Goal: Task Accomplishment & Management: Manage account settings

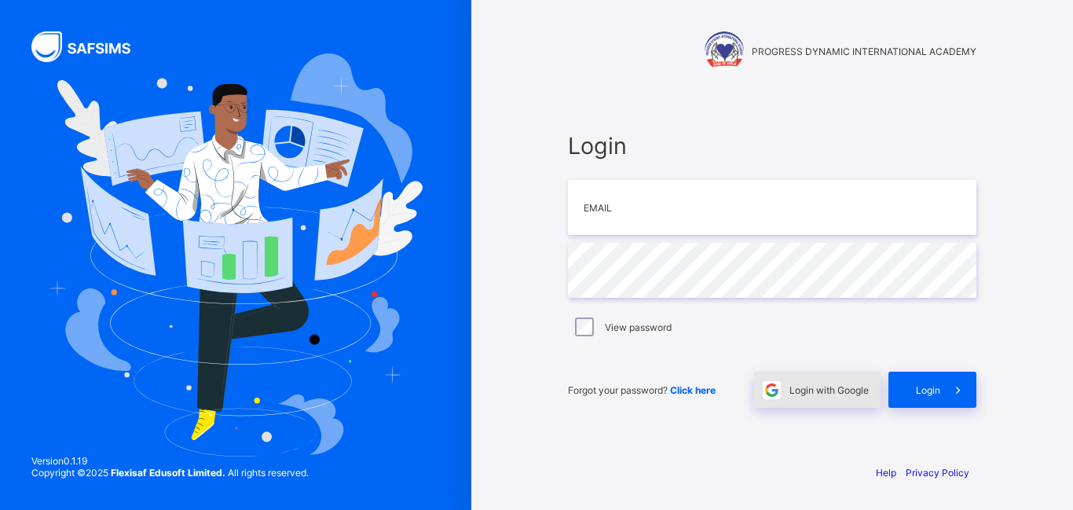
click at [790, 390] on span "Login with Google" at bounding box center [829, 390] width 79 height 12
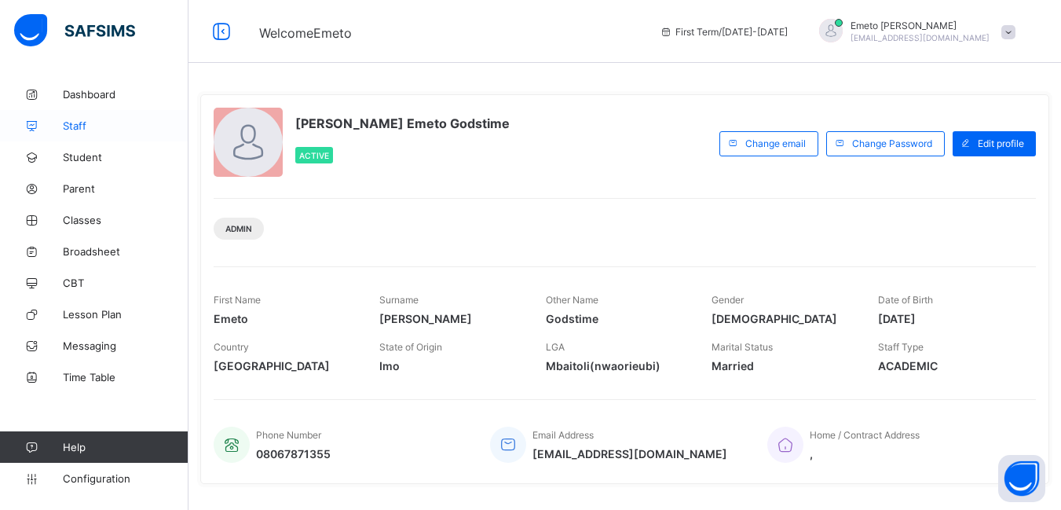
click at [86, 123] on span "Staff" at bounding box center [126, 125] width 126 height 13
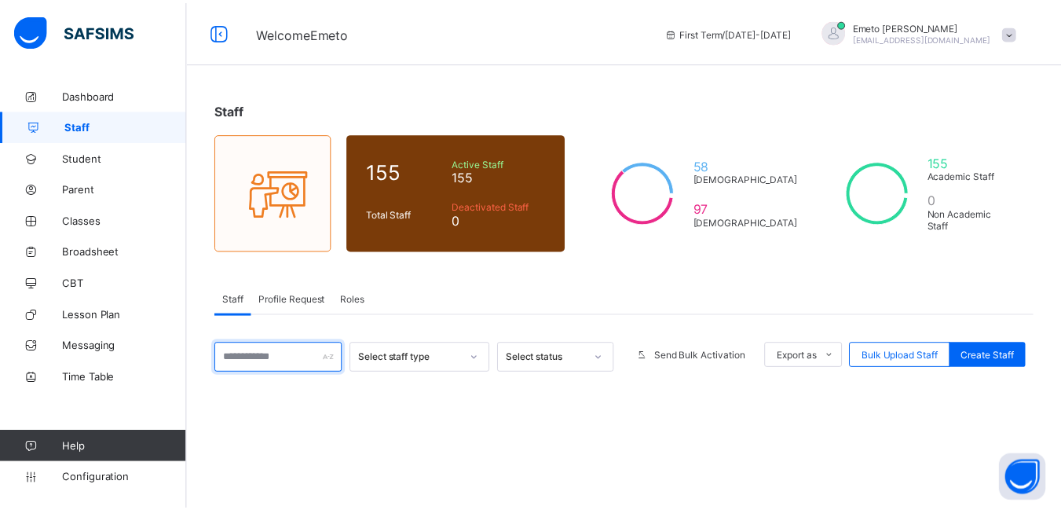
scroll to position [157, 0]
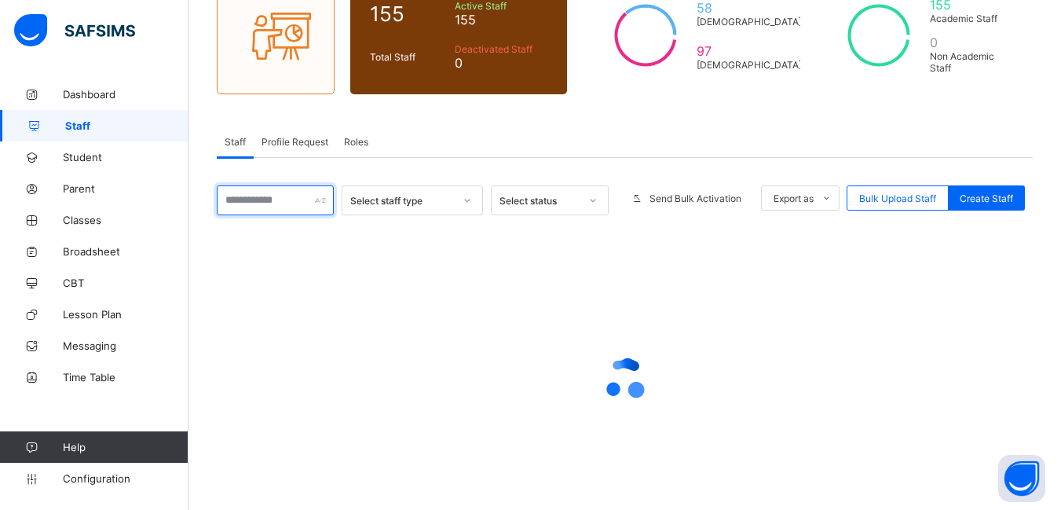
click at [284, 195] on input "text" at bounding box center [275, 200] width 117 height 30
type input "*"
type input "**"
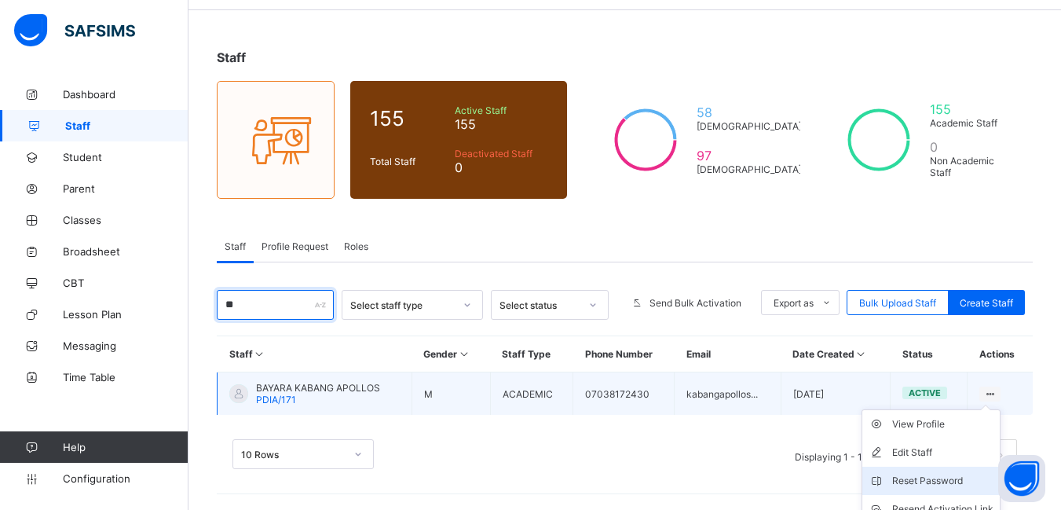
scroll to position [123, 0]
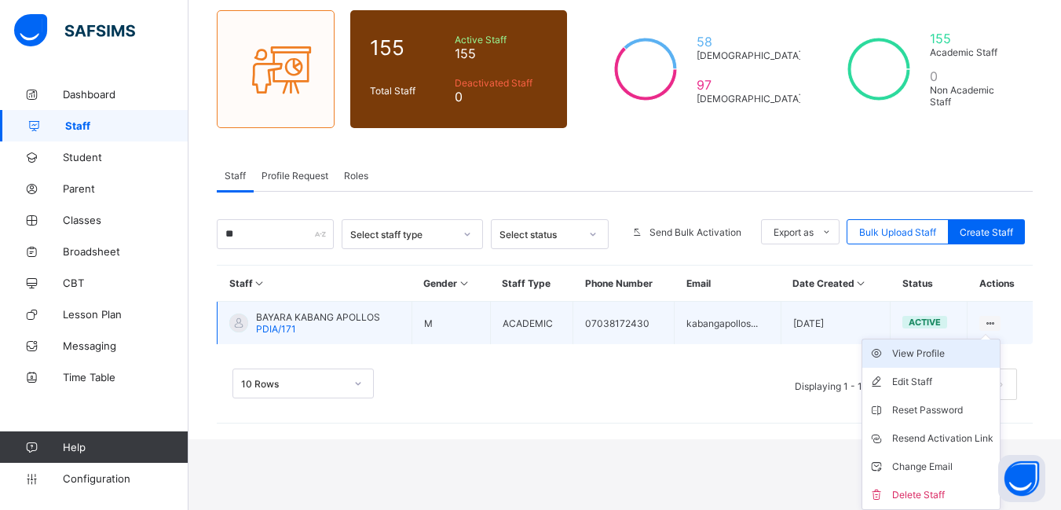
click at [933, 354] on div "View Profile" at bounding box center [943, 354] width 101 height 16
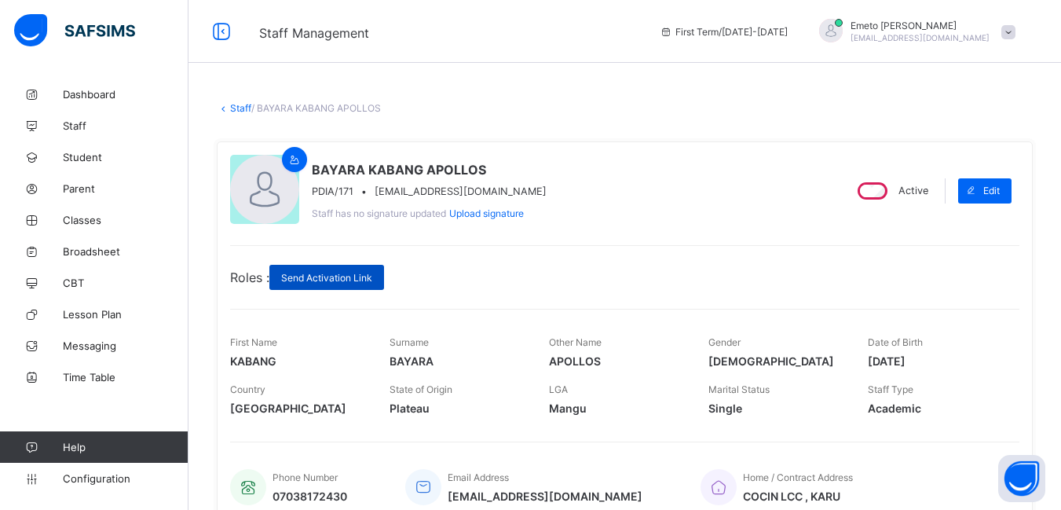
click at [328, 280] on span "Send Activation Link" at bounding box center [326, 278] width 91 height 12
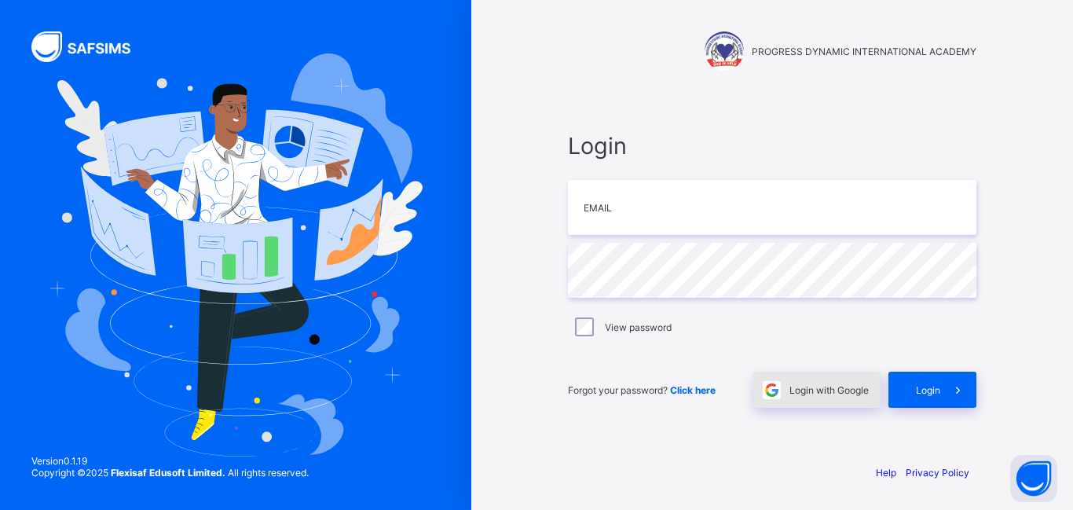
click at [820, 392] on span "Login with Google" at bounding box center [829, 390] width 79 height 12
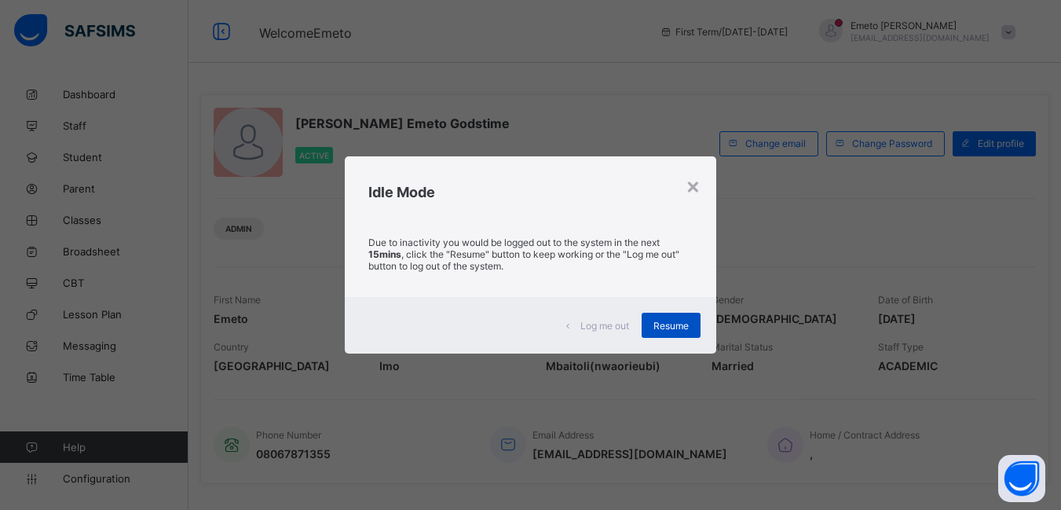
click at [672, 330] on span "Resume" at bounding box center [671, 326] width 35 height 12
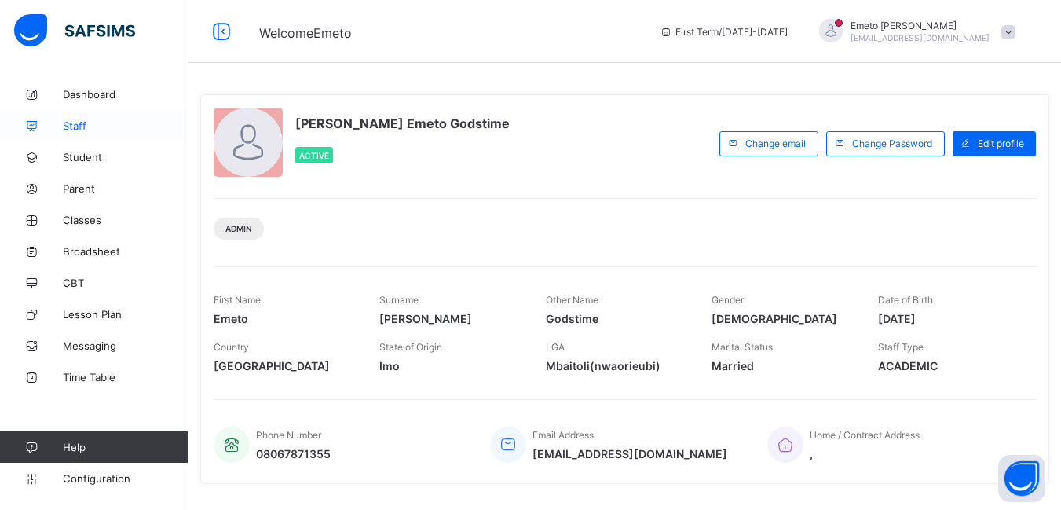
click at [69, 123] on span "Staff" at bounding box center [126, 125] width 126 height 13
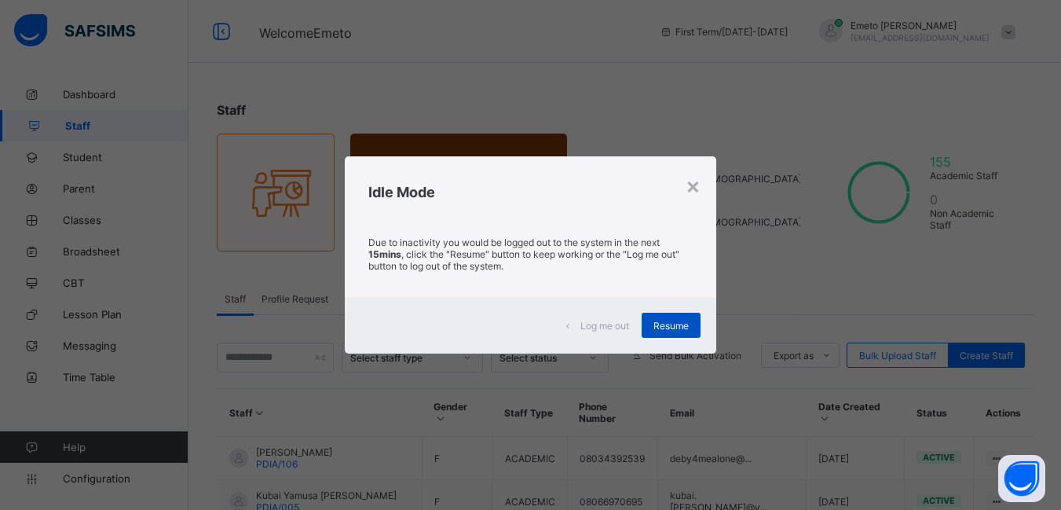
click at [680, 321] on span "Resume" at bounding box center [671, 326] width 35 height 12
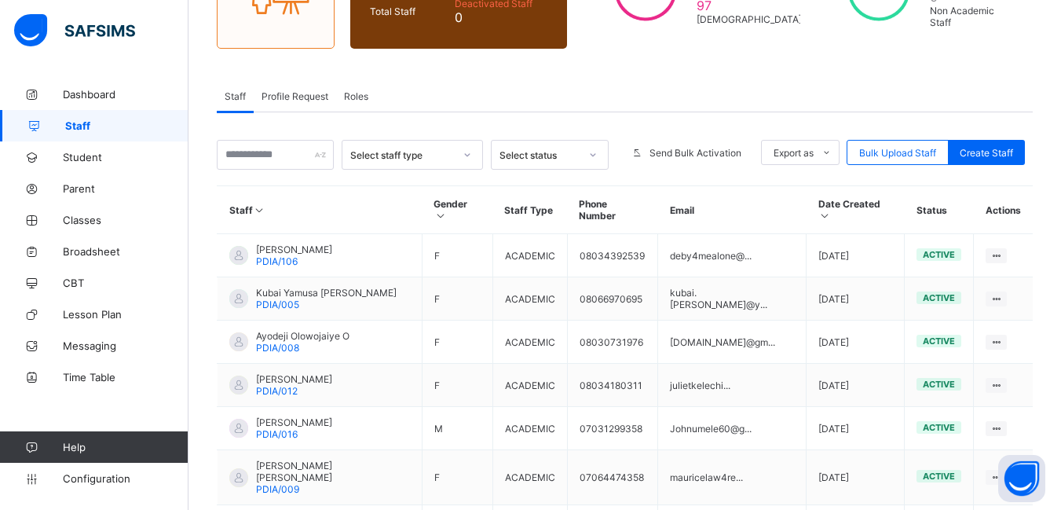
scroll to position [157, 0]
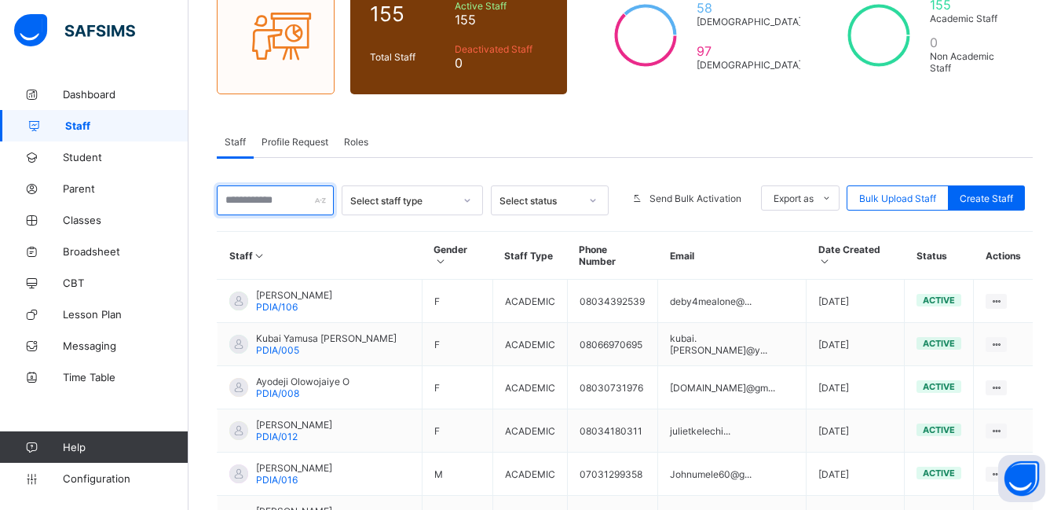
click at [274, 203] on input "text" at bounding box center [275, 200] width 117 height 30
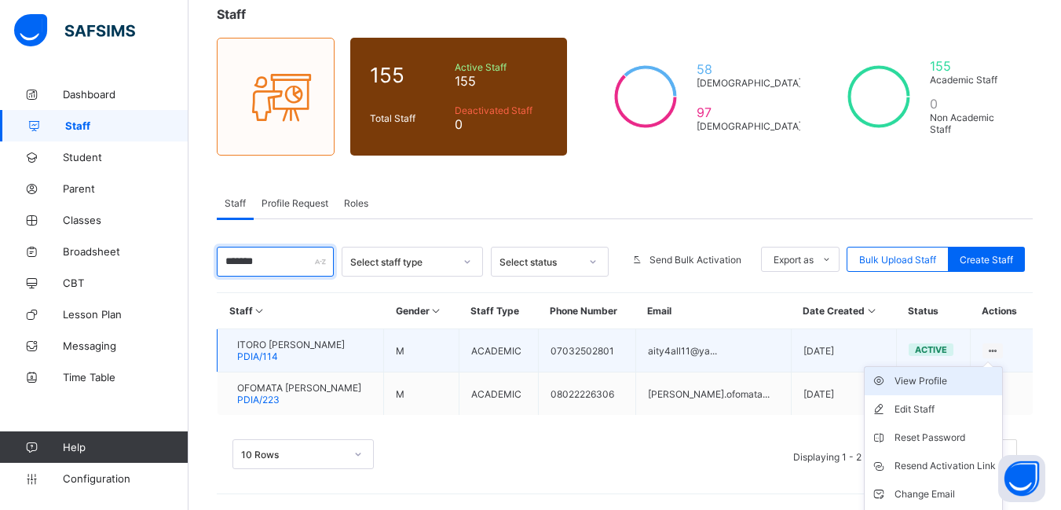
scroll to position [123, 0]
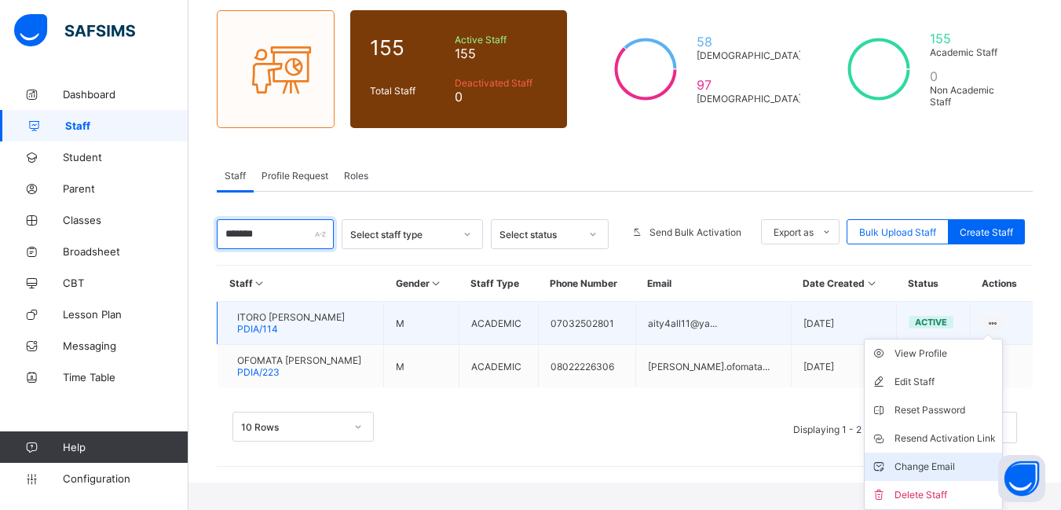
type input "*******"
click at [946, 462] on div "Change Email" at bounding box center [945, 467] width 101 height 16
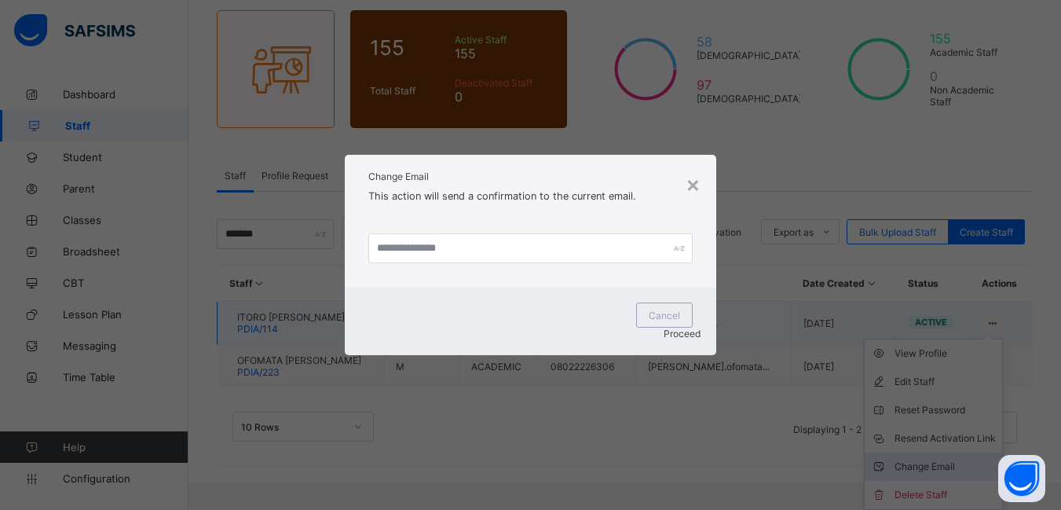
scroll to position [96, 0]
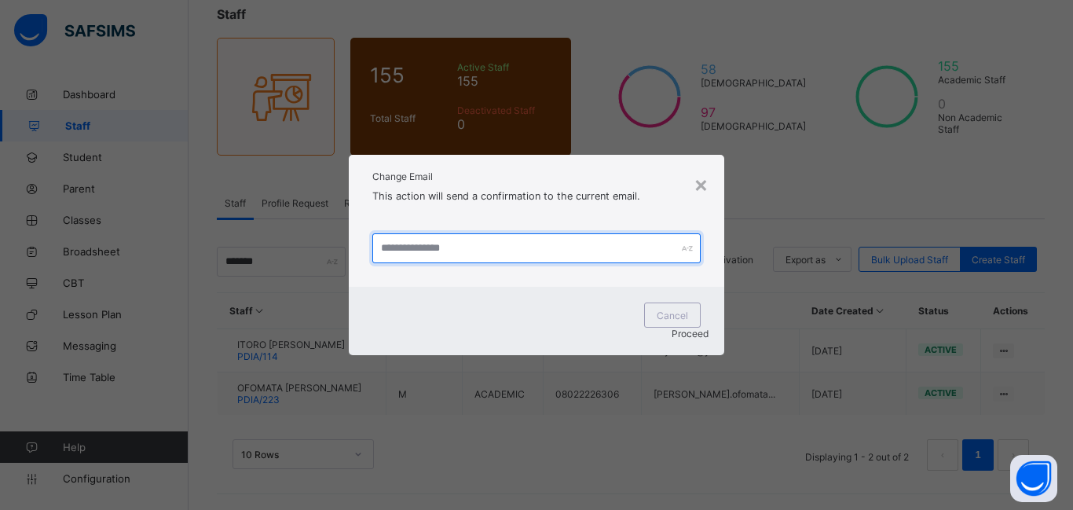
click at [471, 261] on input "text" at bounding box center [536, 248] width 328 height 30
click at [420, 260] on input "**********" at bounding box center [536, 248] width 328 height 30
click at [449, 258] on input "**********" at bounding box center [536, 248] width 328 height 30
type input "**********"
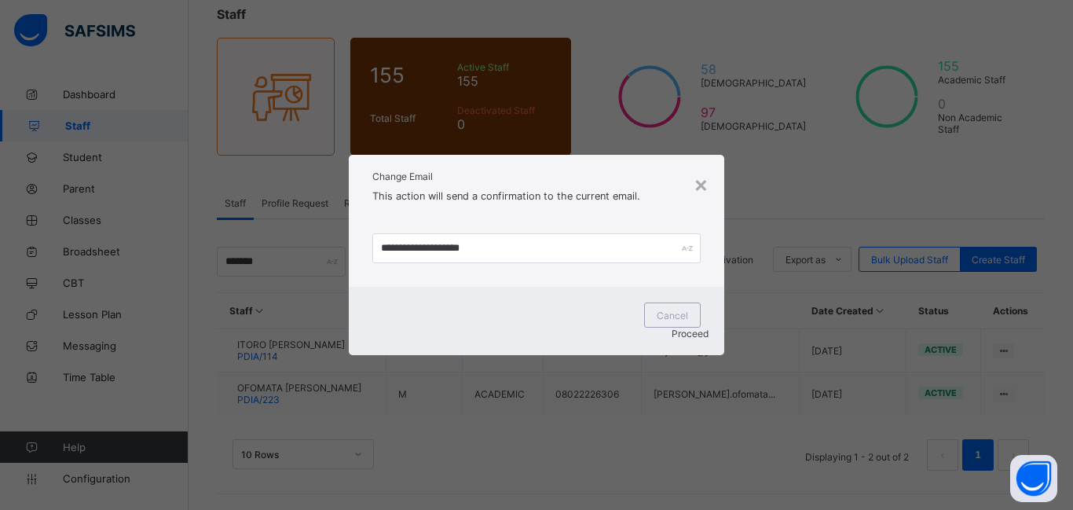
click at [677, 328] on span "Proceed" at bounding box center [690, 334] width 37 height 12
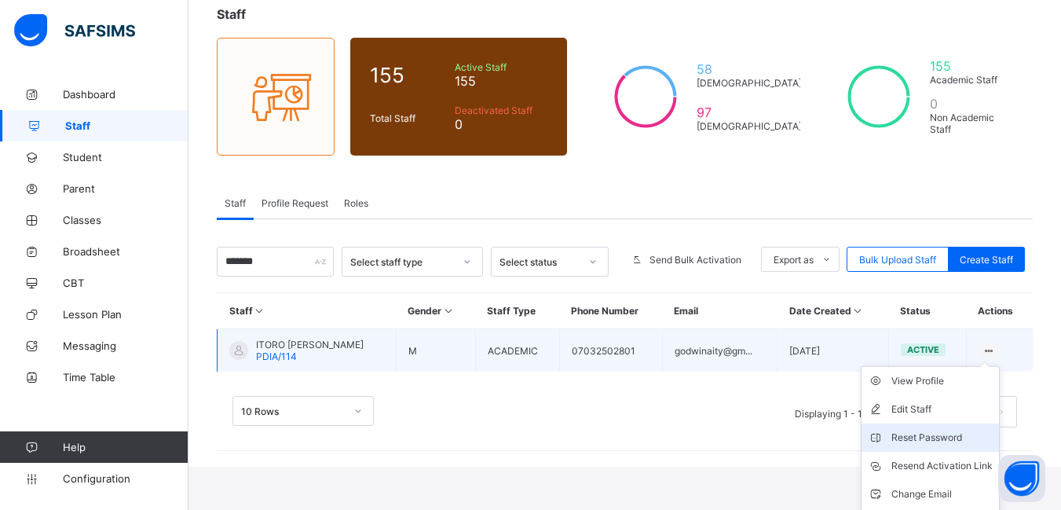
scroll to position [123, 0]
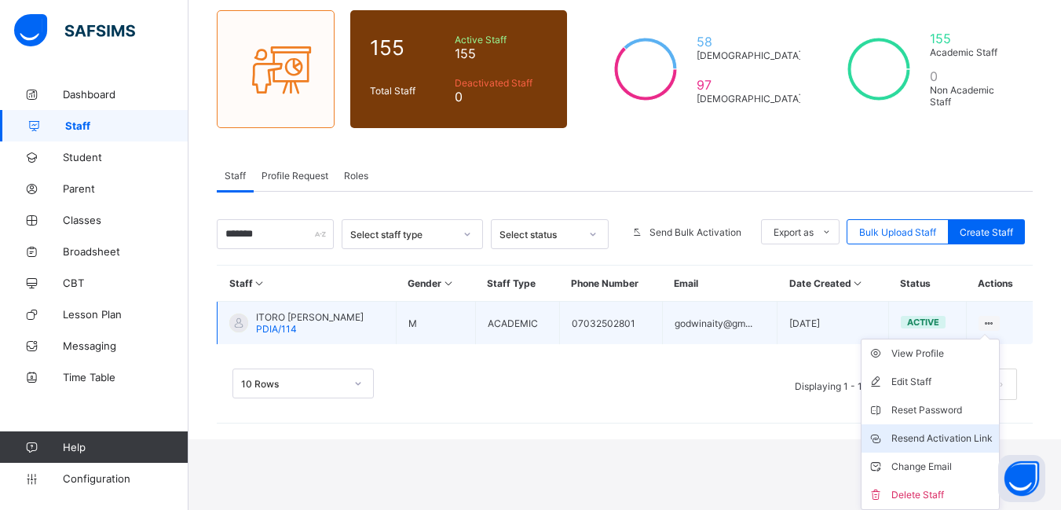
type input "*******"
click at [971, 436] on div "Resend Activation Link" at bounding box center [942, 439] width 101 height 16
click at [972, 434] on div "Resend Activation Link" at bounding box center [942, 439] width 101 height 16
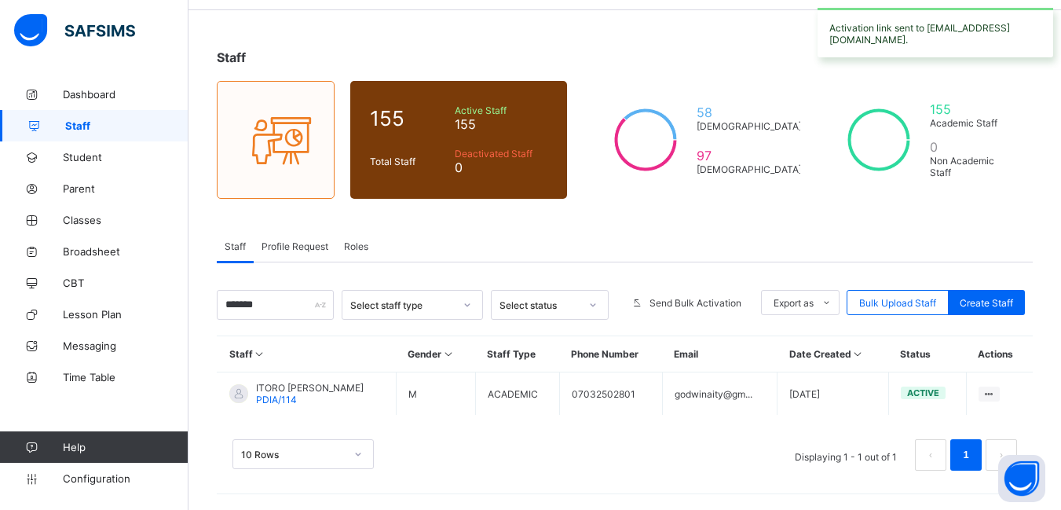
scroll to position [53, 0]
click at [80, 186] on span "Parent" at bounding box center [126, 188] width 126 height 13
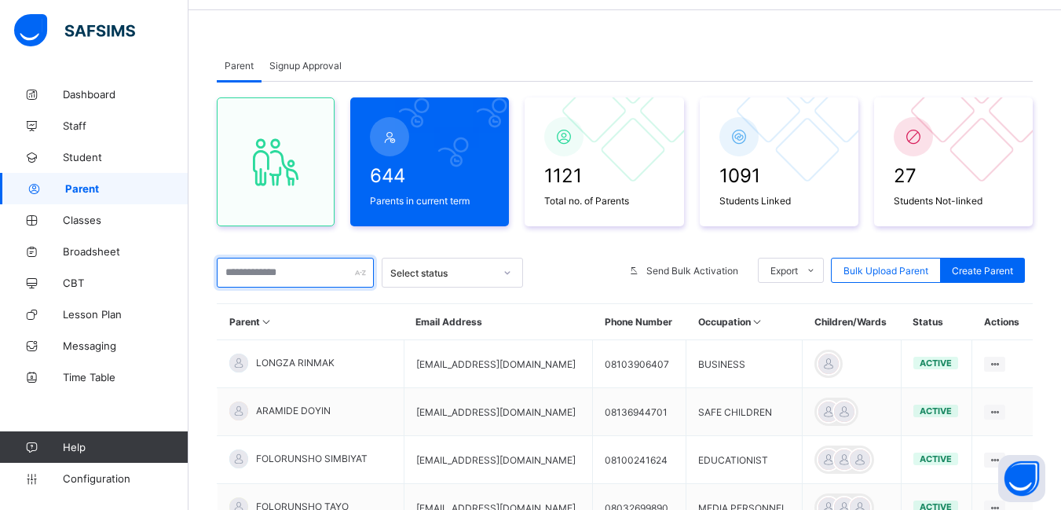
click at [240, 273] on input "text" at bounding box center [295, 273] width 157 height 30
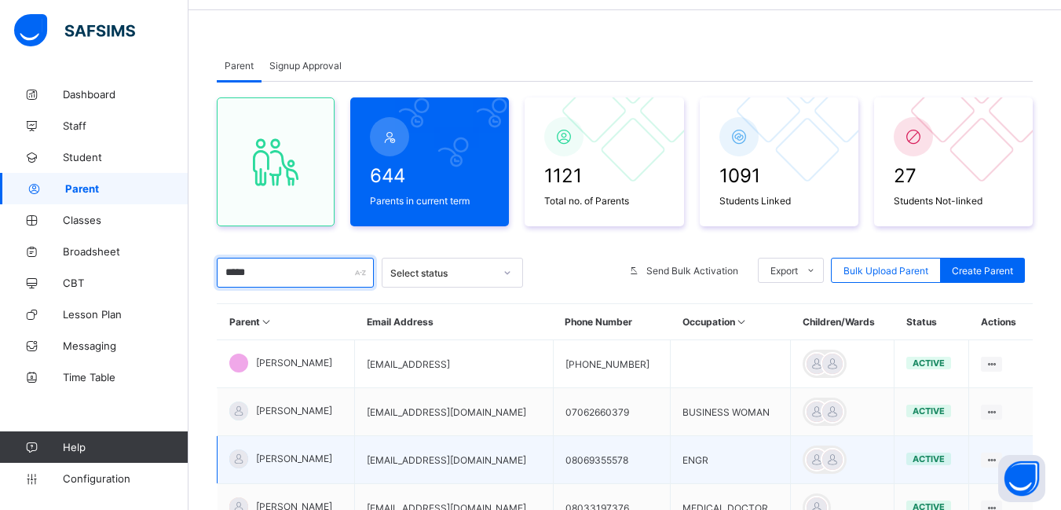
scroll to position [131, 0]
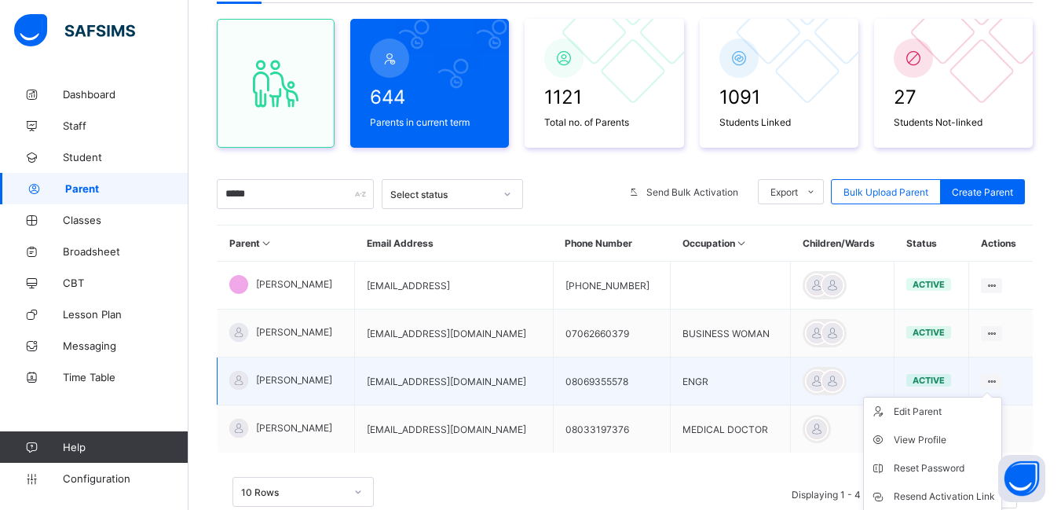
click at [999, 379] on icon at bounding box center [991, 382] width 13 height 12
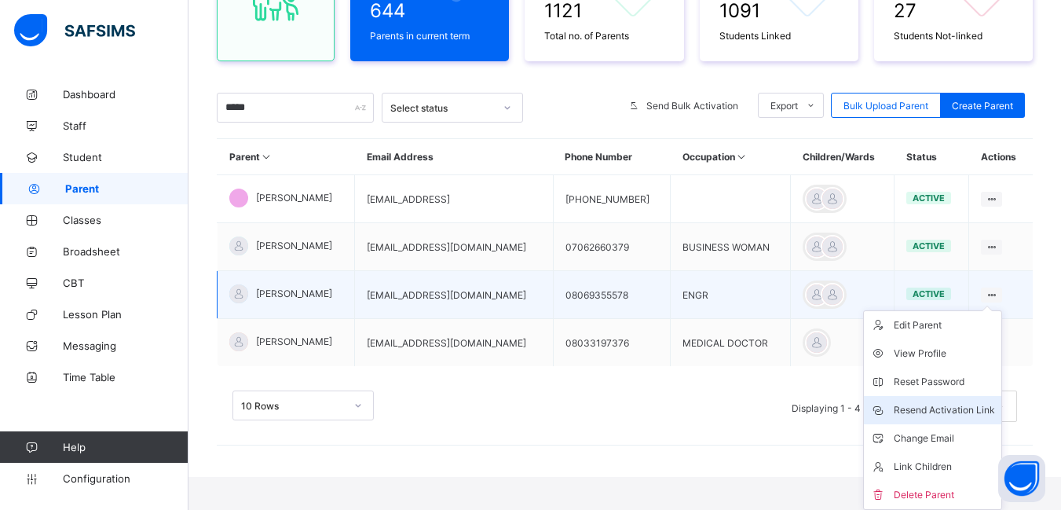
click at [962, 410] on div "Resend Activation Link" at bounding box center [944, 410] width 101 height 16
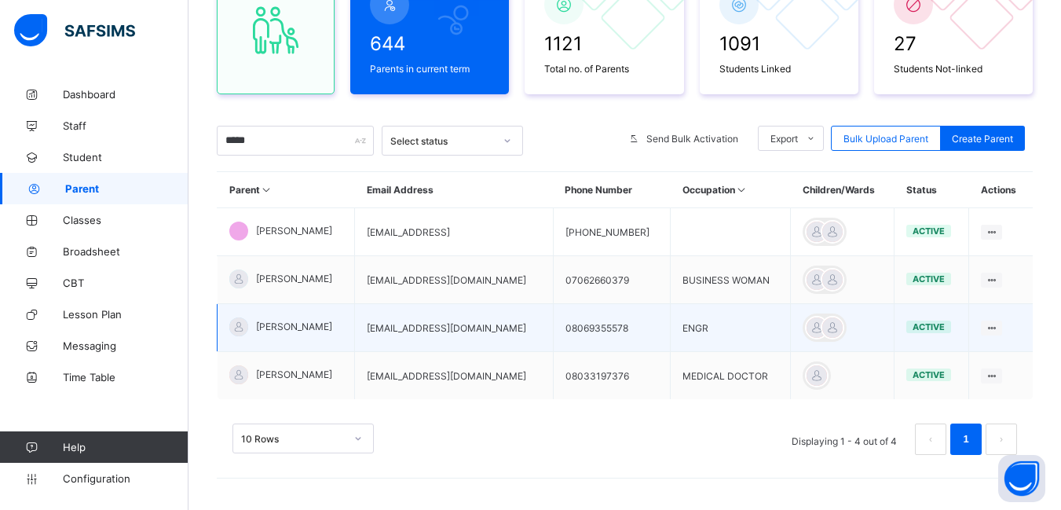
scroll to position [185, 0]
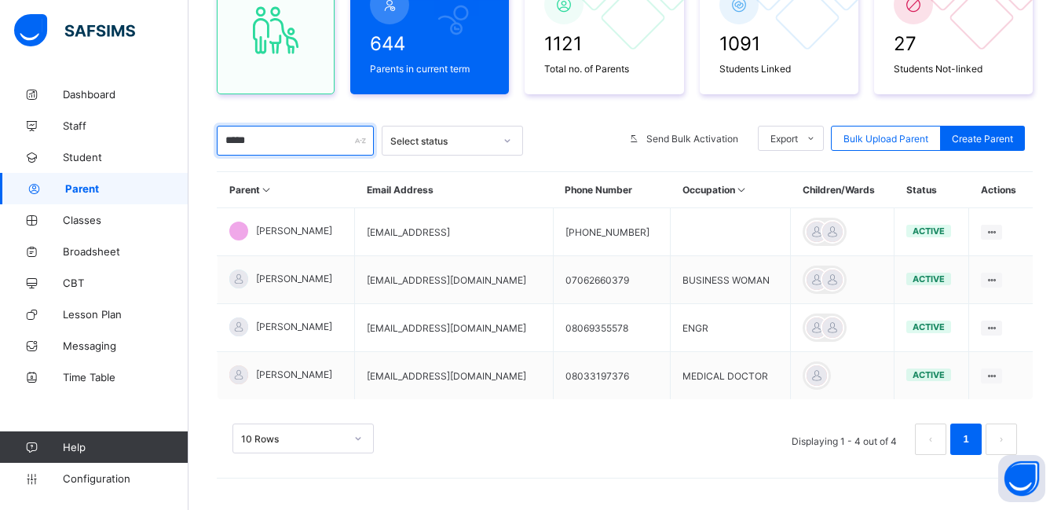
click at [258, 143] on input "*****" at bounding box center [295, 141] width 157 height 30
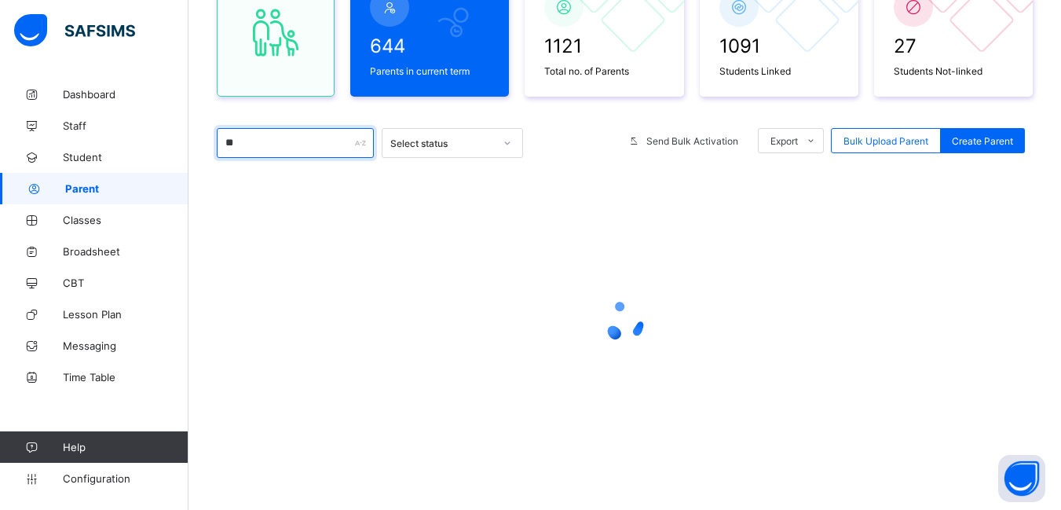
scroll to position [182, 0]
type input "*"
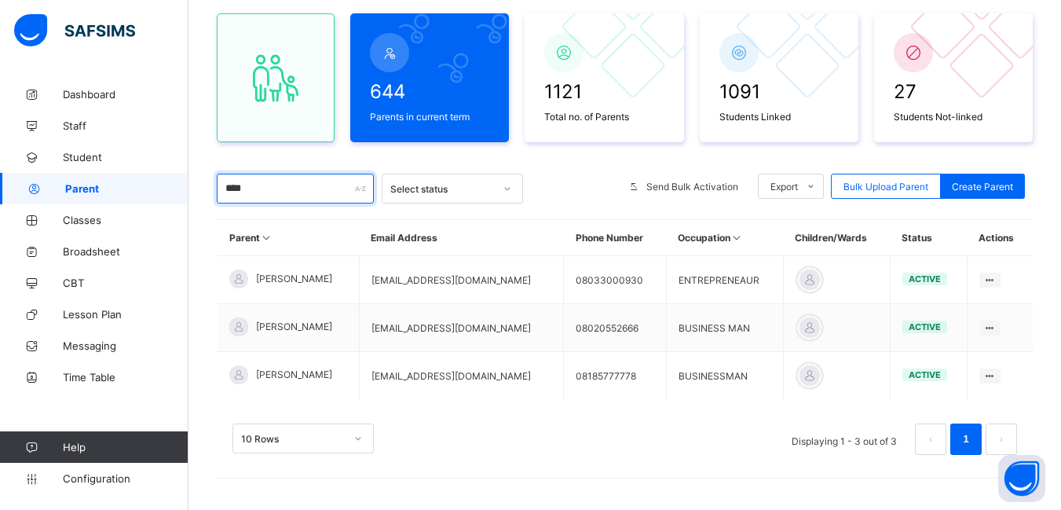
scroll to position [137, 0]
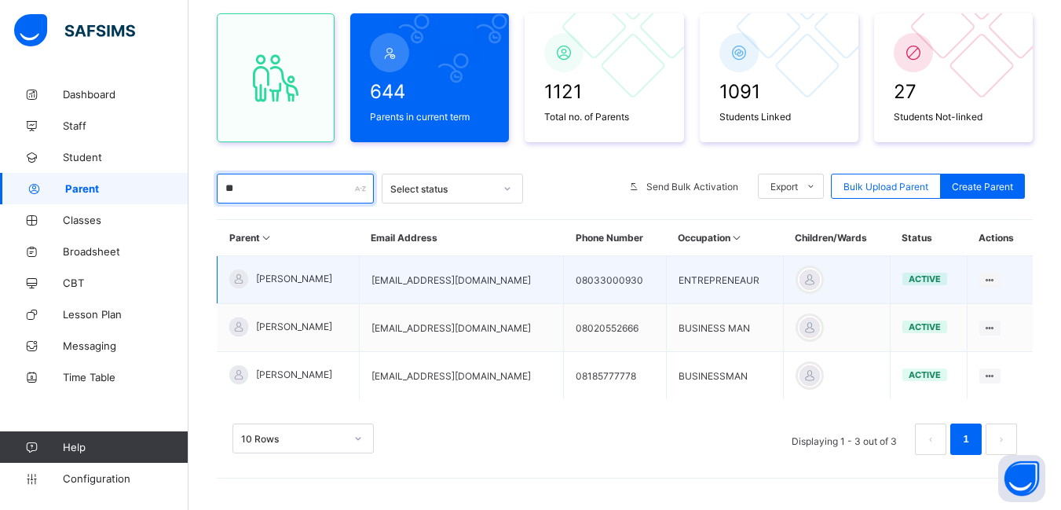
type input "*"
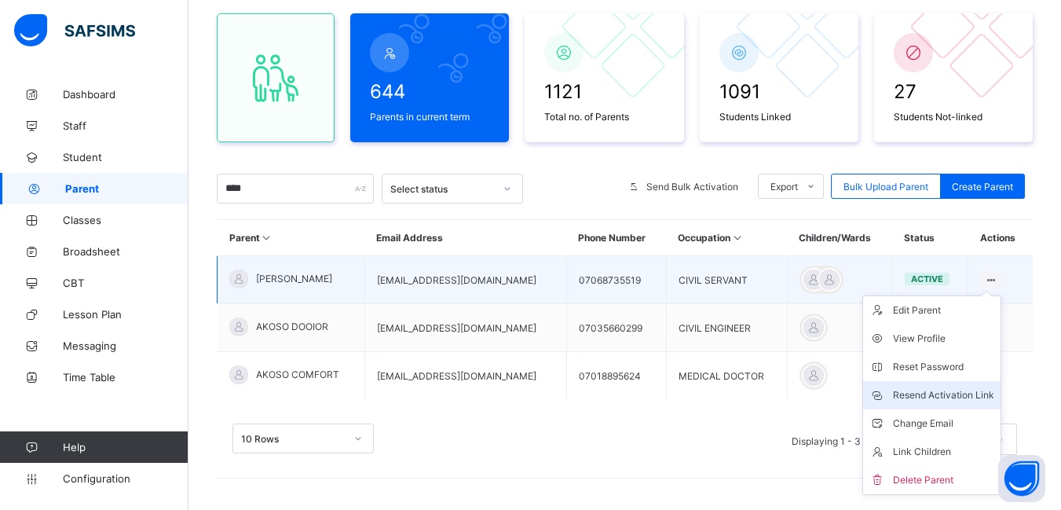
click at [951, 394] on div "Resend Activation Link" at bounding box center [943, 395] width 101 height 16
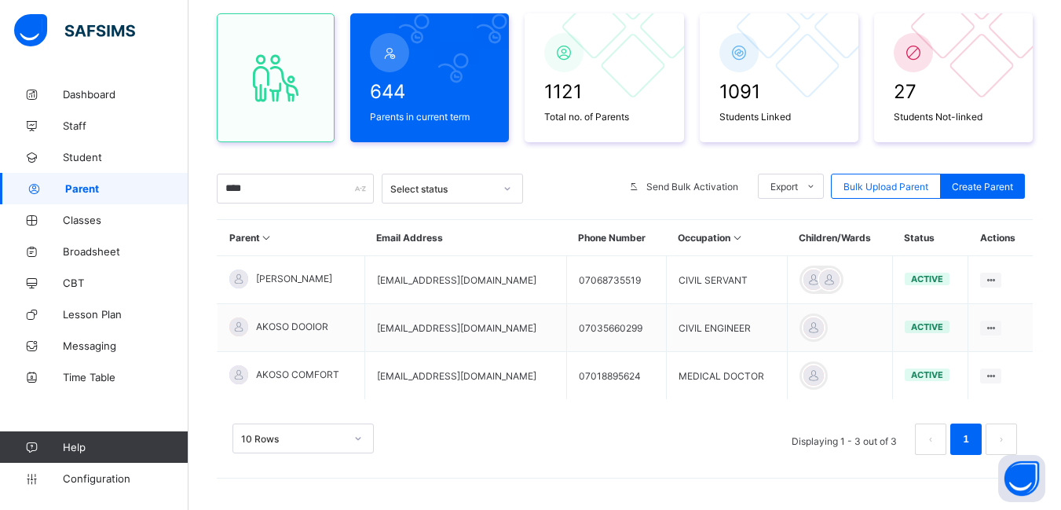
click at [673, 438] on div "10 Rows Displaying 1 - 3 out of 3 1" at bounding box center [625, 438] width 785 height 31
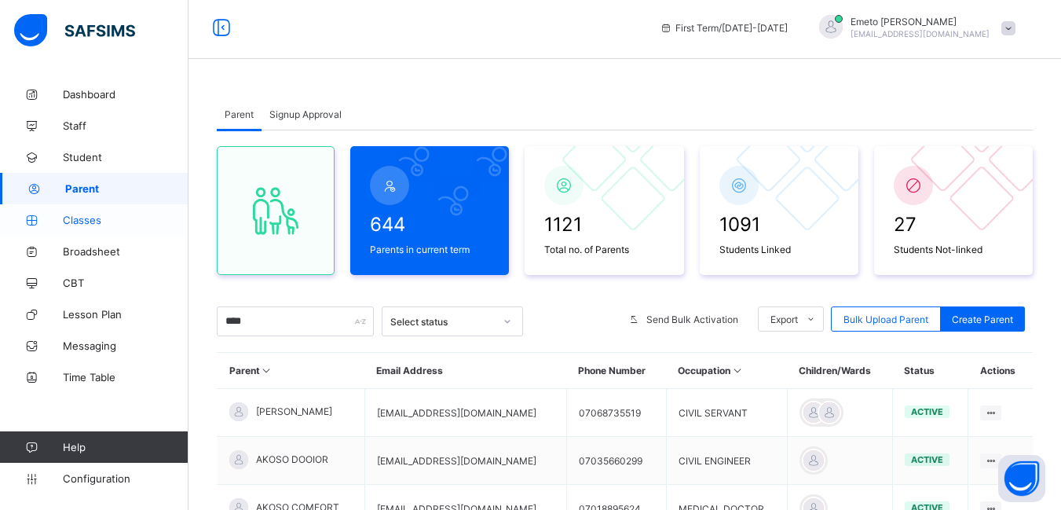
scroll to position [0, 0]
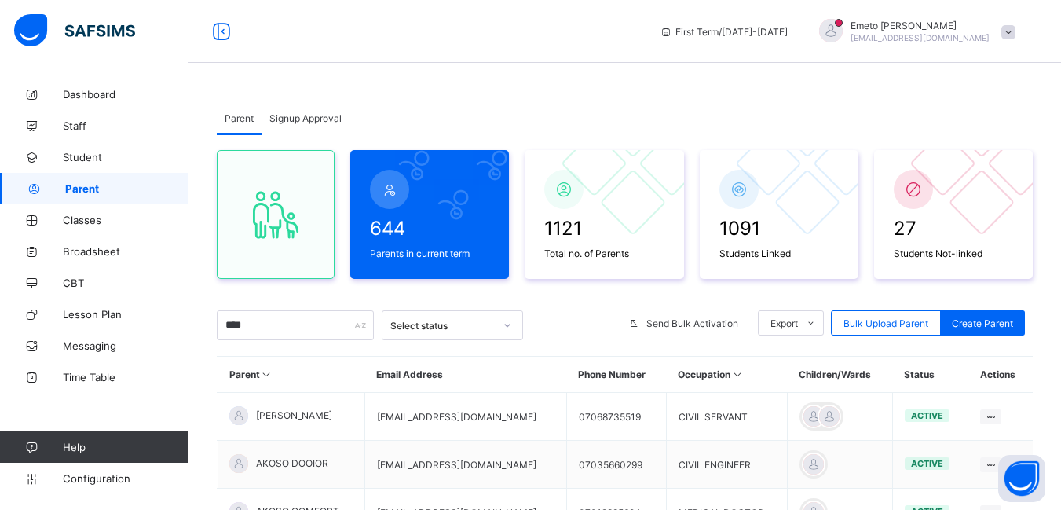
click at [297, 117] on span "Signup Approval" at bounding box center [305, 118] width 72 height 12
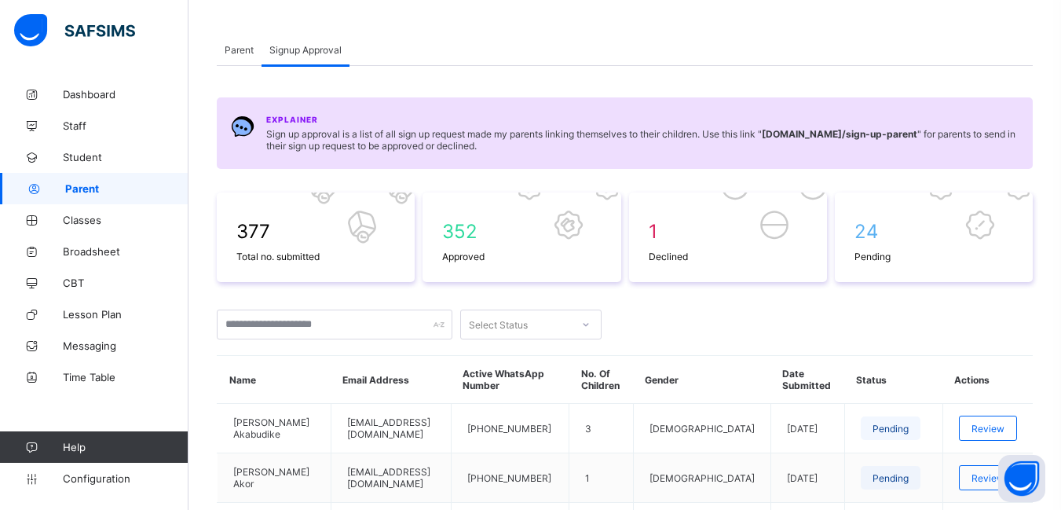
scroll to position [236, 0]
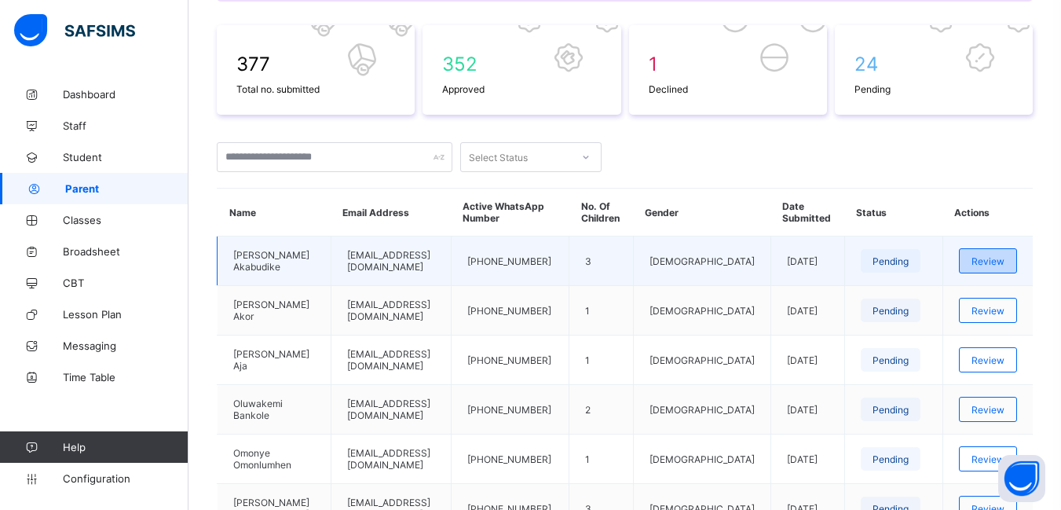
click at [1003, 263] on span "Review" at bounding box center [988, 261] width 33 height 12
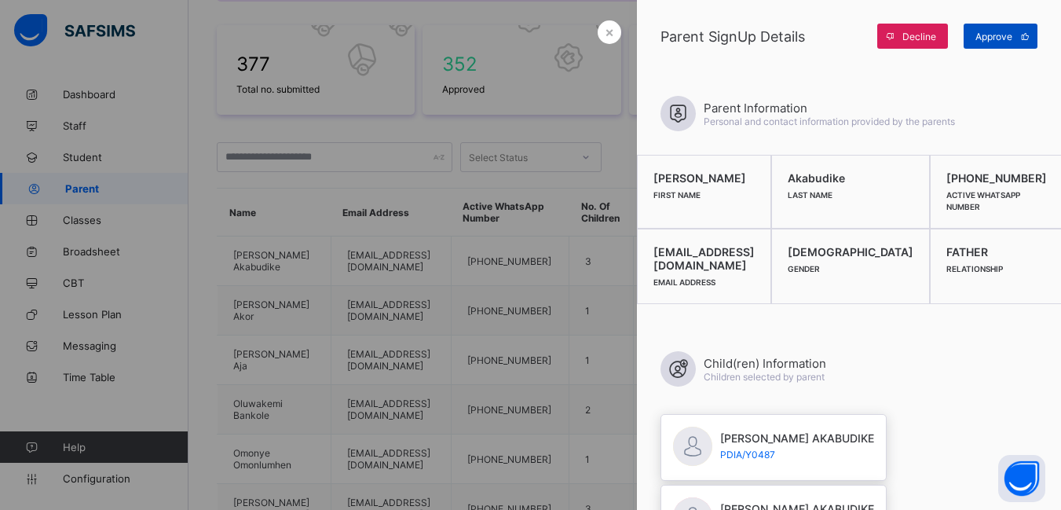
click at [1003, 34] on span "Approve" at bounding box center [994, 37] width 37 height 12
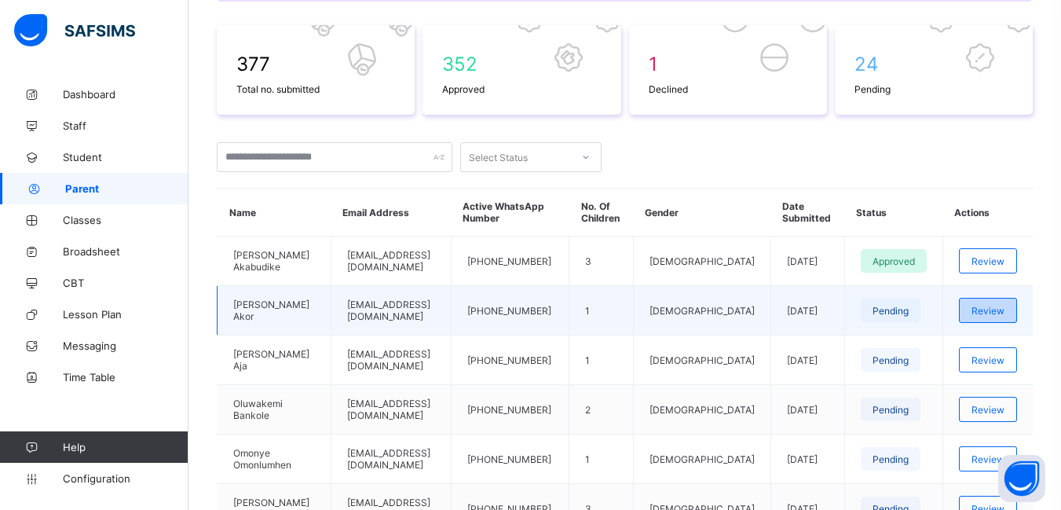
click at [996, 310] on span "Review" at bounding box center [988, 311] width 33 height 12
click at [1003, 310] on span "Review" at bounding box center [988, 311] width 33 height 12
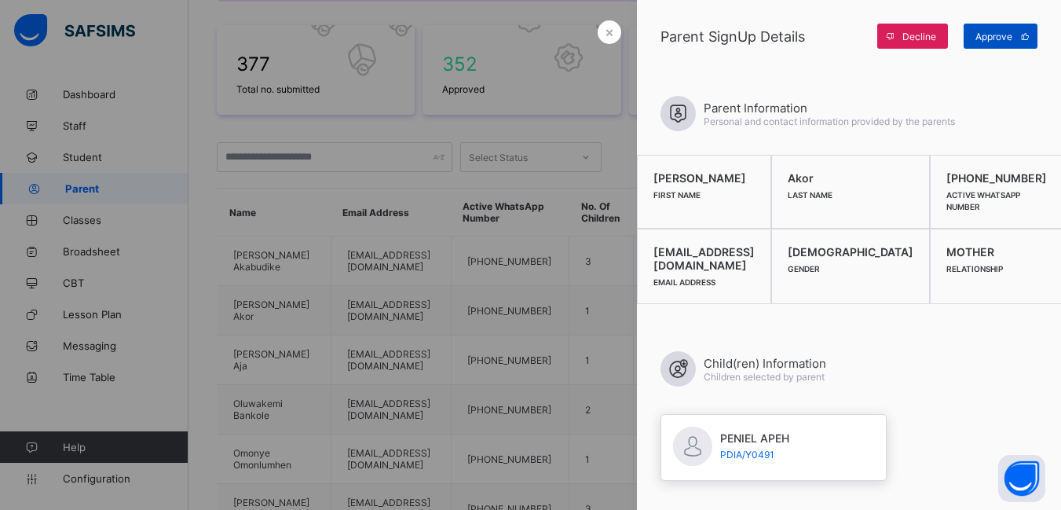
click at [1002, 38] on span "Approve" at bounding box center [994, 37] width 37 height 12
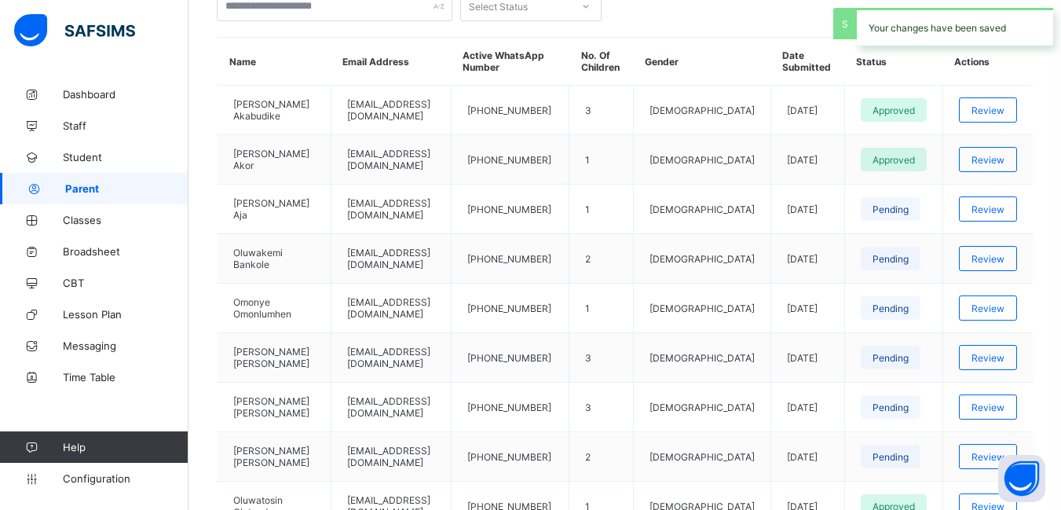
scroll to position [393, 0]
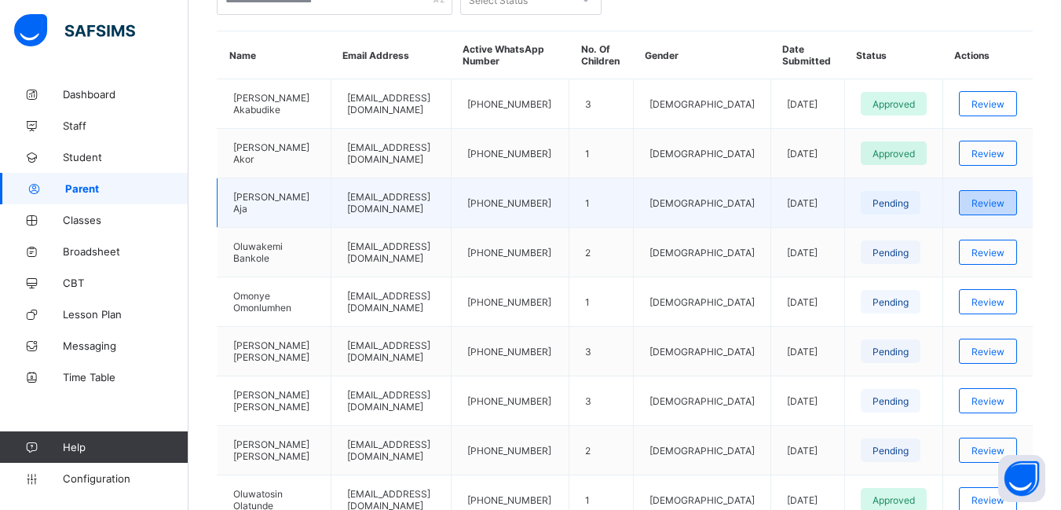
click at [995, 200] on span "Review" at bounding box center [988, 203] width 33 height 12
click at [997, 203] on span "Review" at bounding box center [988, 203] width 33 height 12
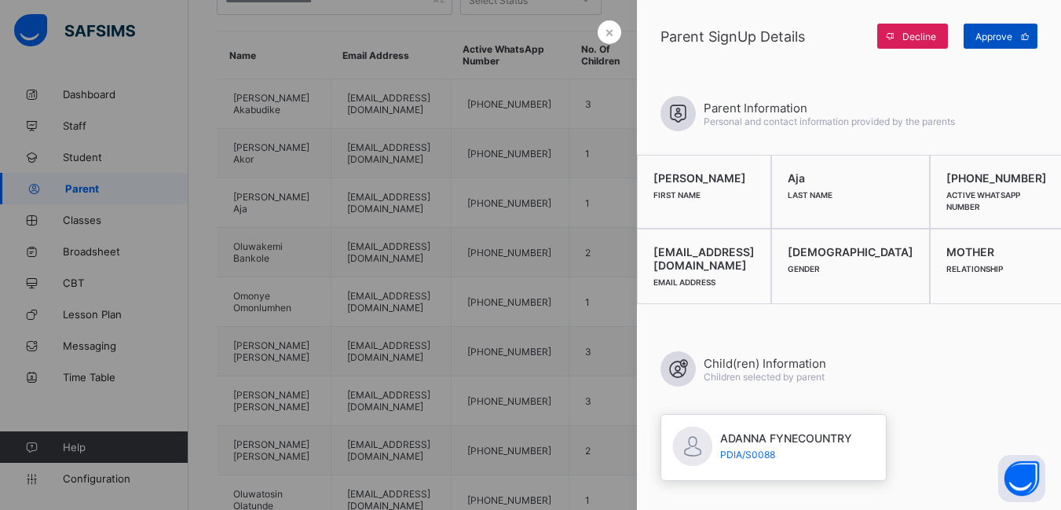
click at [989, 33] on span "Approve" at bounding box center [994, 37] width 37 height 12
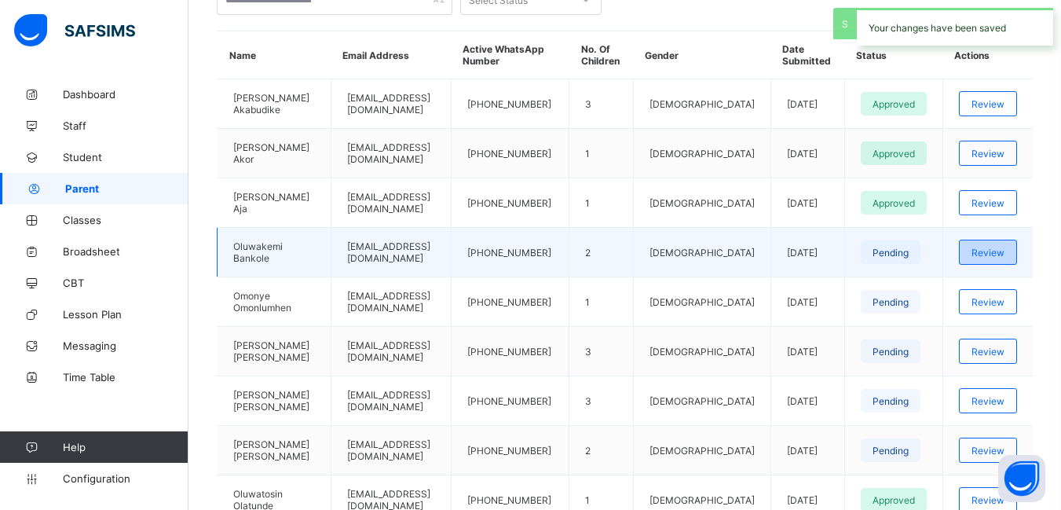
click at [999, 251] on span "Review" at bounding box center [988, 253] width 33 height 12
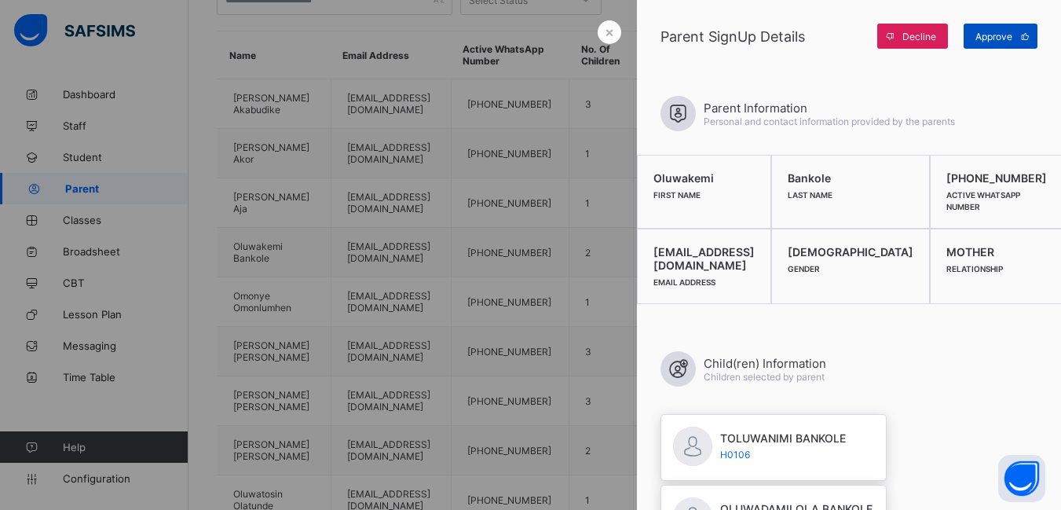
click at [987, 38] on span "Approve" at bounding box center [994, 37] width 37 height 12
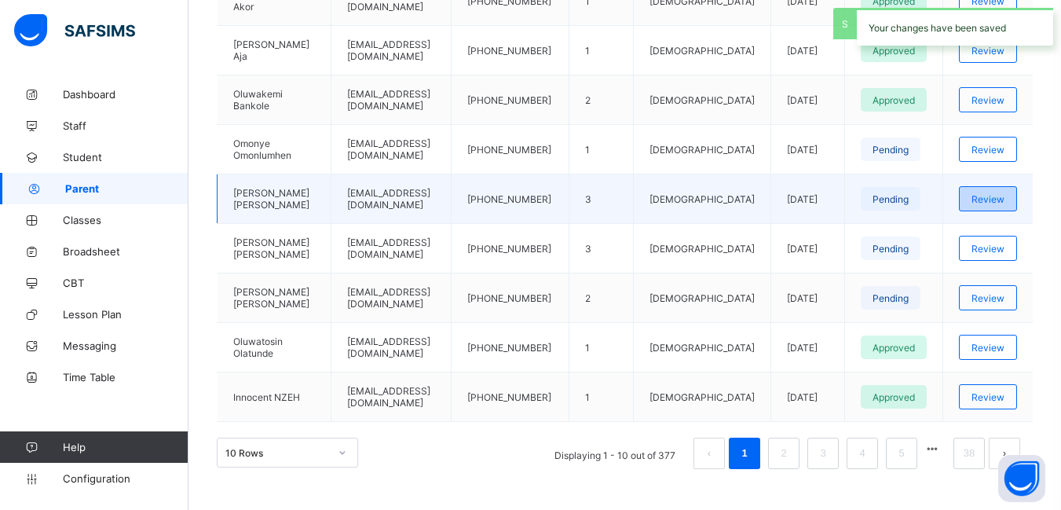
scroll to position [559, 0]
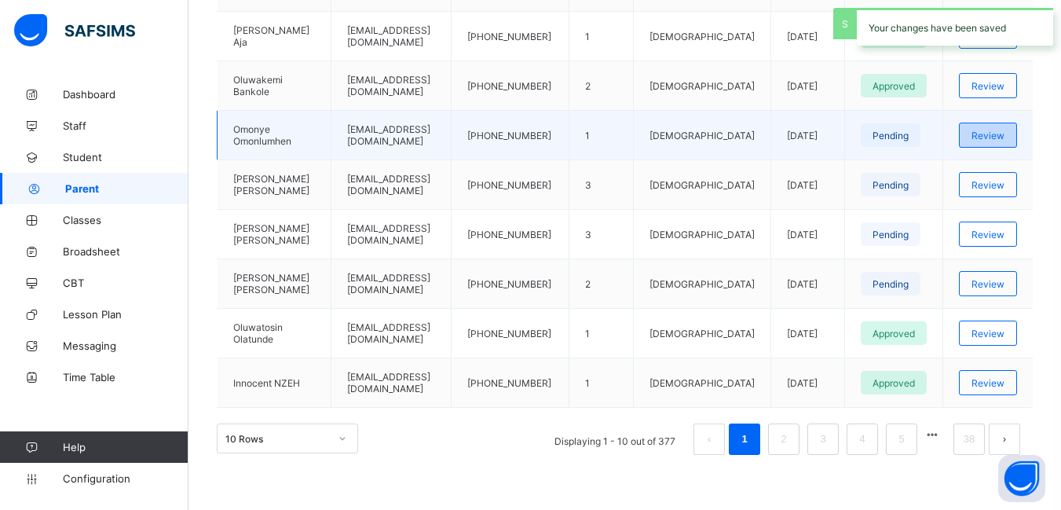
click at [999, 136] on span "Review" at bounding box center [988, 136] width 33 height 12
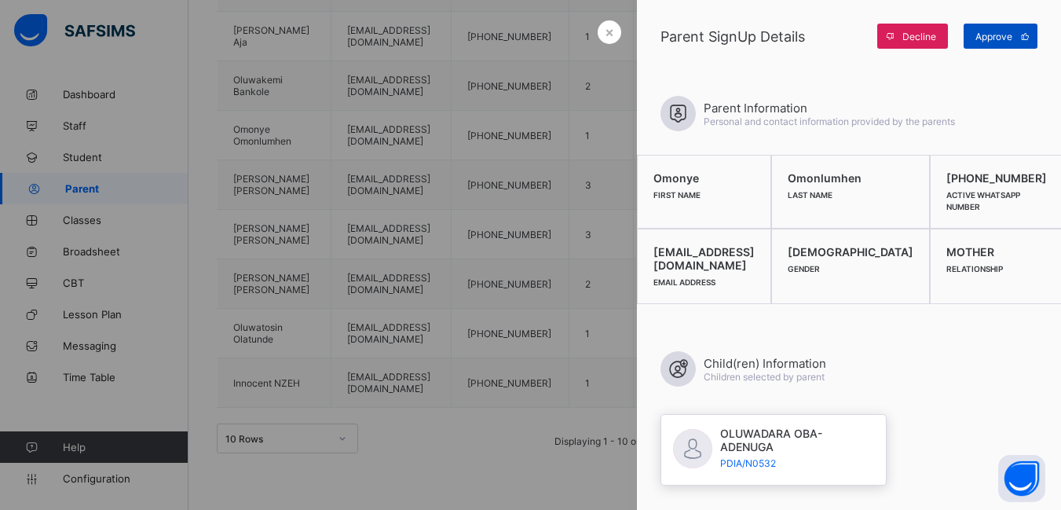
click at [992, 36] on span "Approve" at bounding box center [994, 37] width 37 height 12
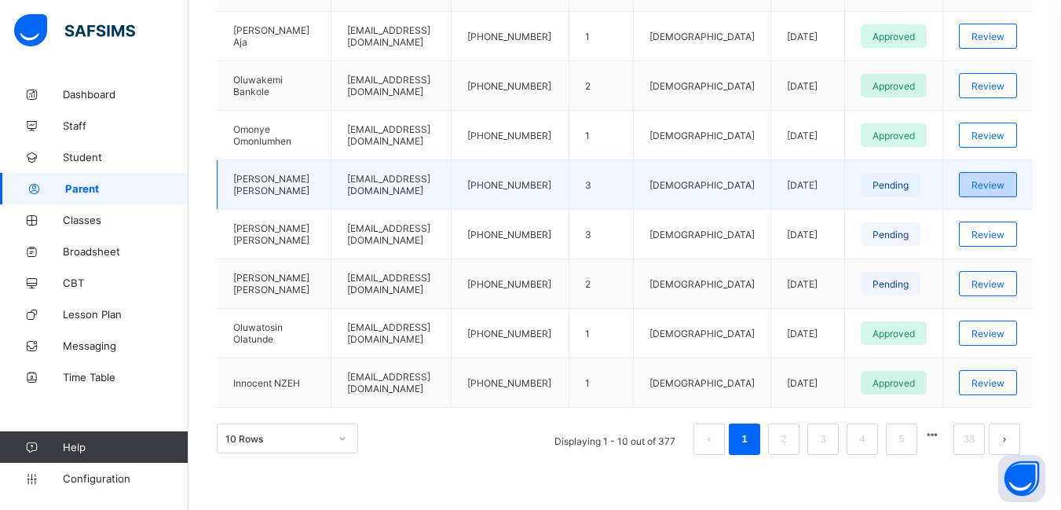
click at [997, 184] on span "Review" at bounding box center [988, 185] width 33 height 12
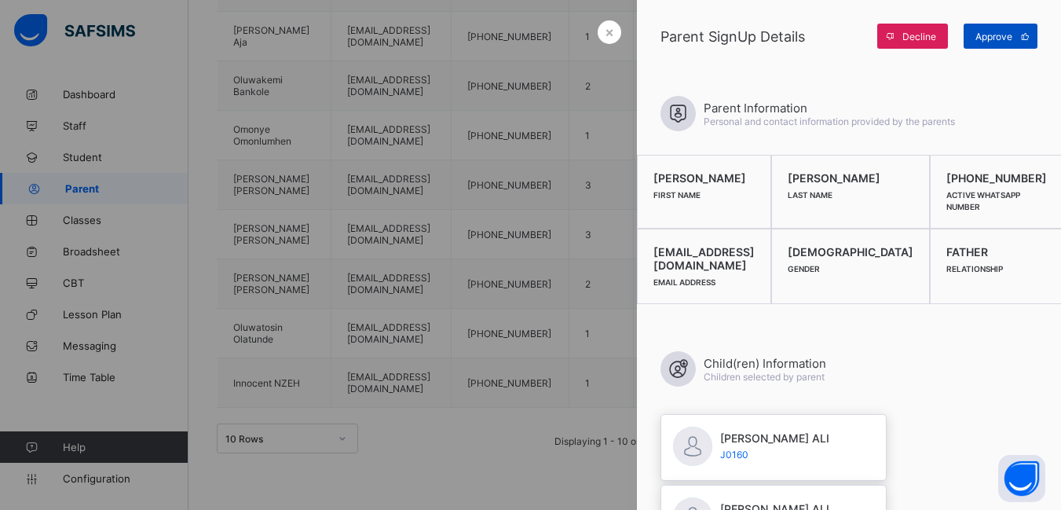
click at [988, 35] on span "Approve" at bounding box center [994, 37] width 37 height 12
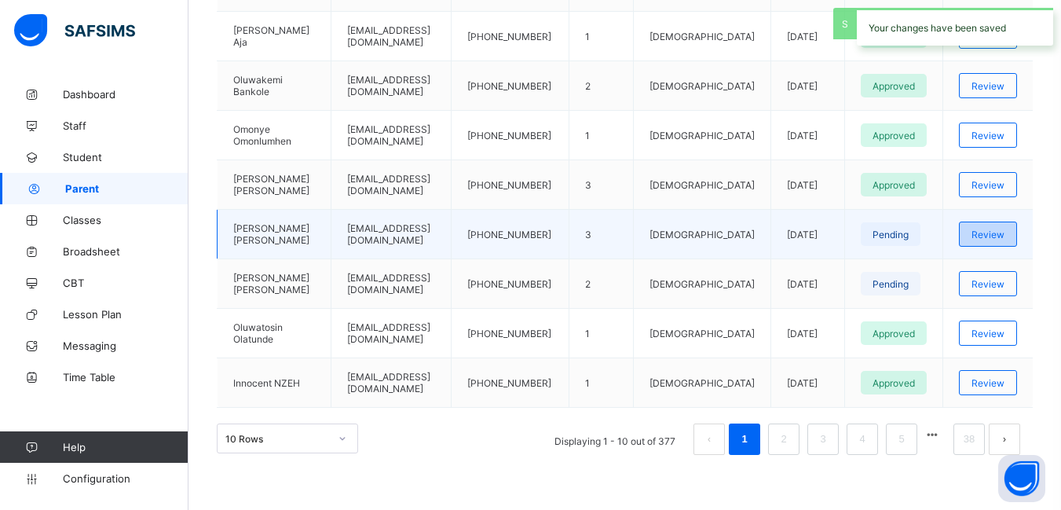
click at [1005, 236] on span "Review" at bounding box center [988, 235] width 33 height 12
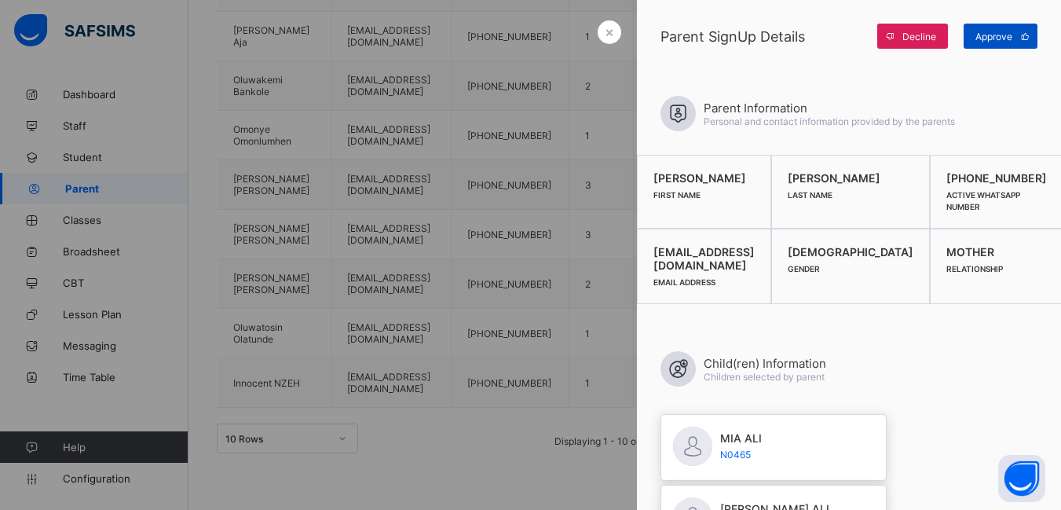
click at [985, 35] on span "Approve" at bounding box center [994, 37] width 37 height 12
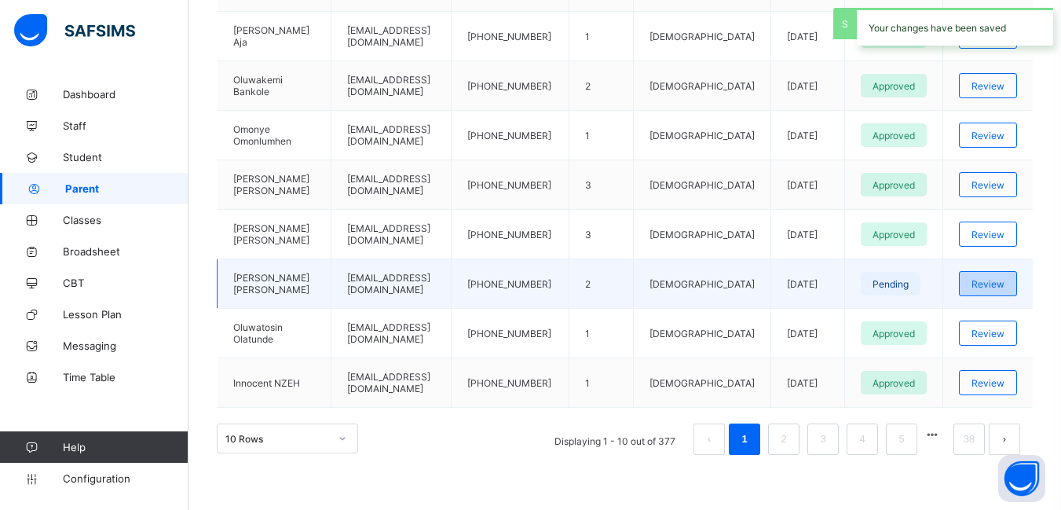
click at [1005, 283] on span "Review" at bounding box center [988, 284] width 33 height 12
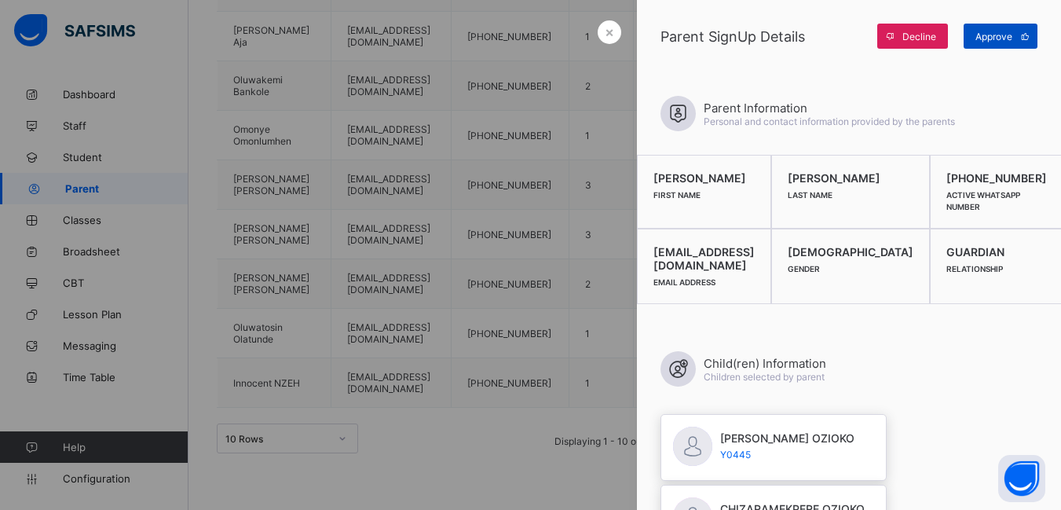
click at [999, 37] on span "Approve" at bounding box center [994, 37] width 37 height 12
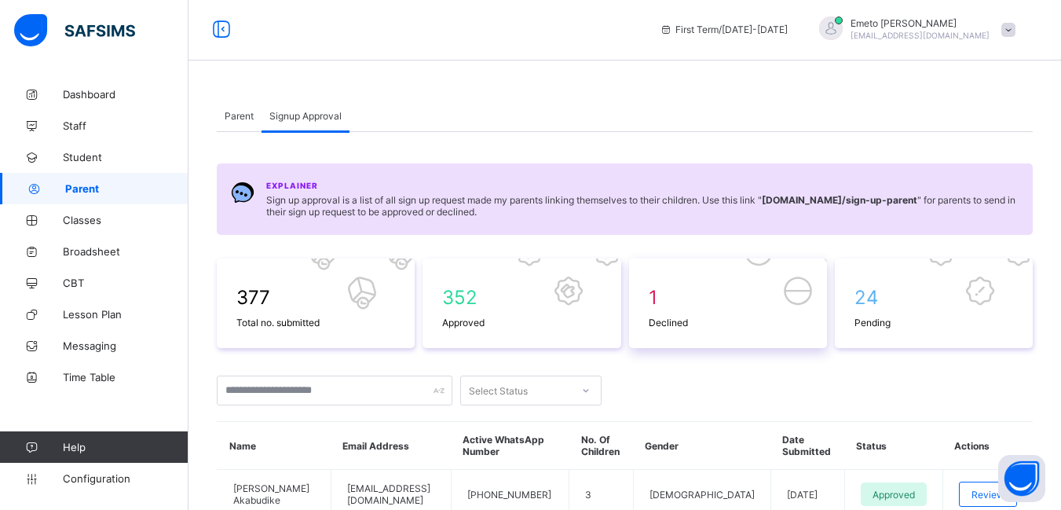
scroll to position [0, 0]
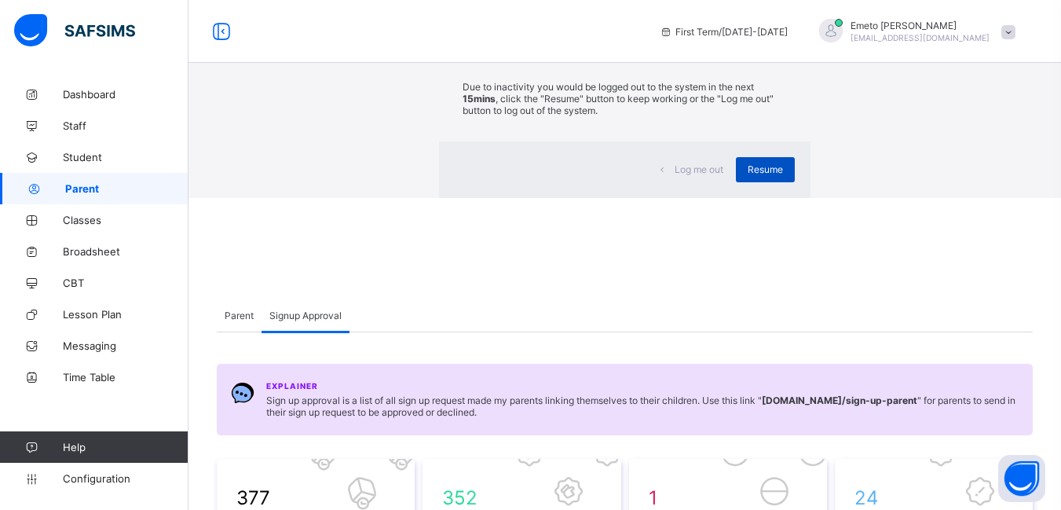
click at [748, 175] on span "Resume" at bounding box center [765, 169] width 35 height 12
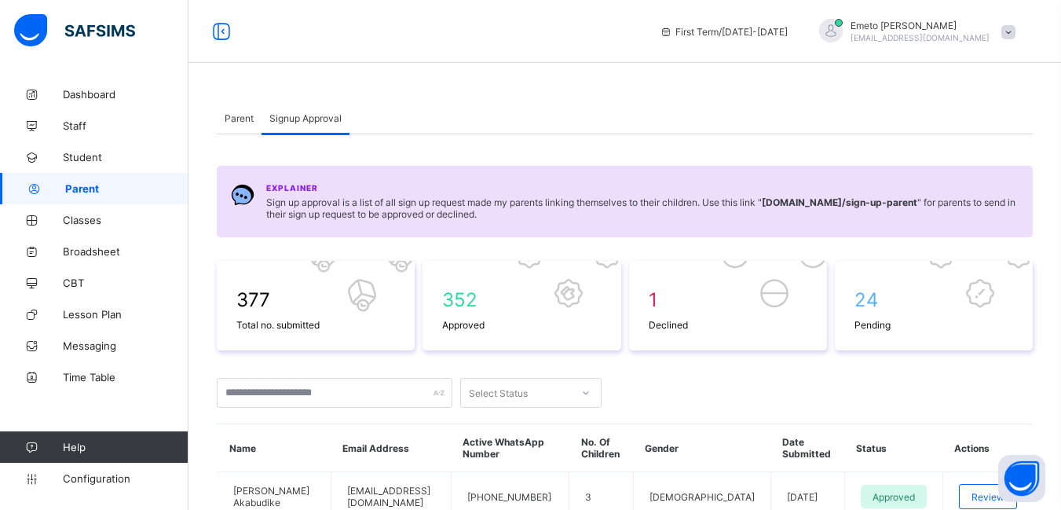
click at [72, 189] on span "Parent" at bounding box center [126, 188] width 123 height 13
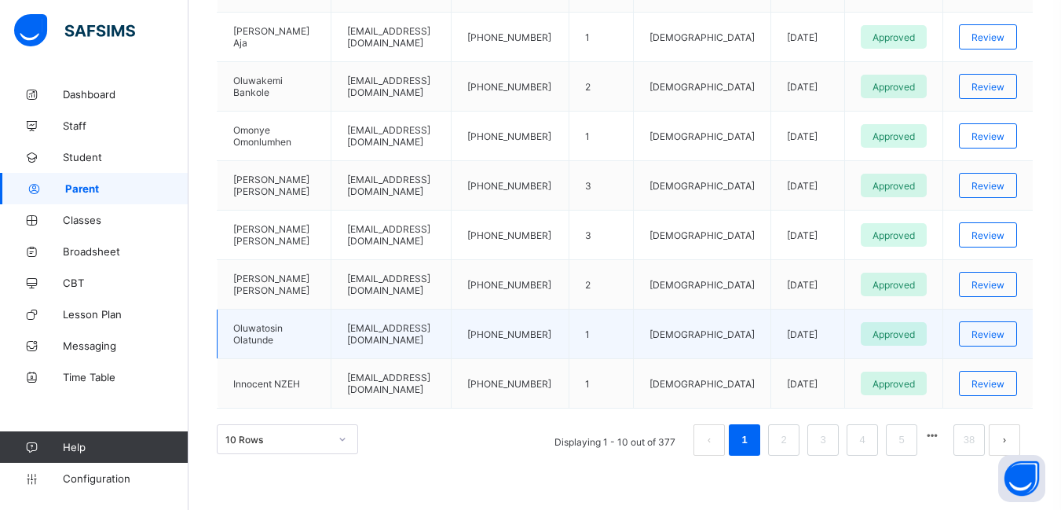
scroll to position [559, 0]
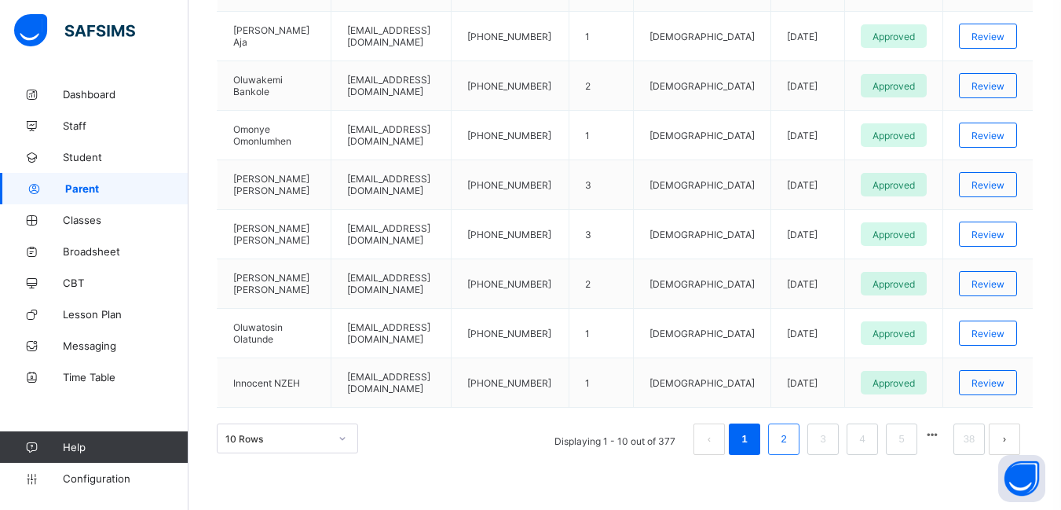
click at [791, 442] on link "2" at bounding box center [783, 439] width 15 height 20
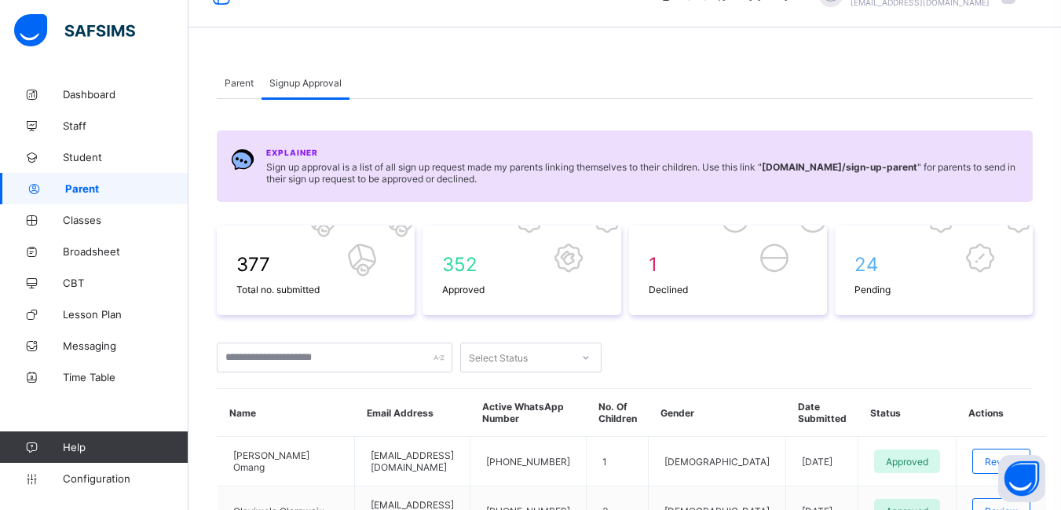
scroll to position [0, 0]
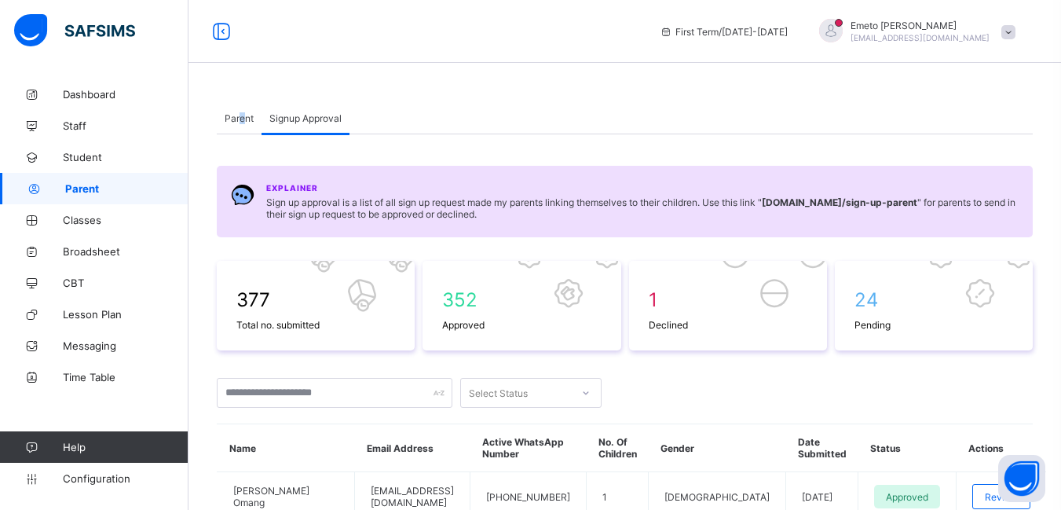
click at [244, 116] on span "Parent" at bounding box center [239, 118] width 29 height 12
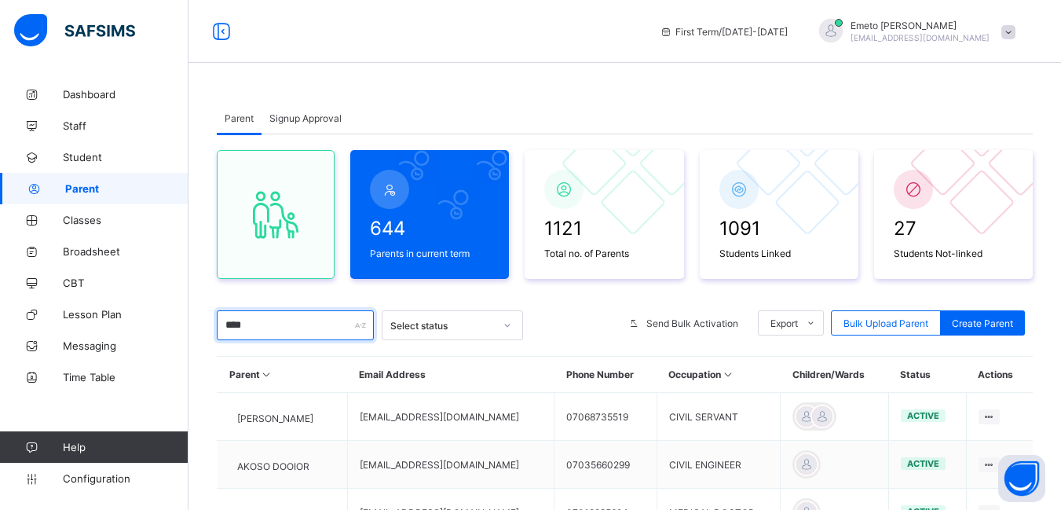
click at [269, 325] on input "****" at bounding box center [295, 325] width 157 height 30
type input "*"
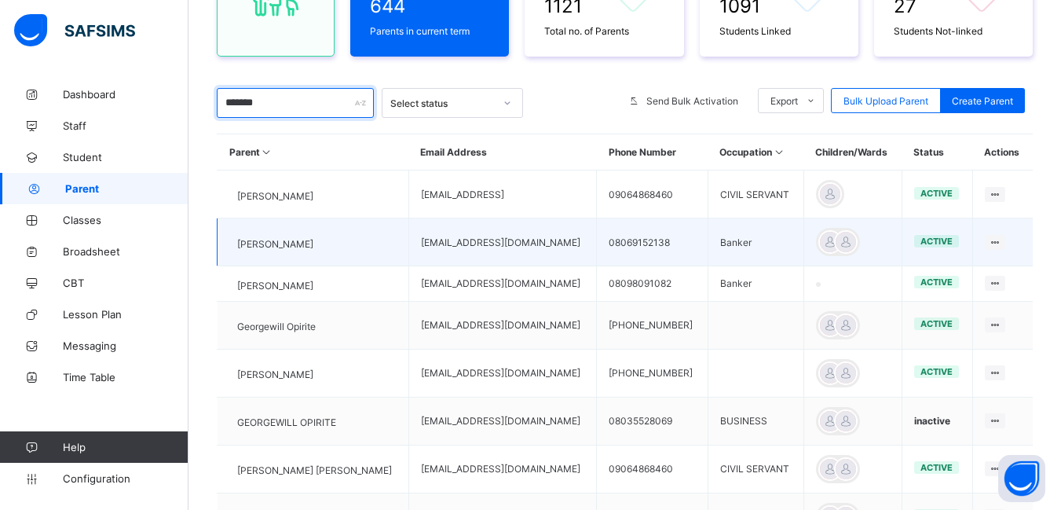
scroll to position [236, 0]
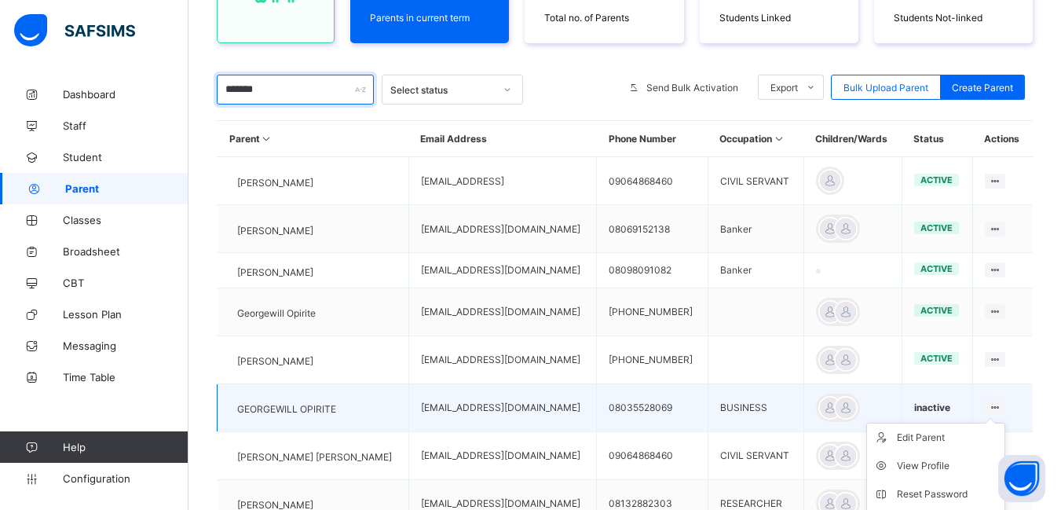
type input "*******"
click at [1003, 412] on icon at bounding box center [995, 407] width 13 height 12
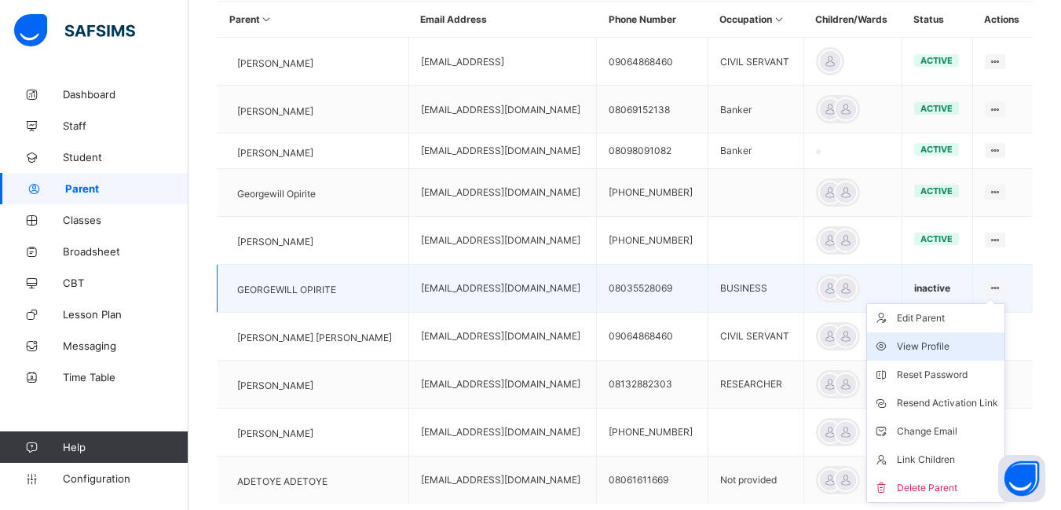
scroll to position [393, 0]
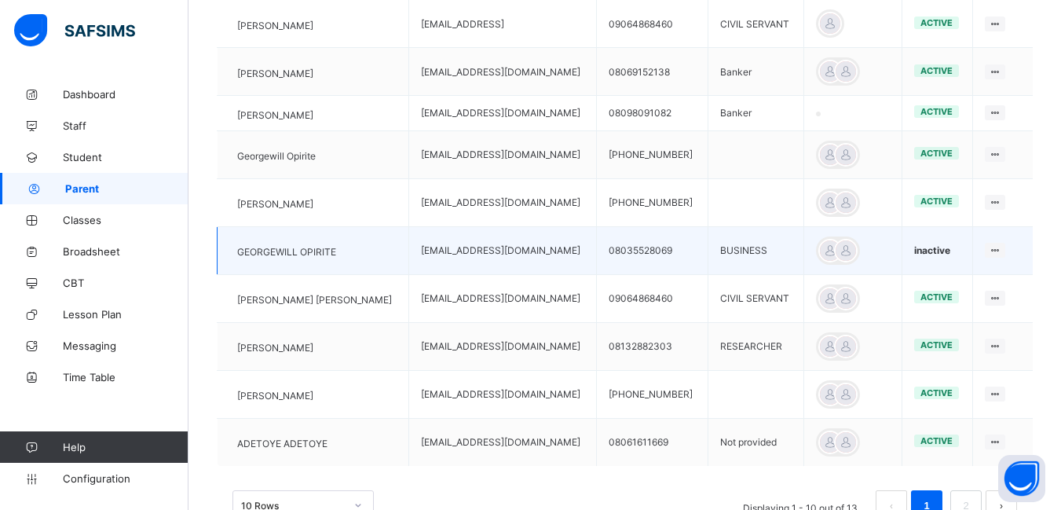
click at [961, 254] on div "inactive" at bounding box center [938, 250] width 46 height 12
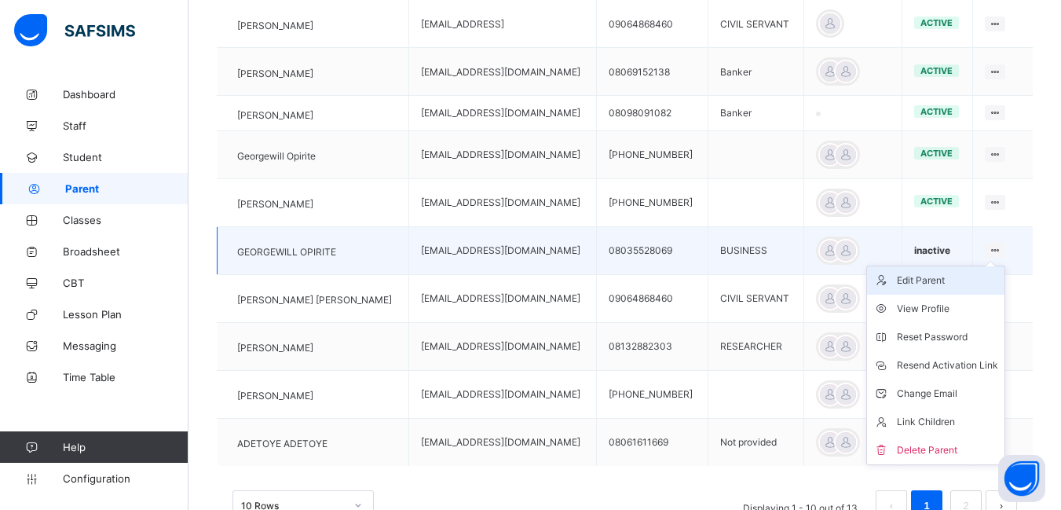
click at [933, 287] on div "Edit Parent" at bounding box center [947, 281] width 101 height 16
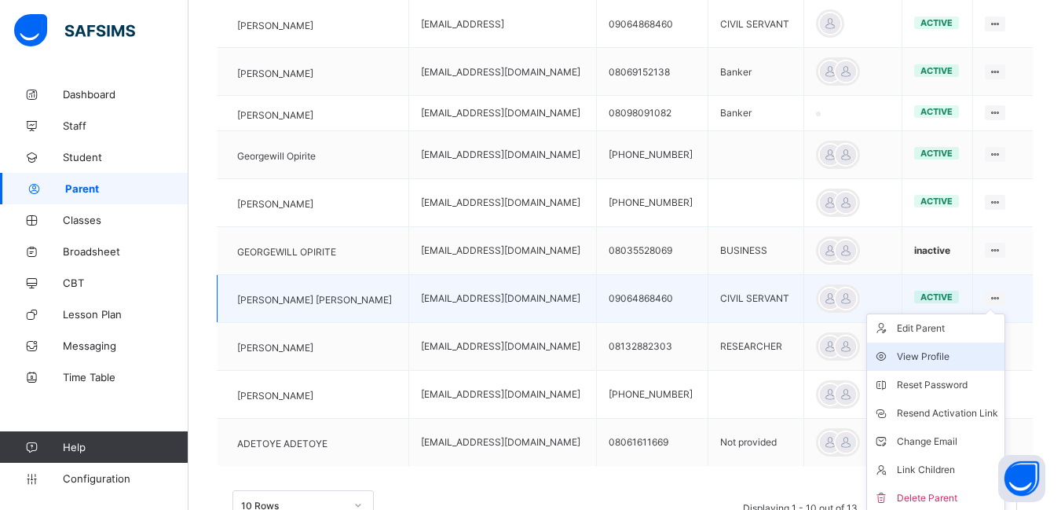
click at [952, 362] on div "View Profile" at bounding box center [947, 357] width 101 height 16
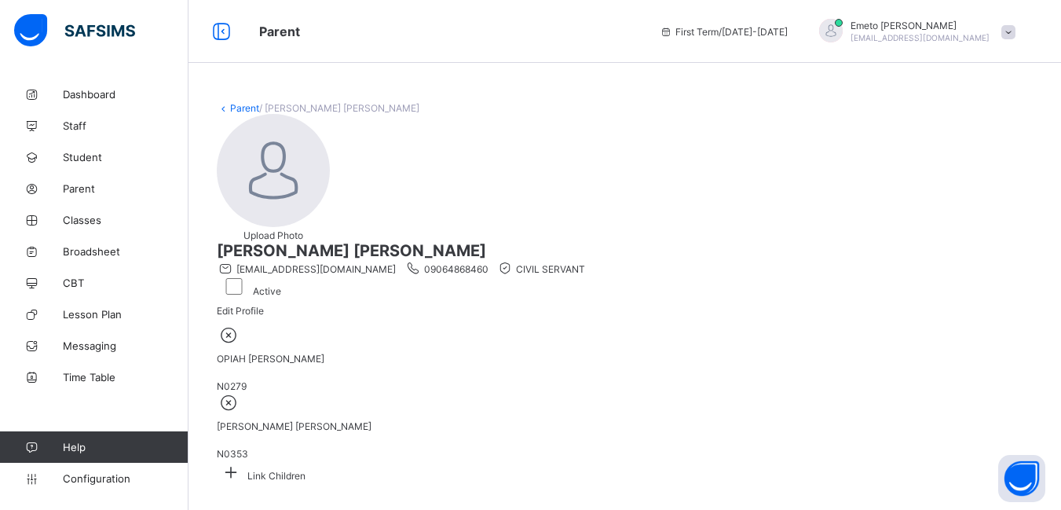
click at [236, 110] on link "Parent" at bounding box center [244, 108] width 29 height 12
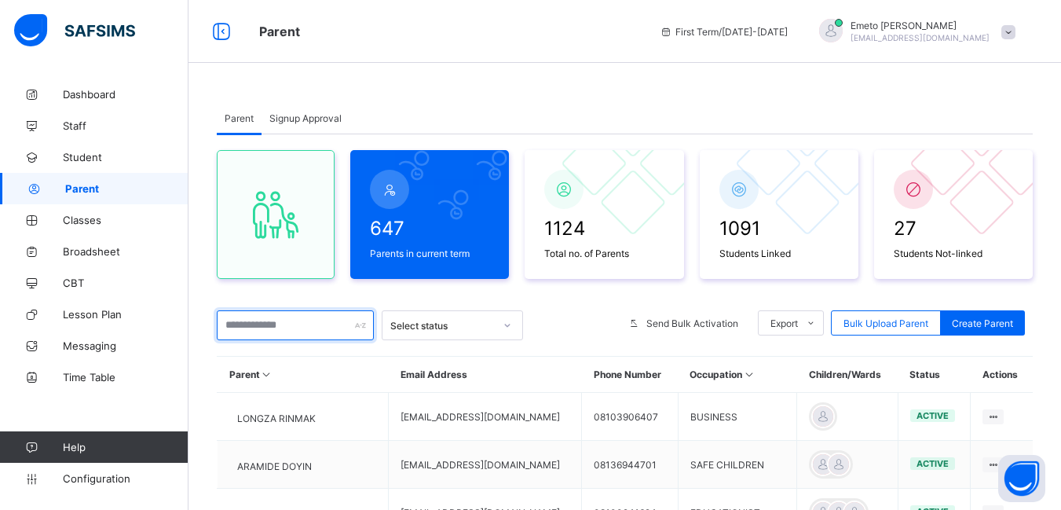
click at [260, 326] on input "text" at bounding box center [295, 325] width 157 height 30
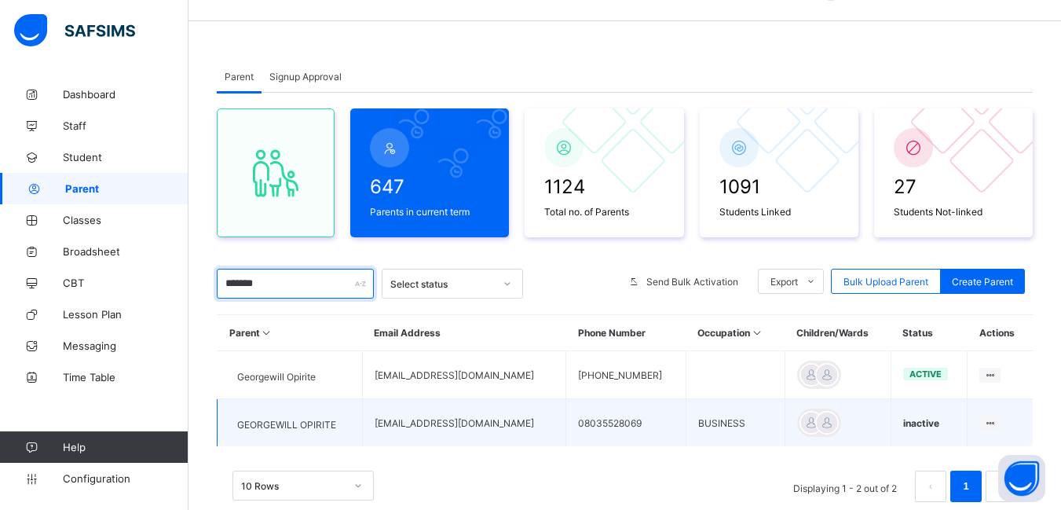
scroll to position [79, 0]
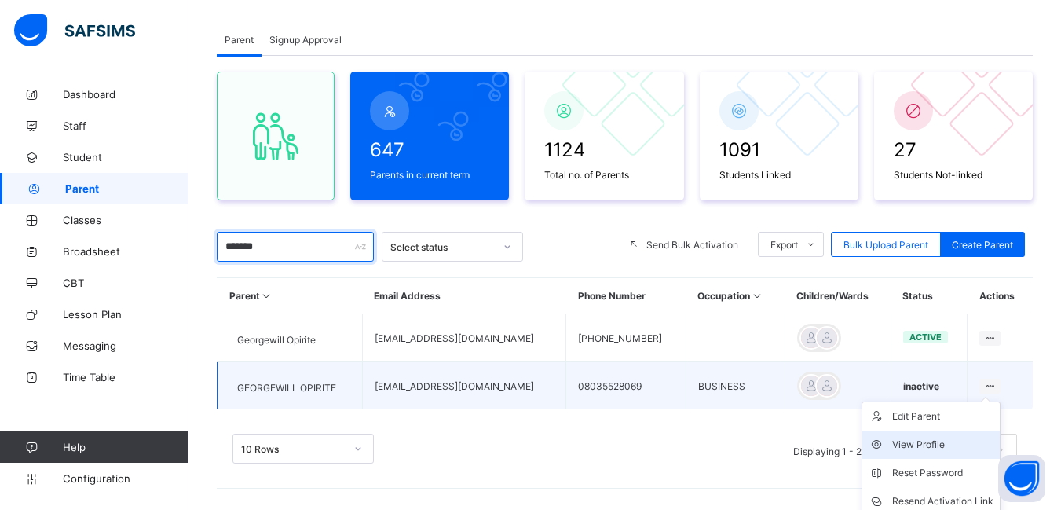
type input "*******"
click at [922, 442] on div "View Profile" at bounding box center [943, 445] width 101 height 16
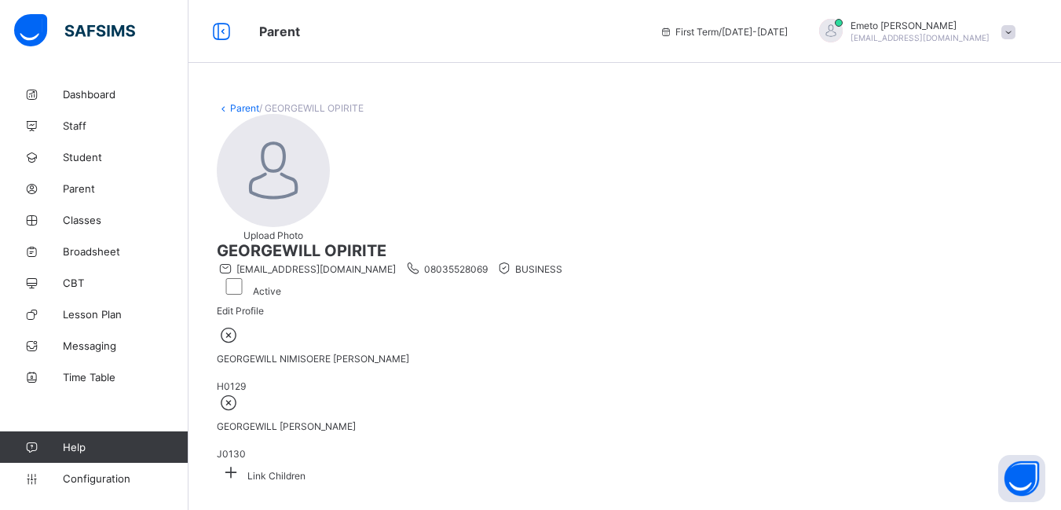
click at [241, 107] on link "Parent" at bounding box center [244, 108] width 29 height 12
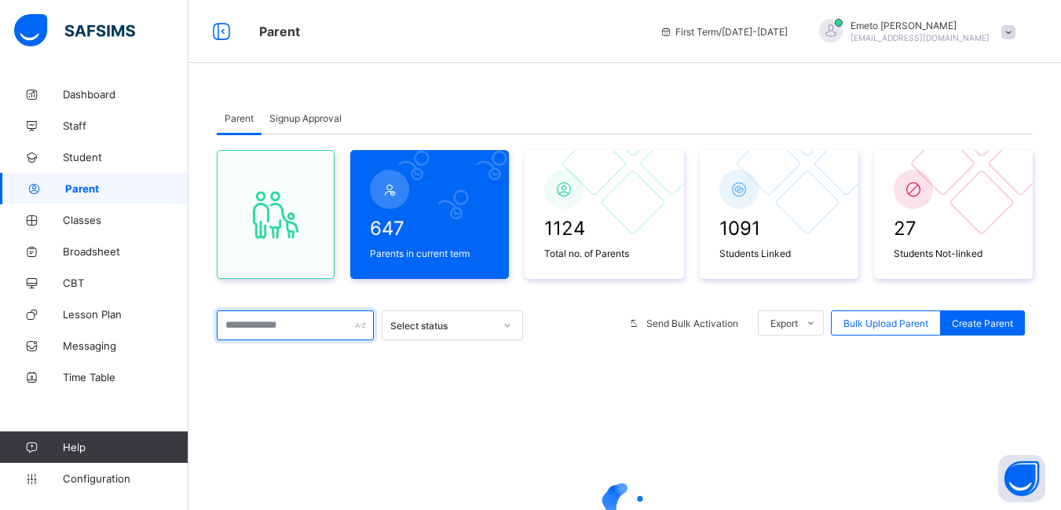
click at [274, 327] on input "text" at bounding box center [295, 325] width 157 height 30
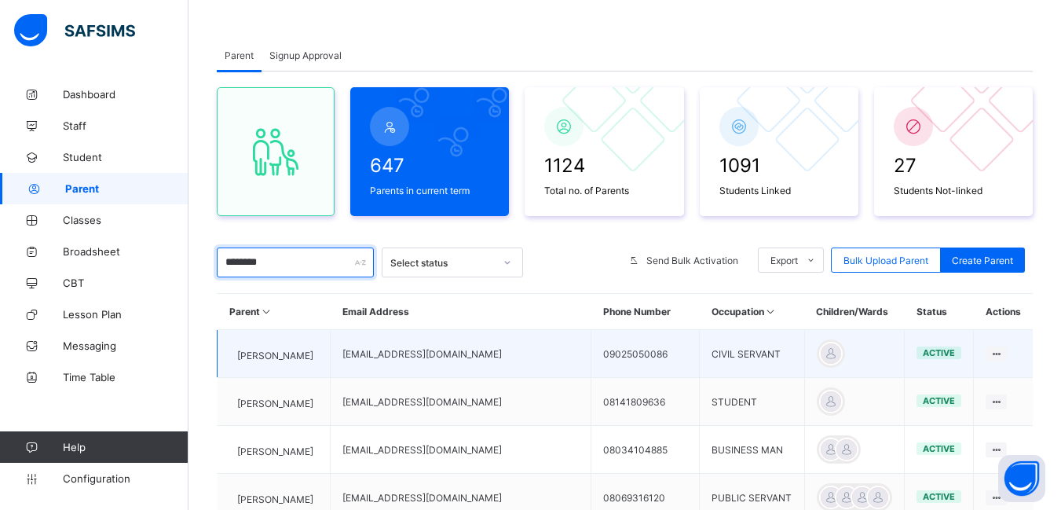
scroll to position [79, 0]
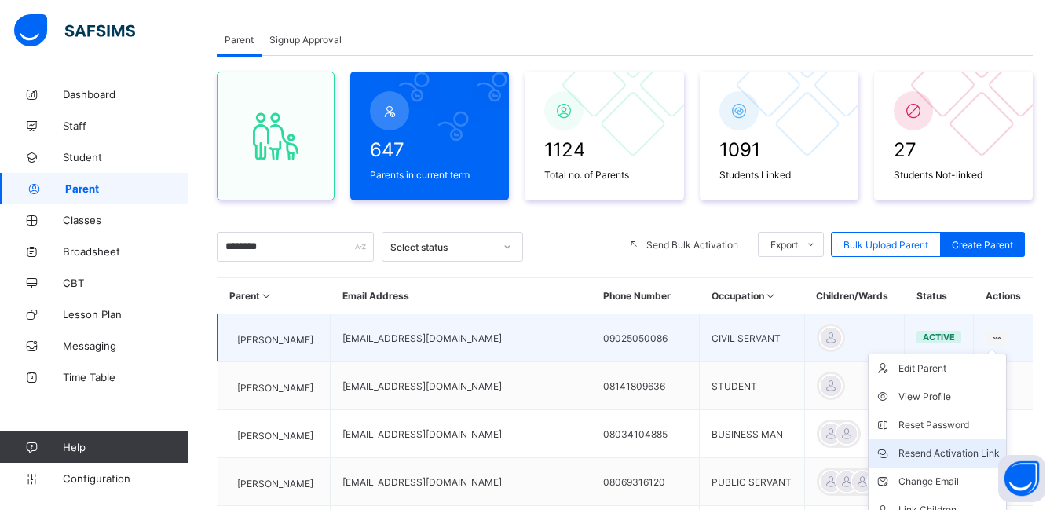
click at [964, 449] on div "Resend Activation Link" at bounding box center [949, 453] width 101 height 16
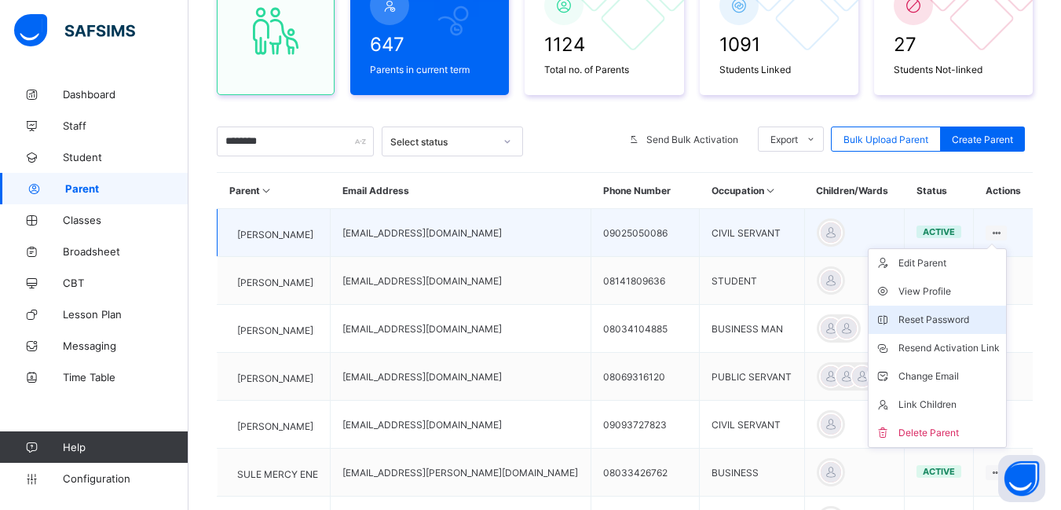
scroll to position [157, 0]
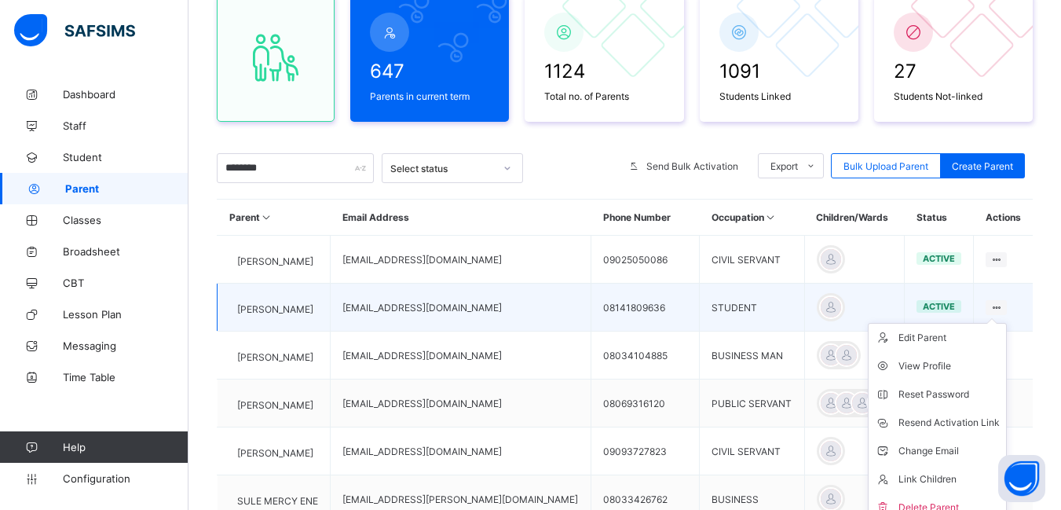
click at [999, 306] on icon at bounding box center [996, 308] width 13 height 12
click at [957, 423] on div "Resend Activation Link" at bounding box center [949, 423] width 101 height 16
click at [961, 419] on div "Resend Activation Link" at bounding box center [949, 423] width 101 height 16
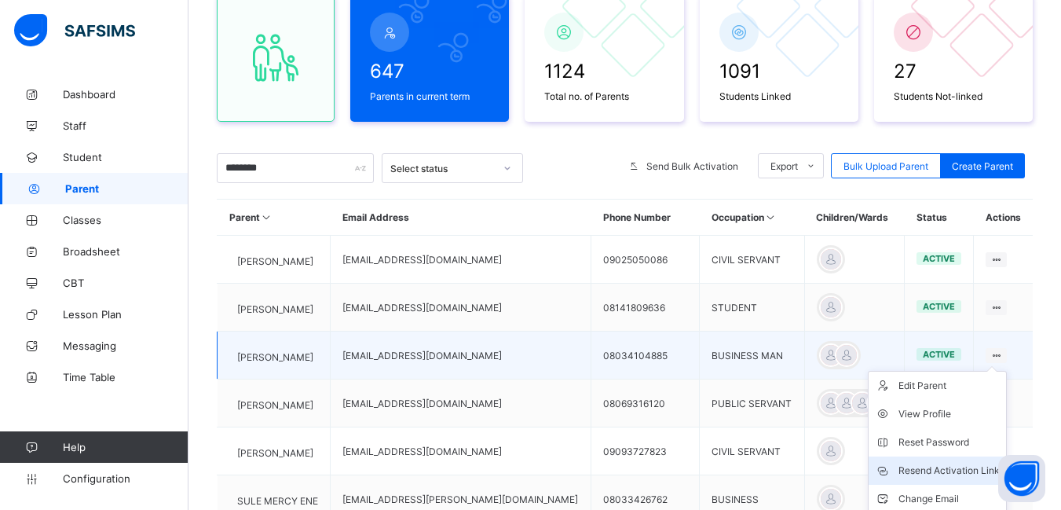
click at [951, 467] on div "Resend Activation Link" at bounding box center [949, 471] width 101 height 16
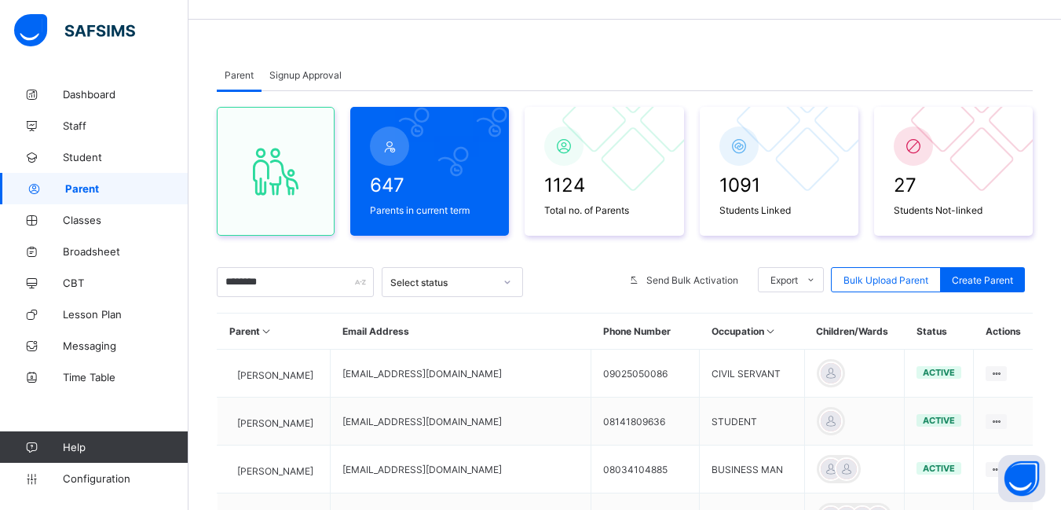
scroll to position [0, 0]
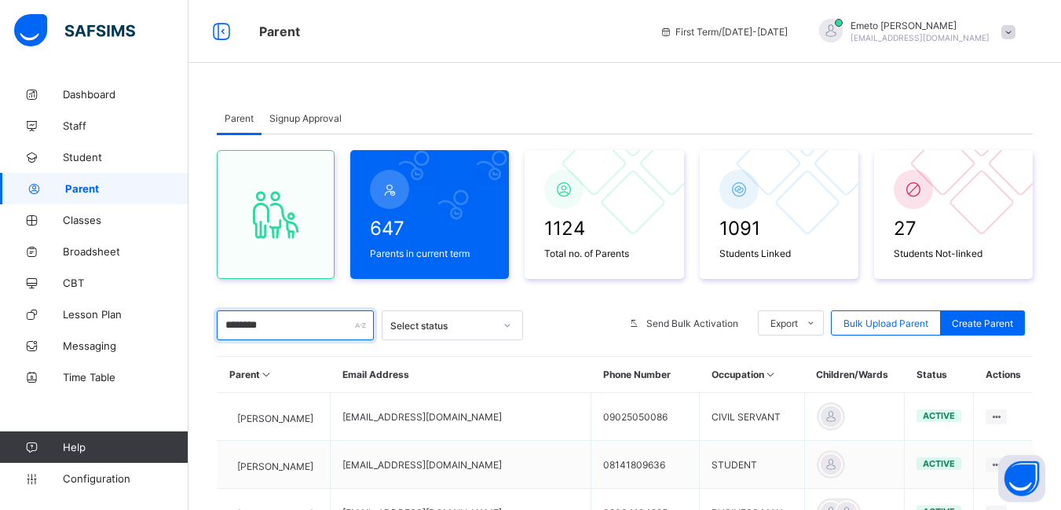
click at [287, 323] on input "********" at bounding box center [295, 325] width 157 height 30
type input "*"
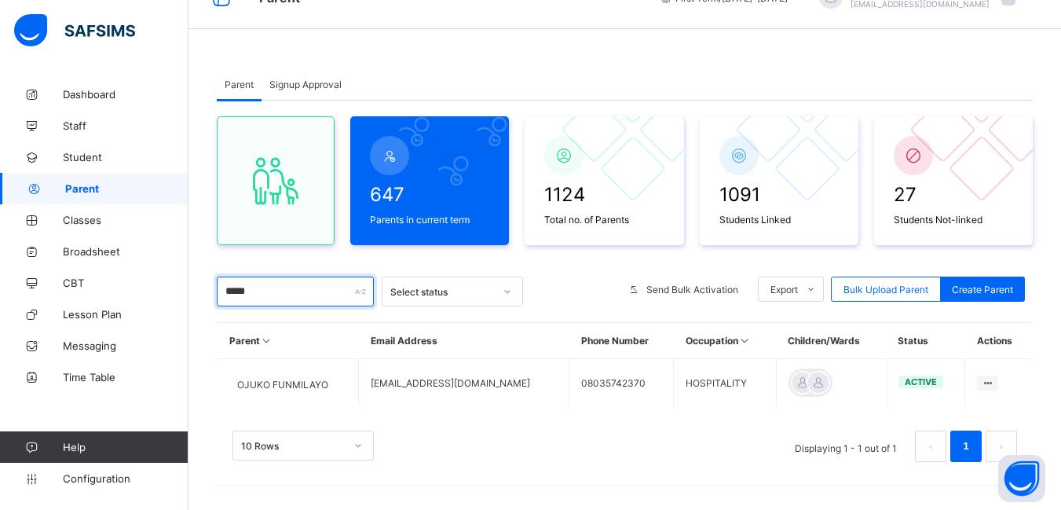
scroll to position [41, 0]
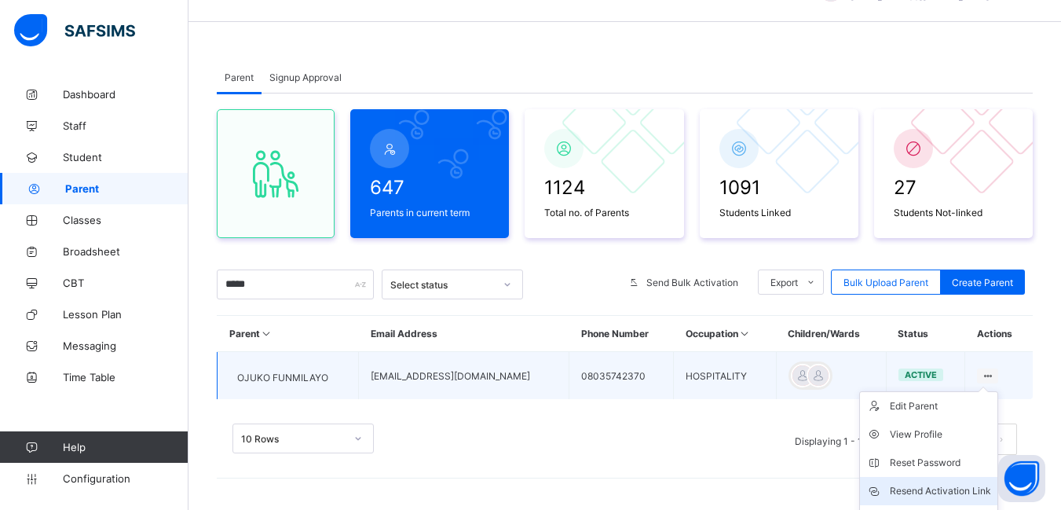
click at [953, 488] on div "Resend Activation Link" at bounding box center [940, 491] width 101 height 16
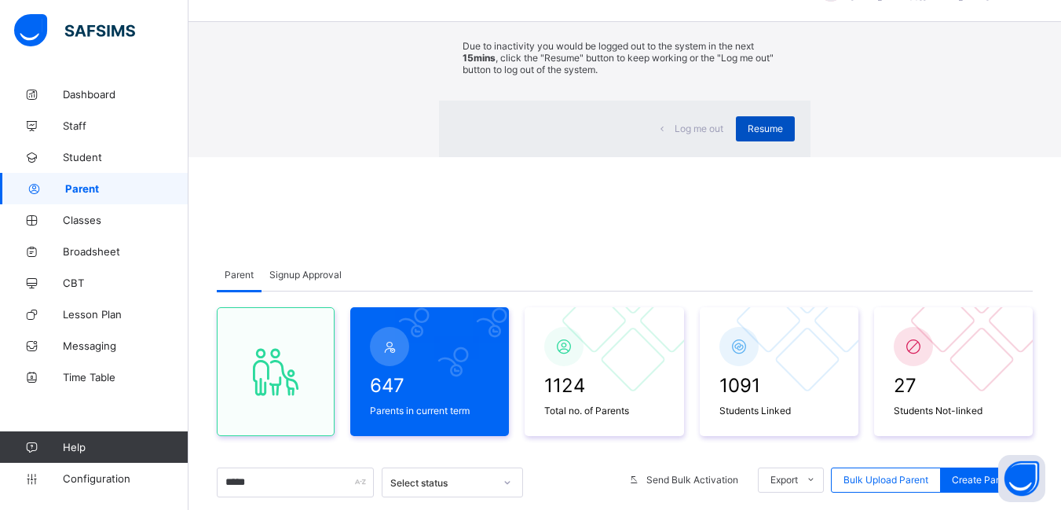
click at [748, 134] on span "Resume" at bounding box center [765, 129] width 35 height 12
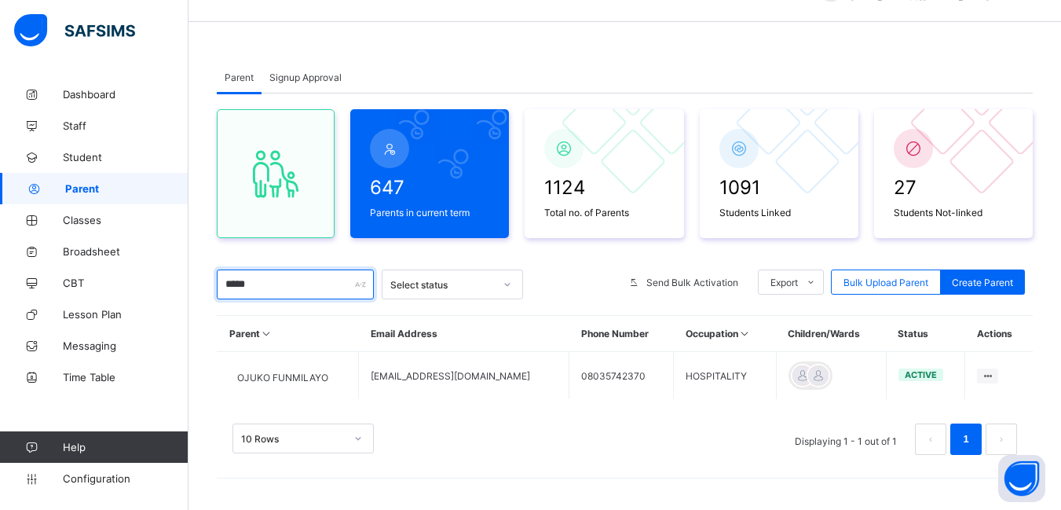
click at [261, 290] on input "*****" at bounding box center [295, 284] width 157 height 30
type input "*"
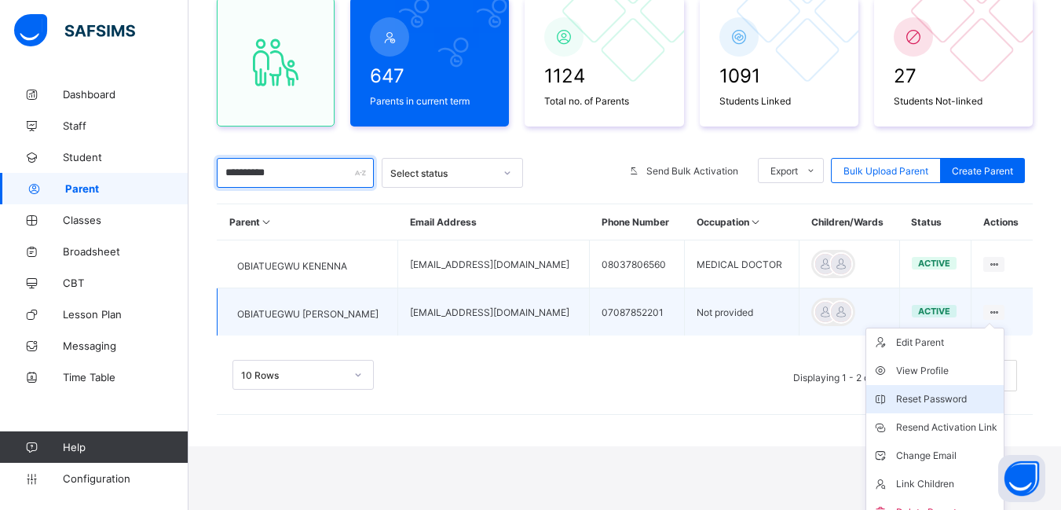
scroll to position [170, 0]
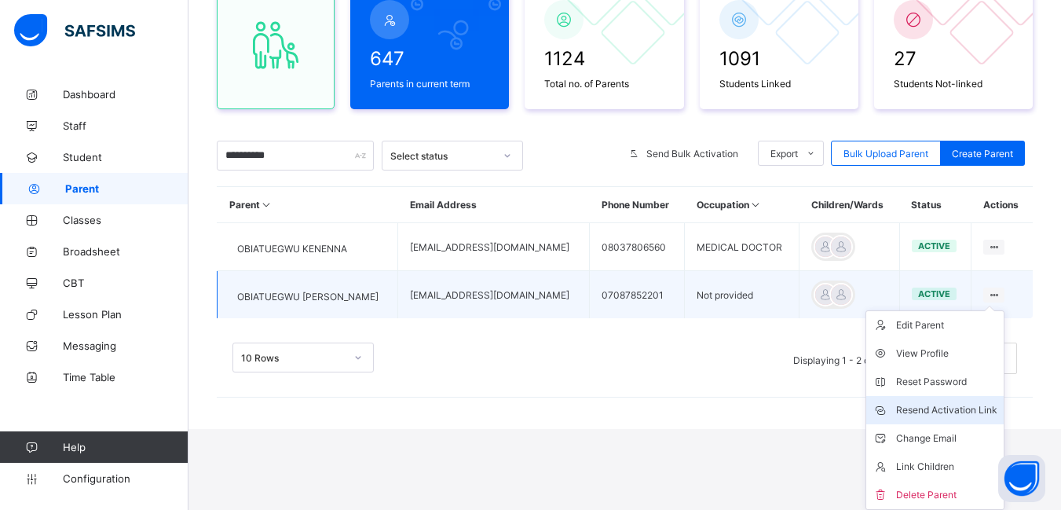
click at [944, 409] on div "Resend Activation Link" at bounding box center [946, 410] width 101 height 16
click at [922, 412] on div "Resend Activation Link" at bounding box center [946, 410] width 101 height 16
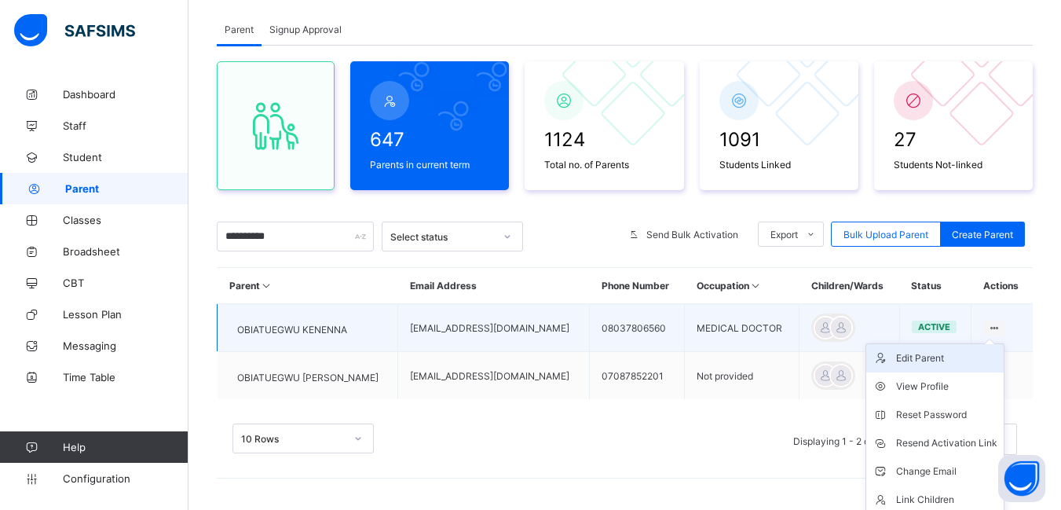
scroll to position [122, 0]
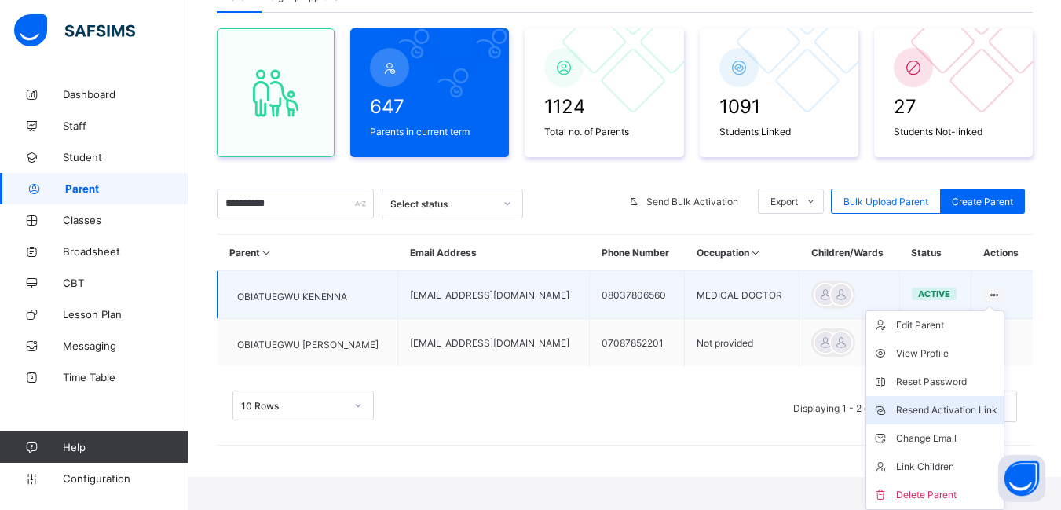
click at [953, 406] on div "Resend Activation Link" at bounding box center [946, 410] width 101 height 16
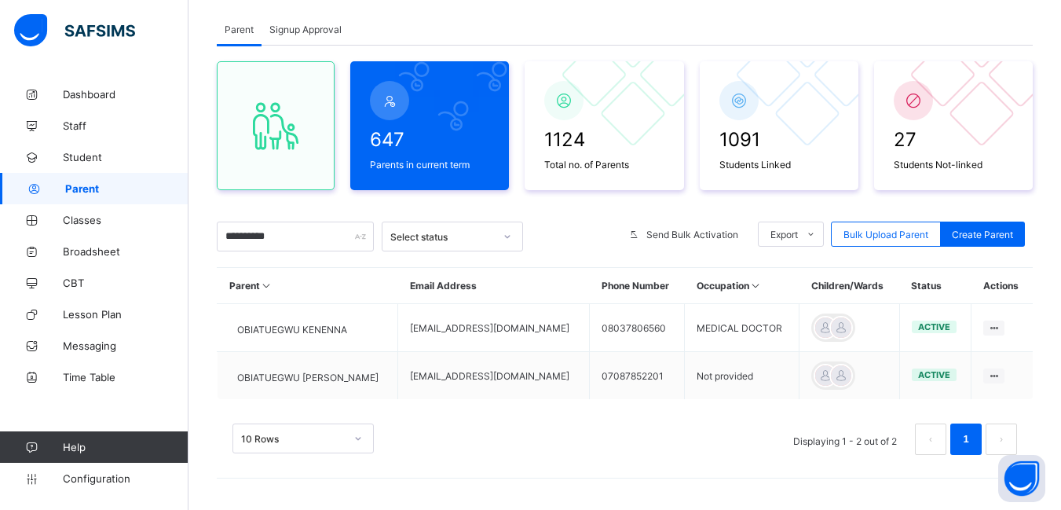
scroll to position [89, 0]
click at [291, 239] on input "**********" at bounding box center [295, 237] width 157 height 30
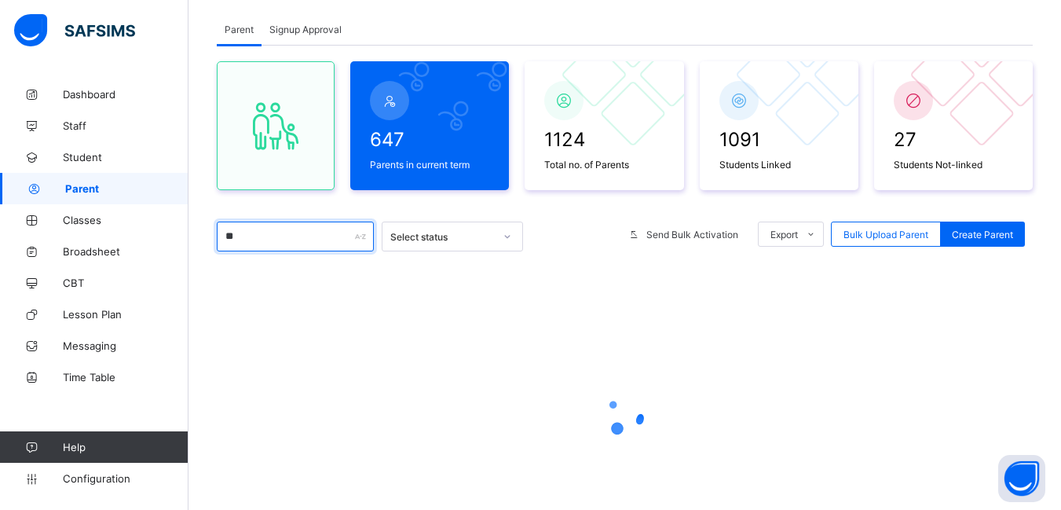
type input "*"
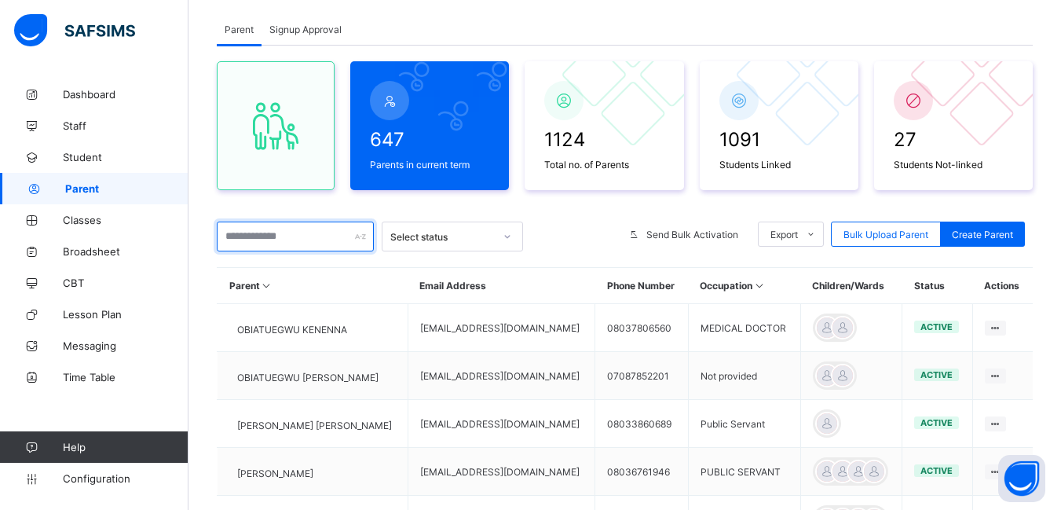
type input "*"
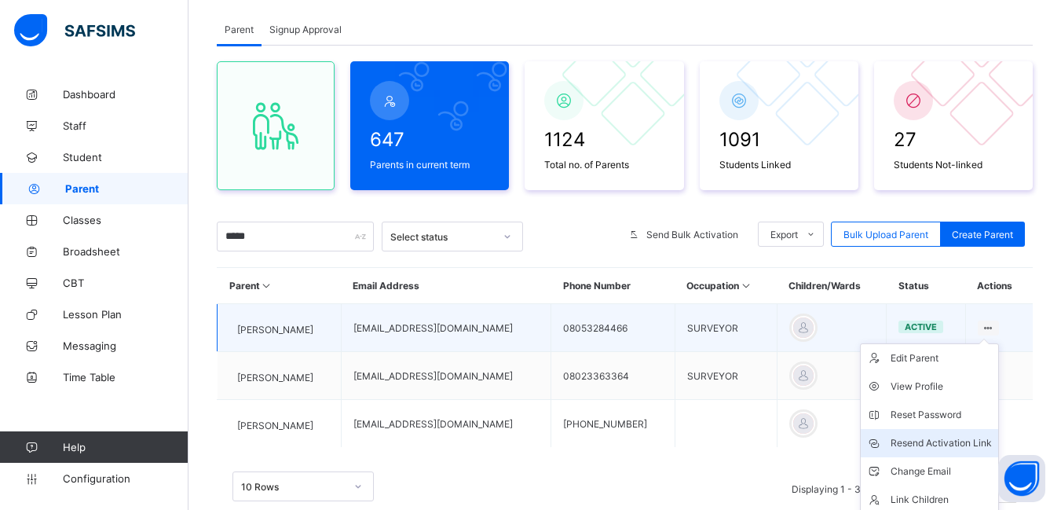
click at [959, 442] on div "Resend Activation Link" at bounding box center [941, 443] width 101 height 16
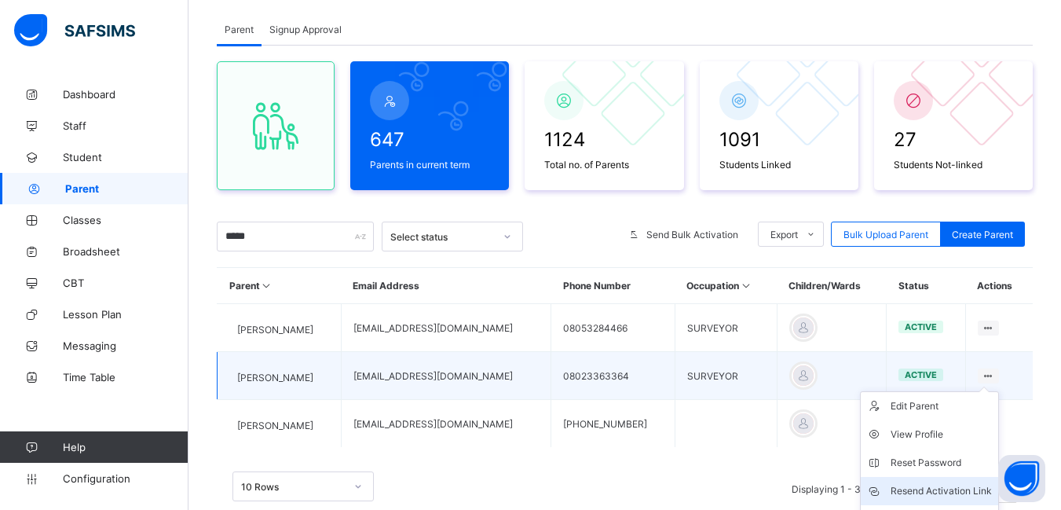
click at [956, 490] on div "Resend Activation Link" at bounding box center [941, 491] width 101 height 16
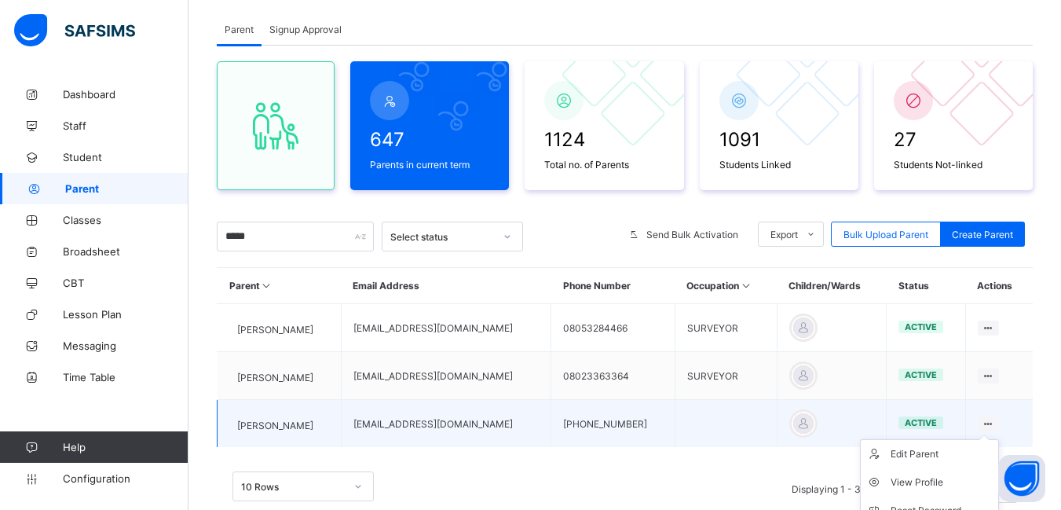
click at [995, 422] on icon at bounding box center [988, 424] width 13 height 12
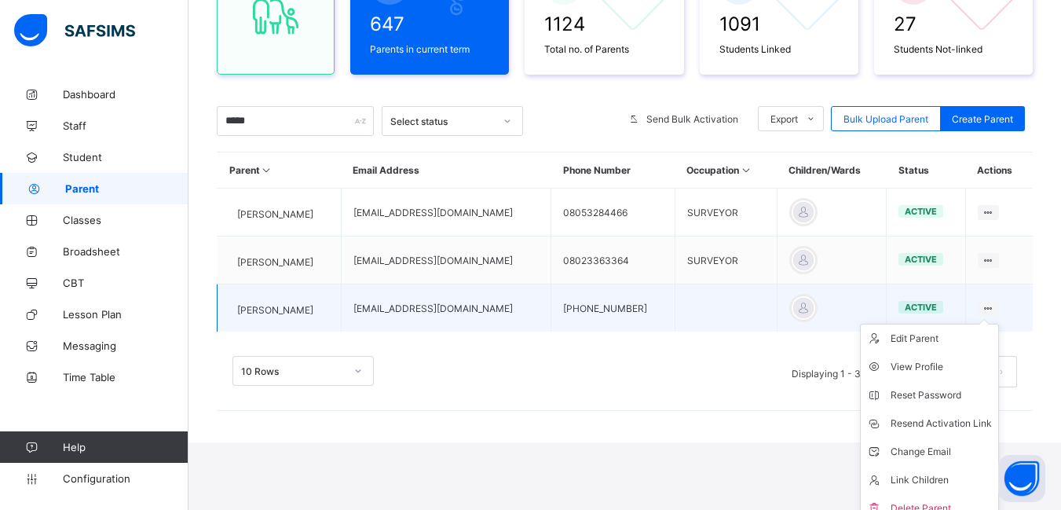
scroll to position [218, 0]
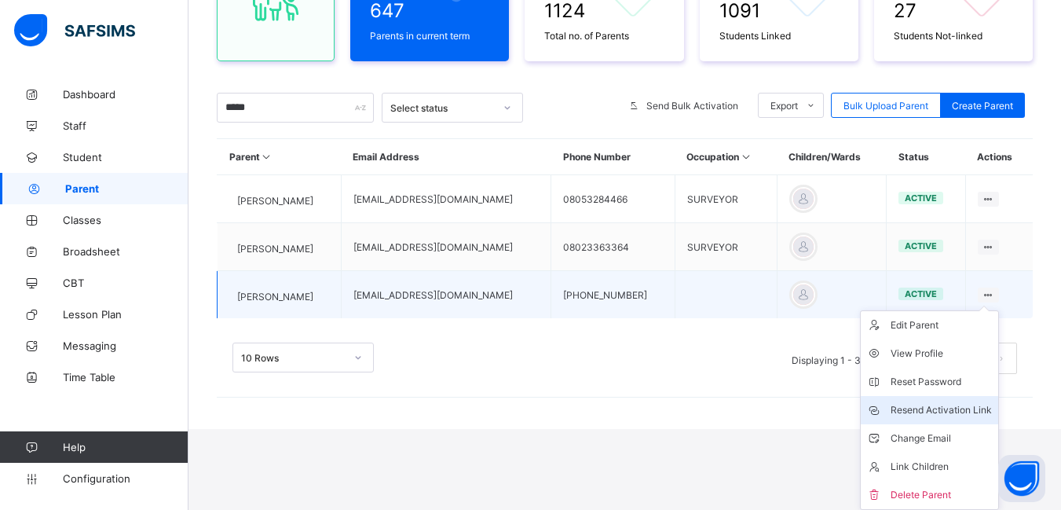
click at [974, 412] on div "Resend Activation Link" at bounding box center [941, 410] width 101 height 16
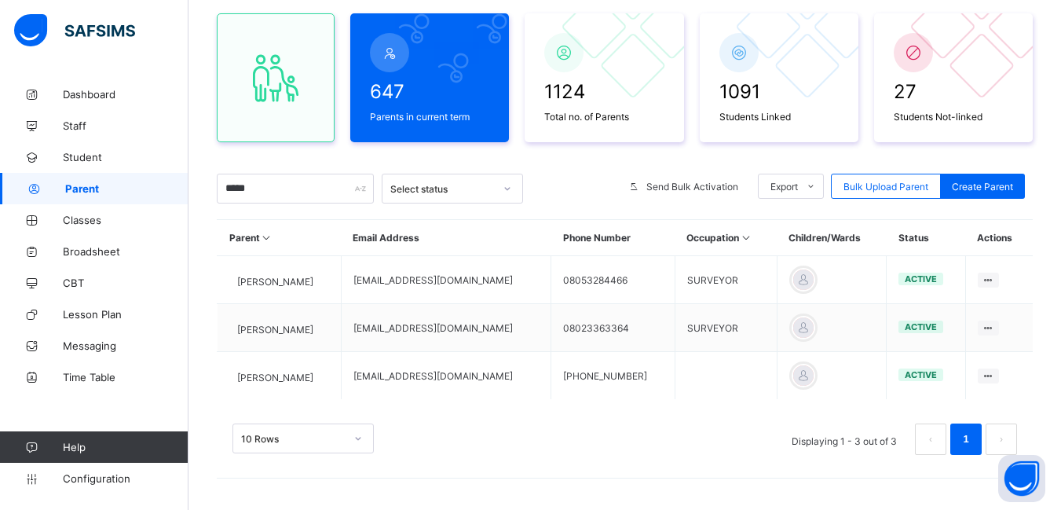
scroll to position [0, 0]
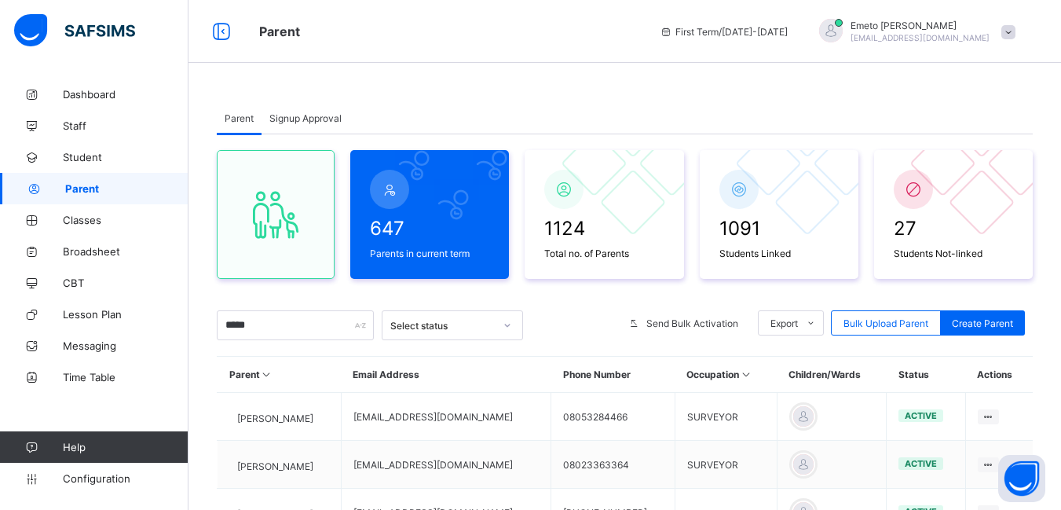
click at [317, 118] on span "Signup Approval" at bounding box center [305, 118] width 72 height 12
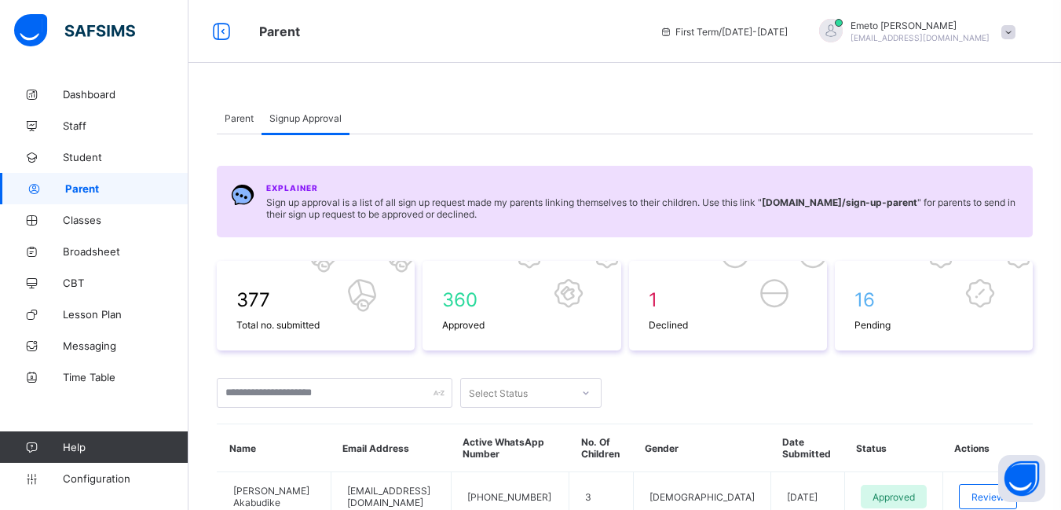
click at [249, 114] on span "Parent" at bounding box center [239, 118] width 29 height 12
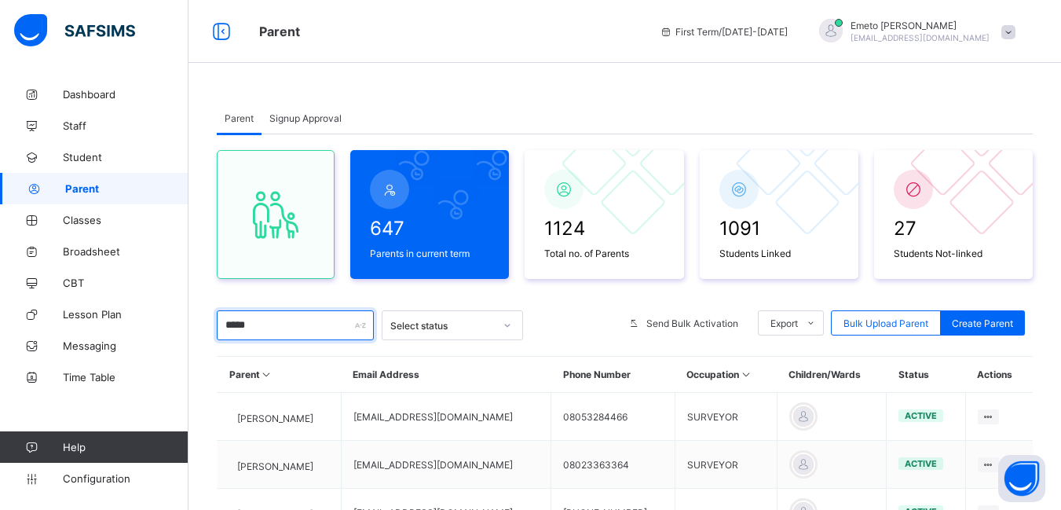
click at [269, 327] on input "*****" at bounding box center [295, 325] width 157 height 30
click at [262, 328] on input "*****" at bounding box center [295, 325] width 157 height 30
type input "*"
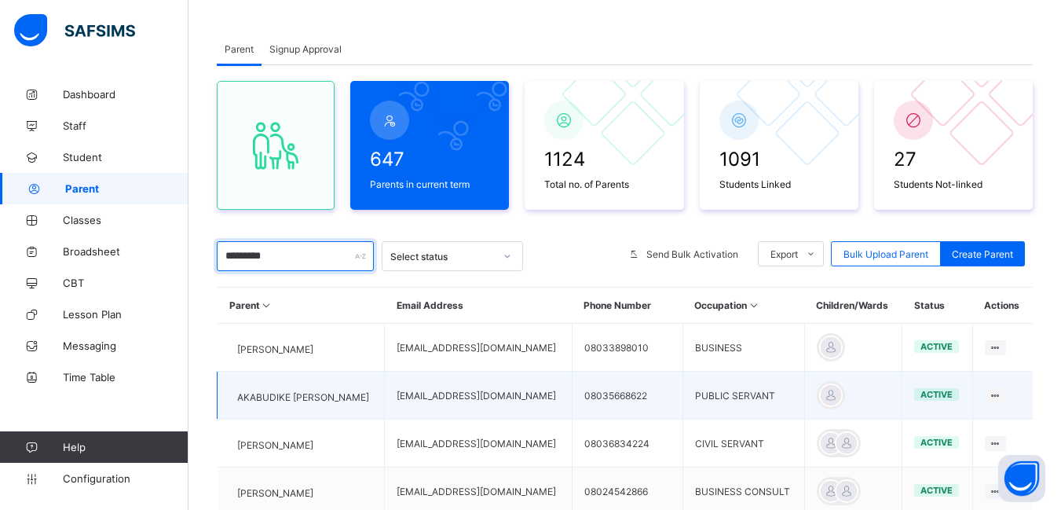
scroll to position [79, 0]
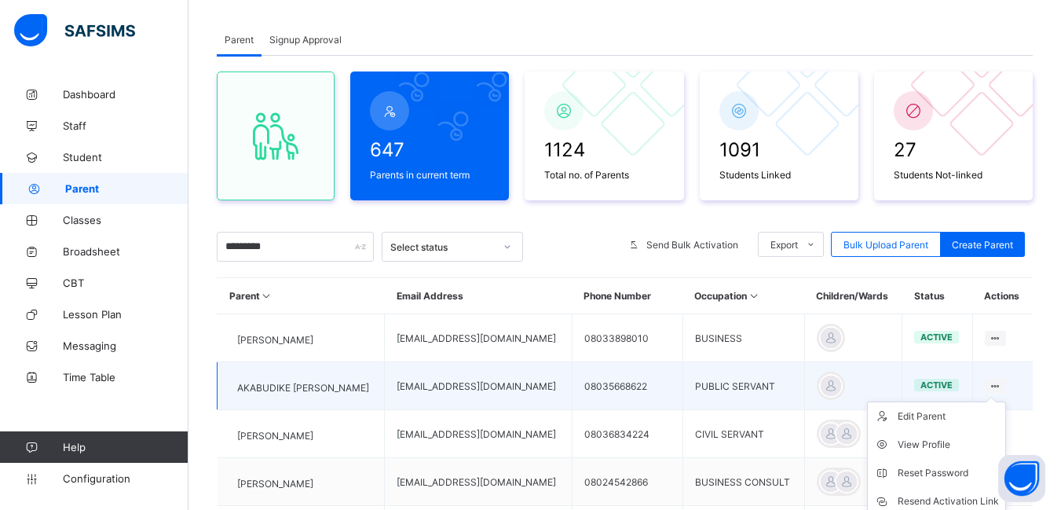
click at [1003, 385] on icon at bounding box center [995, 386] width 13 height 12
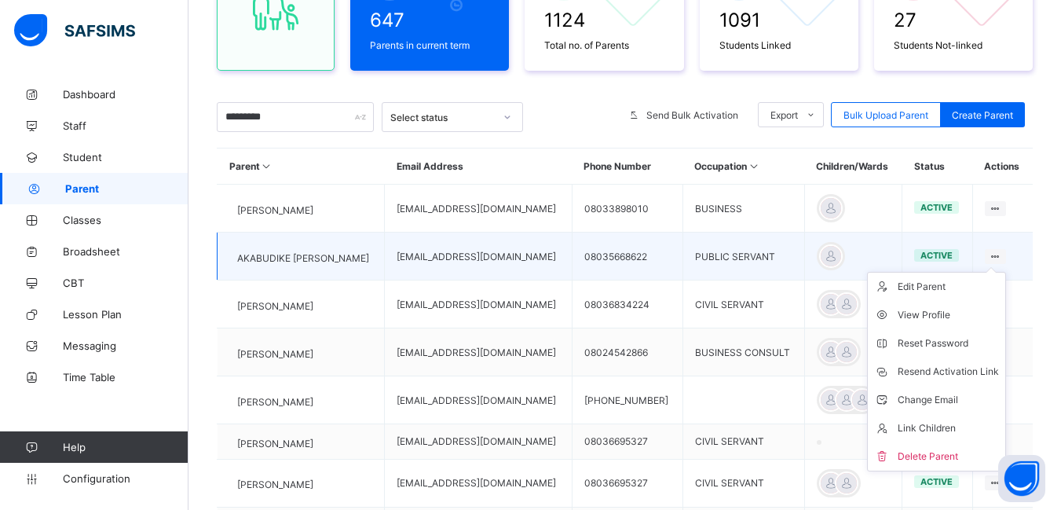
scroll to position [236, 0]
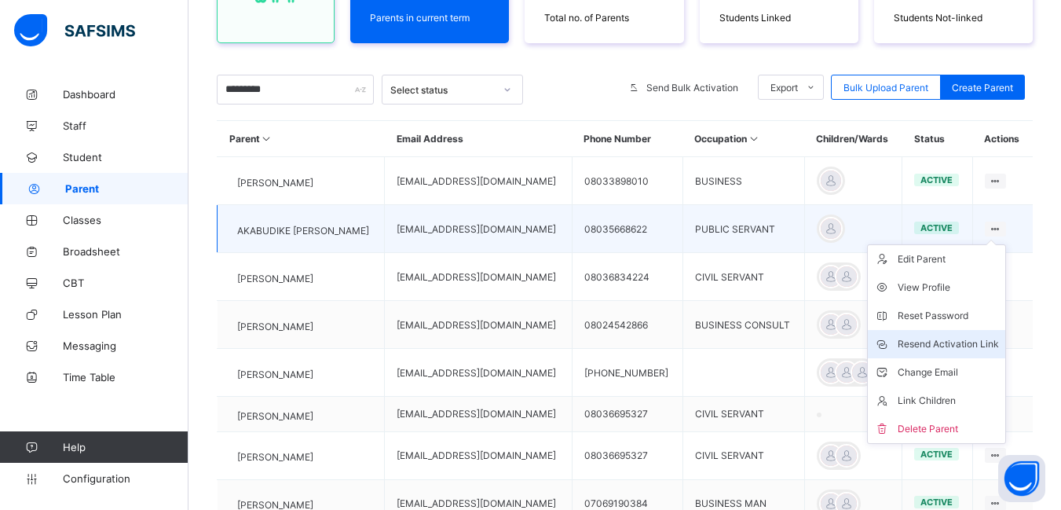
click at [938, 343] on div "Resend Activation Link" at bounding box center [948, 344] width 101 height 16
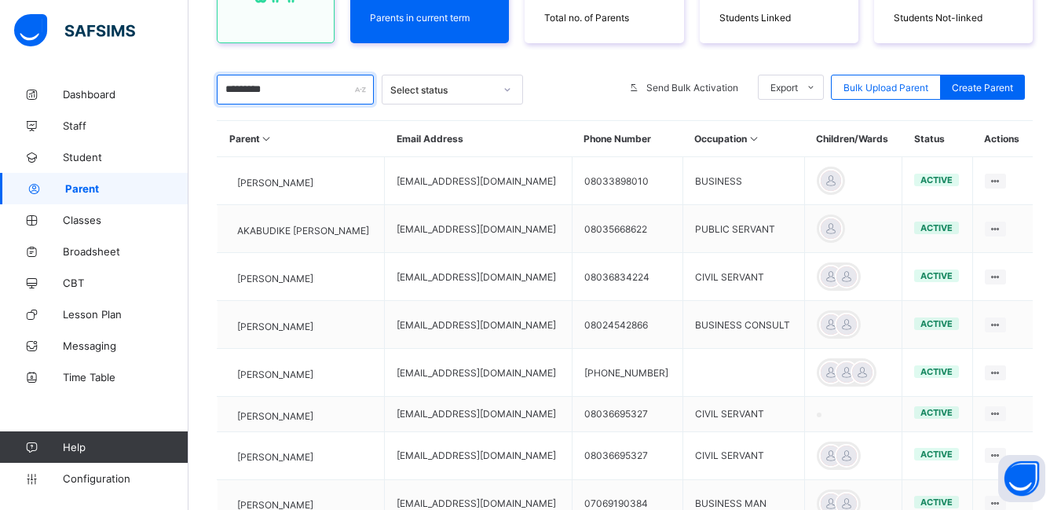
click at [288, 91] on input "*********" at bounding box center [295, 90] width 157 height 30
type input "*"
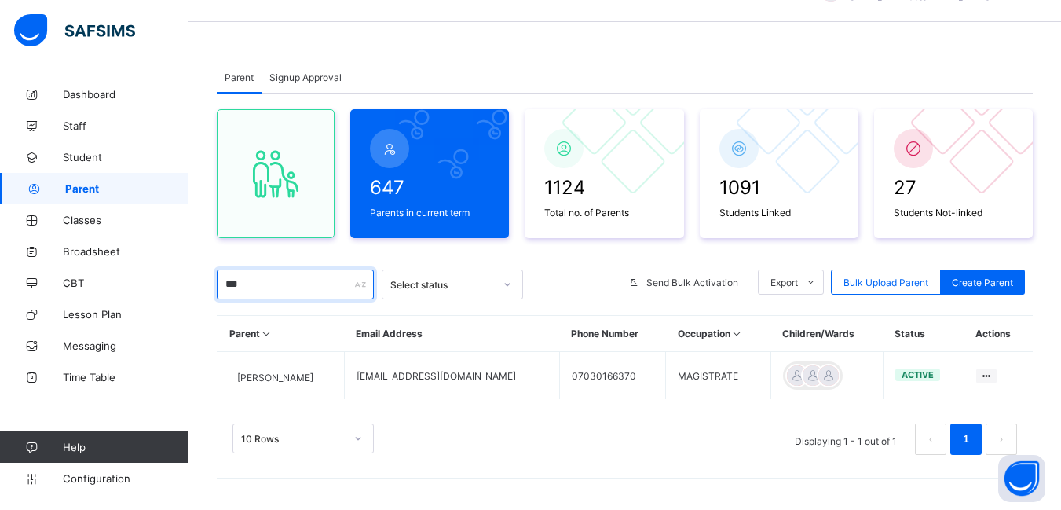
scroll to position [182, 0]
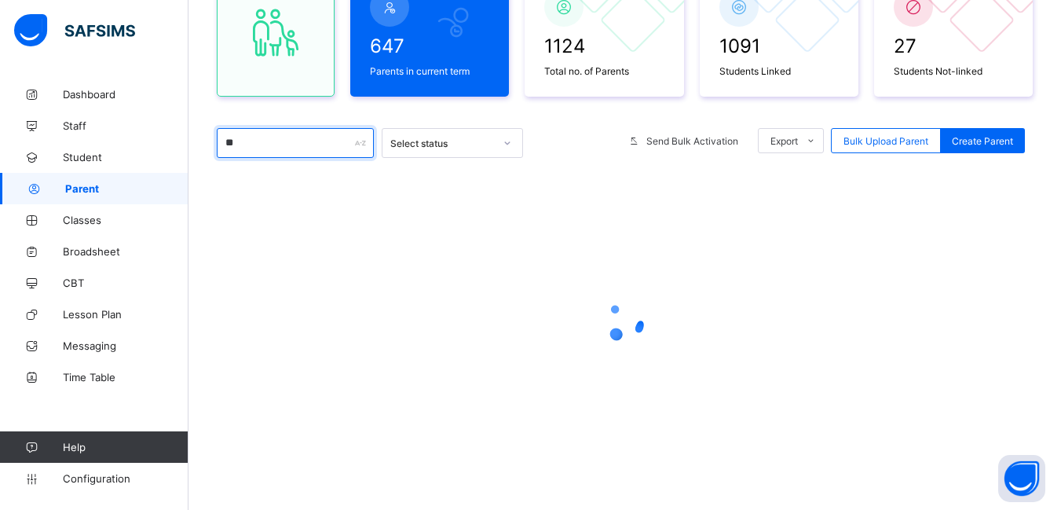
type input "*"
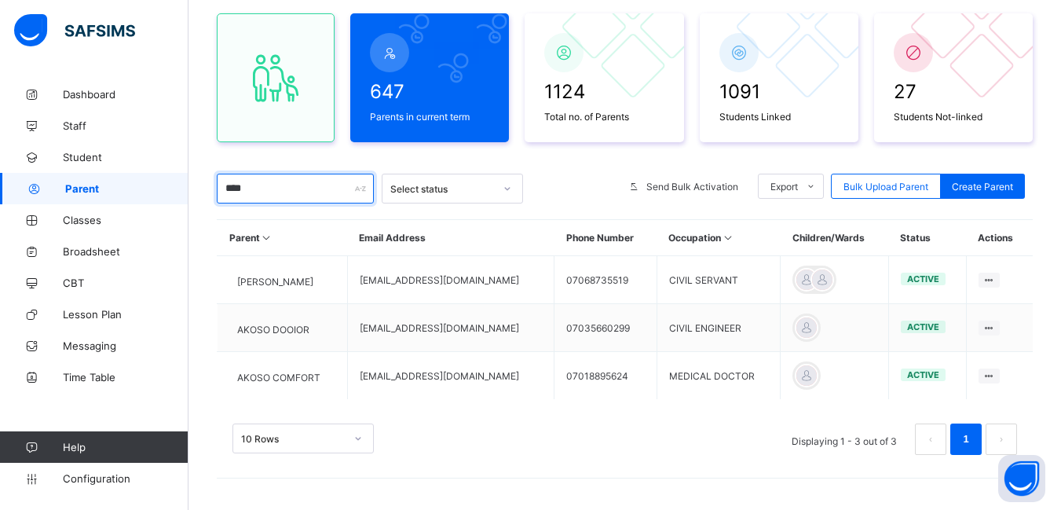
scroll to position [137, 0]
click at [287, 191] on input "****" at bounding box center [295, 189] width 157 height 30
type input "*"
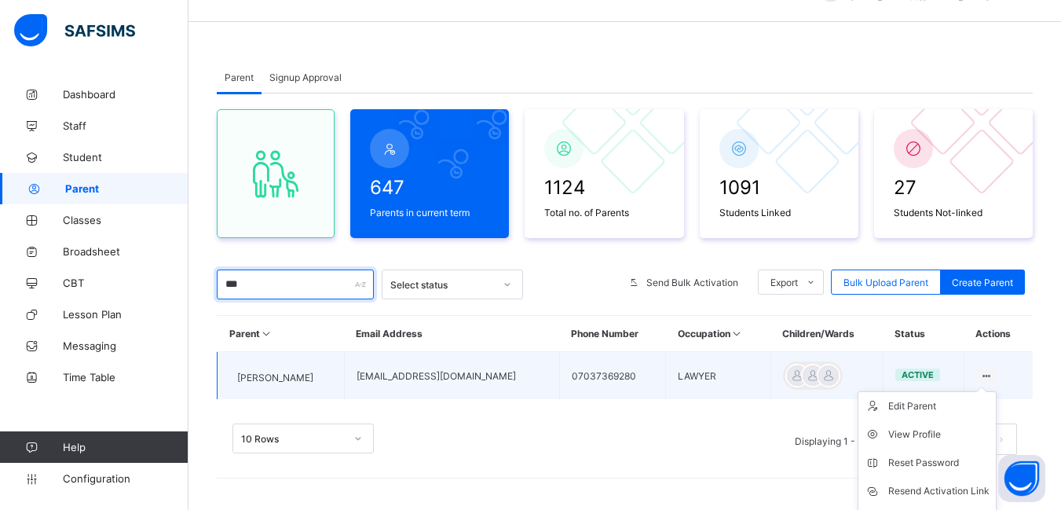
scroll to position [122, 0]
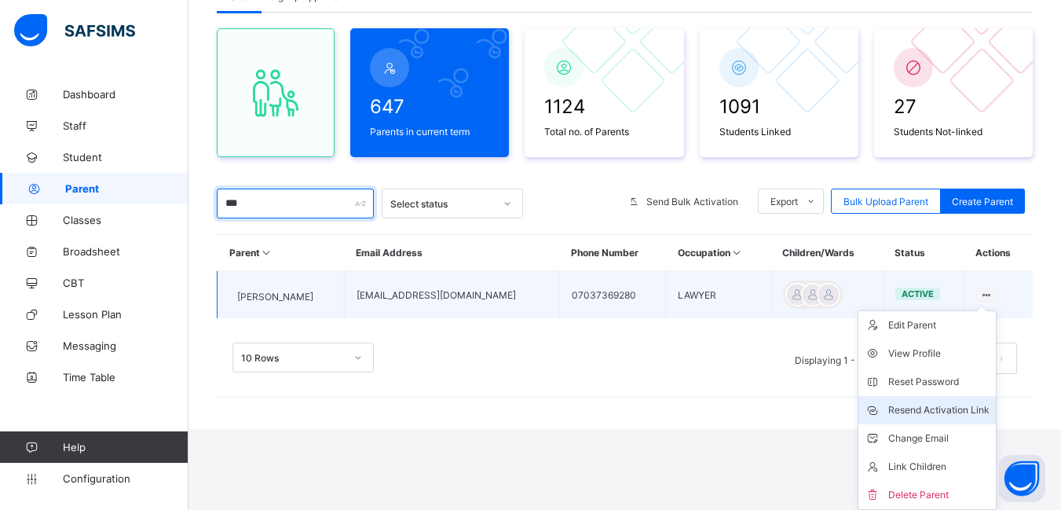
type input "***"
click at [929, 412] on div "Resend Activation Link" at bounding box center [939, 410] width 101 height 16
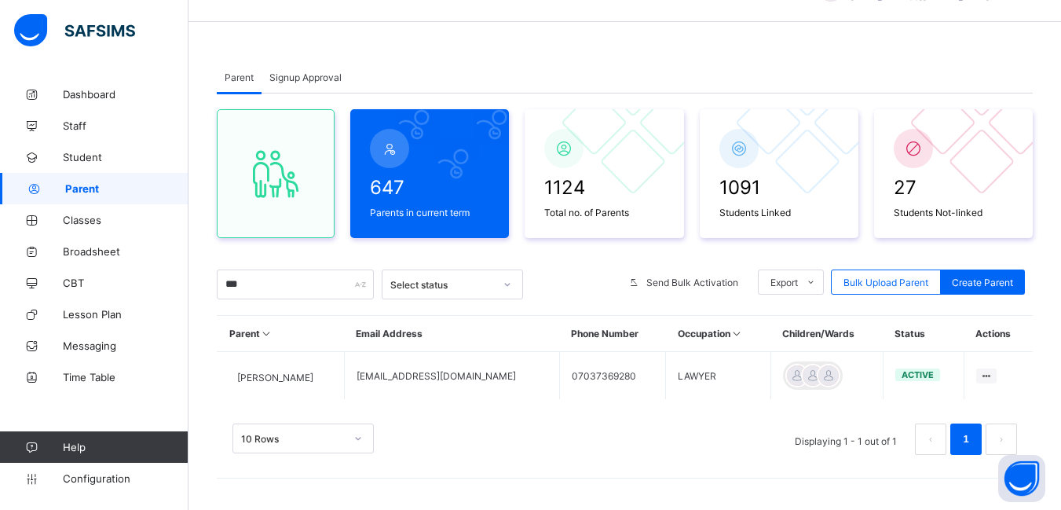
scroll to position [41, 0]
click at [202, 43] on div "Parent Signup Approval Parent Signup Approval 647 Parents in current term 1124 …" at bounding box center [625, 274] width 873 height 472
click at [259, 275] on input "***" at bounding box center [295, 284] width 157 height 30
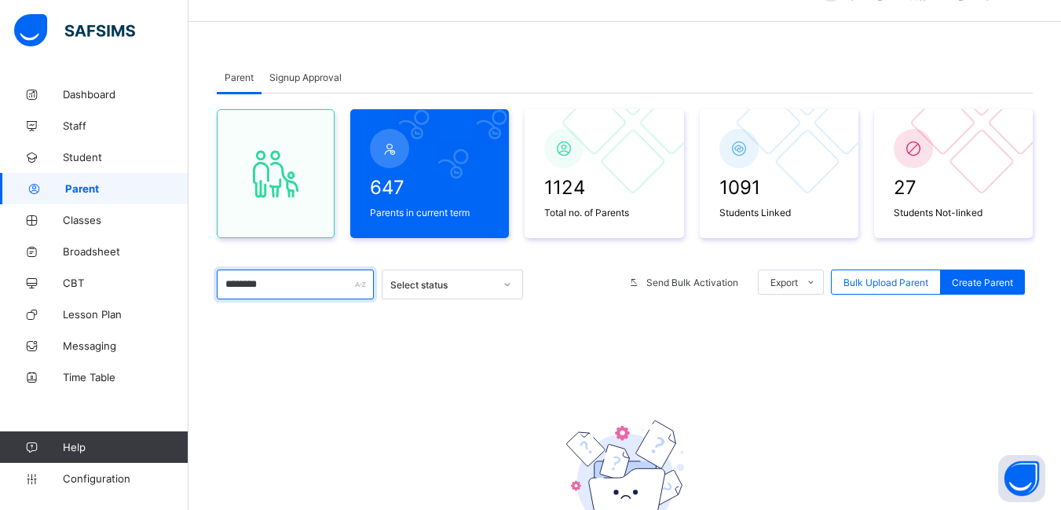
click at [243, 284] on input "********" at bounding box center [295, 284] width 157 height 30
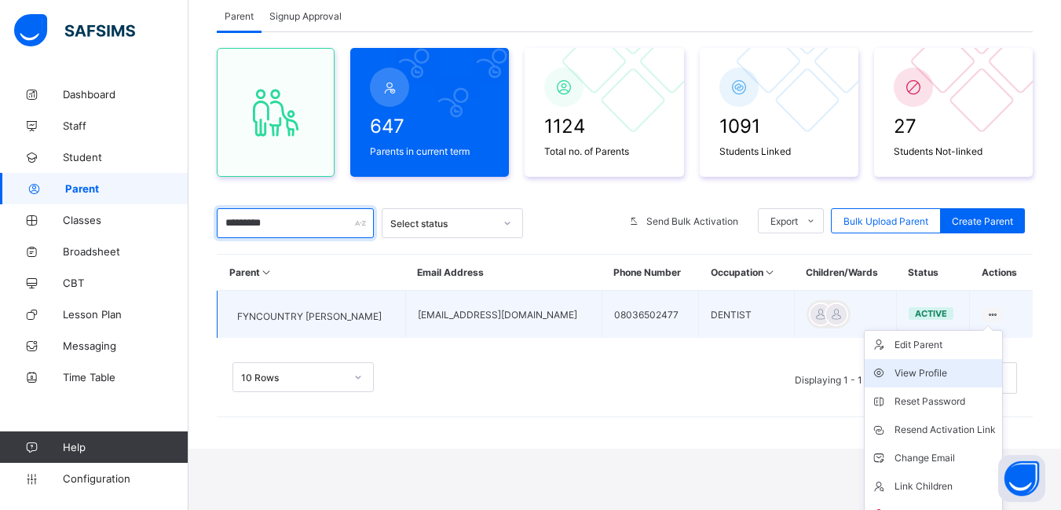
scroll to position [122, 0]
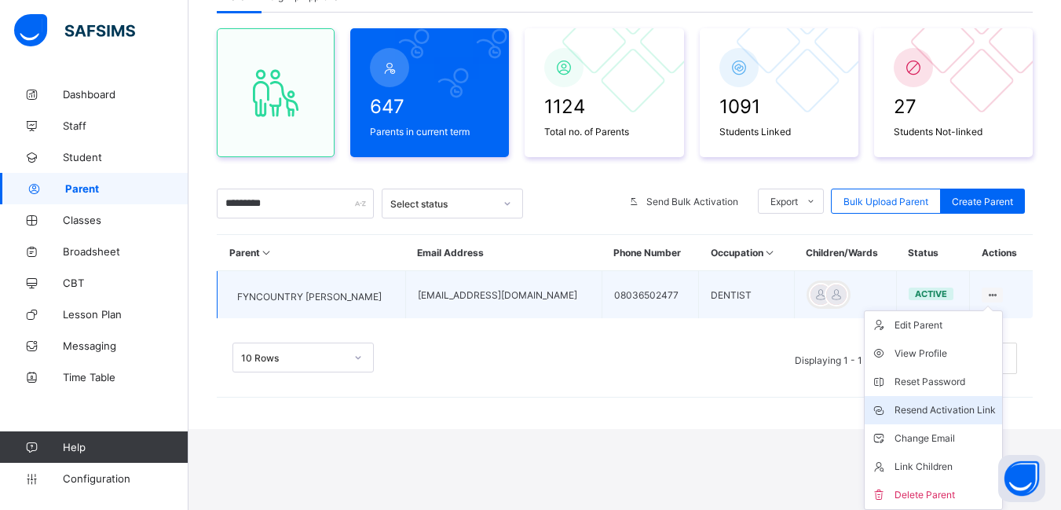
click at [948, 405] on div "Resend Activation Link" at bounding box center [945, 410] width 101 height 16
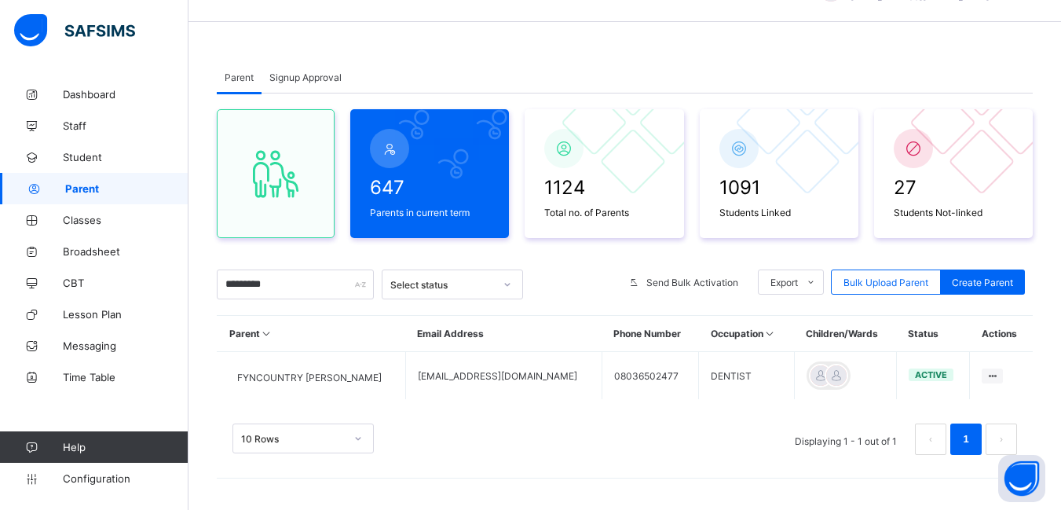
scroll to position [41, 0]
click at [272, 284] on input "*********" at bounding box center [295, 284] width 157 height 30
type input "*"
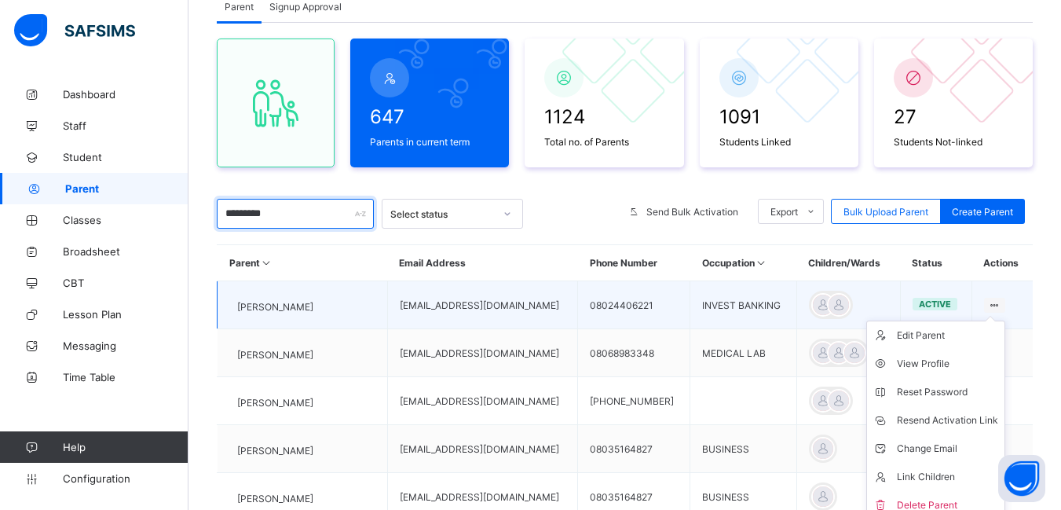
scroll to position [119, 0]
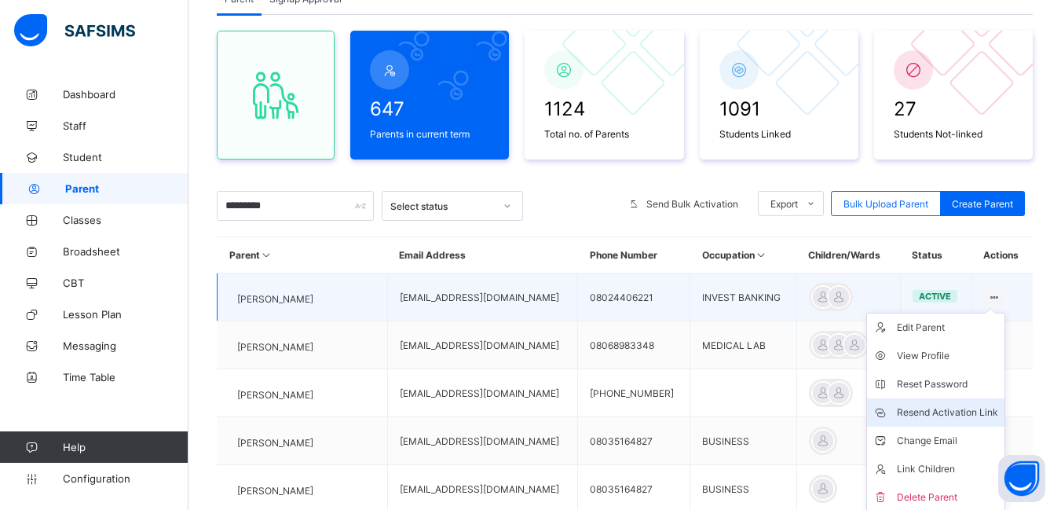
click at [973, 410] on div "Resend Activation Link" at bounding box center [947, 413] width 101 height 16
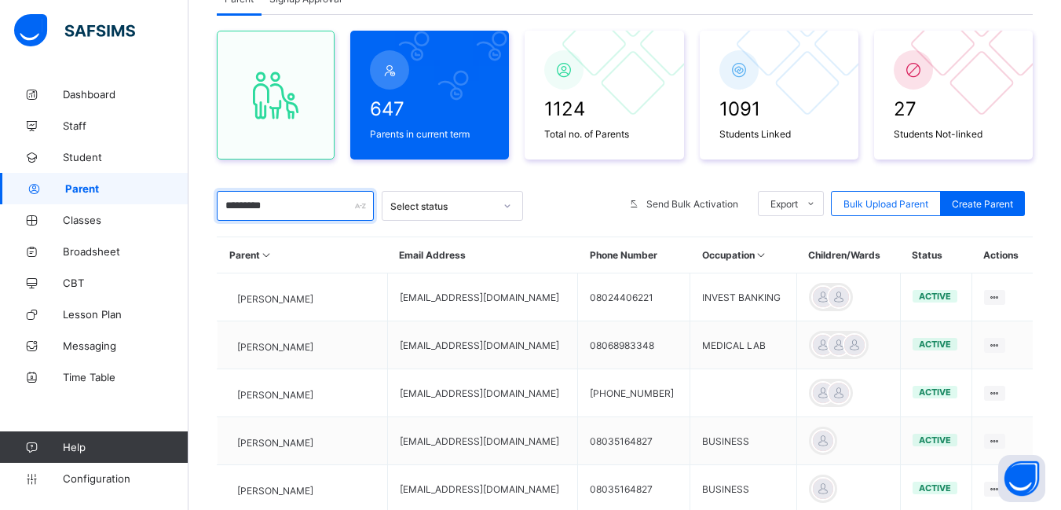
click at [300, 204] on input "*********" at bounding box center [295, 206] width 157 height 30
type input "*"
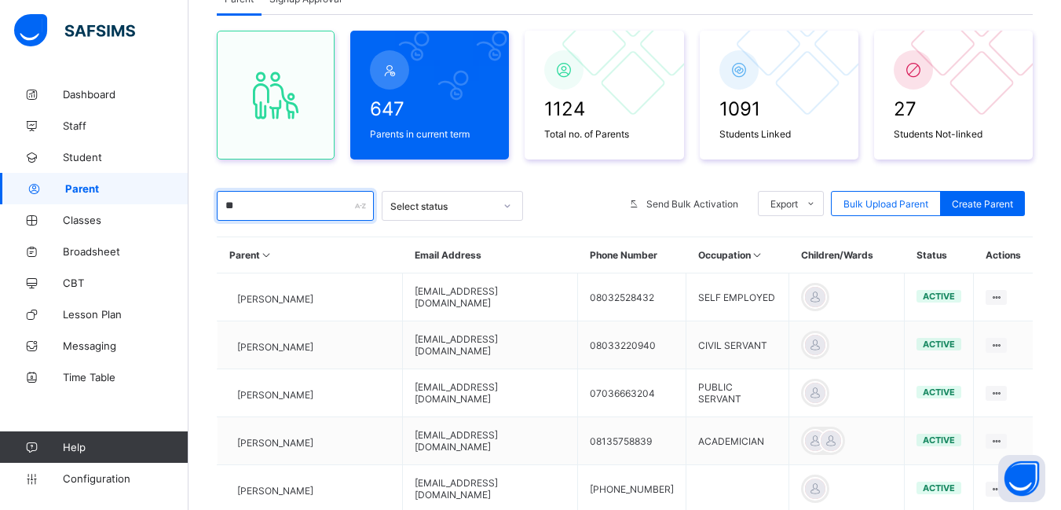
type input "*"
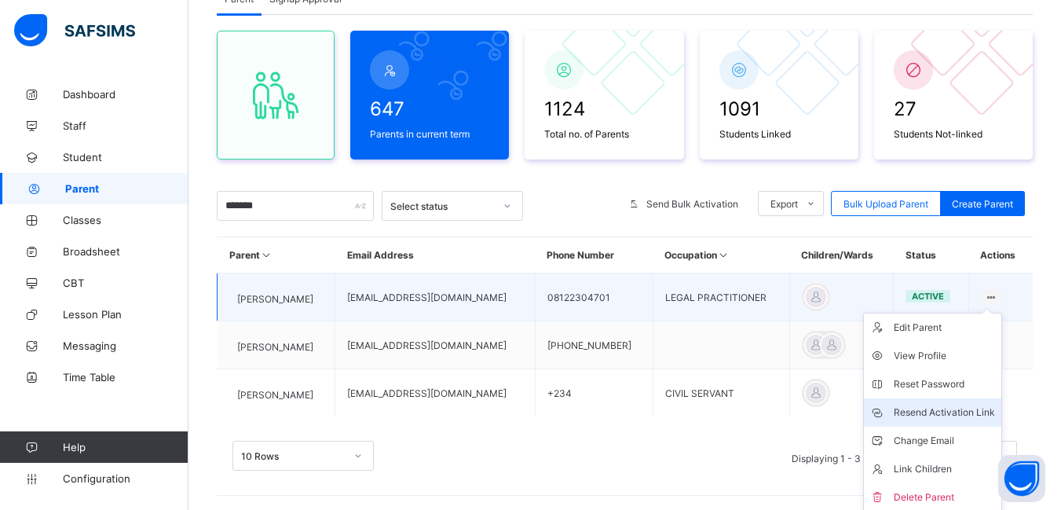
click at [955, 410] on div "Resend Activation Link" at bounding box center [944, 413] width 101 height 16
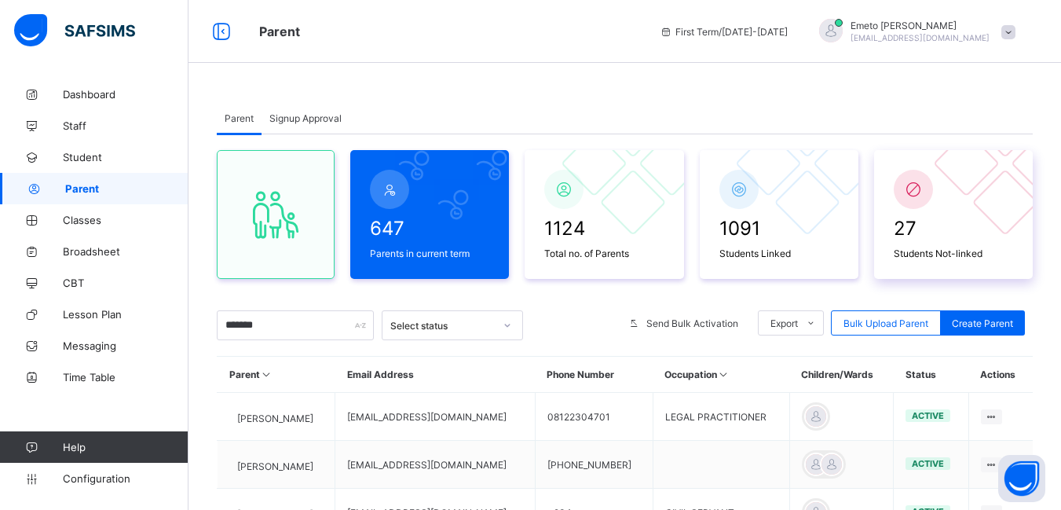
scroll to position [137, 0]
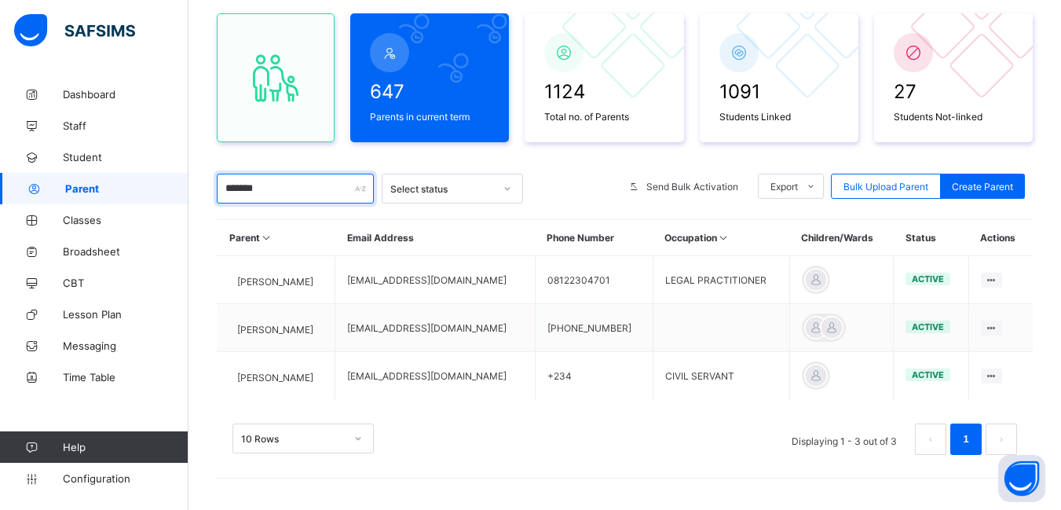
click at [266, 191] on input "*******" at bounding box center [295, 189] width 157 height 30
type input "*"
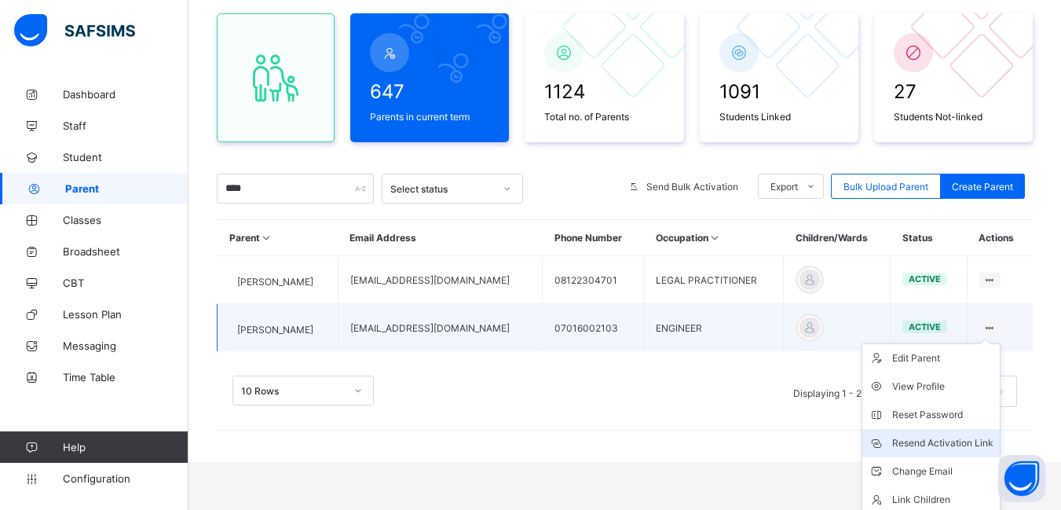
click at [956, 443] on div "Resend Activation Link" at bounding box center [943, 443] width 101 height 16
click at [959, 440] on div "Resend Activation Link" at bounding box center [943, 443] width 101 height 16
click at [951, 443] on div "Resend Activation Link" at bounding box center [943, 443] width 101 height 16
click at [934, 444] on div "Resend Activation Link" at bounding box center [943, 443] width 101 height 16
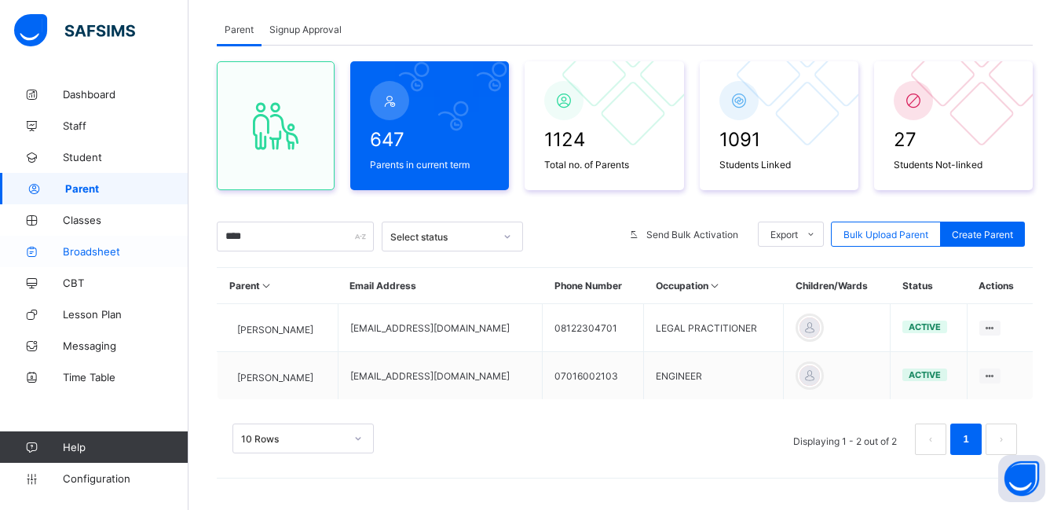
scroll to position [89, 0]
click at [249, 239] on input "****" at bounding box center [295, 237] width 157 height 30
type input "*"
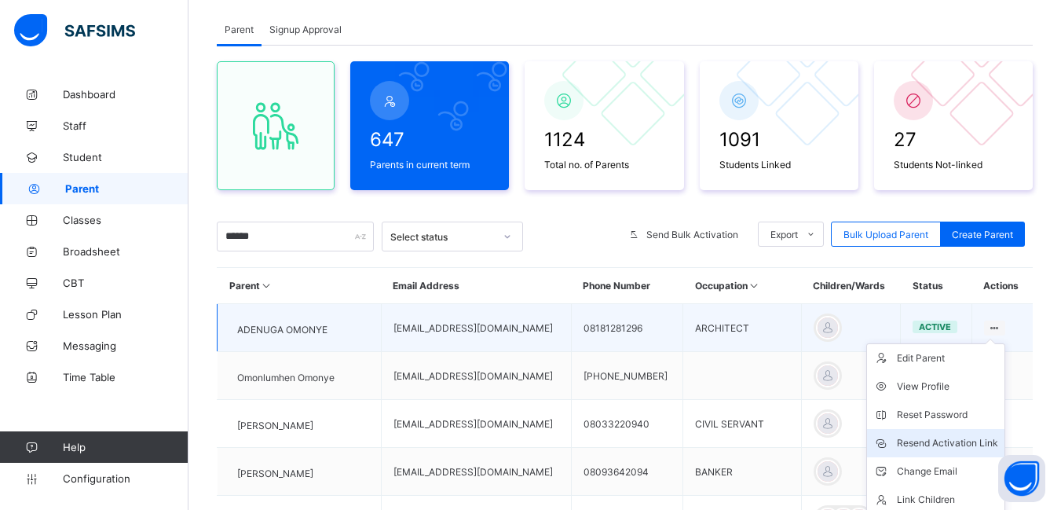
click at [958, 443] on div "Resend Activation Link" at bounding box center [947, 443] width 101 height 16
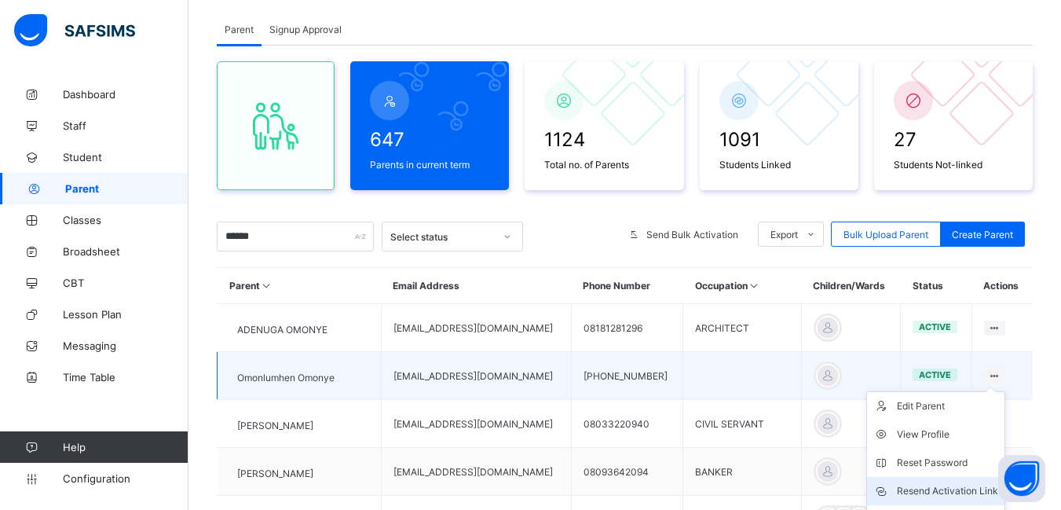
click at [953, 490] on div "Resend Activation Link" at bounding box center [947, 491] width 101 height 16
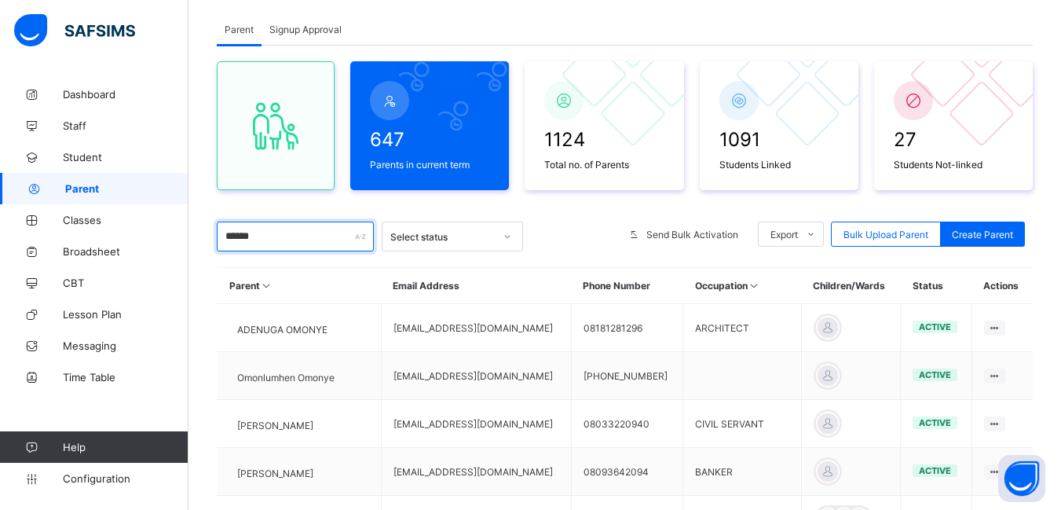
click at [269, 242] on input "******" at bounding box center [295, 237] width 157 height 30
type input "*"
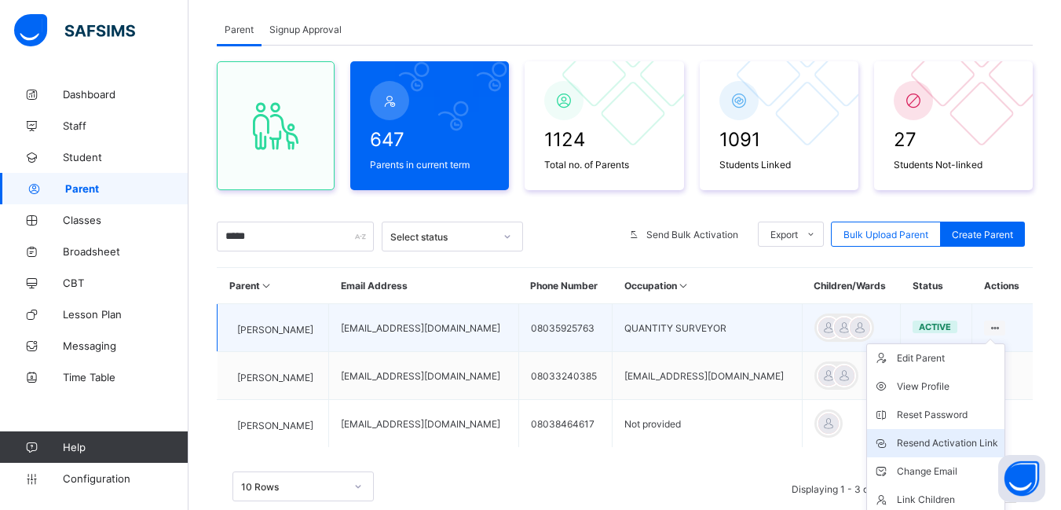
click at [954, 442] on div "Resend Activation Link" at bounding box center [947, 443] width 101 height 16
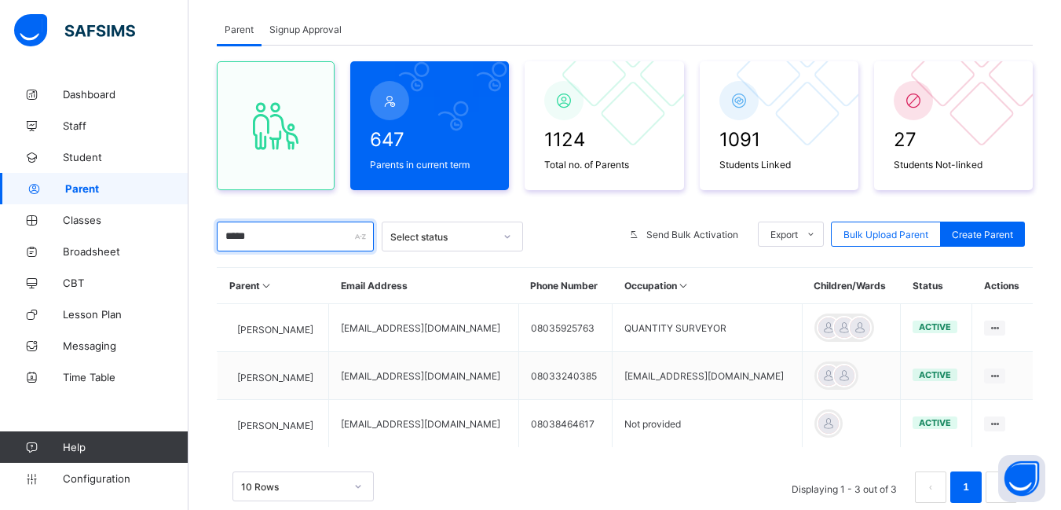
click at [271, 243] on input "*****" at bounding box center [295, 237] width 157 height 30
type input "*"
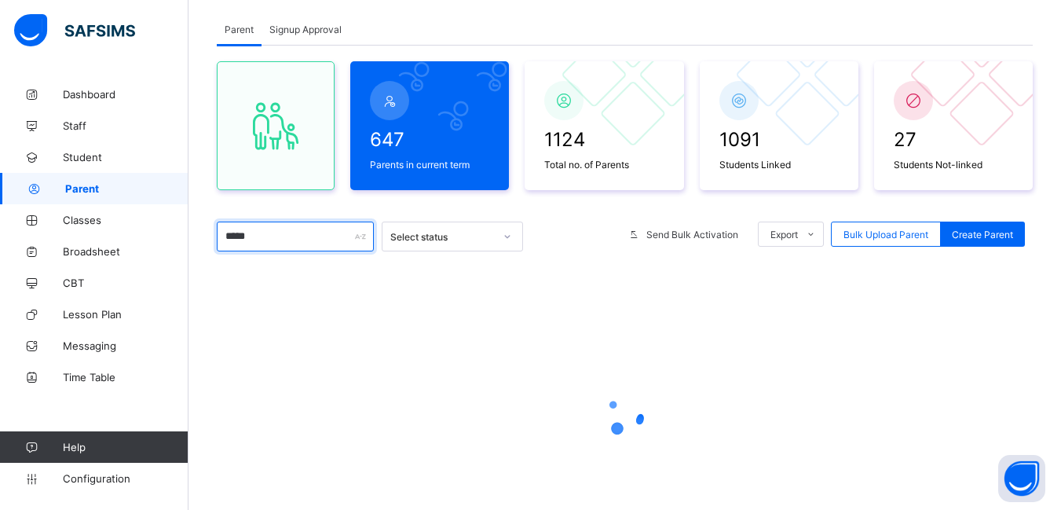
type input "******"
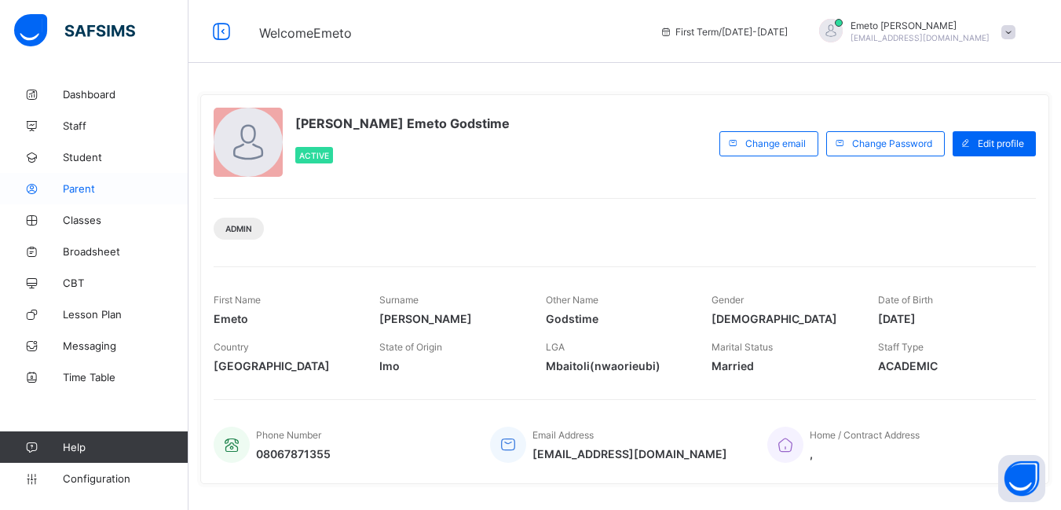
click at [82, 192] on span "Parent" at bounding box center [126, 188] width 126 height 13
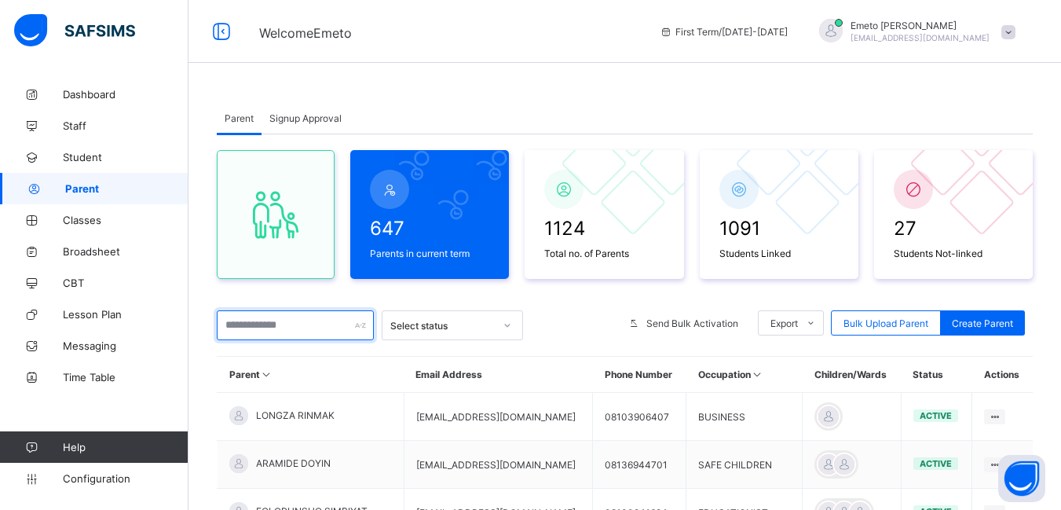
drag, startPoint x: 262, startPoint y: 327, endPoint x: 275, endPoint y: 327, distance: 12.6
click at [262, 327] on input "text" at bounding box center [295, 325] width 157 height 30
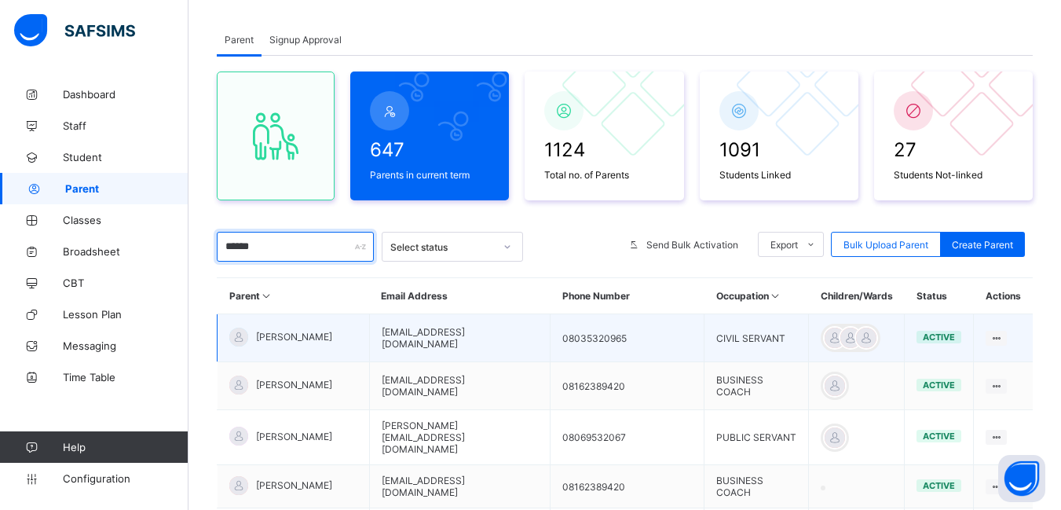
scroll to position [157, 0]
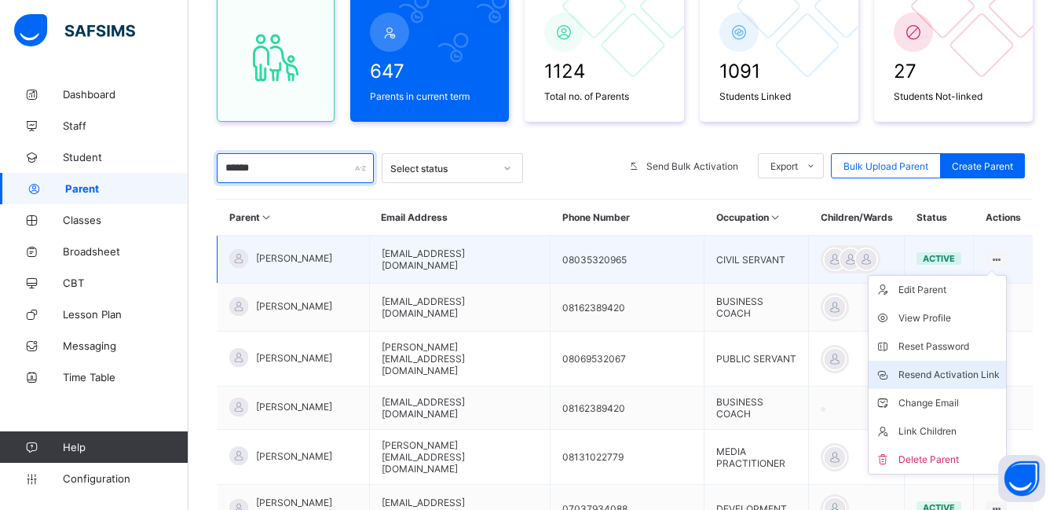
type input "******"
click at [972, 374] on div "Resend Activation Link" at bounding box center [949, 375] width 101 height 16
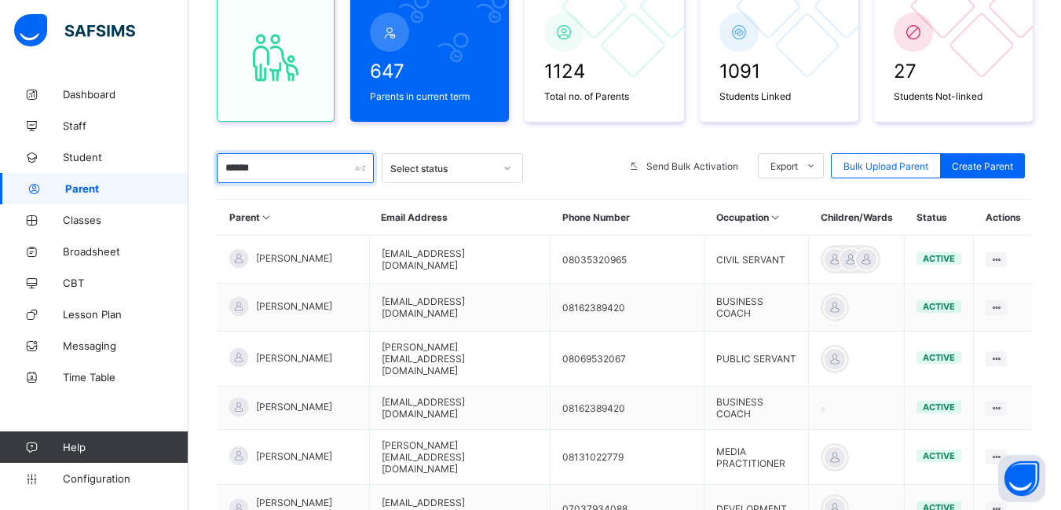
click at [284, 163] on input "******" at bounding box center [295, 168] width 157 height 30
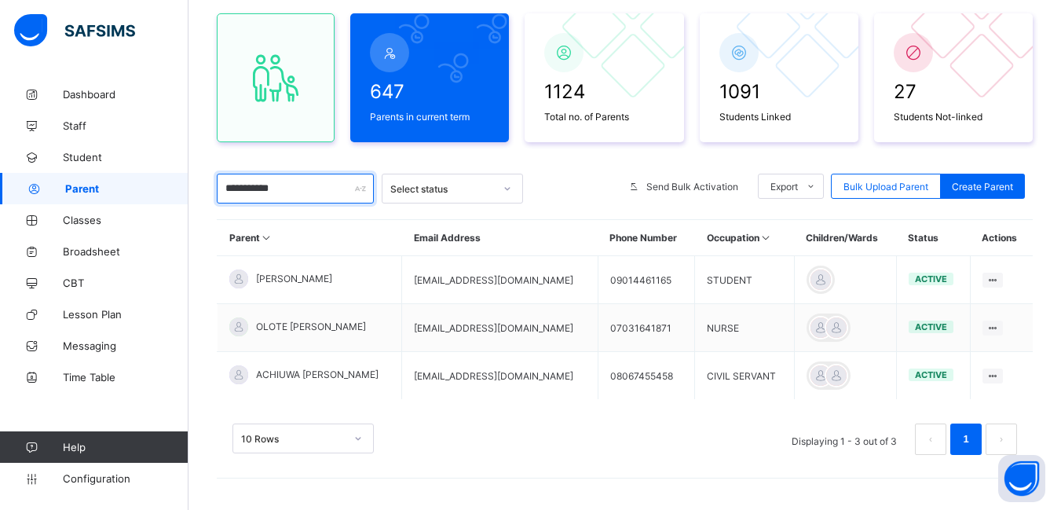
scroll to position [137, 0]
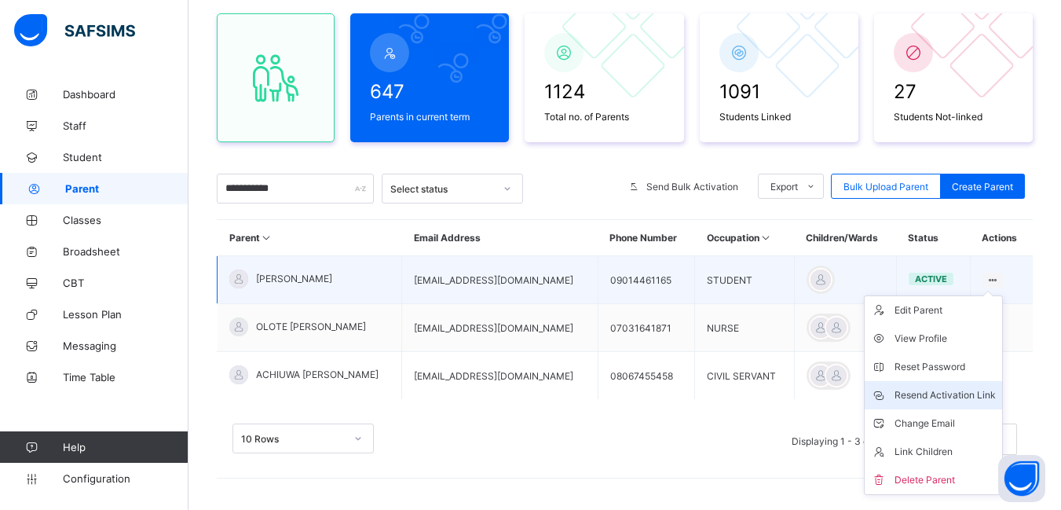
click at [951, 398] on div "Resend Activation Link" at bounding box center [945, 395] width 101 height 16
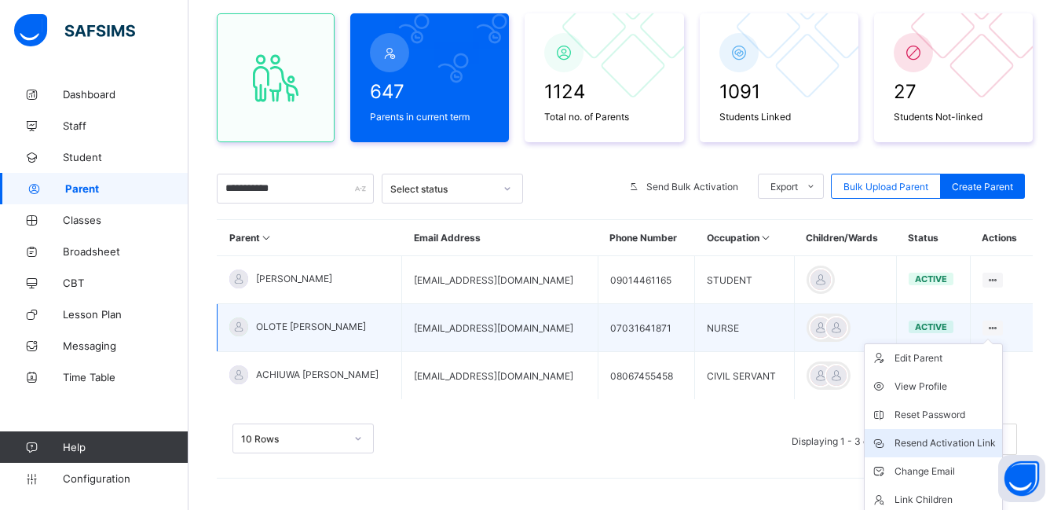
click at [962, 442] on div "Resend Activation Link" at bounding box center [945, 443] width 101 height 16
click at [918, 442] on div "Resend Activation Link" at bounding box center [945, 443] width 101 height 16
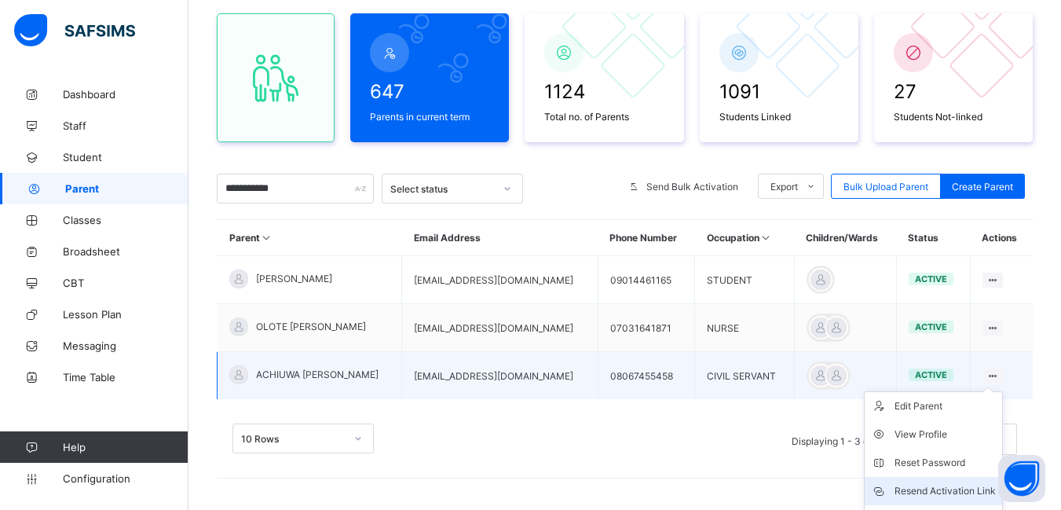
click at [970, 493] on div "Resend Activation Link" at bounding box center [945, 491] width 101 height 16
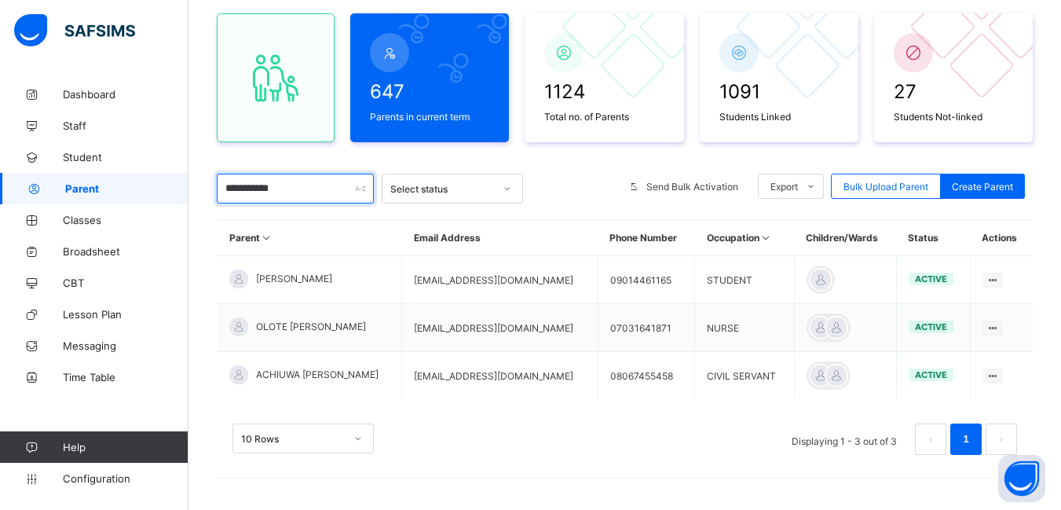
click at [311, 188] on input "**********" at bounding box center [295, 189] width 157 height 30
type input "*"
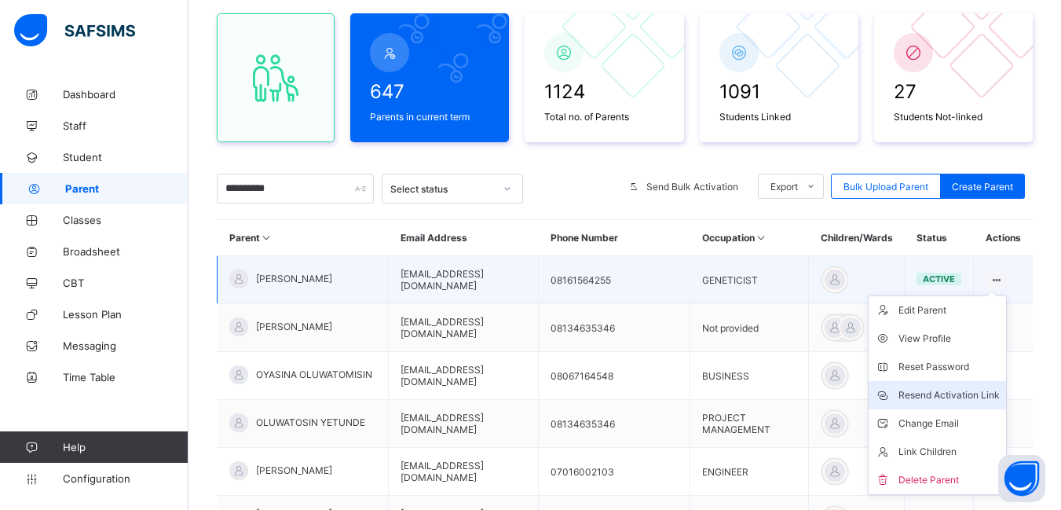
click at [959, 398] on div "Resend Activation Link" at bounding box center [949, 395] width 101 height 16
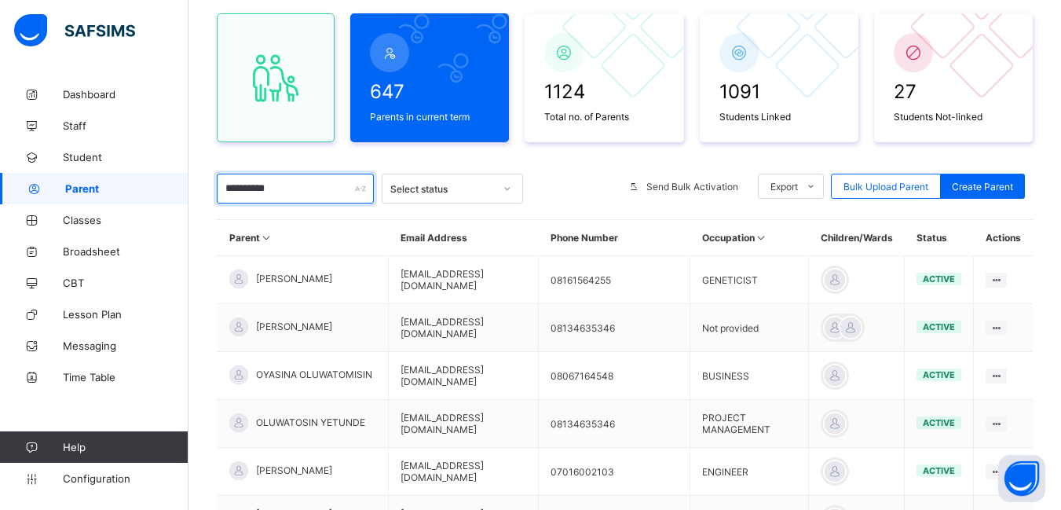
click at [295, 188] on input "**********" at bounding box center [295, 189] width 157 height 30
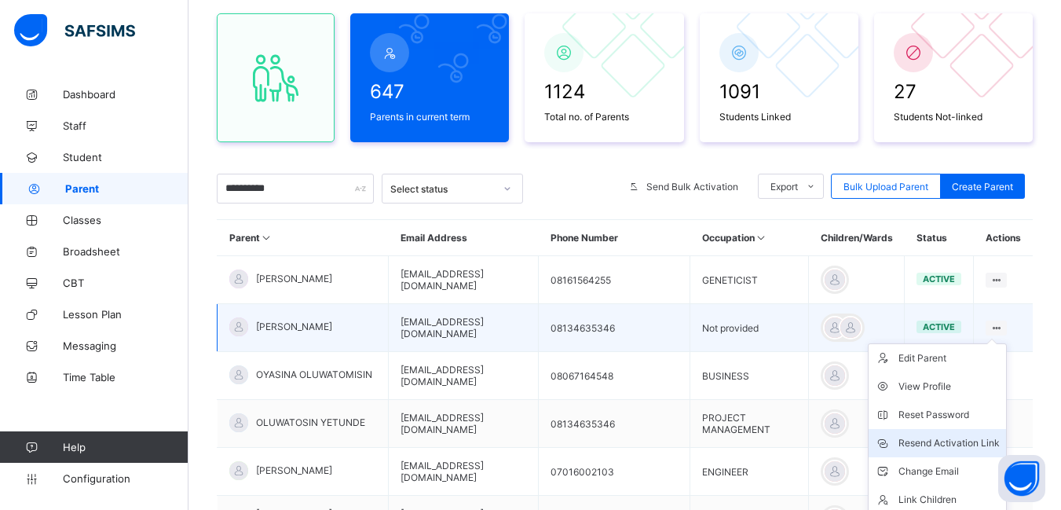
click at [986, 441] on div "Resend Activation Link" at bounding box center [949, 443] width 101 height 16
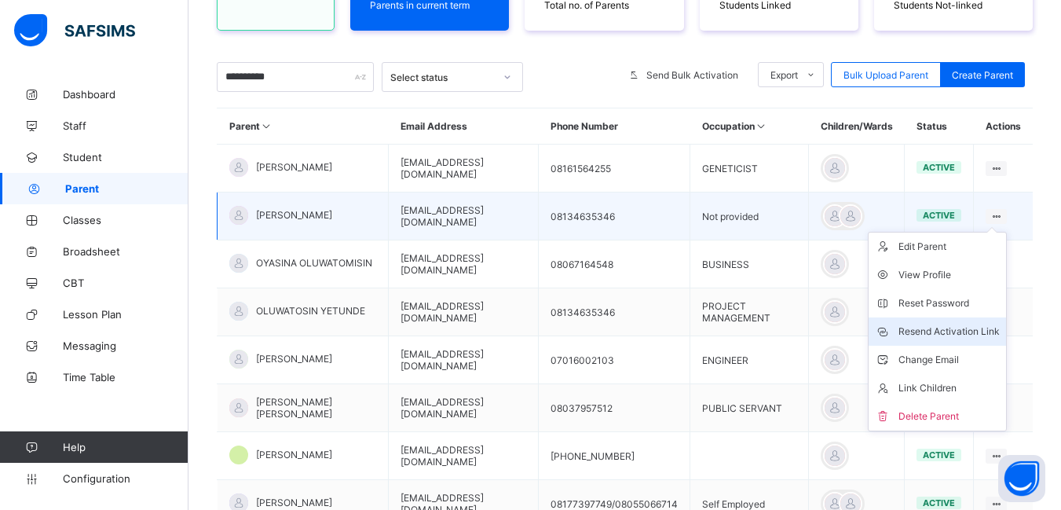
scroll to position [294, 0]
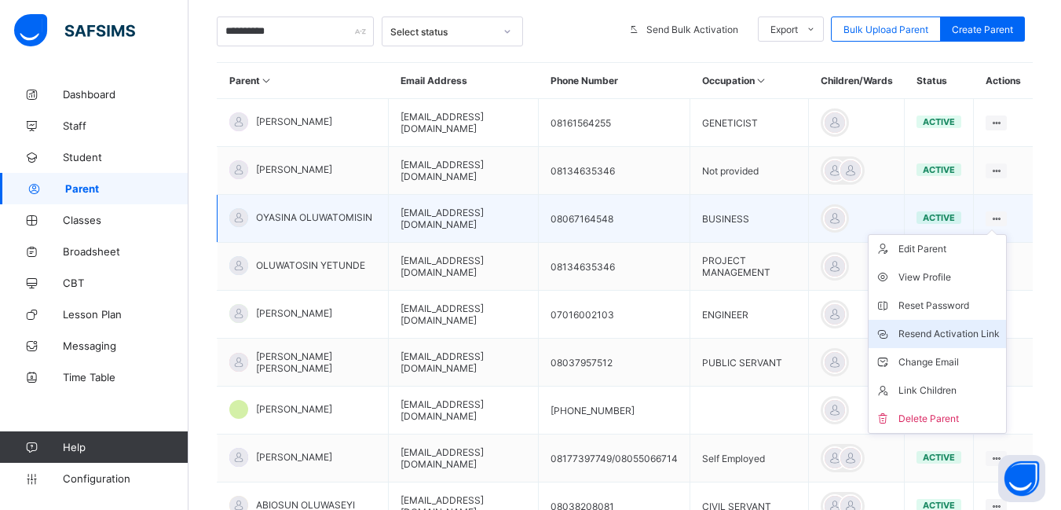
click at [971, 335] on div "Resend Activation Link" at bounding box center [949, 334] width 101 height 16
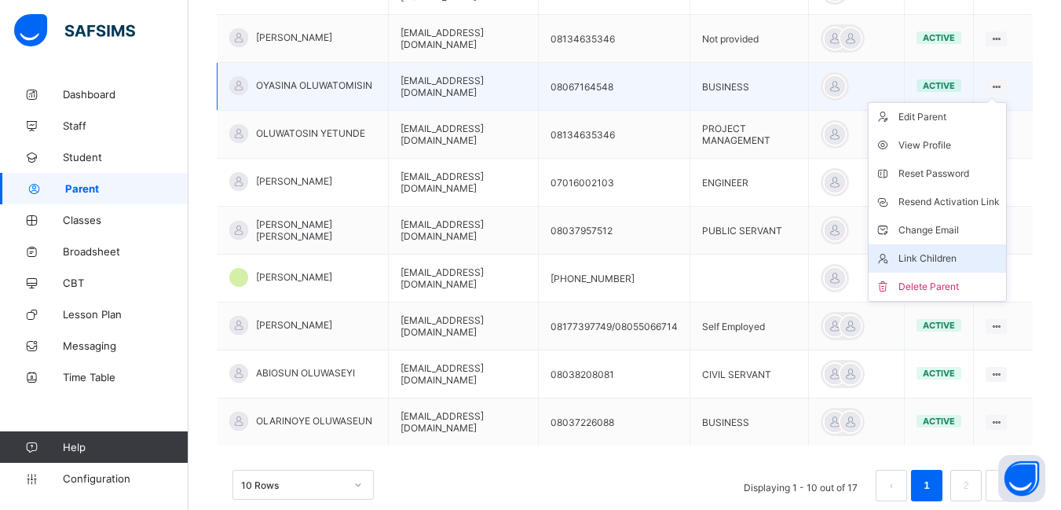
scroll to position [451, 0]
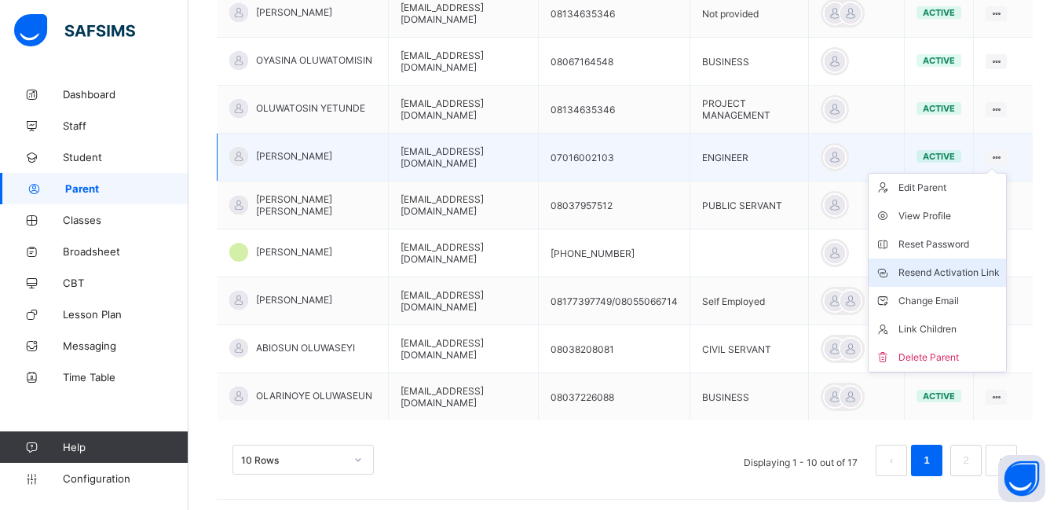
click at [959, 269] on div "Resend Activation Link" at bounding box center [949, 273] width 101 height 16
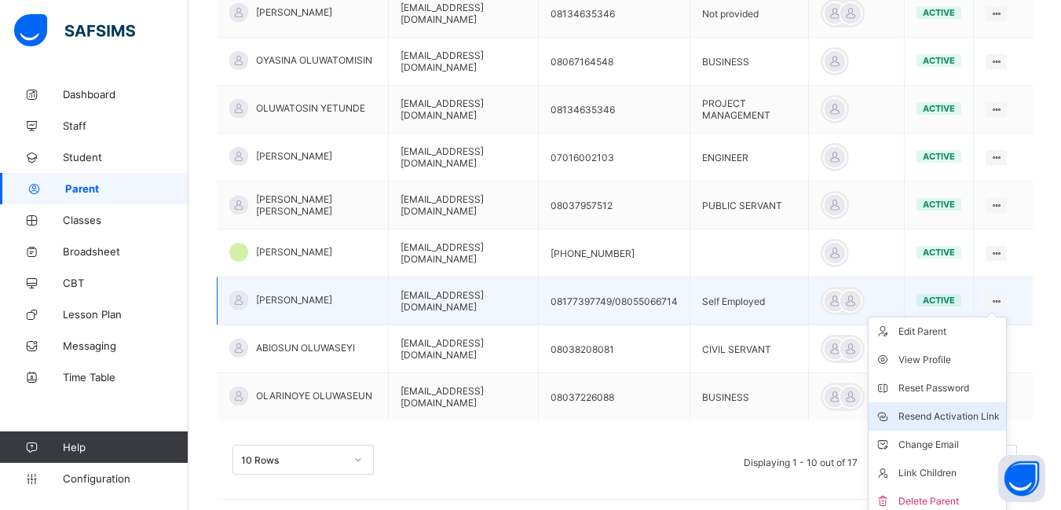
click at [976, 414] on div "Resend Activation Link" at bounding box center [949, 417] width 101 height 16
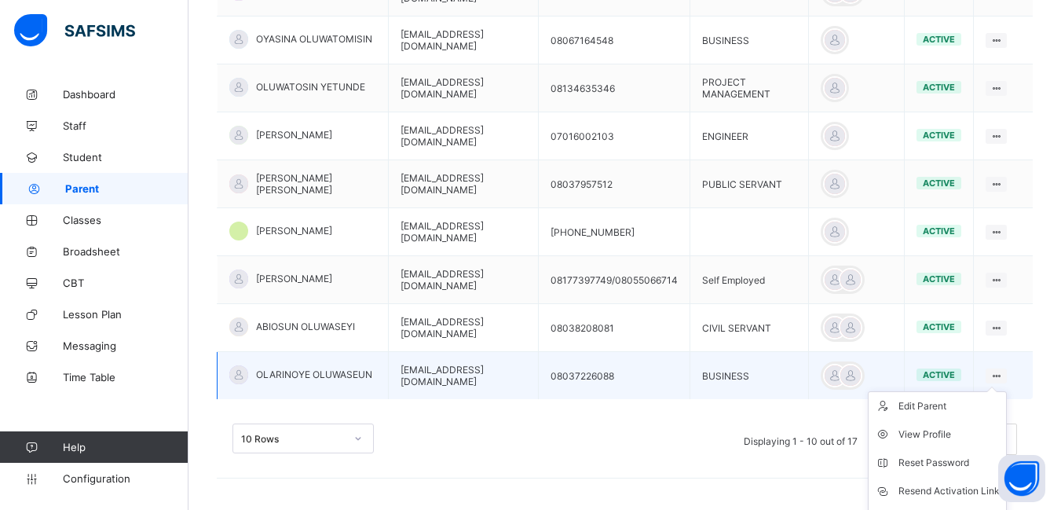
scroll to position [553, 0]
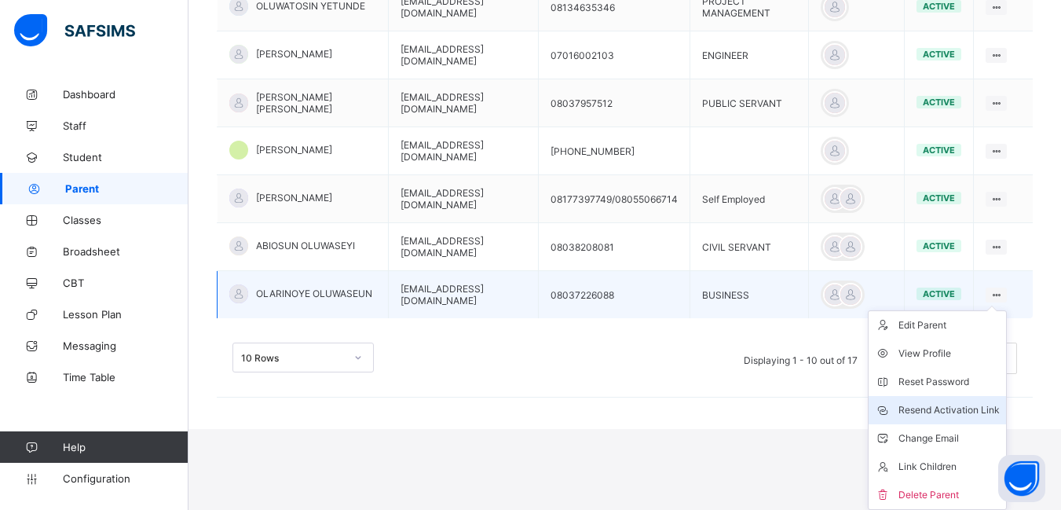
click at [987, 410] on div "Resend Activation Link" at bounding box center [949, 410] width 101 height 16
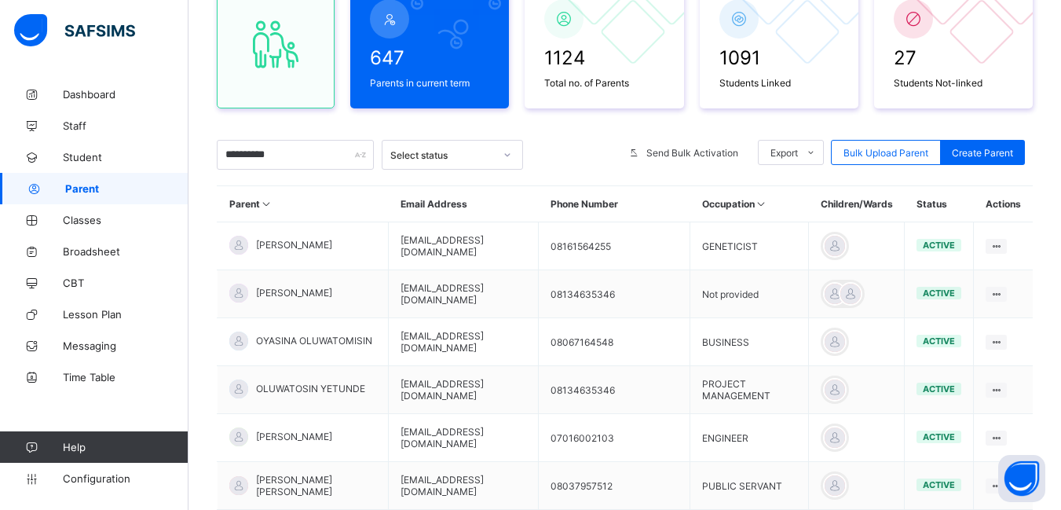
scroll to position [158, 0]
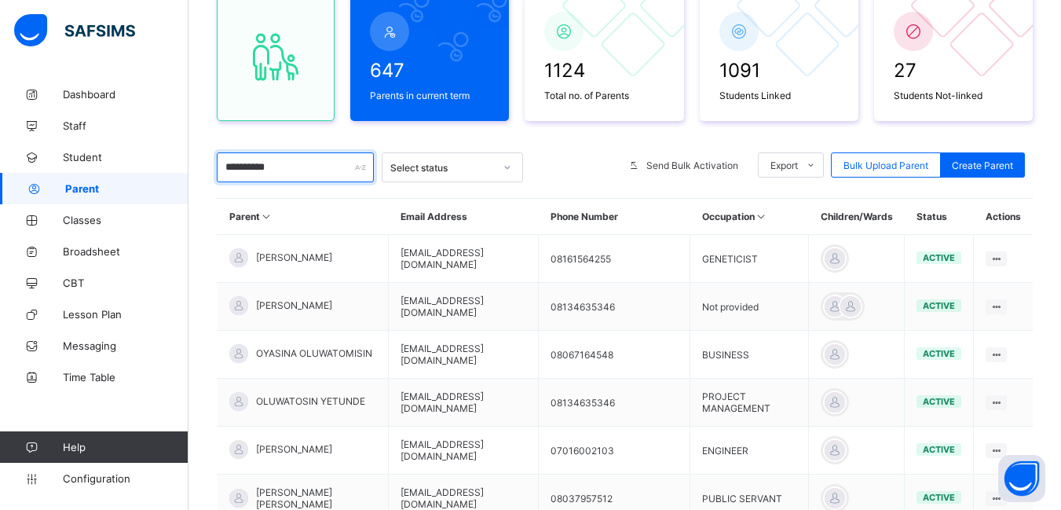
click at [280, 167] on input "**********" at bounding box center [295, 167] width 157 height 30
type input "*"
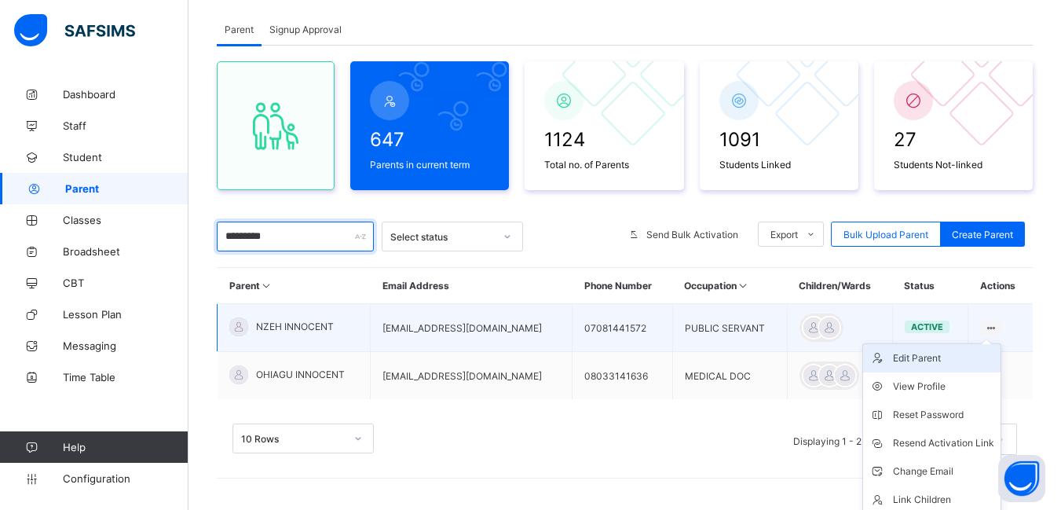
scroll to position [122, 0]
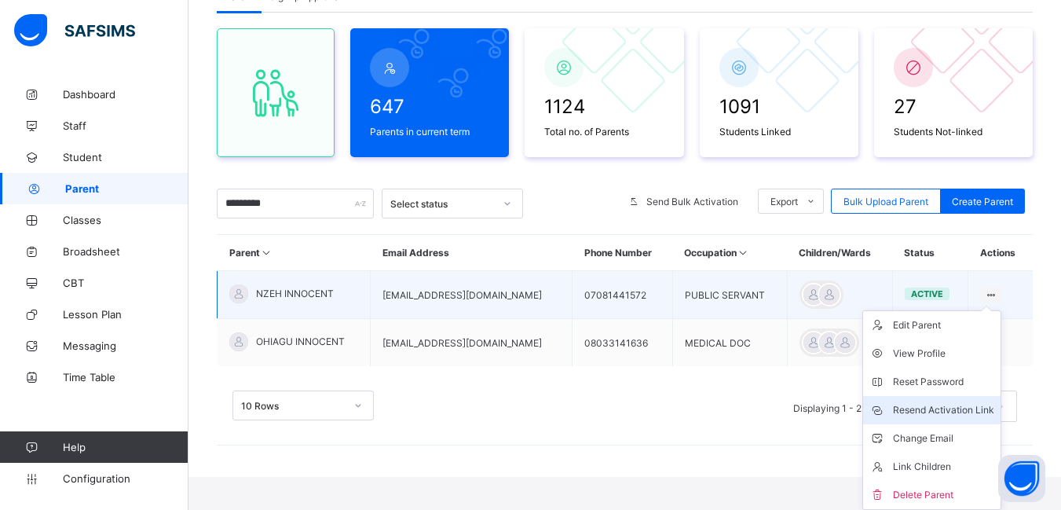
click at [975, 412] on div "Resend Activation Link" at bounding box center [943, 410] width 101 height 16
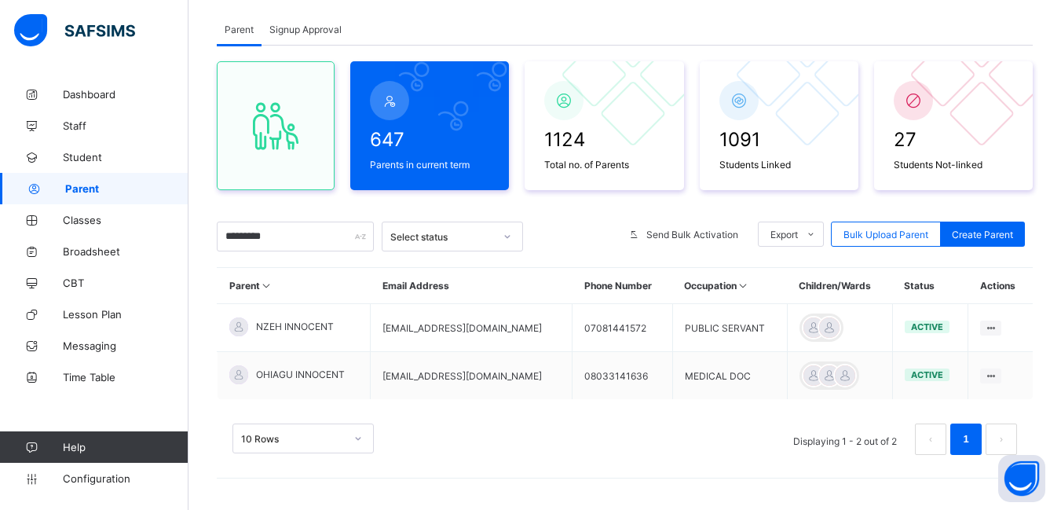
scroll to position [89, 0]
click at [287, 239] on input "********" at bounding box center [295, 237] width 157 height 30
type input "*"
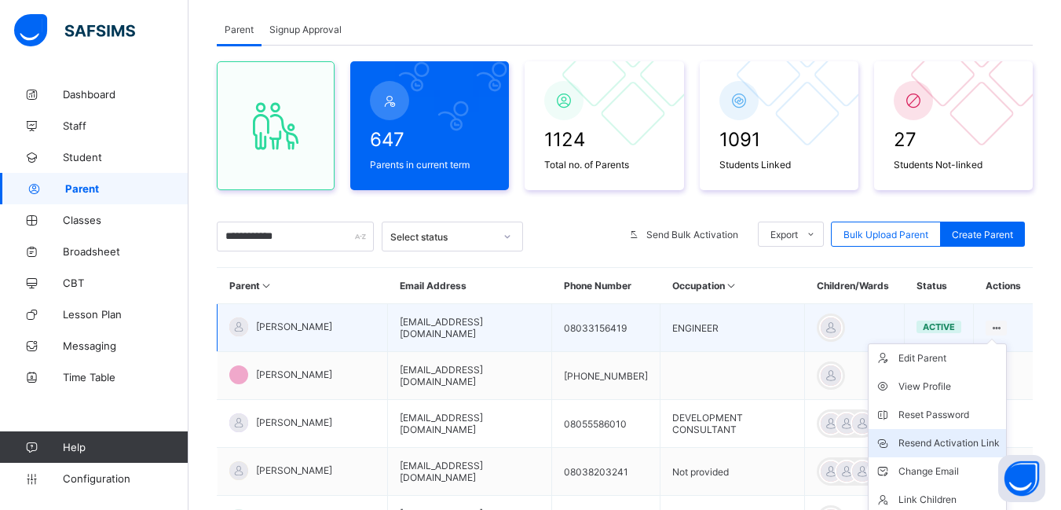
click at [966, 442] on div "Resend Activation Link" at bounding box center [949, 443] width 101 height 16
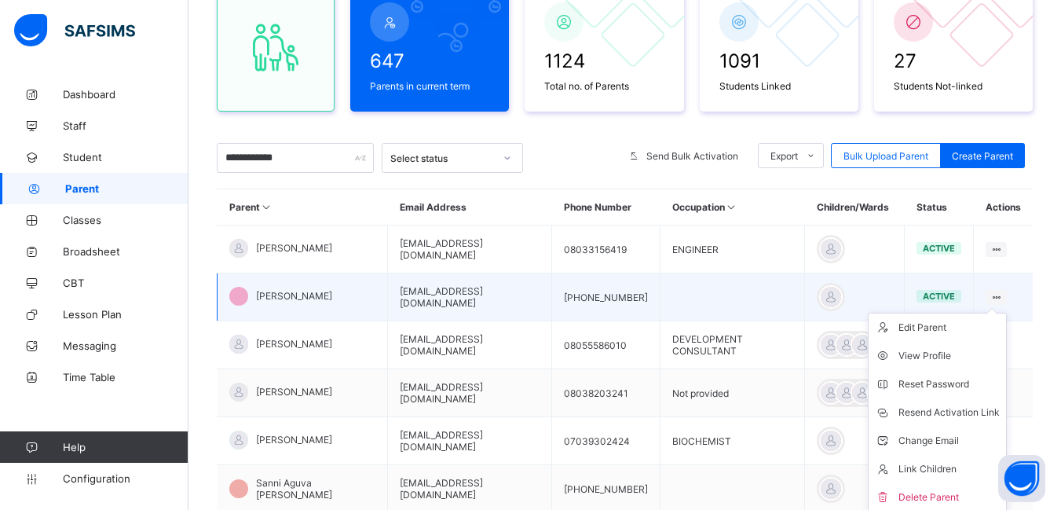
scroll to position [246, 0]
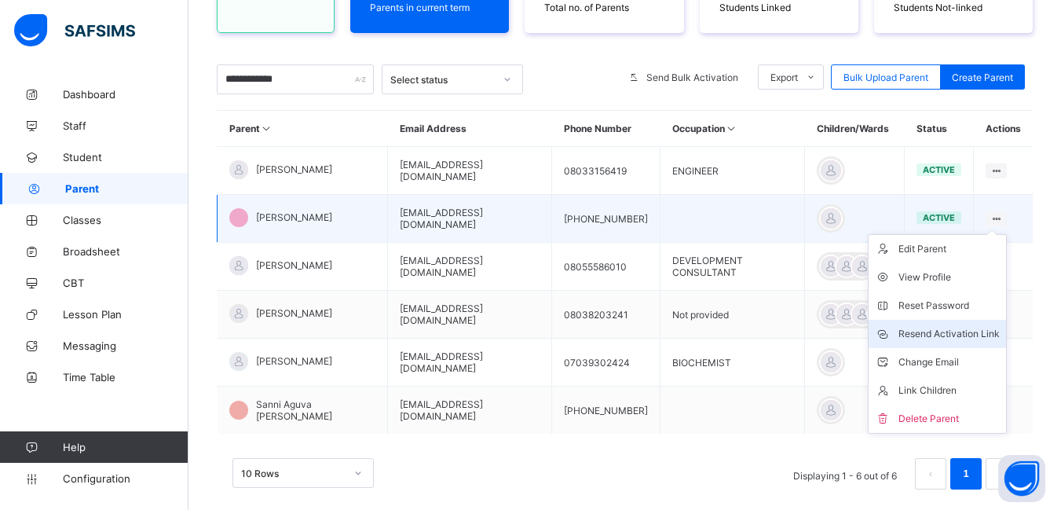
click at [977, 334] on div "Resend Activation Link" at bounding box center [949, 334] width 101 height 16
click at [913, 346] on li "Resend Activation Link" at bounding box center [937, 334] width 137 height 28
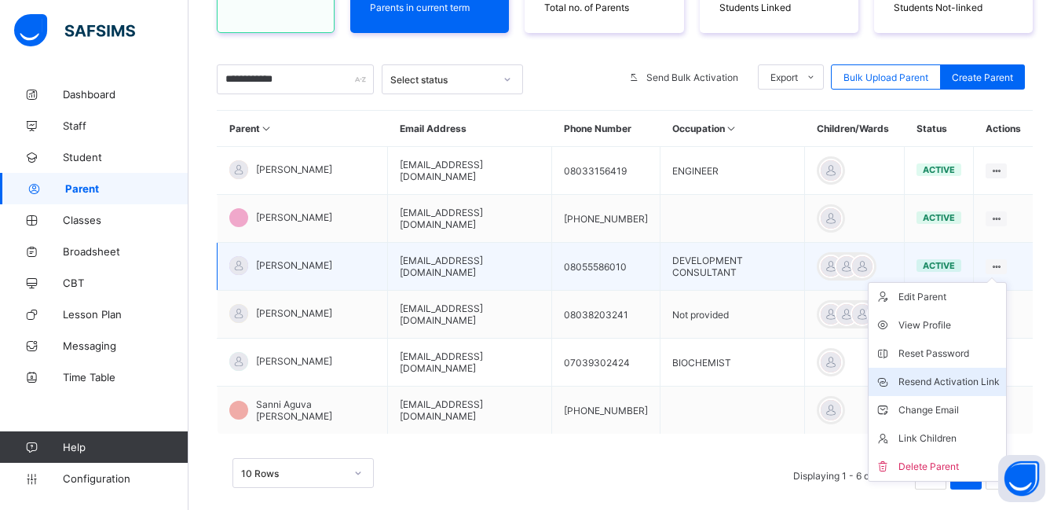
click at [972, 379] on div "Resend Activation Link" at bounding box center [949, 382] width 101 height 16
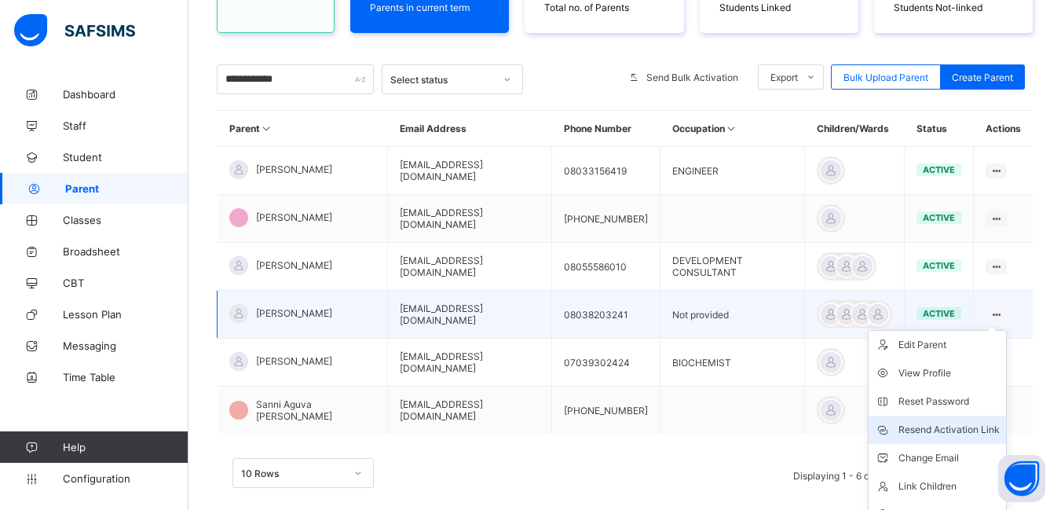
click at [958, 426] on div "Resend Activation Link" at bounding box center [949, 430] width 101 height 16
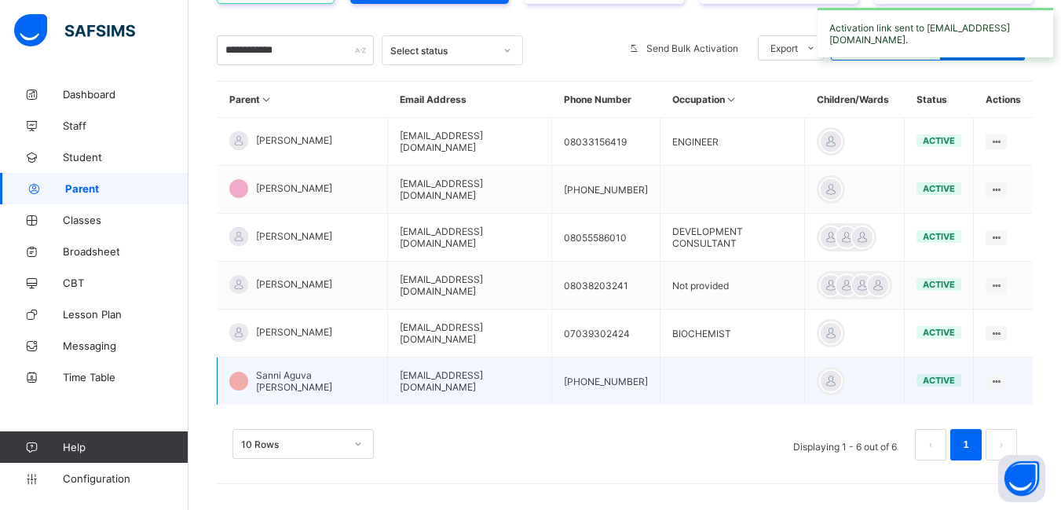
scroll to position [280, 0]
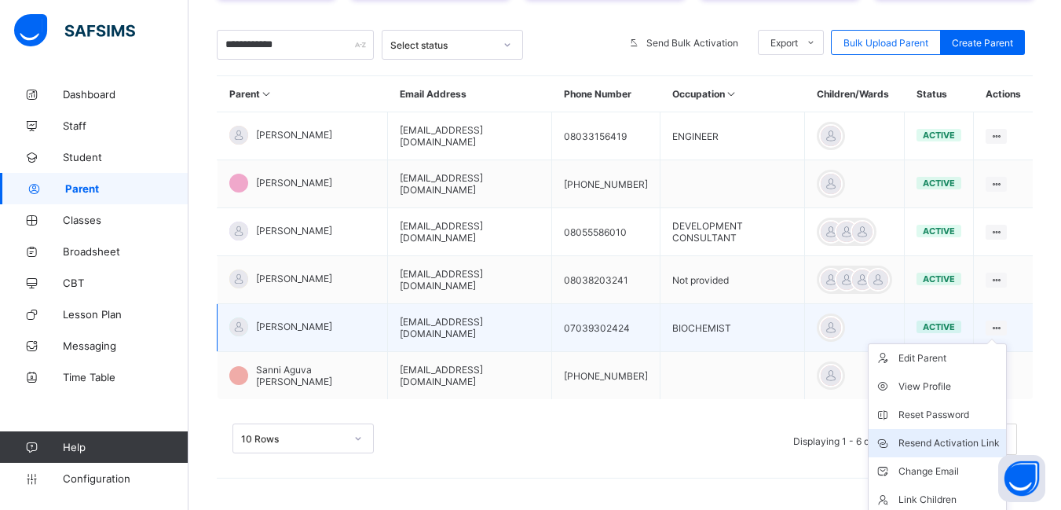
click at [958, 440] on div "Resend Activation Link" at bounding box center [949, 443] width 101 height 16
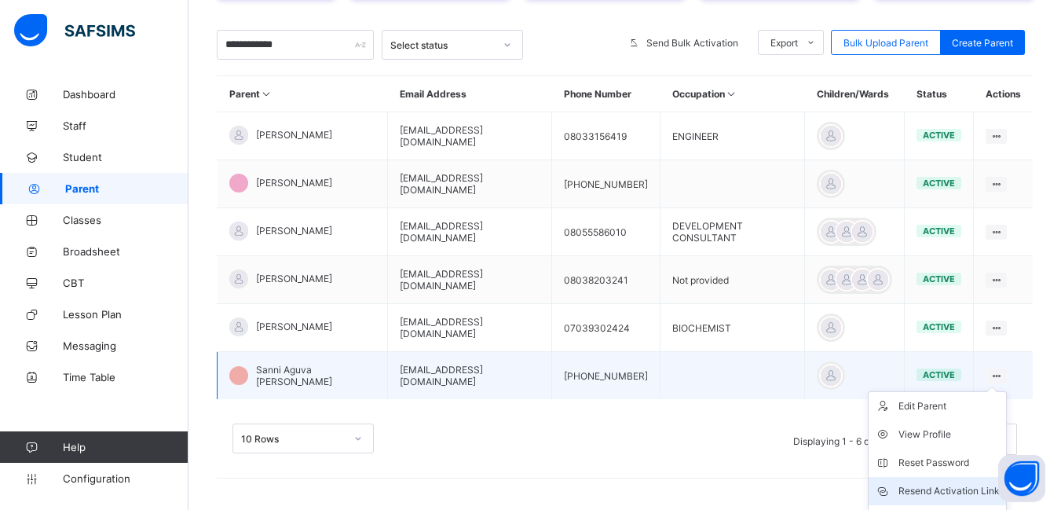
click at [980, 487] on div "Resend Activation Link" at bounding box center [949, 491] width 101 height 16
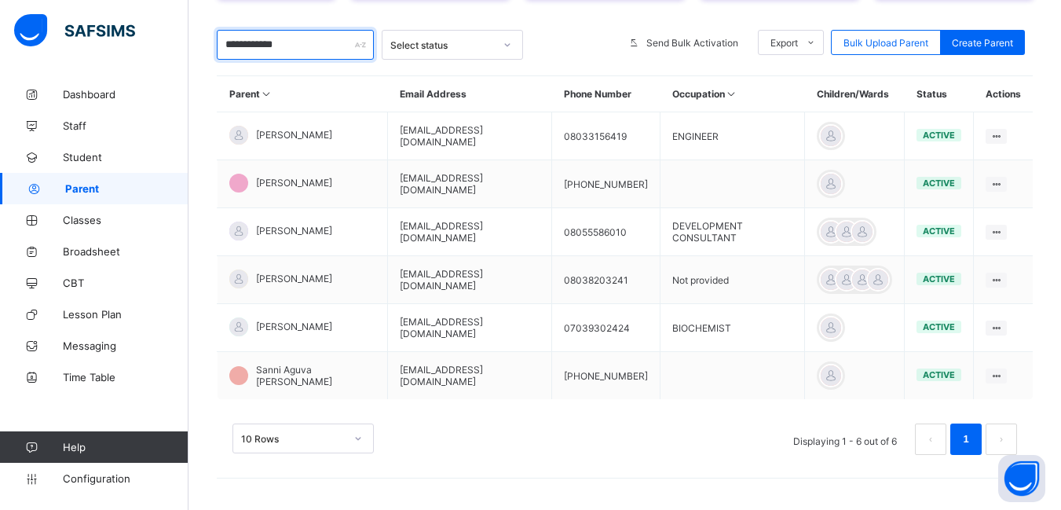
click at [296, 49] on input "**********" at bounding box center [295, 45] width 157 height 30
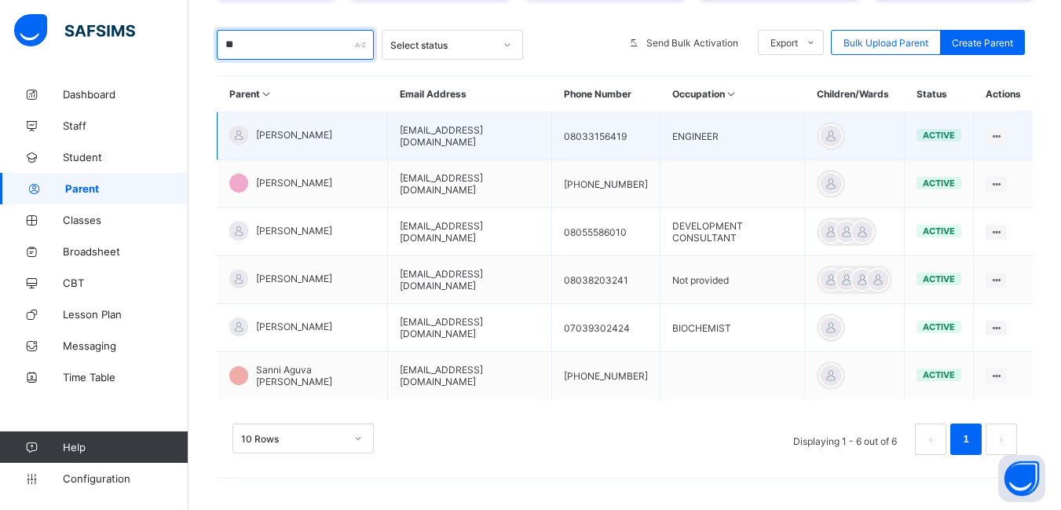
type input "*"
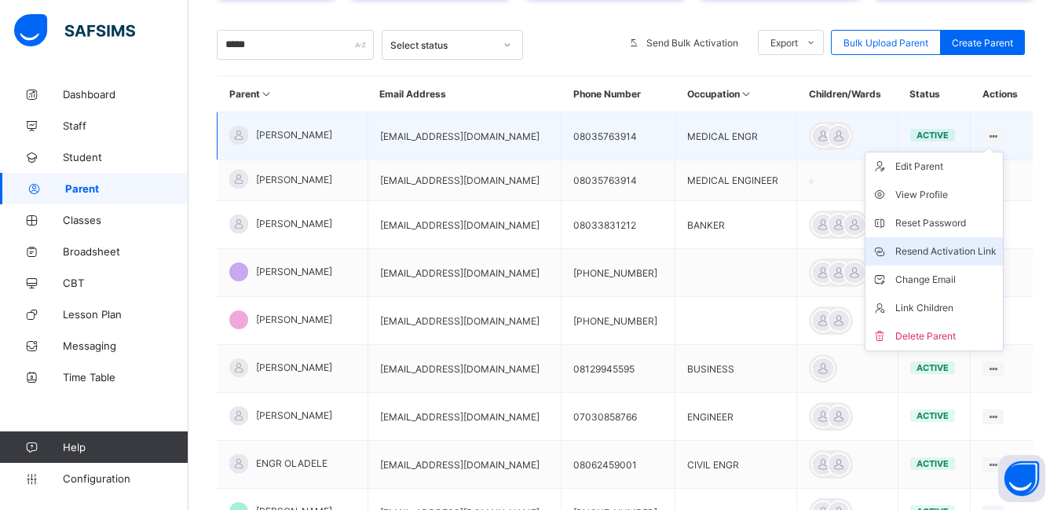
click at [961, 247] on div "Resend Activation Link" at bounding box center [946, 252] width 101 height 16
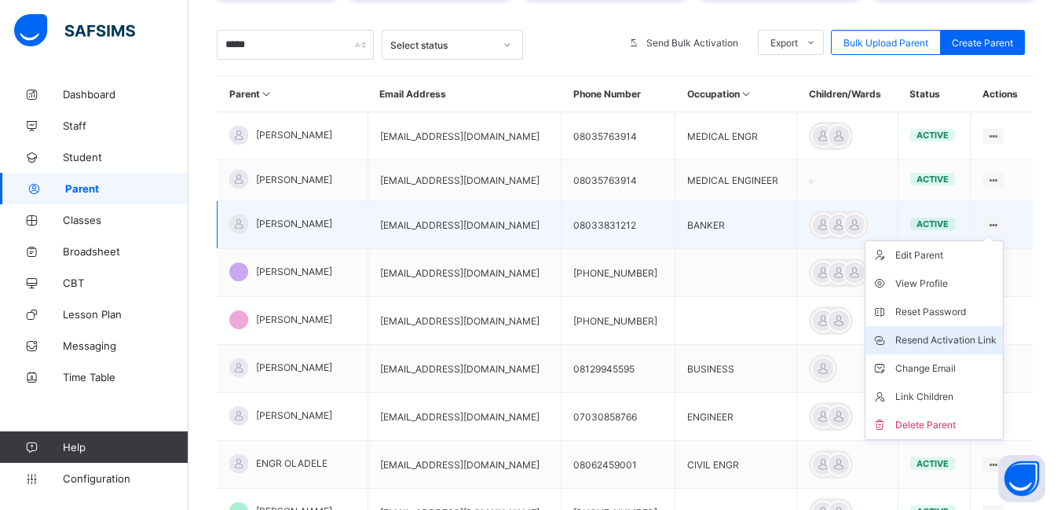
click at [981, 337] on div "Resend Activation Link" at bounding box center [946, 340] width 101 height 16
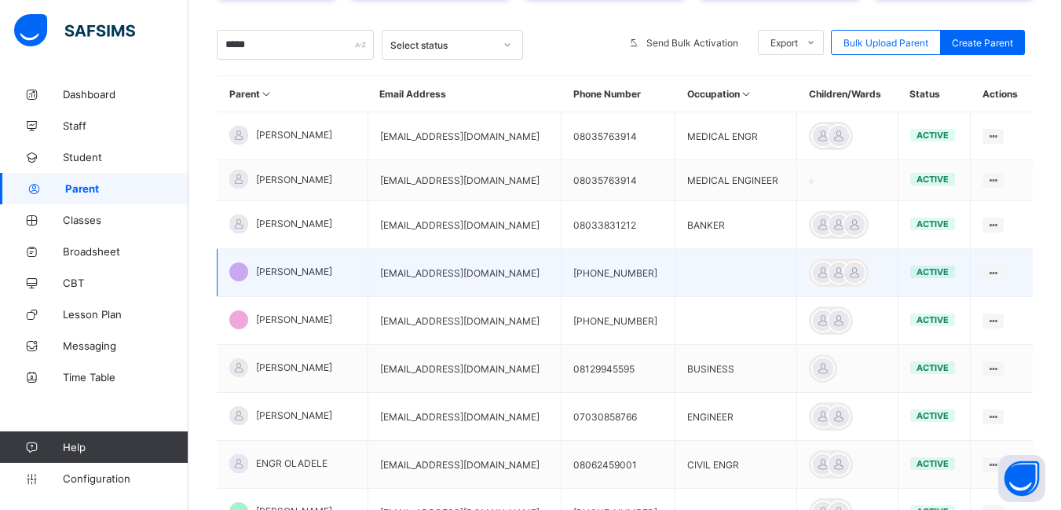
scroll to position [359, 0]
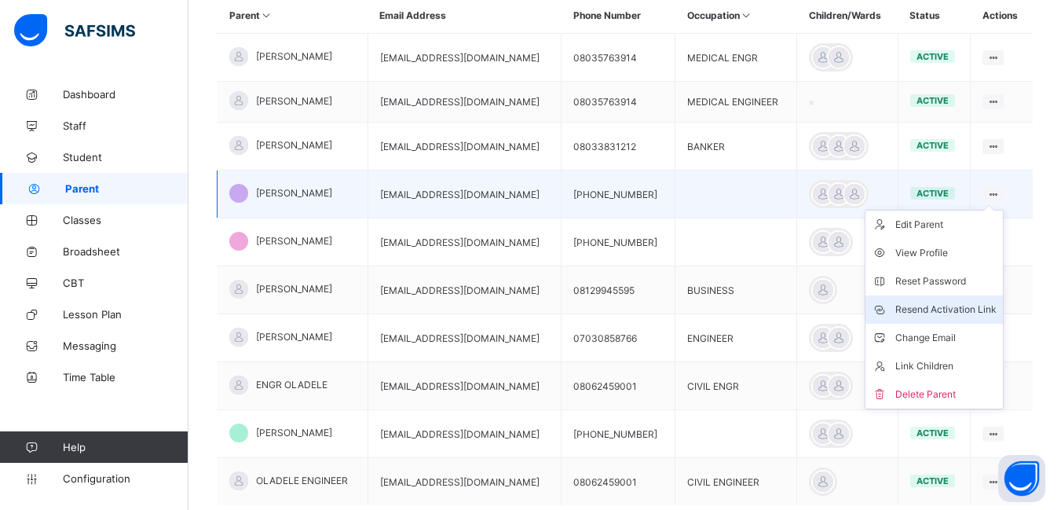
click at [966, 310] on div "Resend Activation Link" at bounding box center [946, 310] width 101 height 16
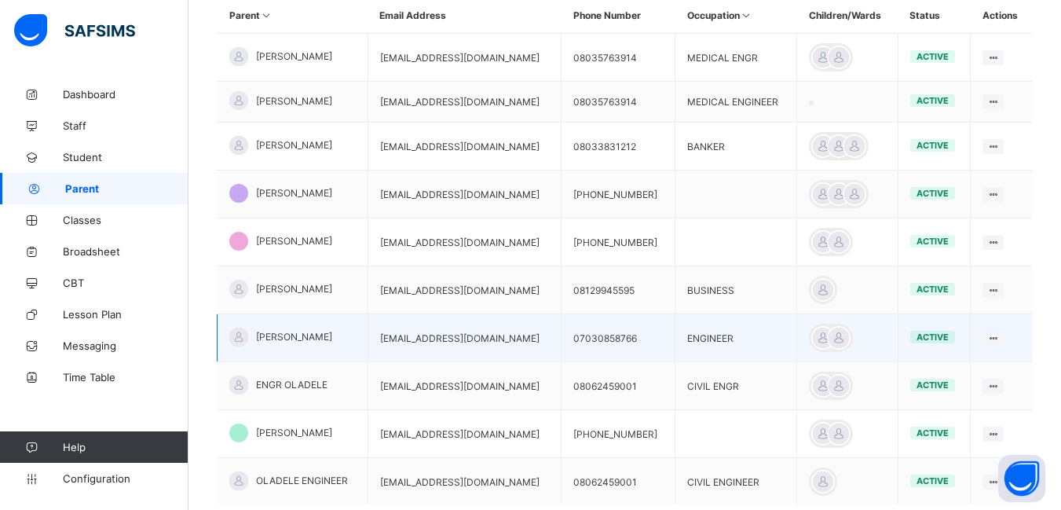
scroll to position [438, 0]
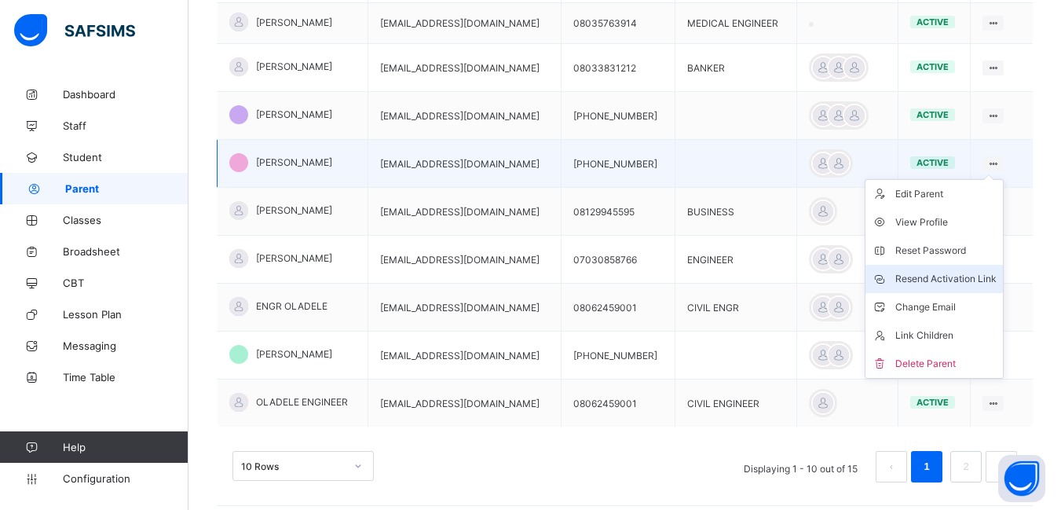
click at [981, 274] on div "Resend Activation Link" at bounding box center [946, 279] width 101 height 16
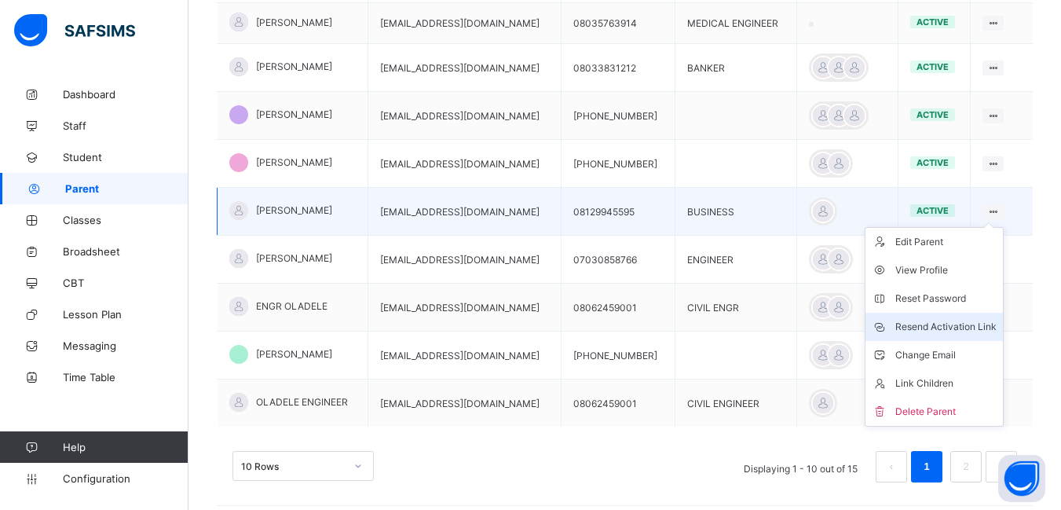
click at [956, 329] on div "Resend Activation Link" at bounding box center [946, 327] width 101 height 16
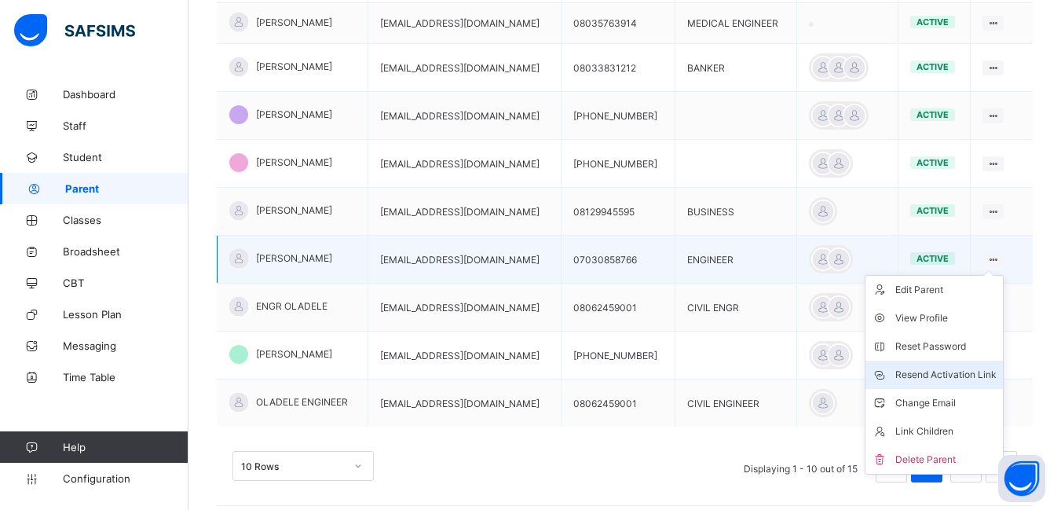
click at [975, 372] on div "Resend Activation Link" at bounding box center [946, 375] width 101 height 16
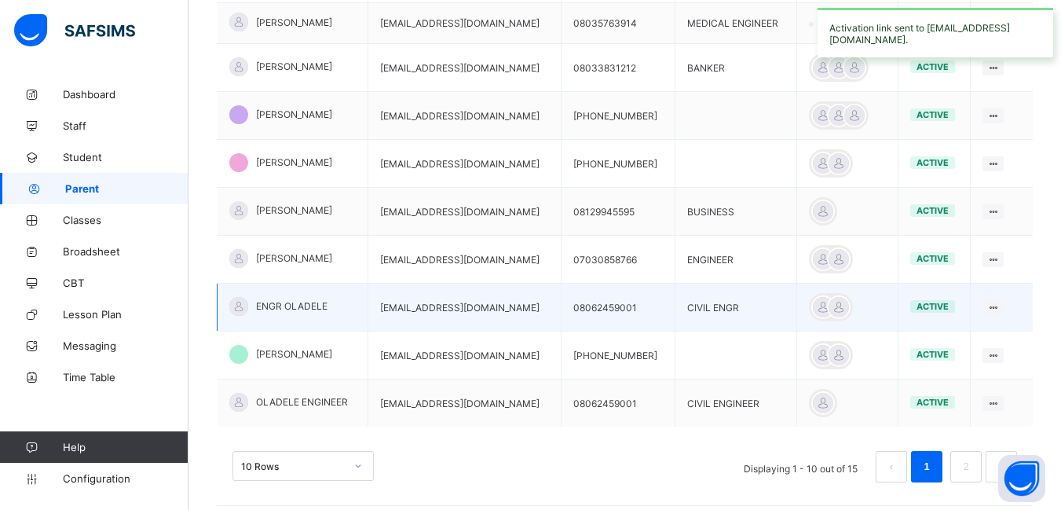
scroll to position [465, 0]
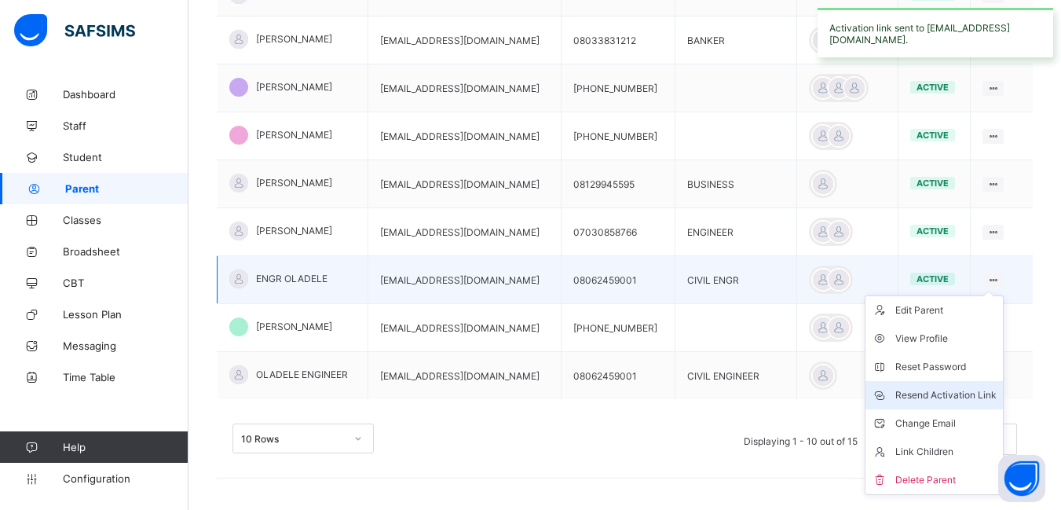
click at [959, 393] on div "Resend Activation Link" at bounding box center [946, 395] width 101 height 16
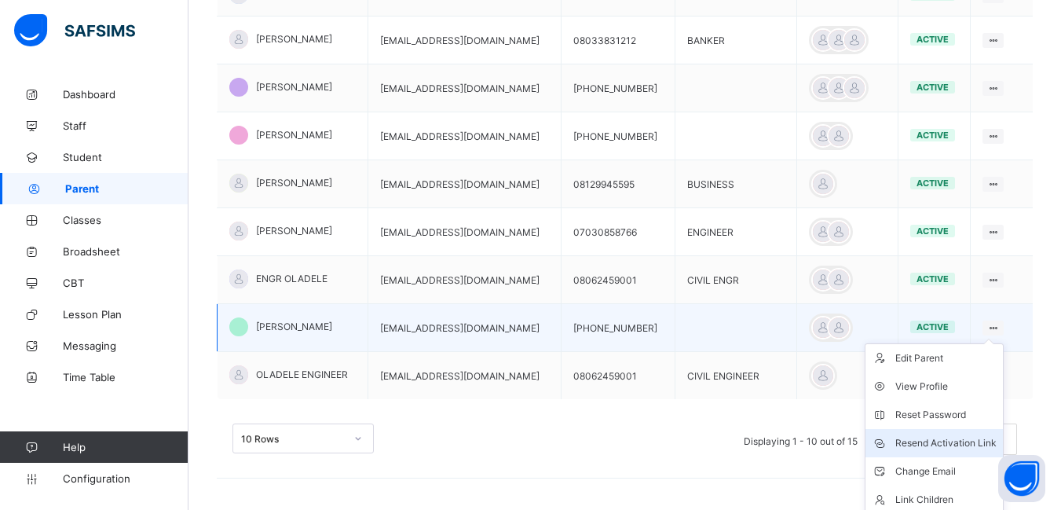
click at [976, 443] on div "Resend Activation Link" at bounding box center [946, 443] width 101 height 16
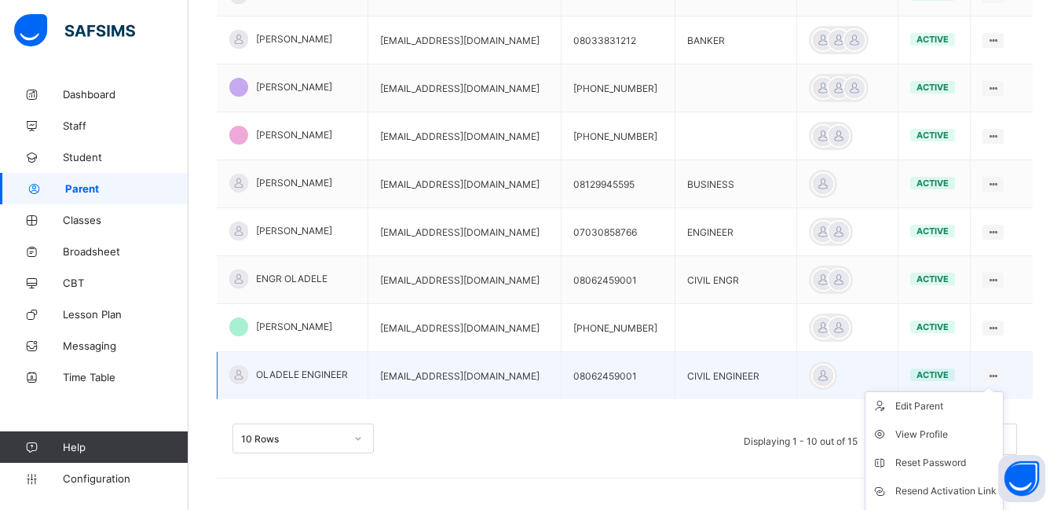
click at [1004, 391] on ul "Edit Parent View Profile Reset Password Resend Activation Link Change Email Lin…" at bounding box center [934, 491] width 139 height 200
click at [944, 491] on div "Resend Activation Link" at bounding box center [946, 491] width 101 height 16
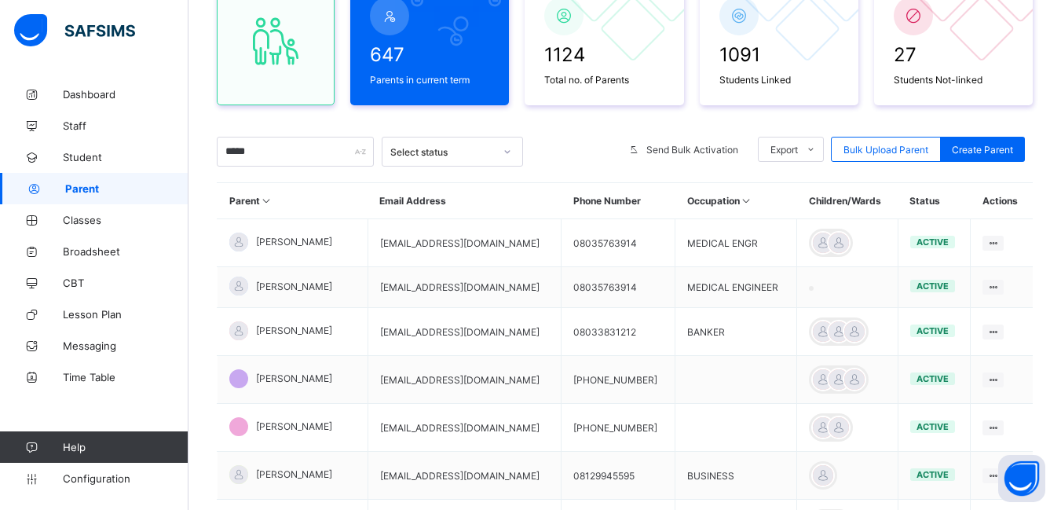
scroll to position [151, 0]
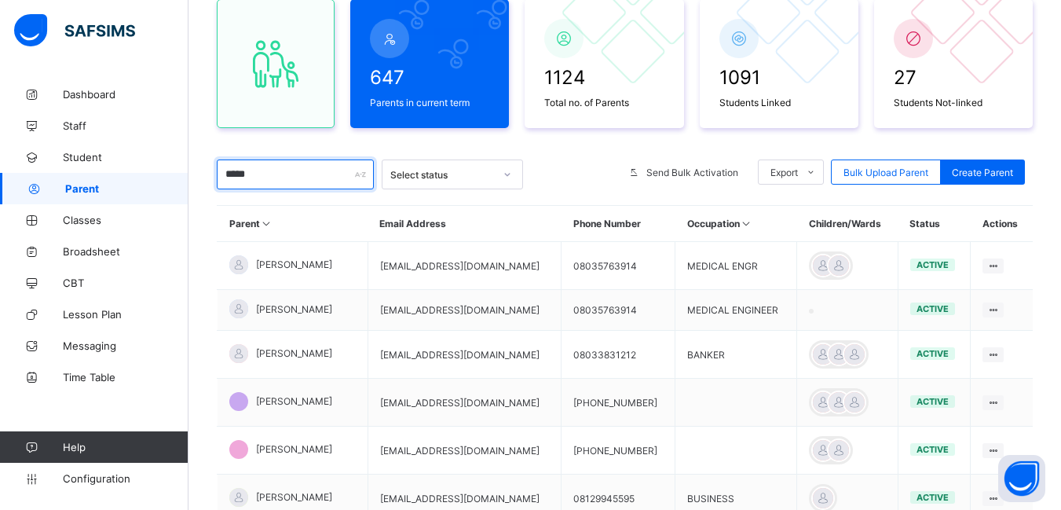
click at [258, 181] on input "*****" at bounding box center [295, 174] width 157 height 30
type input "*"
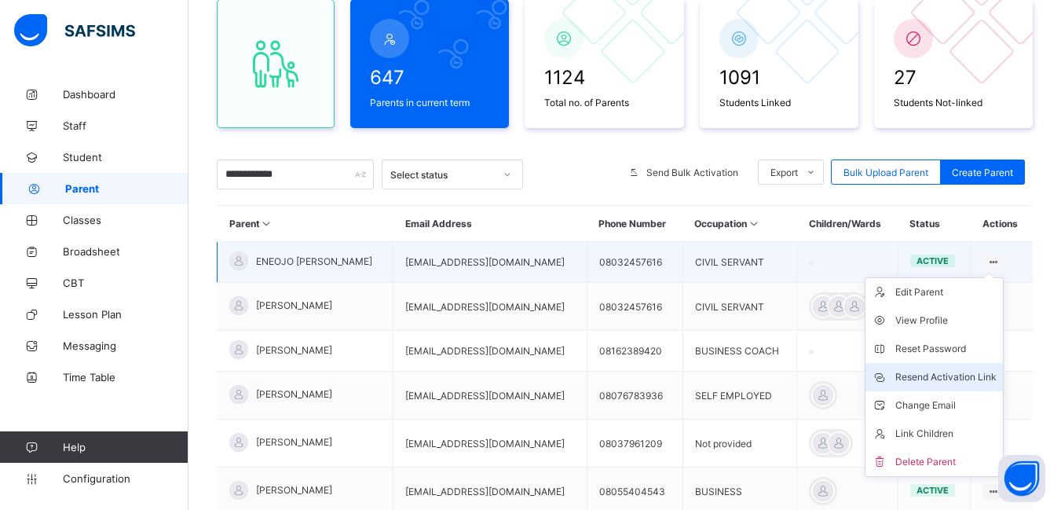
click at [947, 374] on div "Resend Activation Link" at bounding box center [946, 377] width 101 height 16
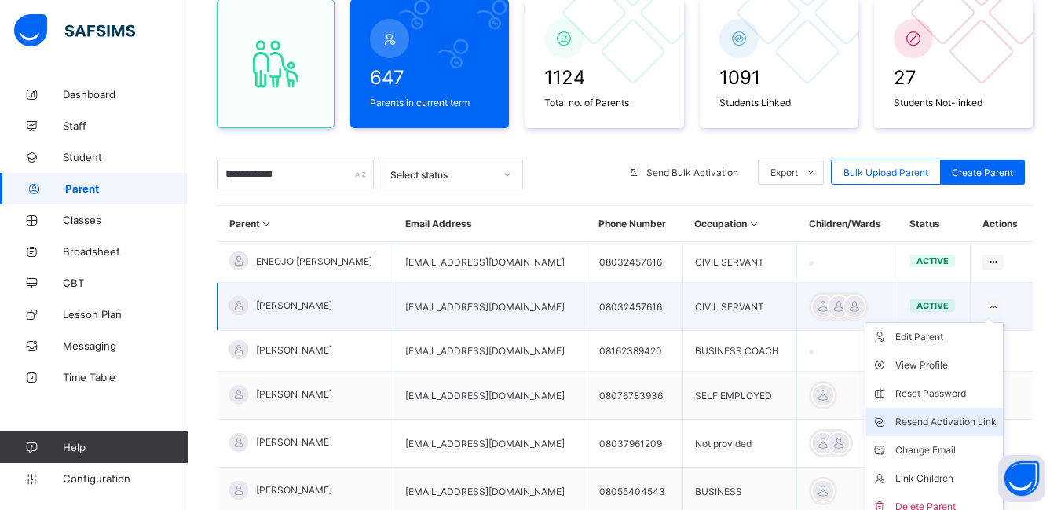
click at [950, 420] on div "Resend Activation Link" at bounding box center [946, 422] width 101 height 16
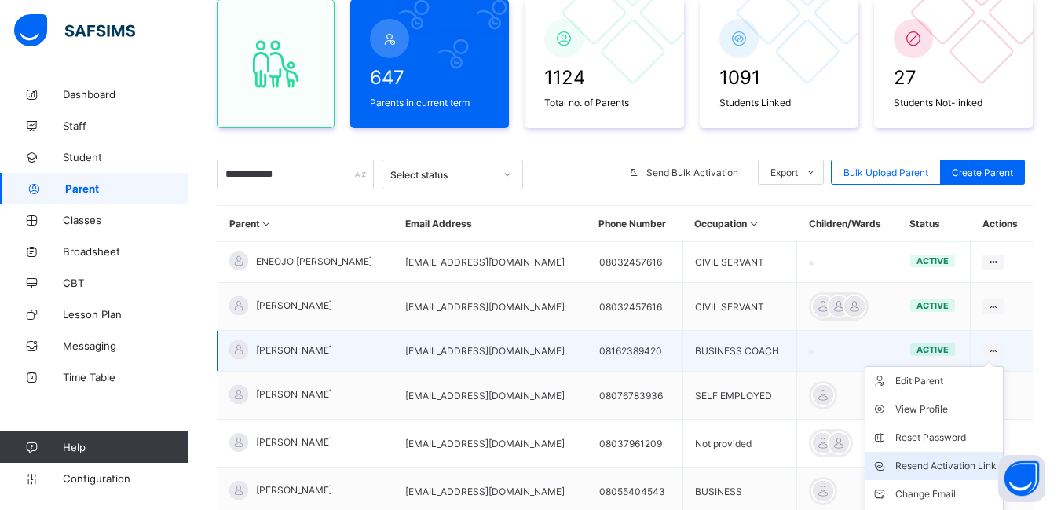
click at [964, 468] on div "Resend Activation Link" at bounding box center [946, 466] width 101 height 16
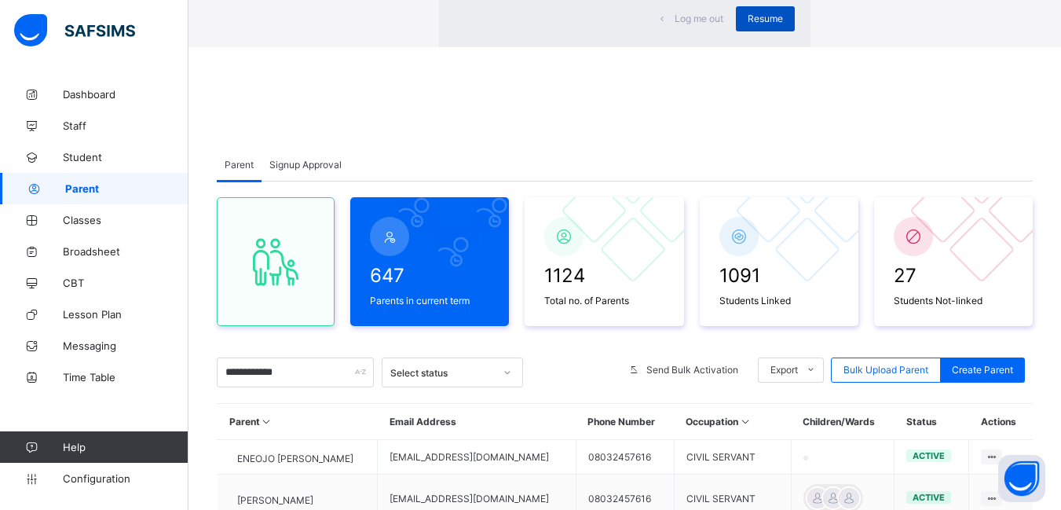
click at [748, 24] on span "Resume" at bounding box center [765, 19] width 35 height 12
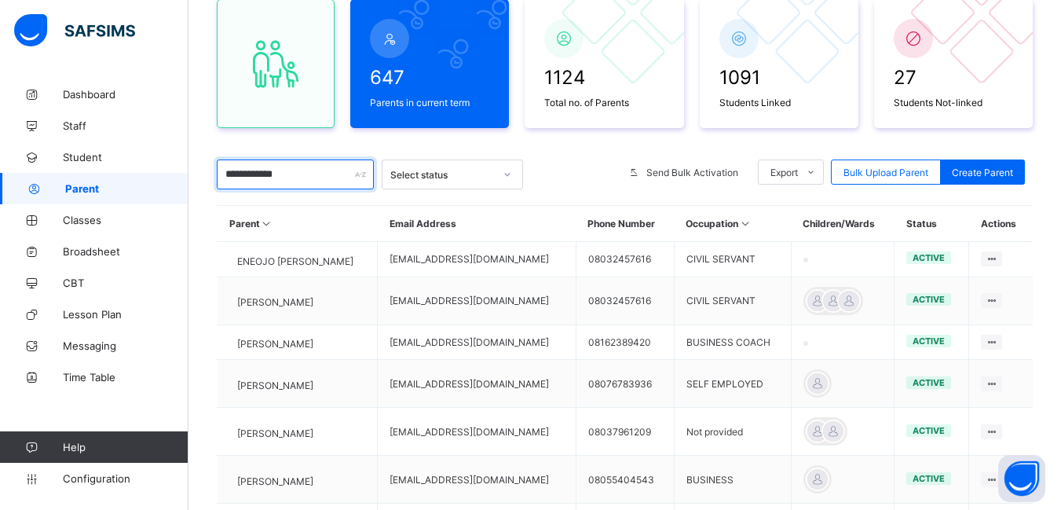
click at [303, 184] on input "**********" at bounding box center [295, 174] width 157 height 30
type input "*"
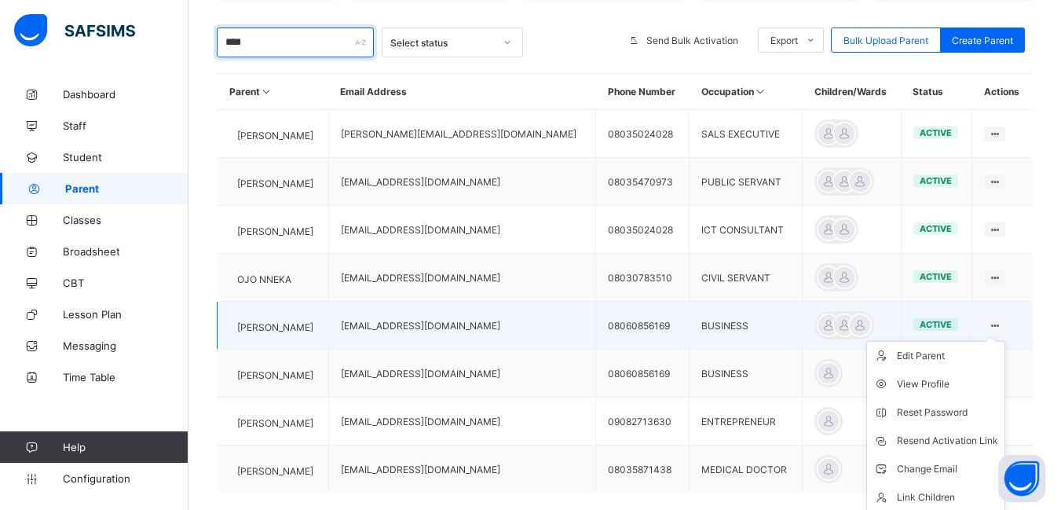
scroll to position [308, 0]
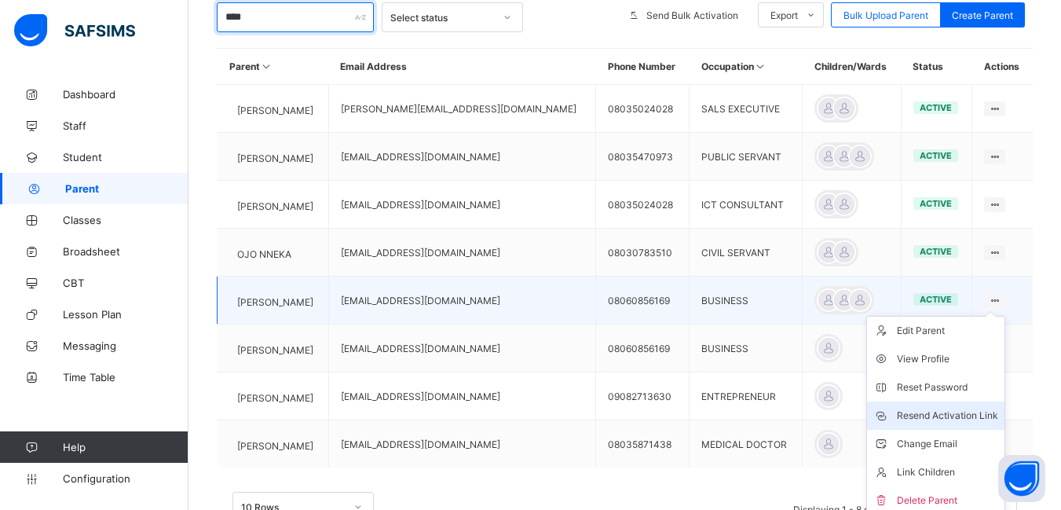
type input "***"
click at [967, 418] on div "Resend Activation Link" at bounding box center [947, 416] width 101 height 16
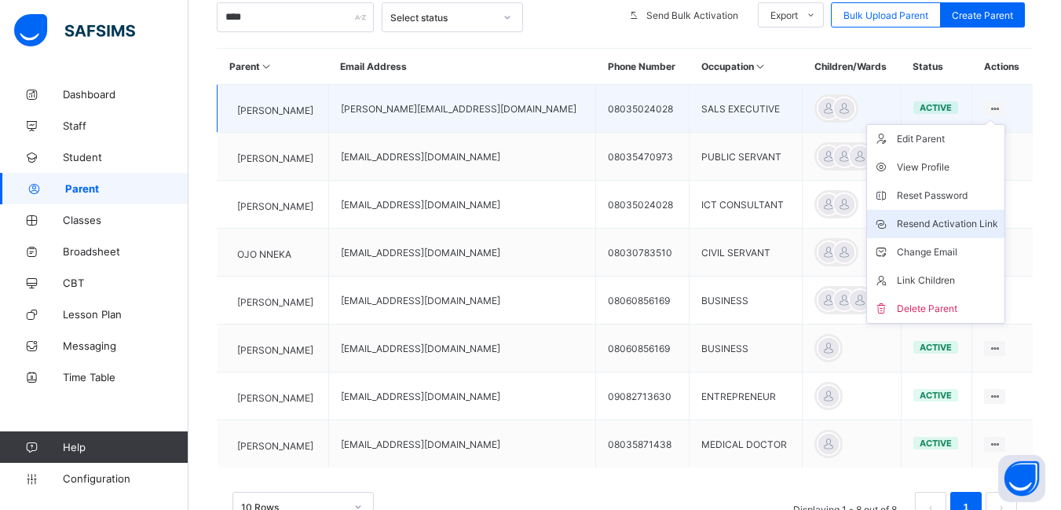
click at [962, 222] on div "Resend Activation Link" at bounding box center [947, 224] width 101 height 16
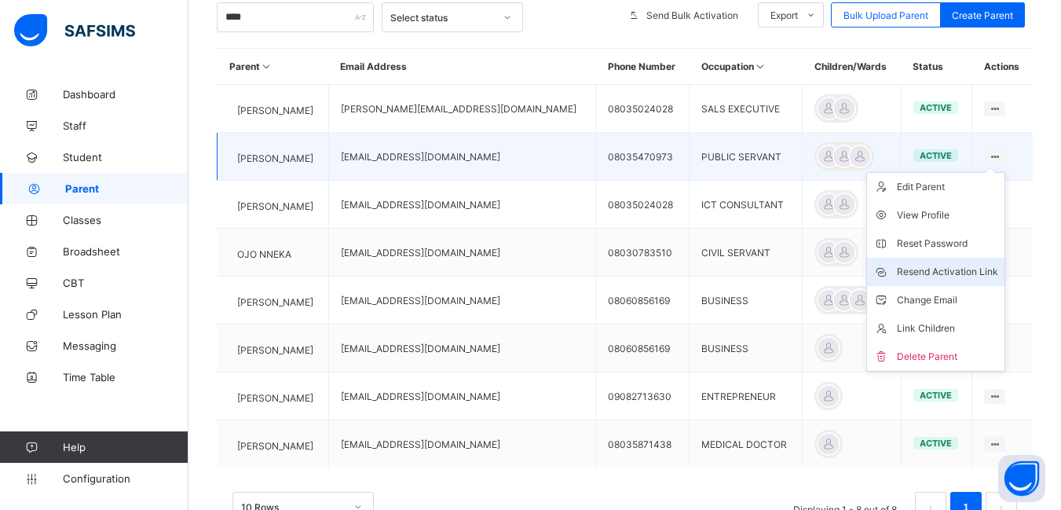
click at [948, 269] on div "Resend Activation Link" at bounding box center [947, 272] width 101 height 16
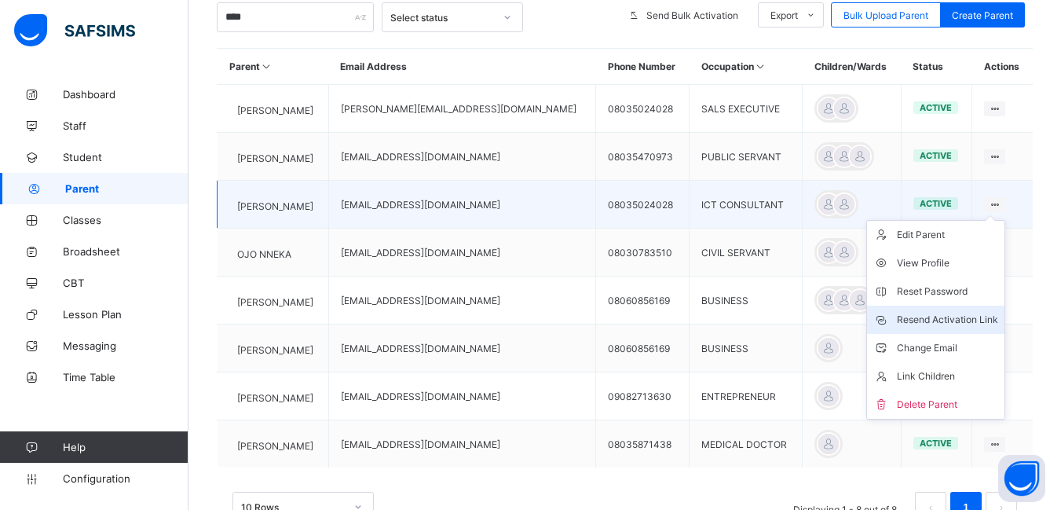
click at [951, 316] on div "Resend Activation Link" at bounding box center [947, 320] width 101 height 16
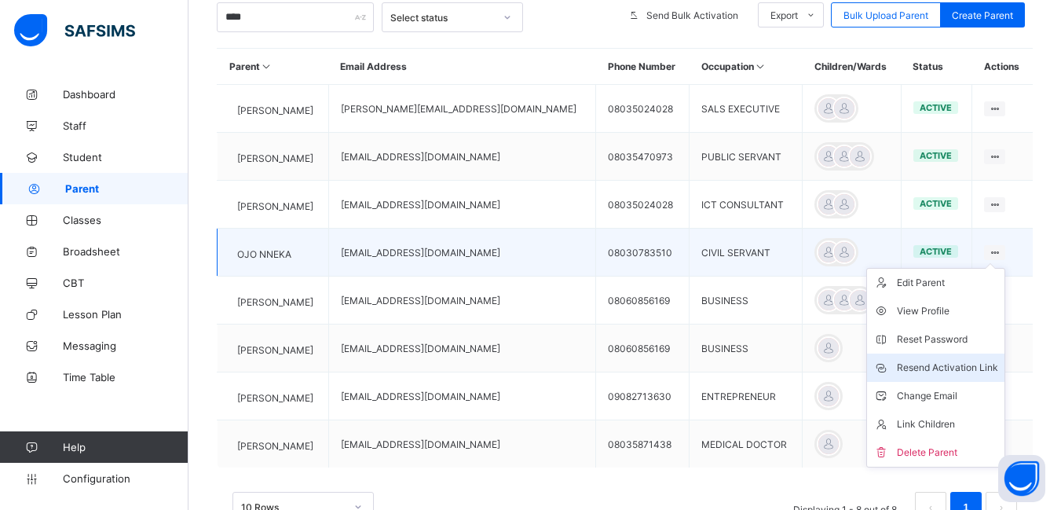
click at [957, 365] on div "Resend Activation Link" at bounding box center [947, 368] width 101 height 16
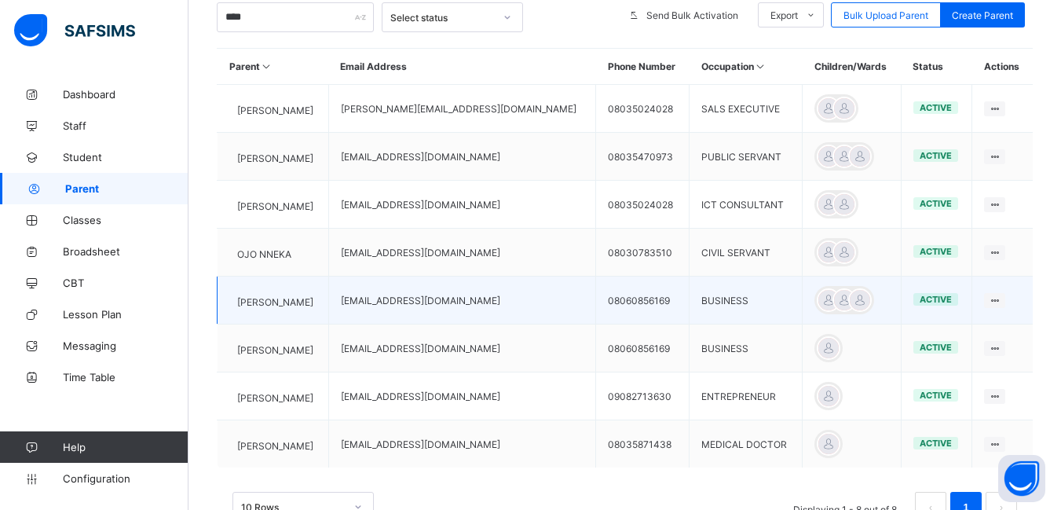
scroll to position [376, 0]
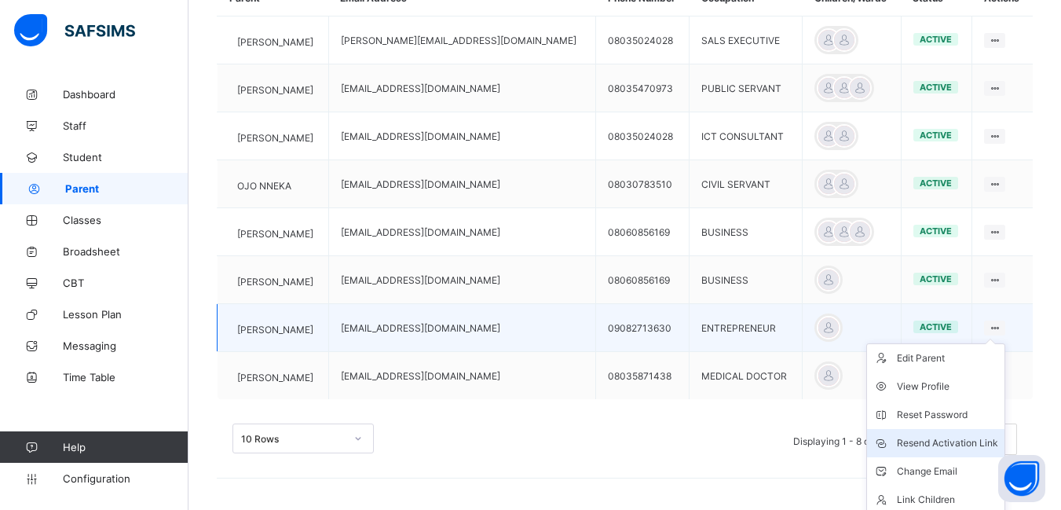
click at [948, 443] on div "Resend Activation Link" at bounding box center [947, 443] width 101 height 16
click at [972, 440] on div "Resend Activation Link" at bounding box center [947, 443] width 101 height 16
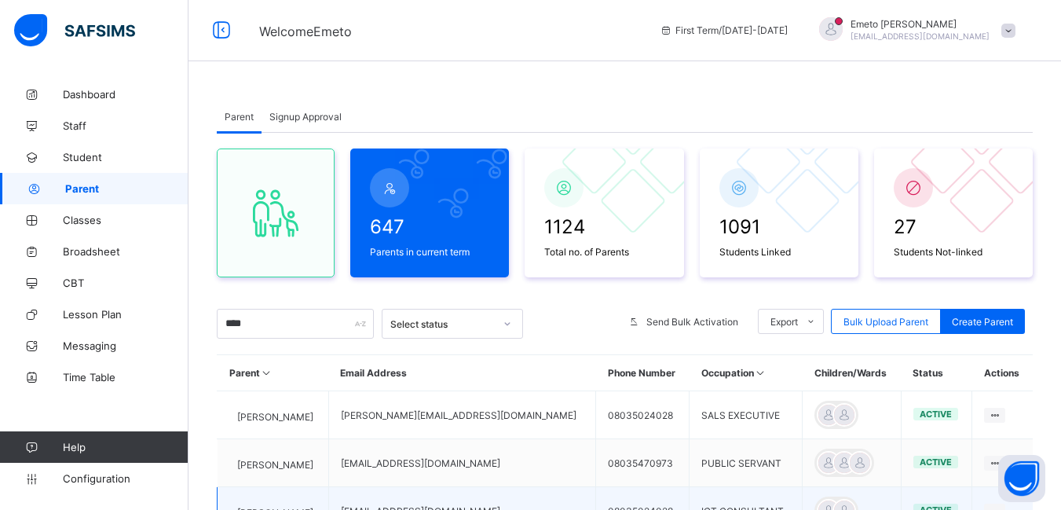
scroll to position [0, 0]
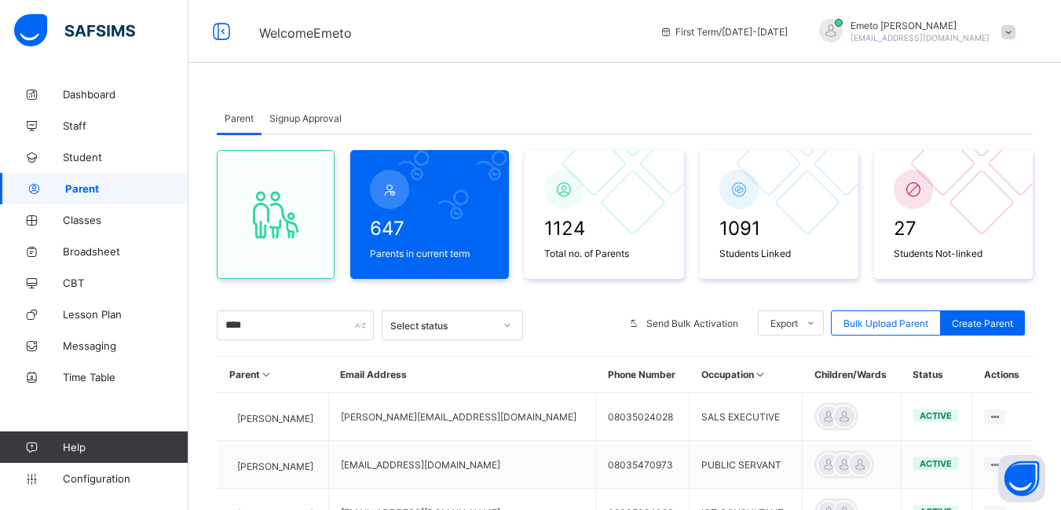
click at [316, 118] on span "Signup Approval" at bounding box center [305, 118] width 72 height 12
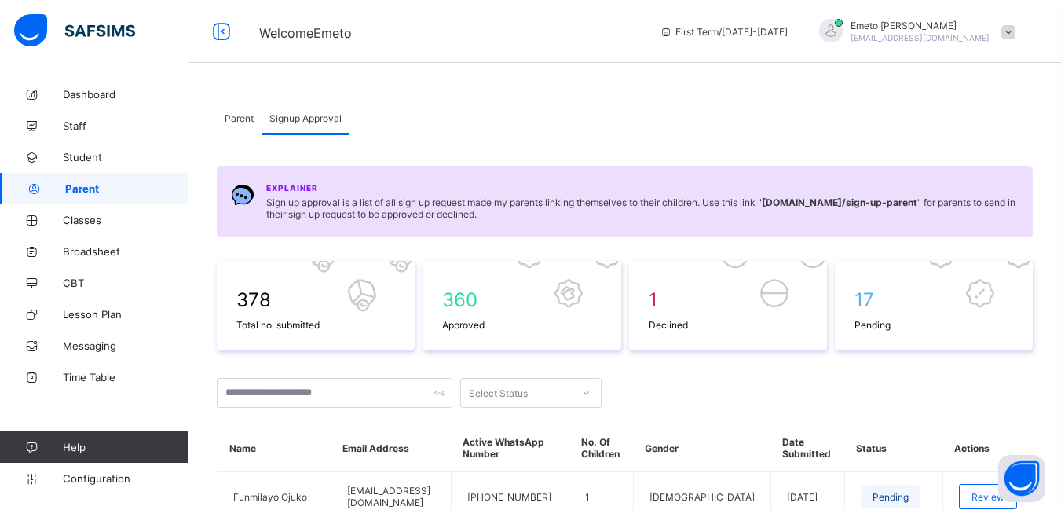
scroll to position [314, 0]
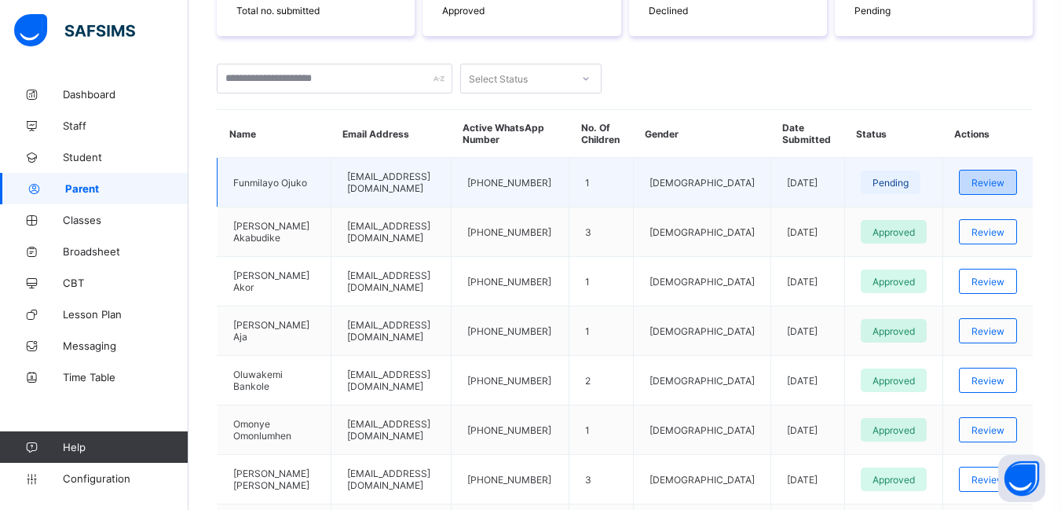
click at [1005, 182] on span "Review" at bounding box center [988, 183] width 33 height 12
click at [999, 183] on span "Review" at bounding box center [988, 183] width 33 height 12
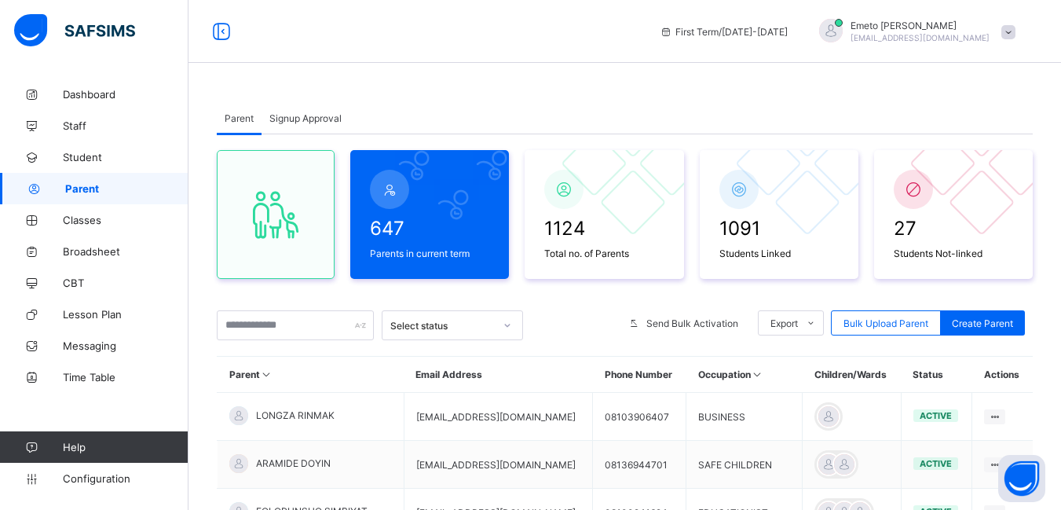
click at [294, 117] on span "Signup Approval" at bounding box center [305, 118] width 72 height 12
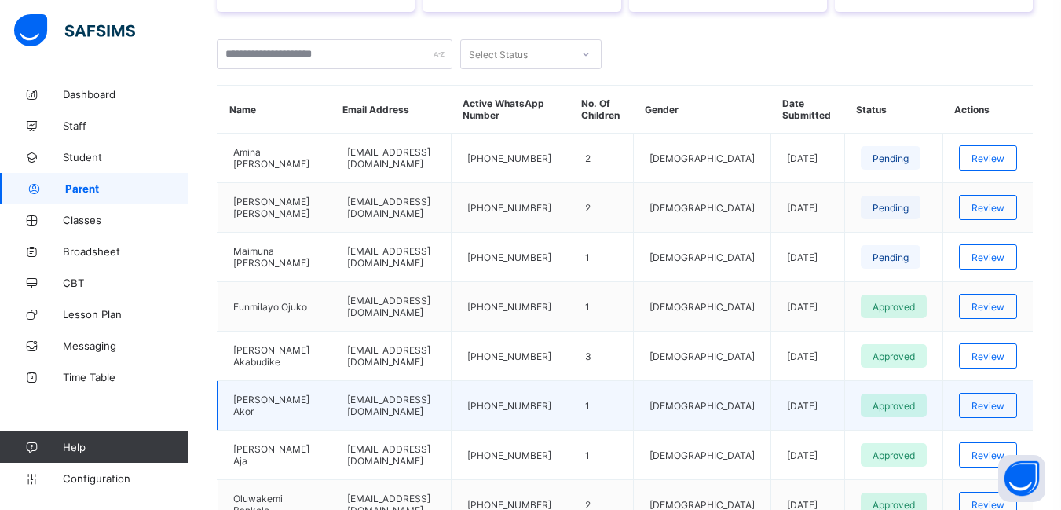
scroll to position [314, 0]
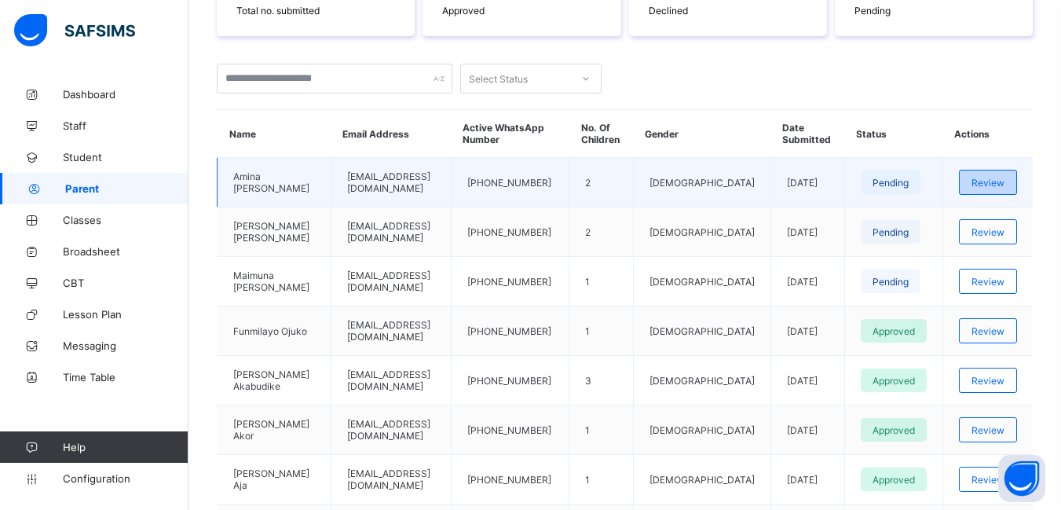
click at [1004, 187] on span "Review" at bounding box center [988, 183] width 33 height 12
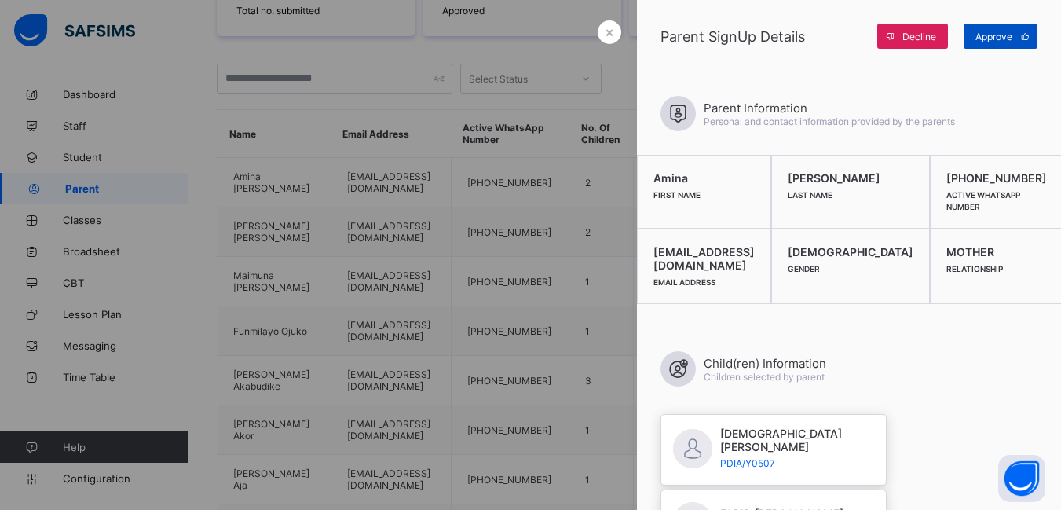
click at [993, 35] on span "Approve" at bounding box center [994, 37] width 37 height 12
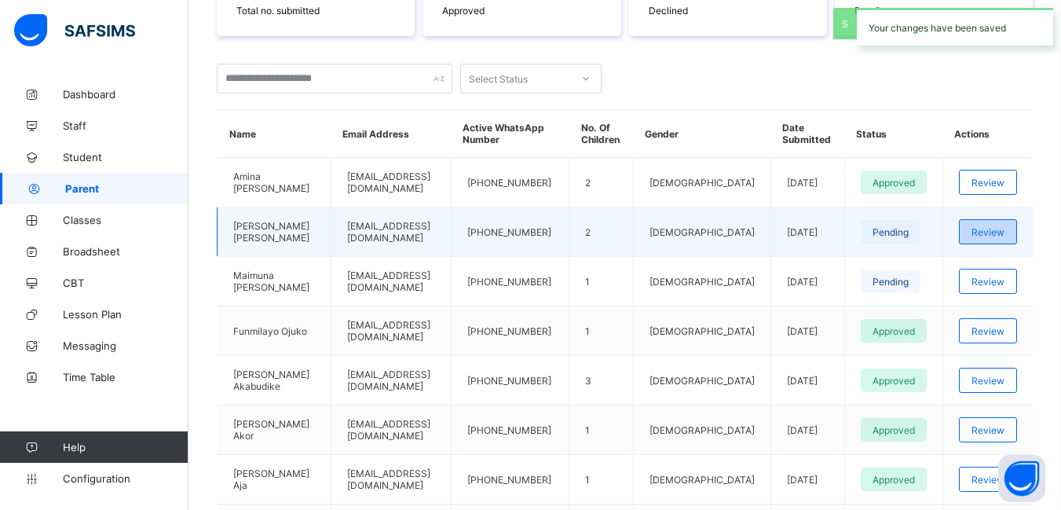
click at [1005, 229] on span "Review" at bounding box center [988, 232] width 33 height 12
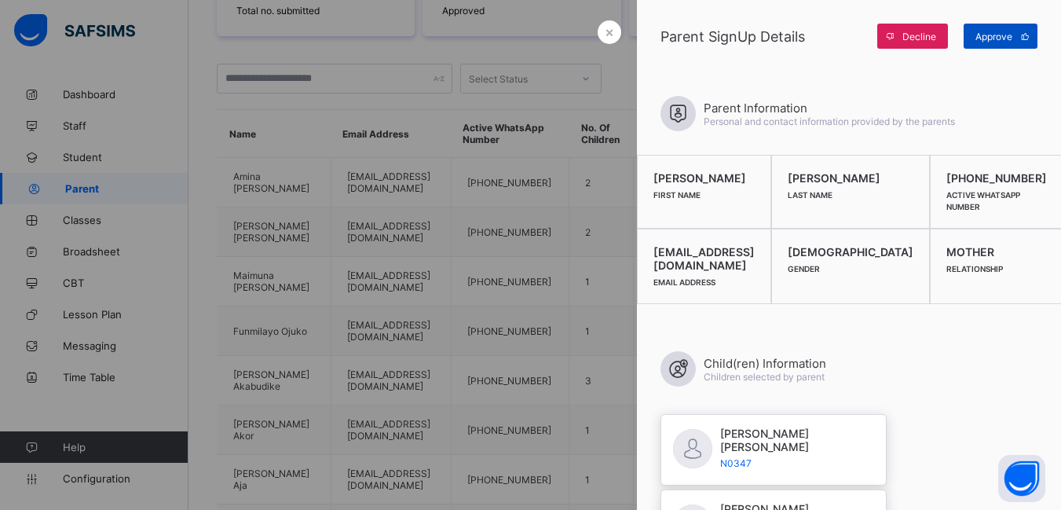
click at [995, 38] on span "Approve" at bounding box center [994, 37] width 37 height 12
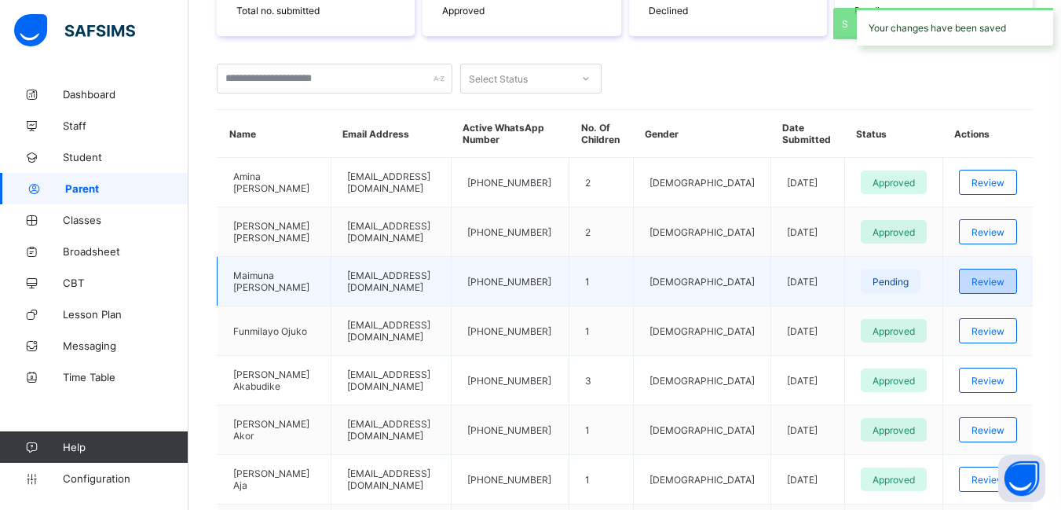
click at [998, 281] on span "Review" at bounding box center [988, 282] width 33 height 12
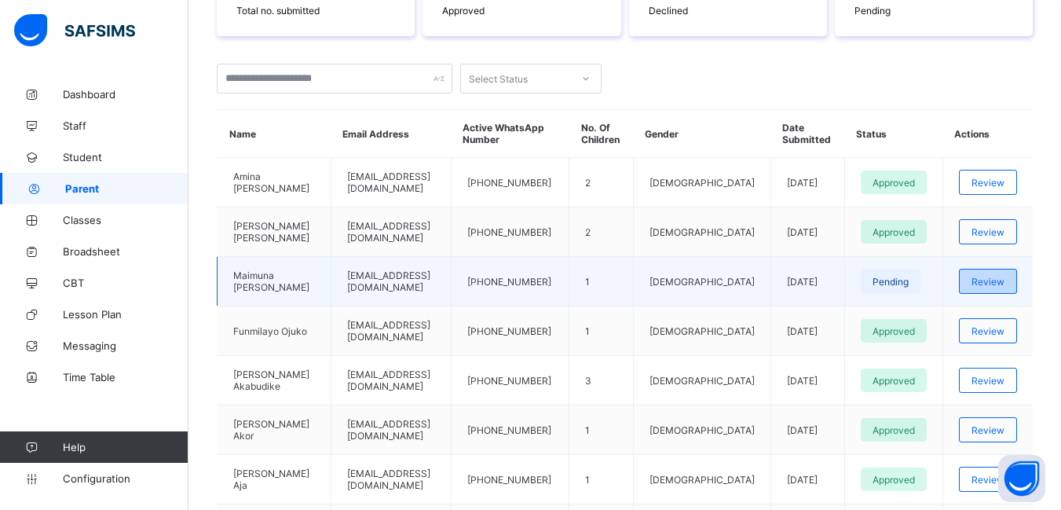
click at [995, 284] on span "Review" at bounding box center [988, 282] width 33 height 12
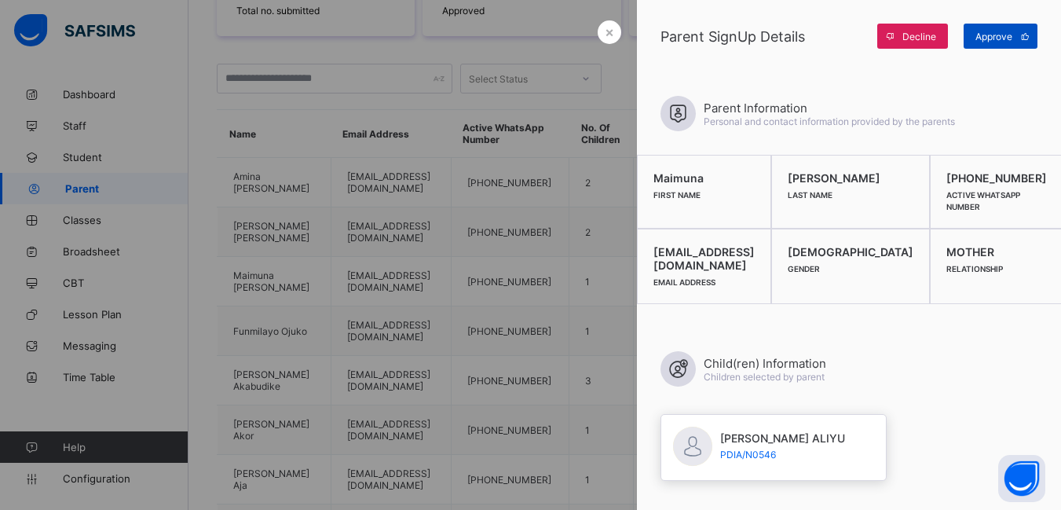
click at [988, 34] on span "Approve" at bounding box center [994, 37] width 37 height 12
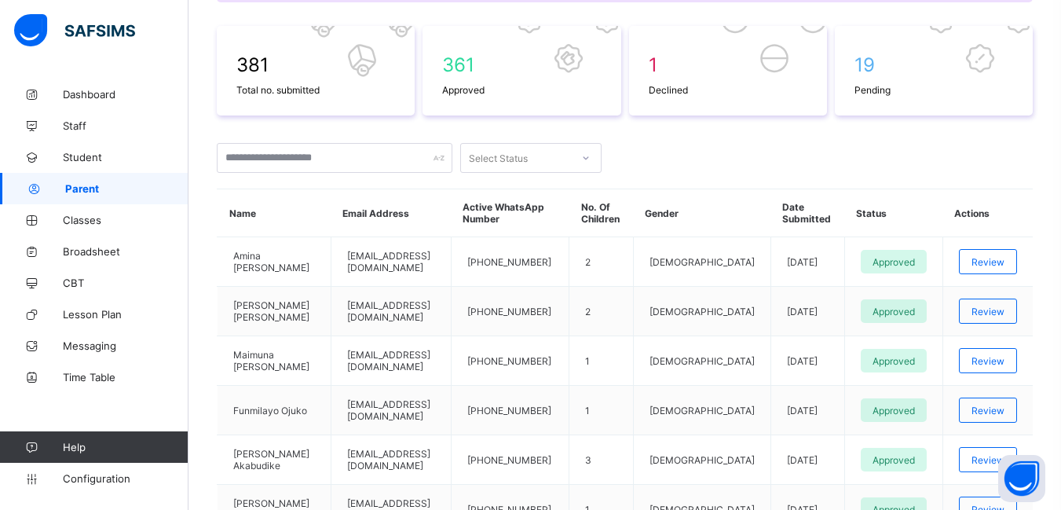
scroll to position [0, 0]
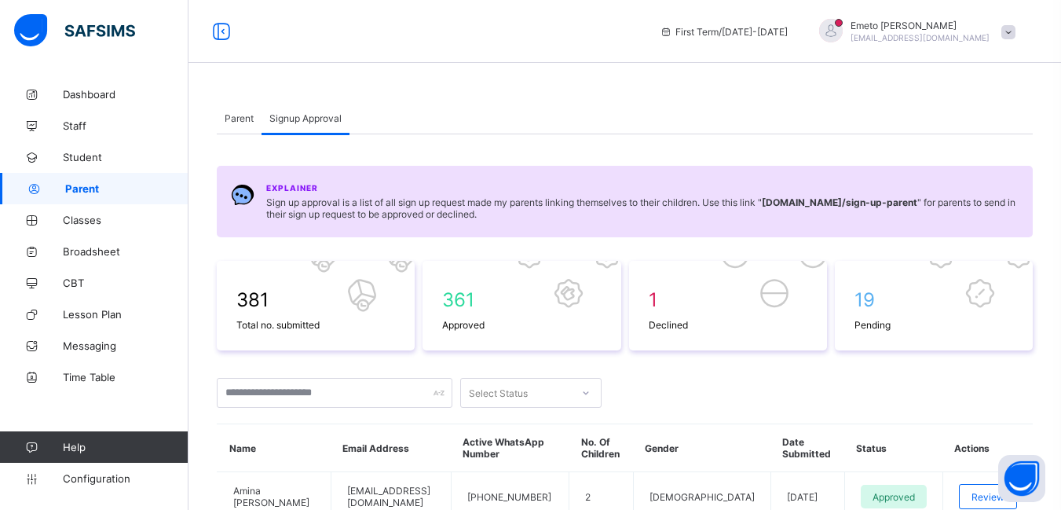
click at [243, 117] on span "Parent" at bounding box center [239, 118] width 29 height 12
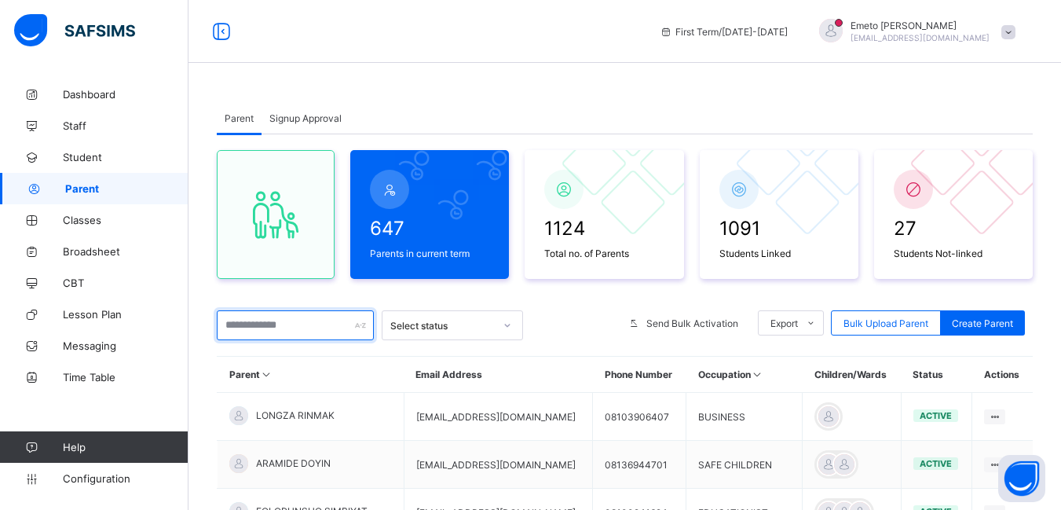
click at [253, 321] on input "text" at bounding box center [295, 325] width 157 height 30
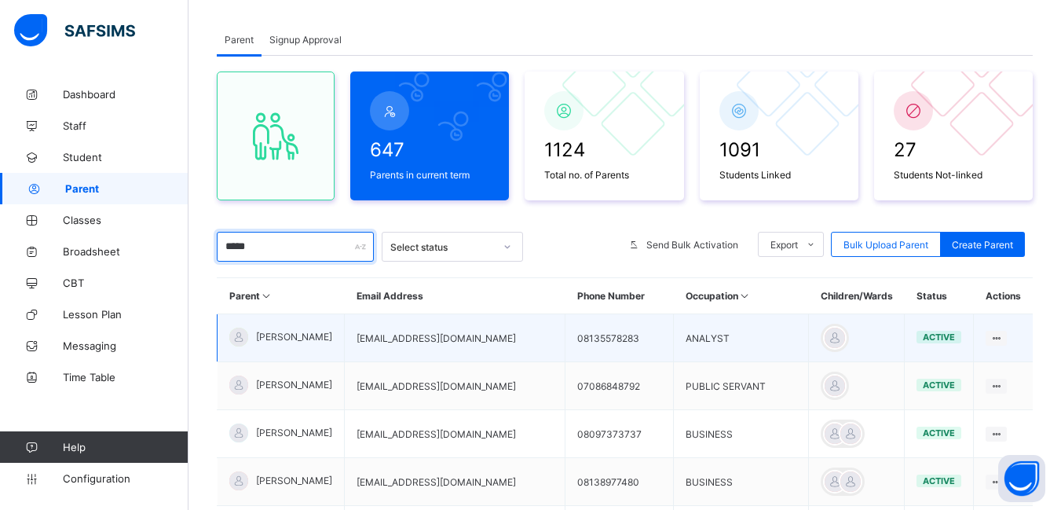
scroll to position [157, 0]
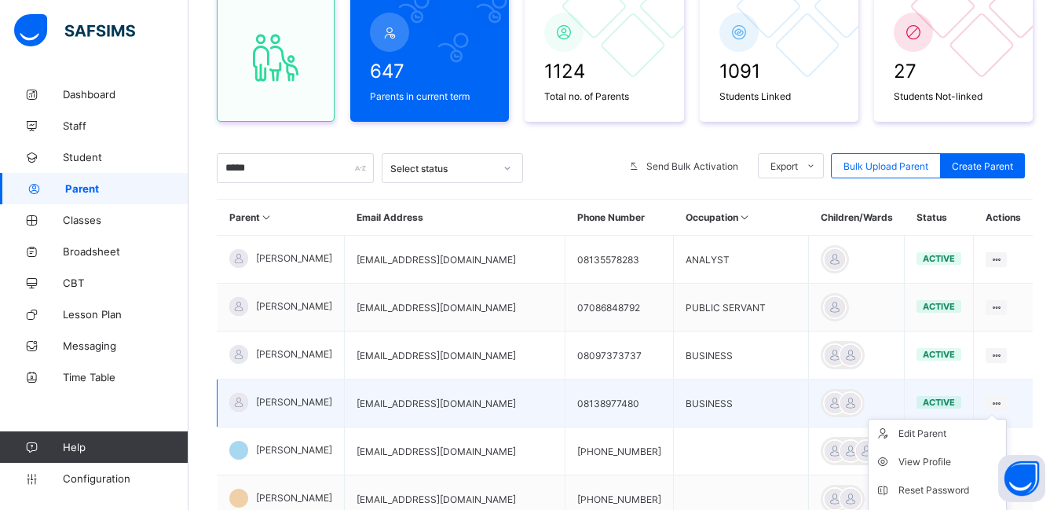
click at [1003, 402] on icon at bounding box center [996, 404] width 13 height 12
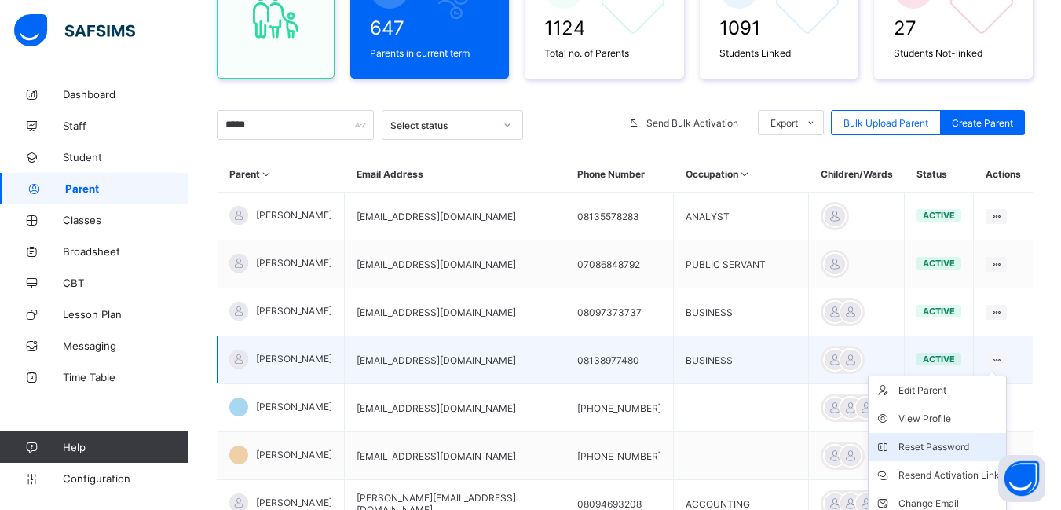
scroll to position [314, 0]
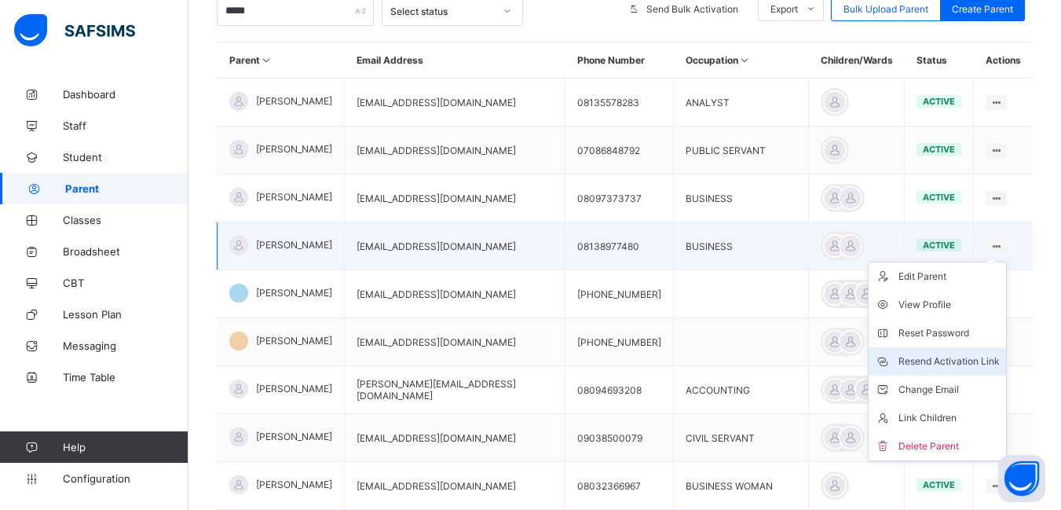
click at [971, 362] on div "Resend Activation Link" at bounding box center [949, 362] width 101 height 16
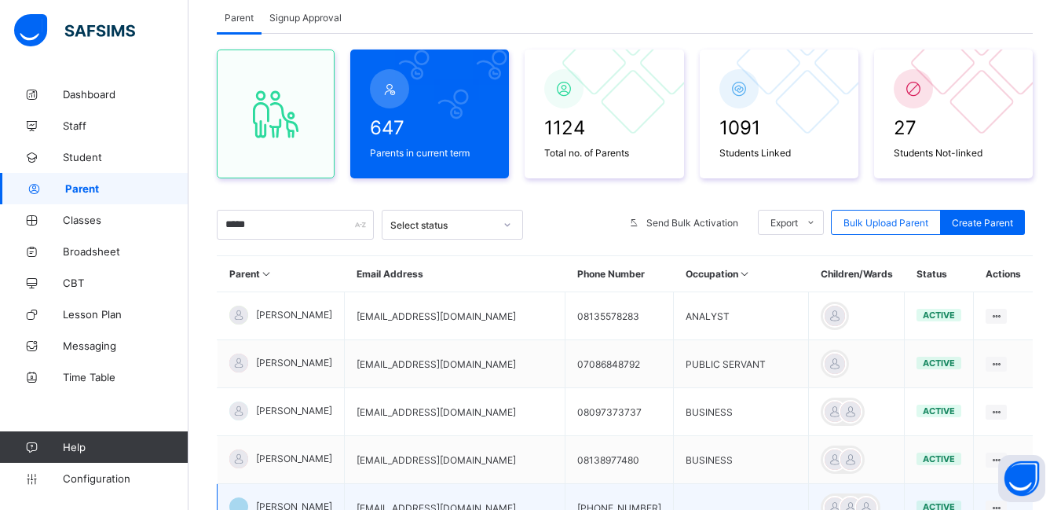
scroll to position [0, 0]
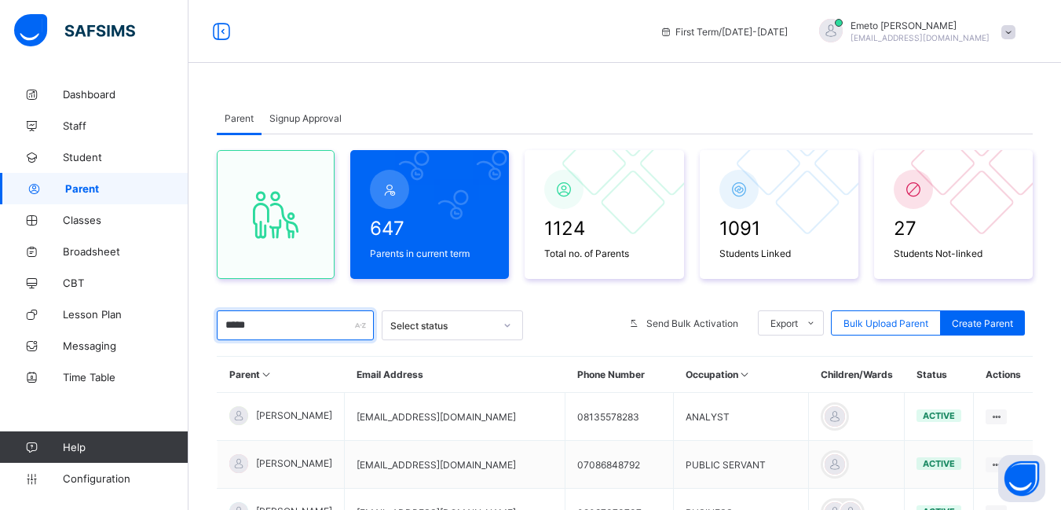
click at [291, 320] on input "*****" at bounding box center [295, 325] width 157 height 30
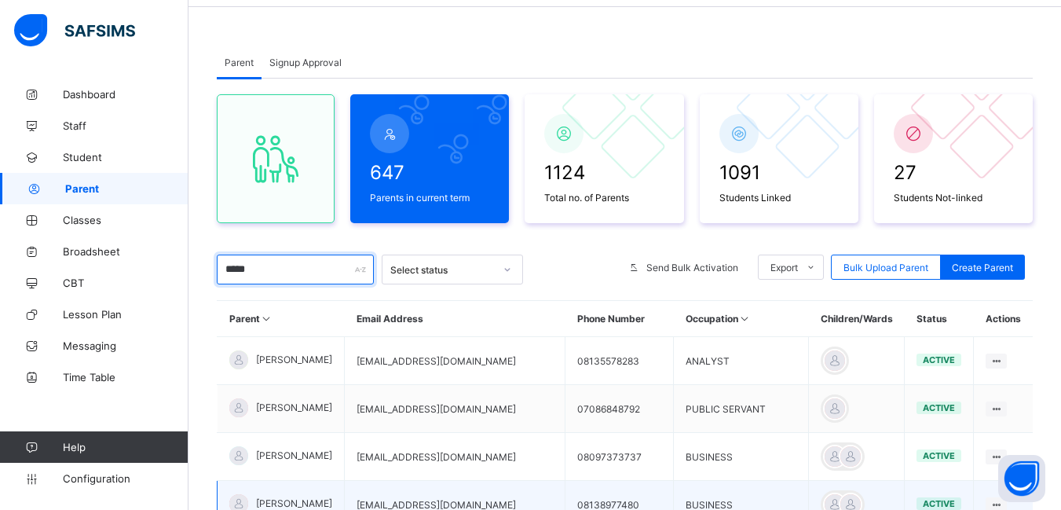
scroll to position [157, 0]
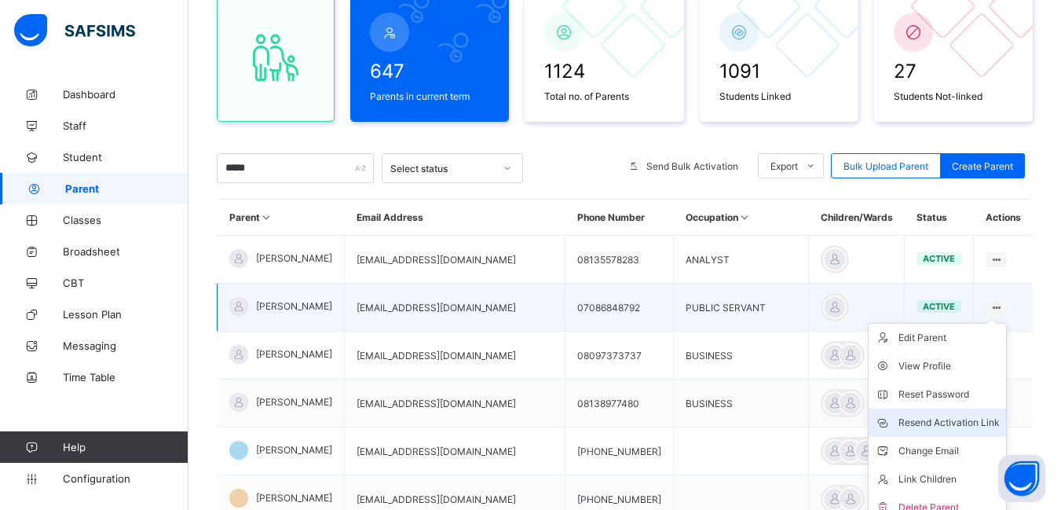
click at [967, 423] on div "Resend Activation Link" at bounding box center [949, 423] width 101 height 16
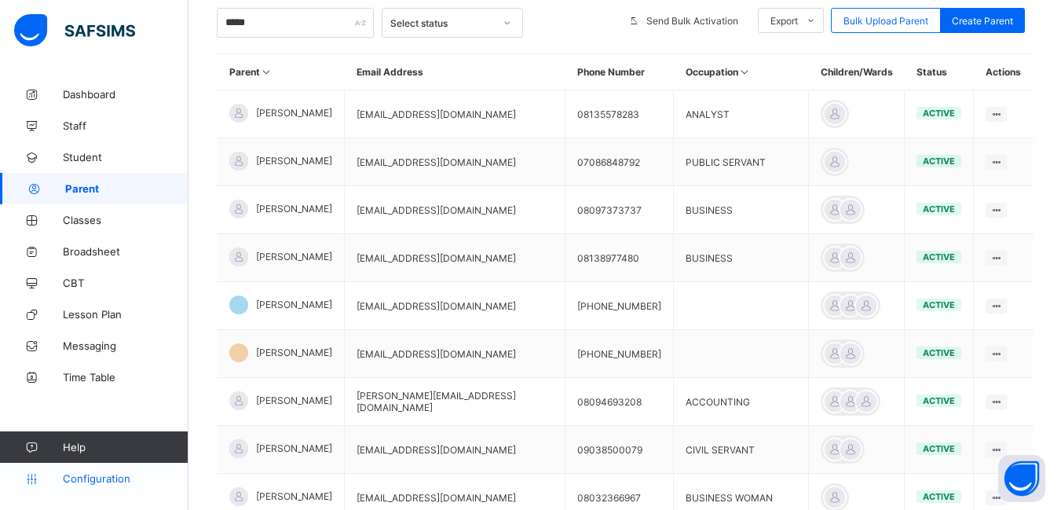
scroll to position [0, 0]
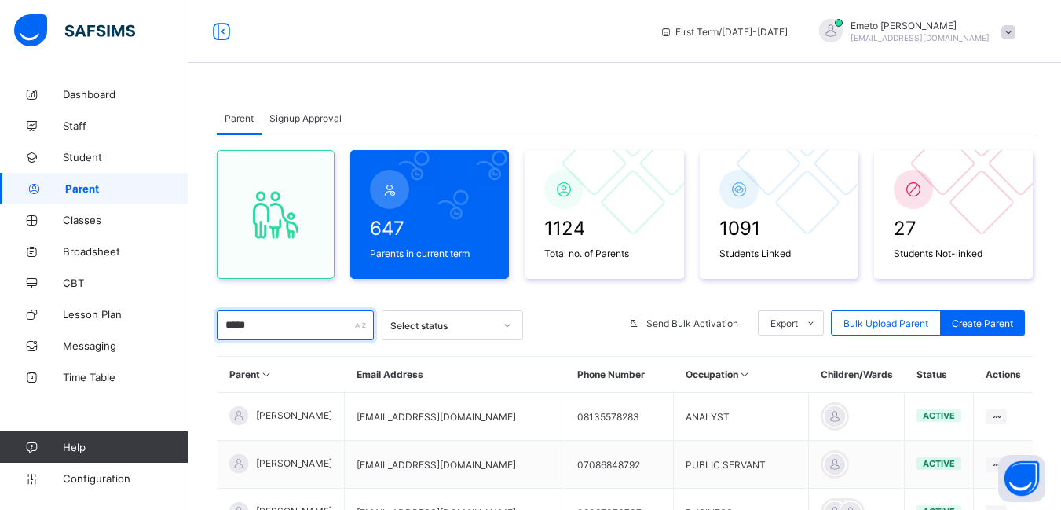
click at [262, 326] on input "*****" at bounding box center [295, 325] width 157 height 30
type input "*"
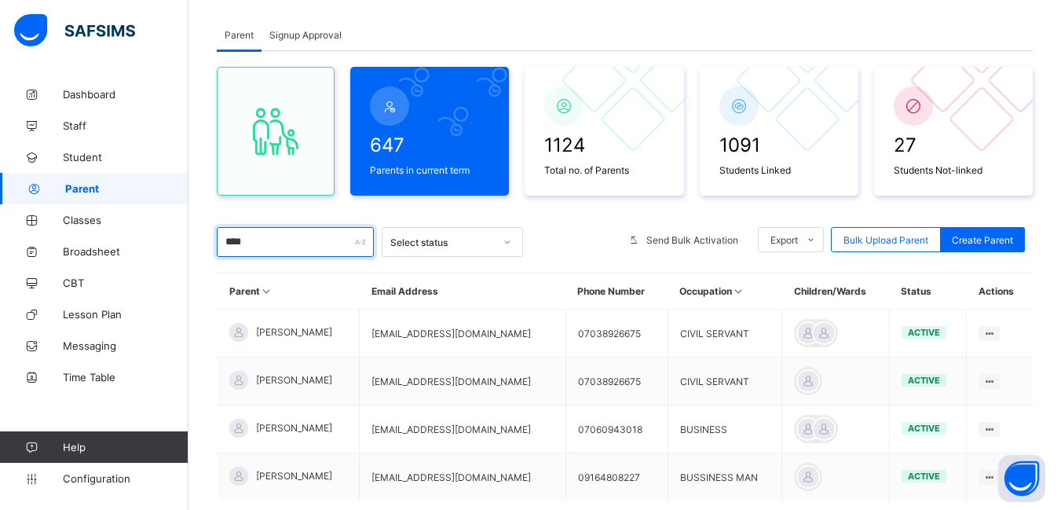
scroll to position [157, 0]
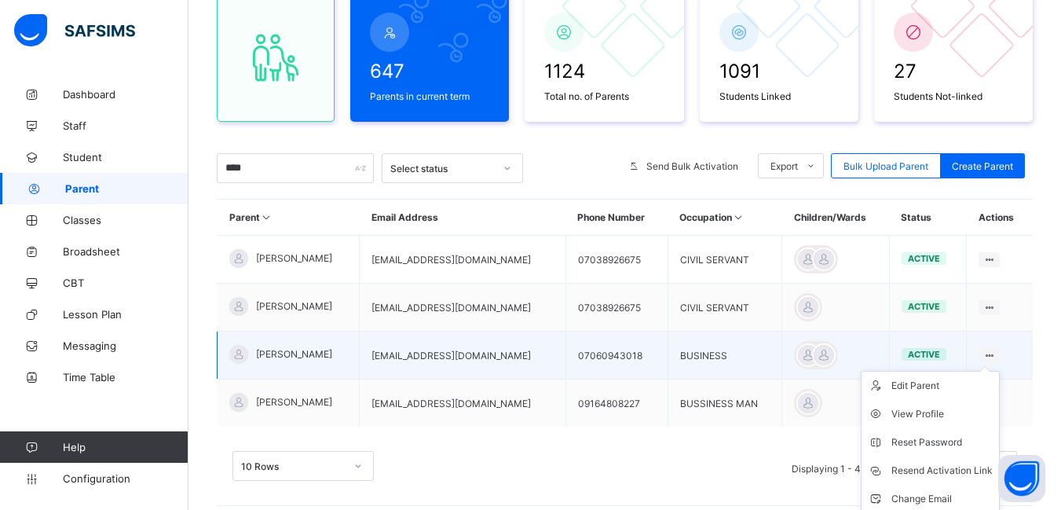
click at [995, 371] on ul "Edit Parent View Profile Reset Password Resend Activation Link Change Email Lin…" at bounding box center [930, 471] width 139 height 200
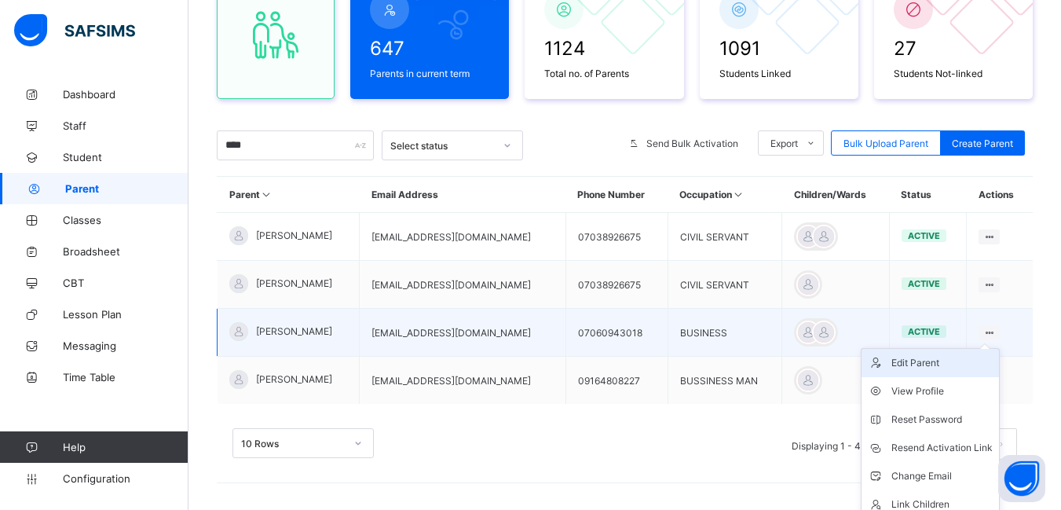
scroll to position [218, 0]
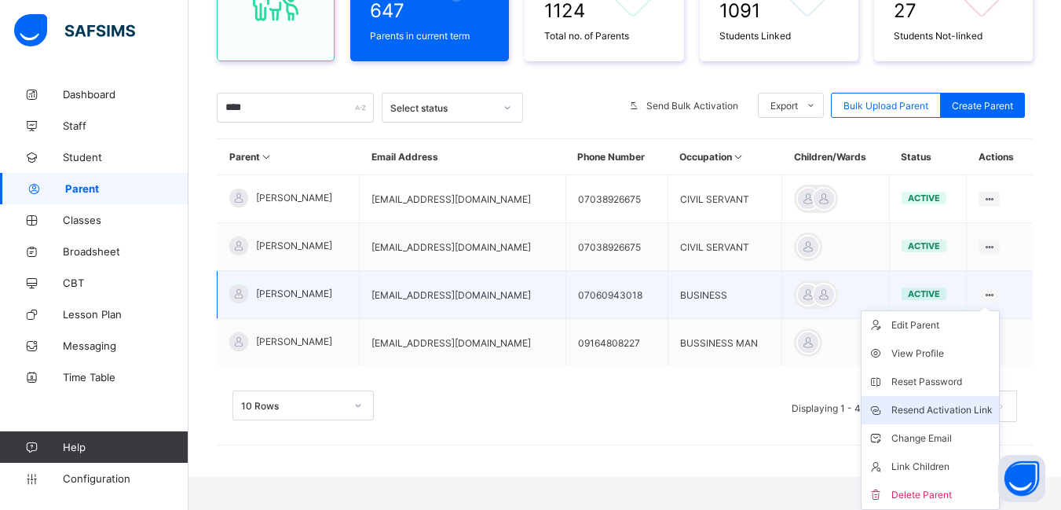
click at [936, 408] on div "Resend Activation Link" at bounding box center [942, 410] width 101 height 16
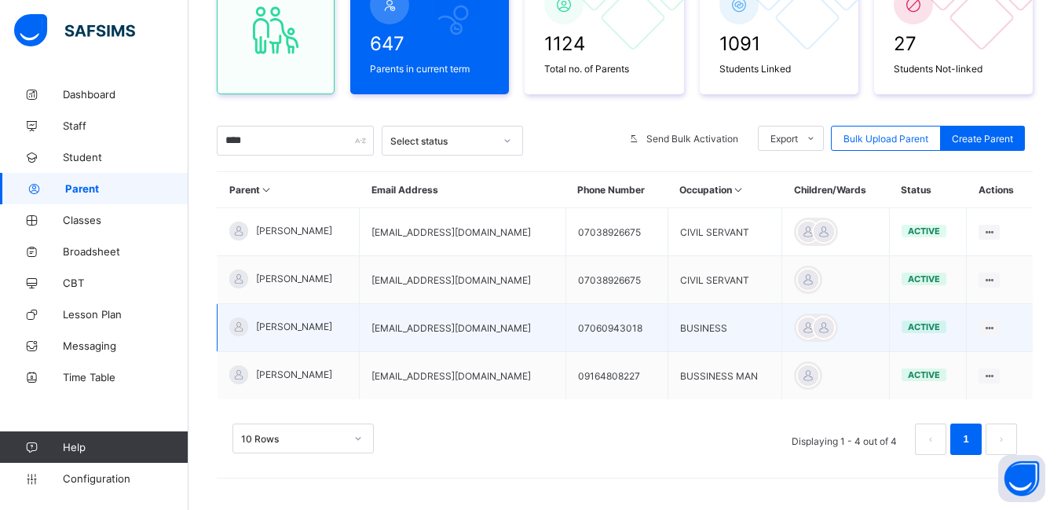
scroll to position [185, 0]
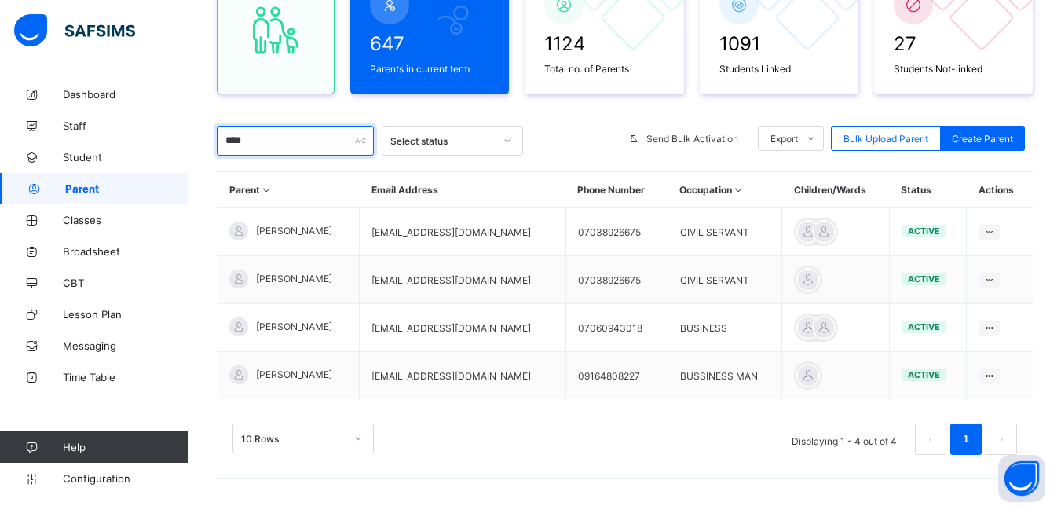
click at [270, 147] on input "****" at bounding box center [295, 141] width 157 height 30
type input "*"
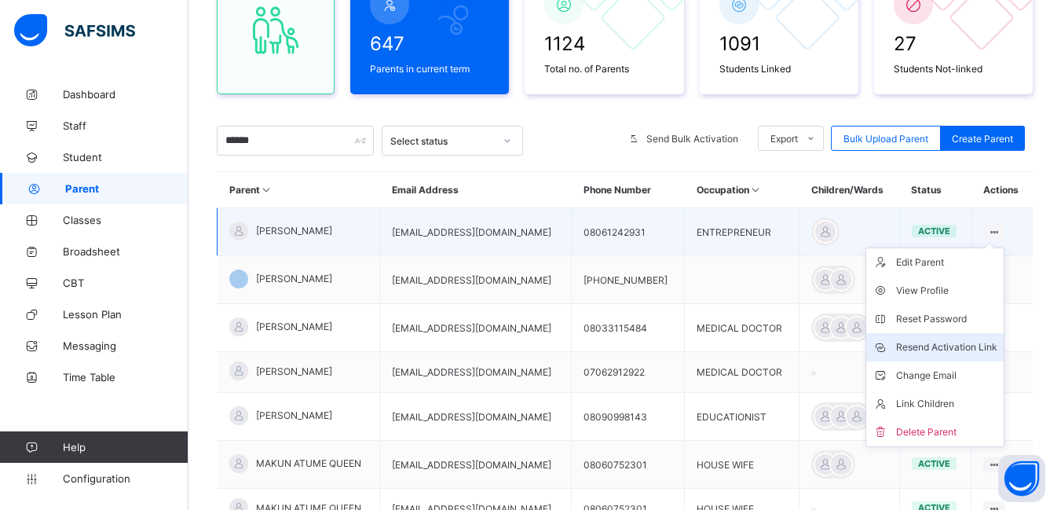
click at [971, 343] on div "Resend Activation Link" at bounding box center [946, 347] width 101 height 16
click at [971, 344] on div "Resend Activation Link" at bounding box center [946, 347] width 101 height 16
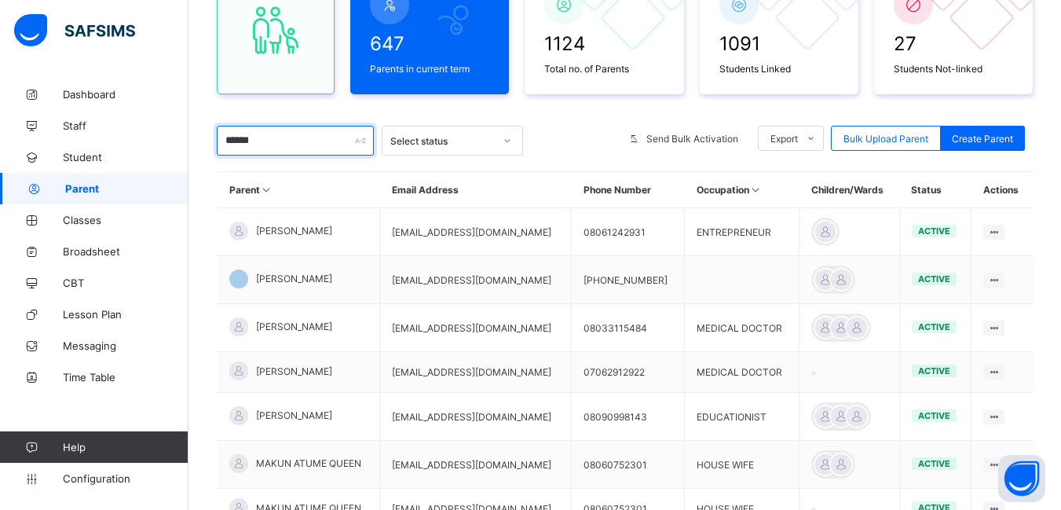
click at [328, 145] on input "******" at bounding box center [295, 141] width 157 height 30
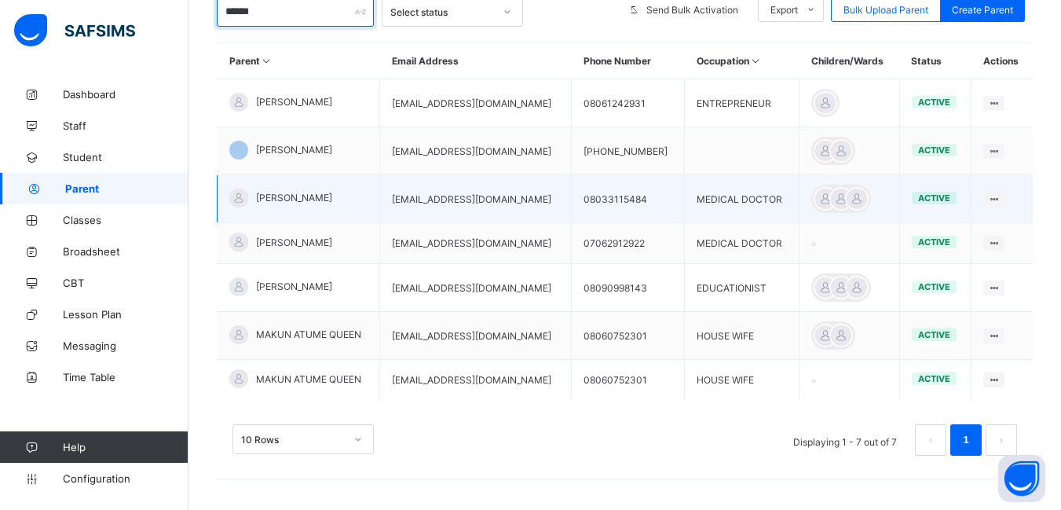
scroll to position [314, 0]
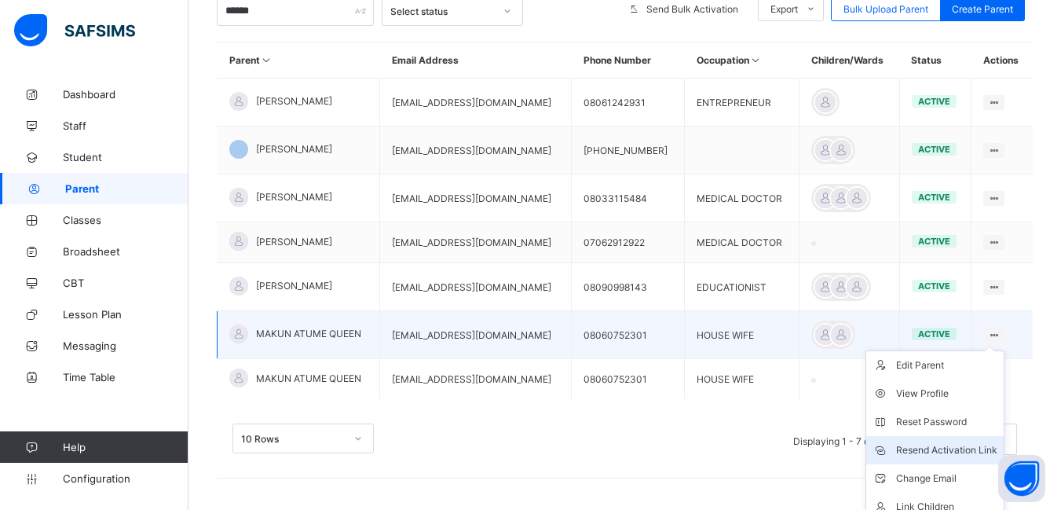
click at [983, 446] on div "Resend Activation Link" at bounding box center [946, 450] width 101 height 16
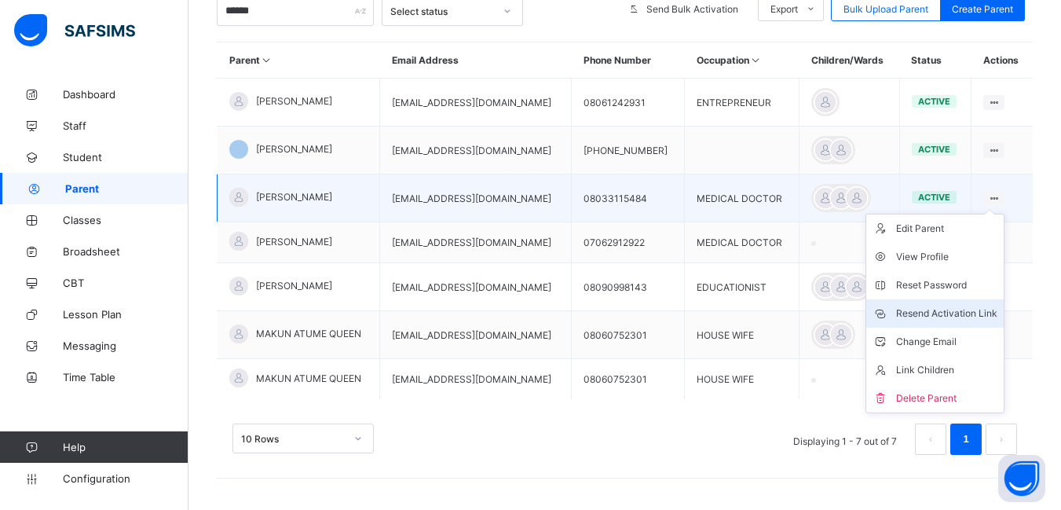
click at [975, 308] on div "Resend Activation Link" at bounding box center [946, 314] width 101 height 16
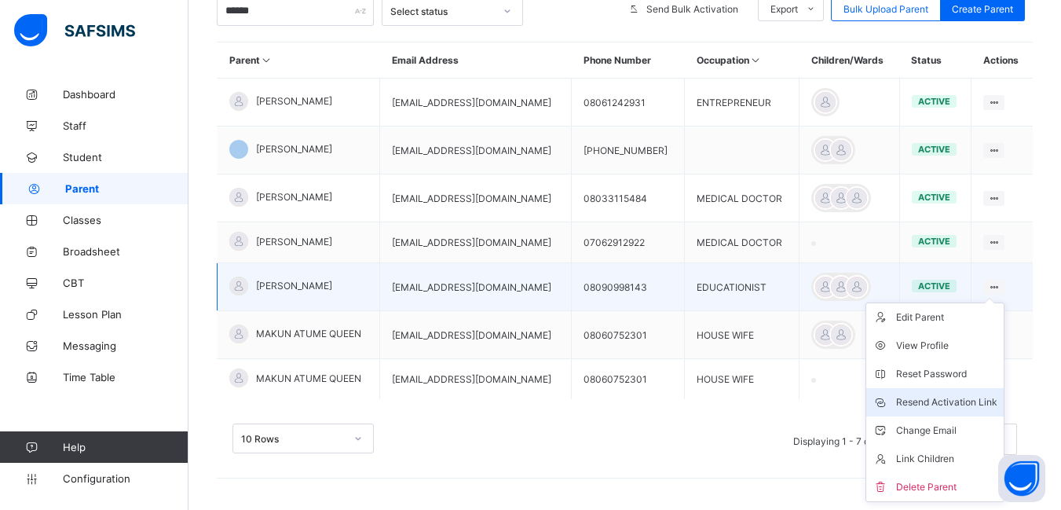
click at [970, 398] on div "Resend Activation Link" at bounding box center [946, 402] width 101 height 16
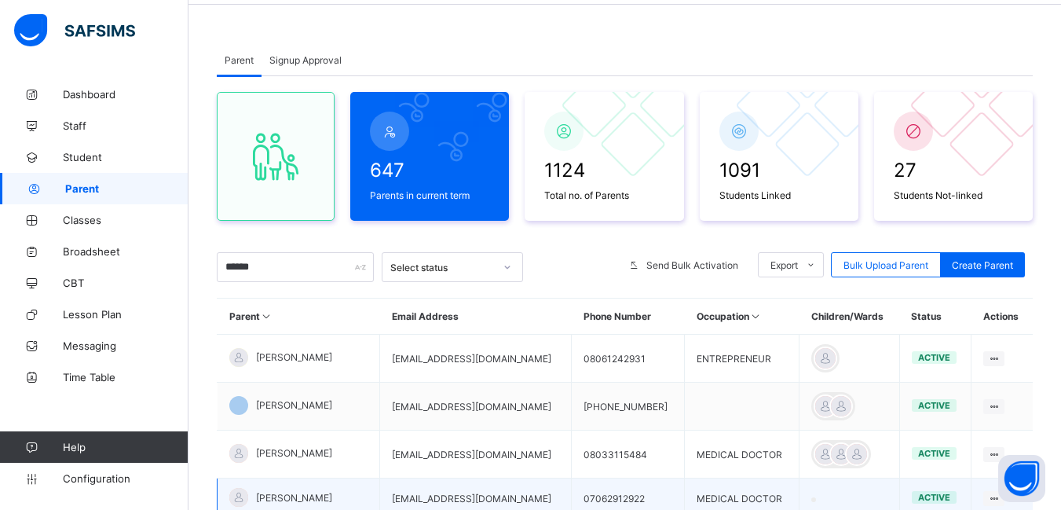
scroll to position [0, 0]
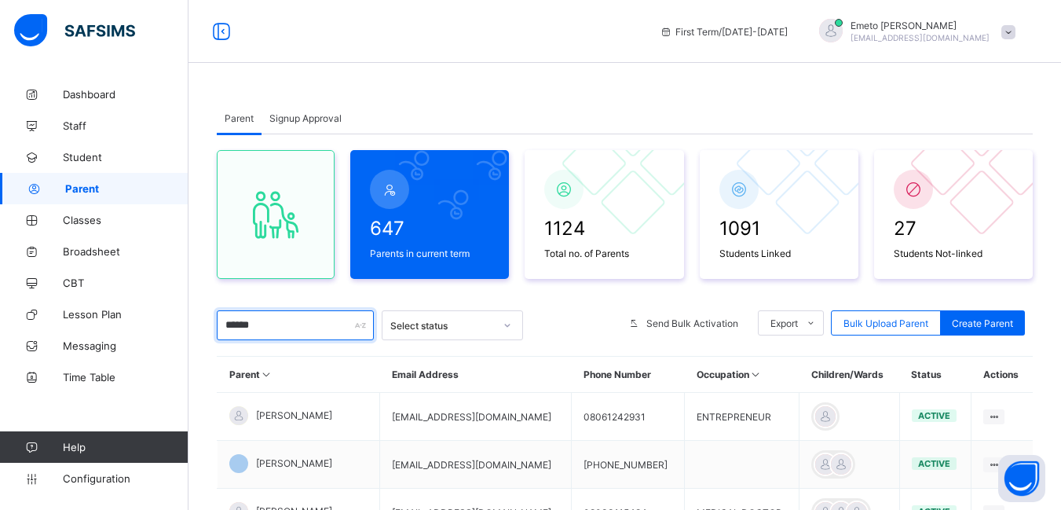
click at [280, 329] on input "******" at bounding box center [295, 325] width 157 height 30
type input "*"
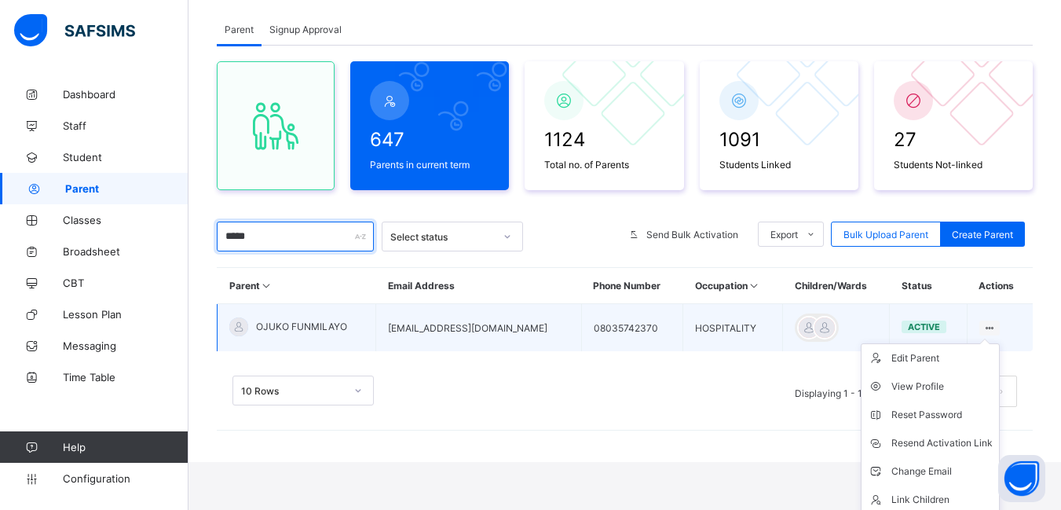
scroll to position [122, 0]
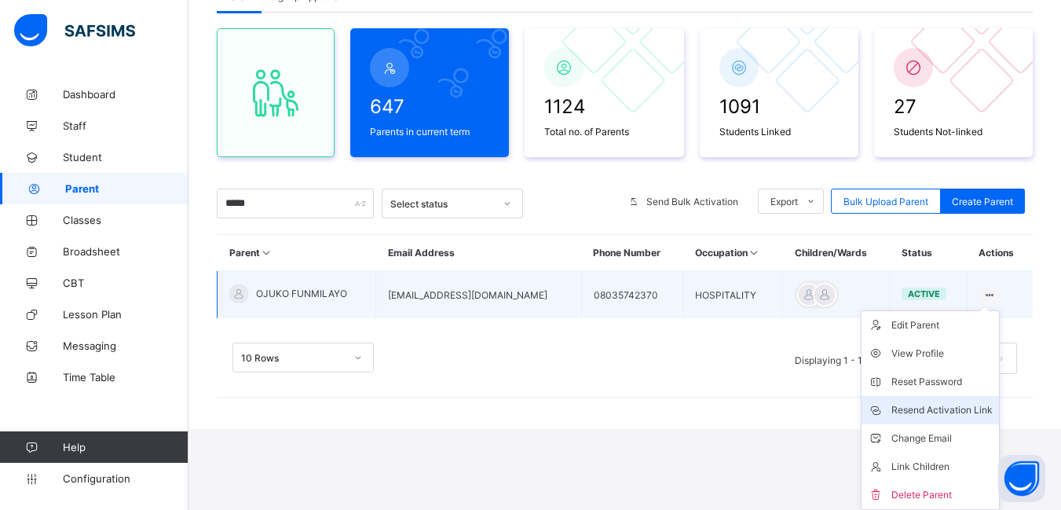
click at [960, 411] on div "Resend Activation Link" at bounding box center [942, 410] width 101 height 16
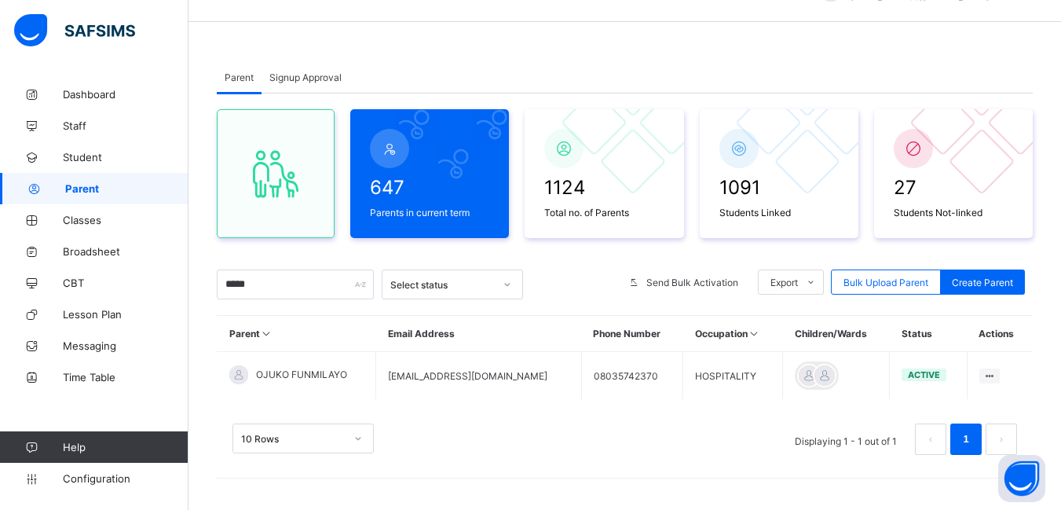
scroll to position [41, 0]
click at [288, 286] on input "*****" at bounding box center [295, 284] width 157 height 30
type input "*"
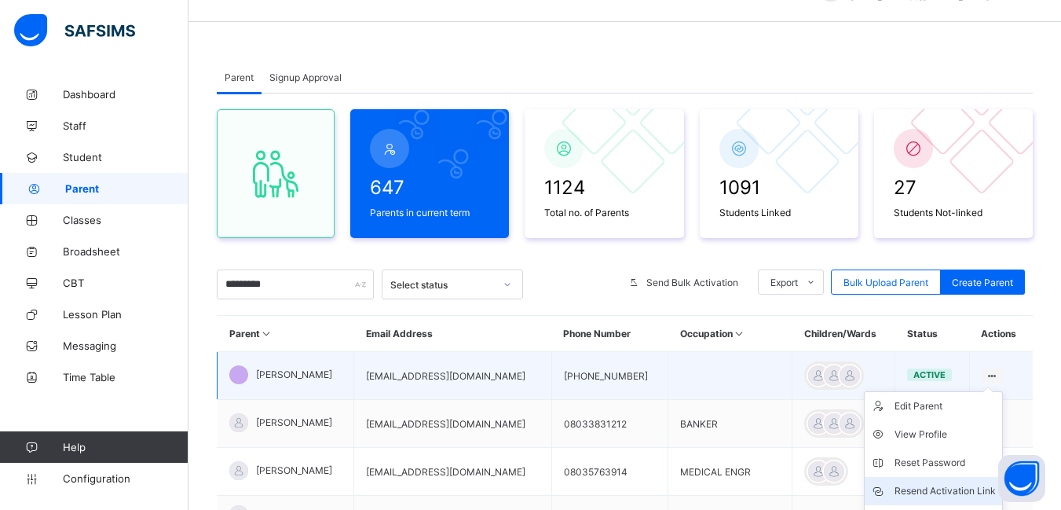
click at [930, 488] on div "Resend Activation Link" at bounding box center [945, 491] width 101 height 16
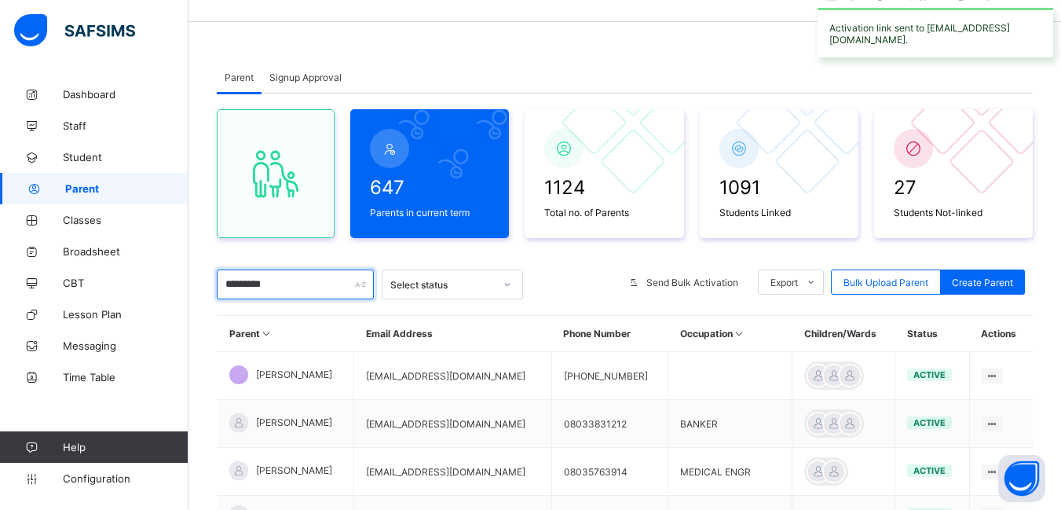
click at [280, 284] on input "*********" at bounding box center [295, 284] width 157 height 30
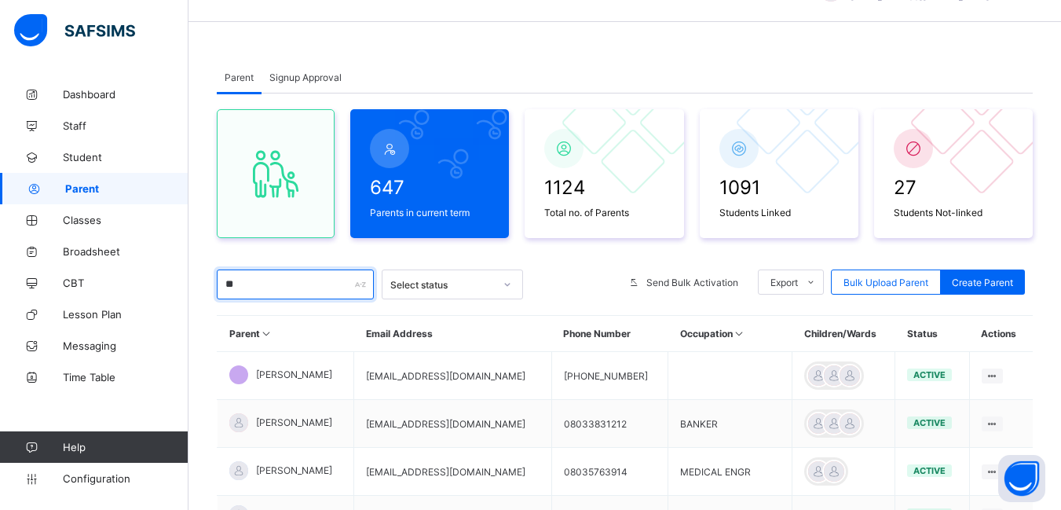
type input "*"
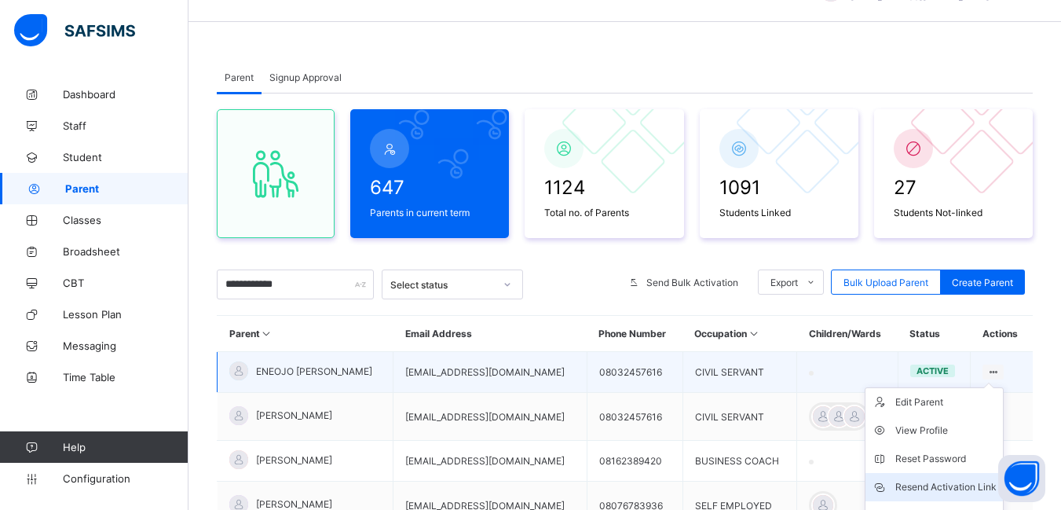
click at [970, 486] on div "Resend Activation Link" at bounding box center [946, 487] width 101 height 16
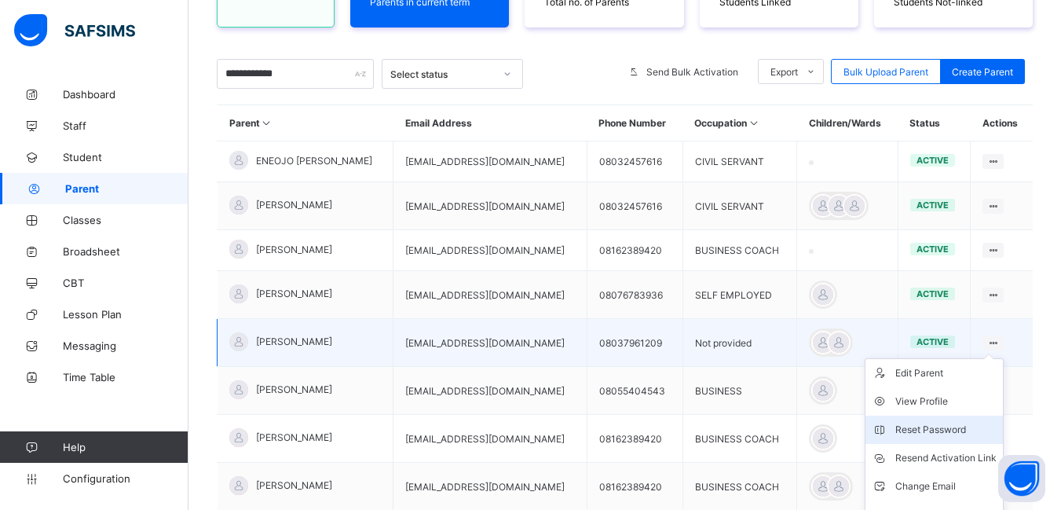
scroll to position [277, 0]
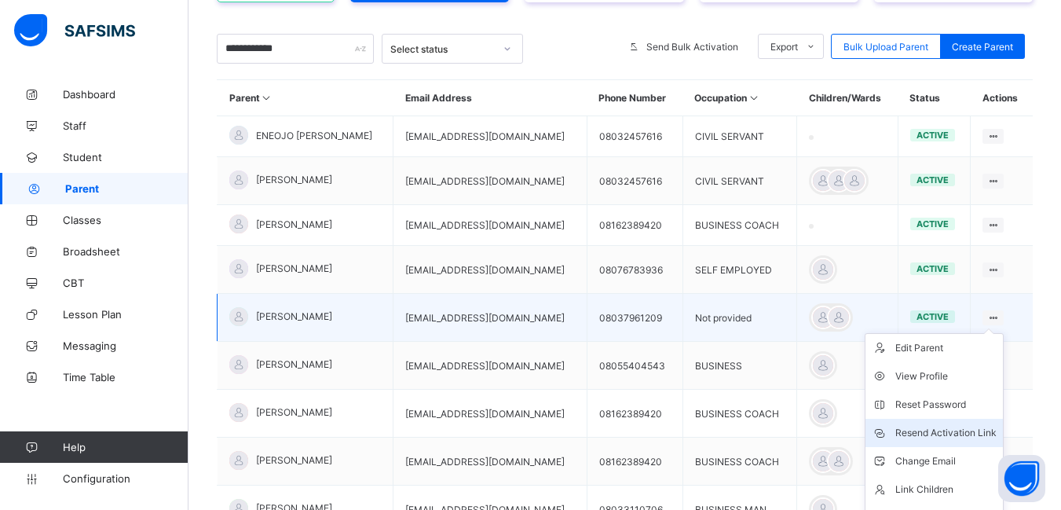
click at [940, 435] on div "Resend Activation Link" at bounding box center [946, 433] width 101 height 16
click at [918, 434] on div "Resend Activation Link" at bounding box center [946, 433] width 101 height 16
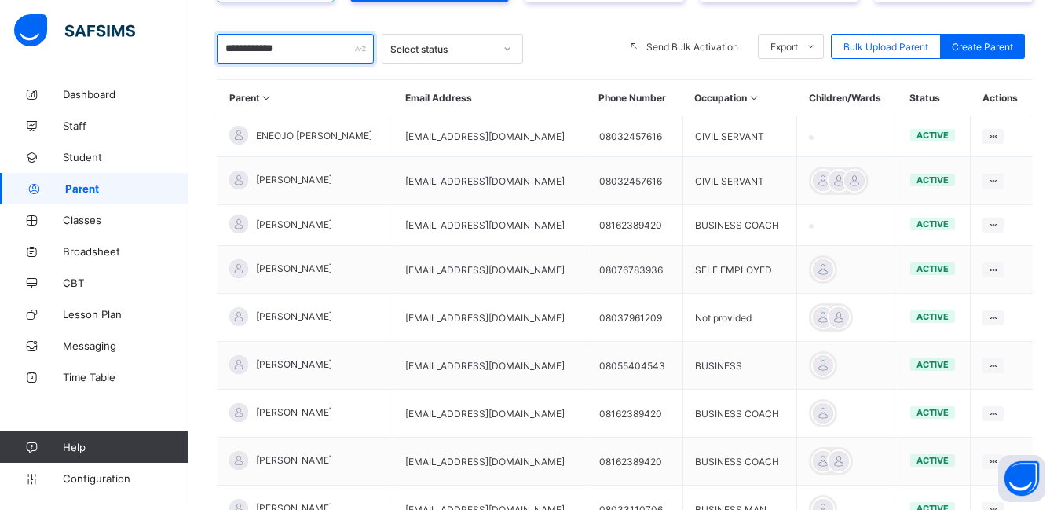
click at [288, 49] on input "**********" at bounding box center [295, 49] width 157 height 30
type input "*"
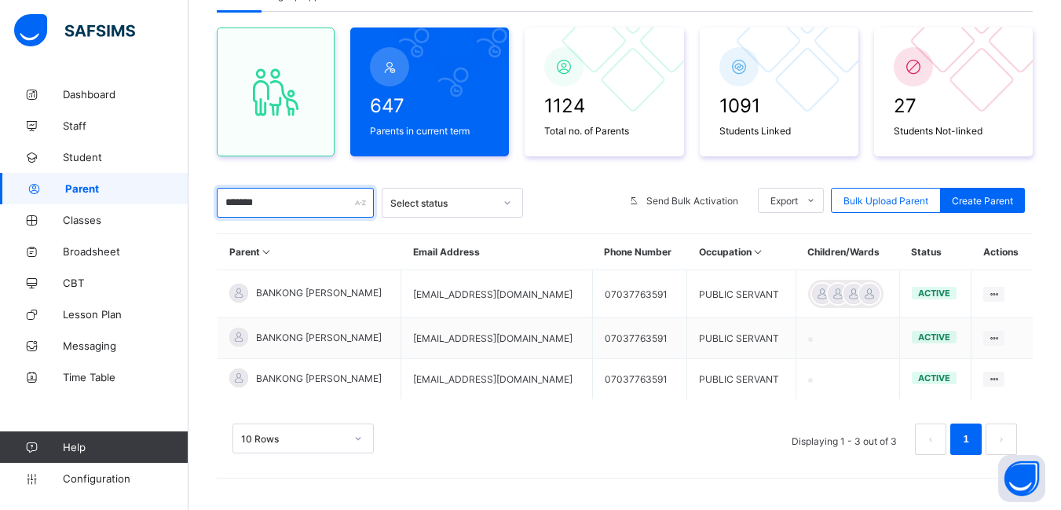
scroll to position [123, 0]
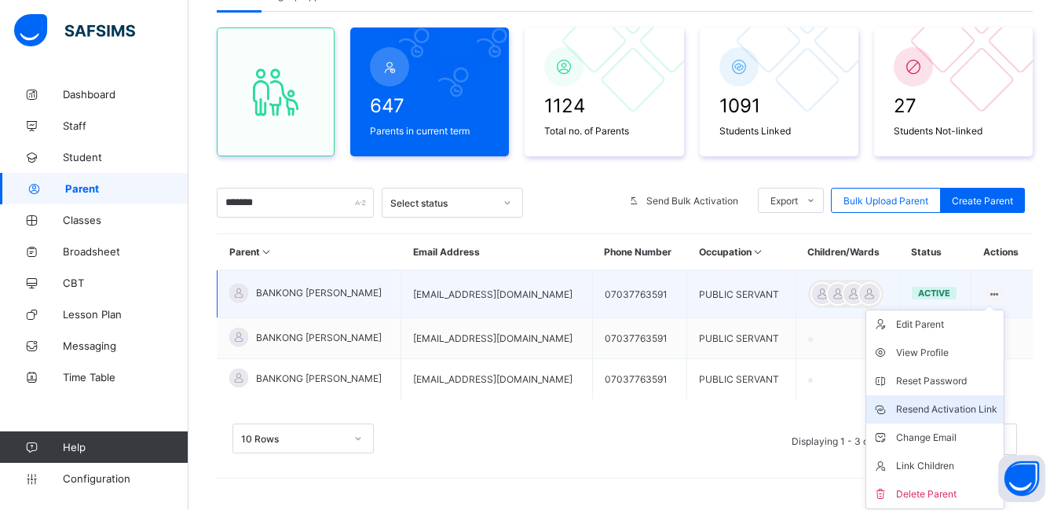
click at [963, 409] on div "Resend Activation Link" at bounding box center [946, 409] width 101 height 16
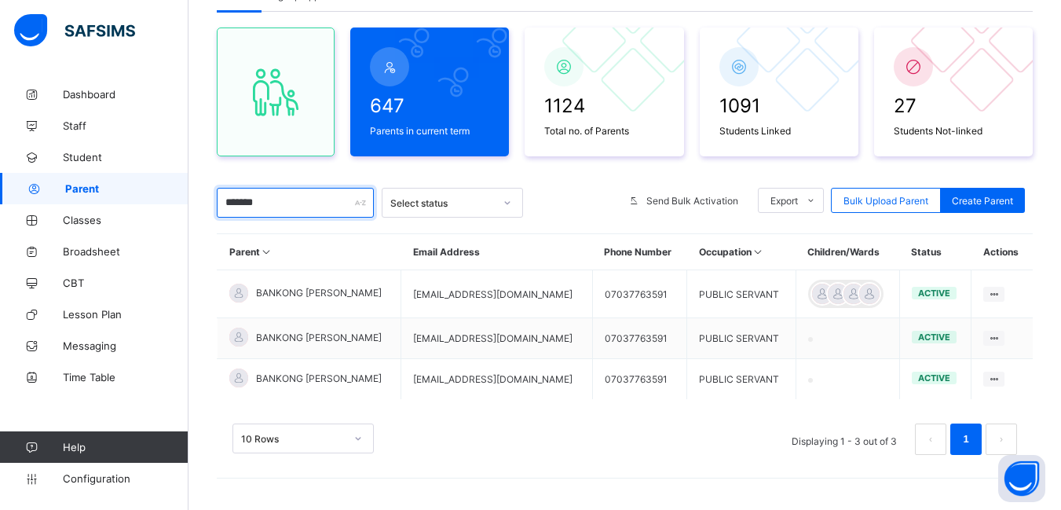
click at [280, 200] on input "*******" at bounding box center [295, 203] width 157 height 30
type input "*"
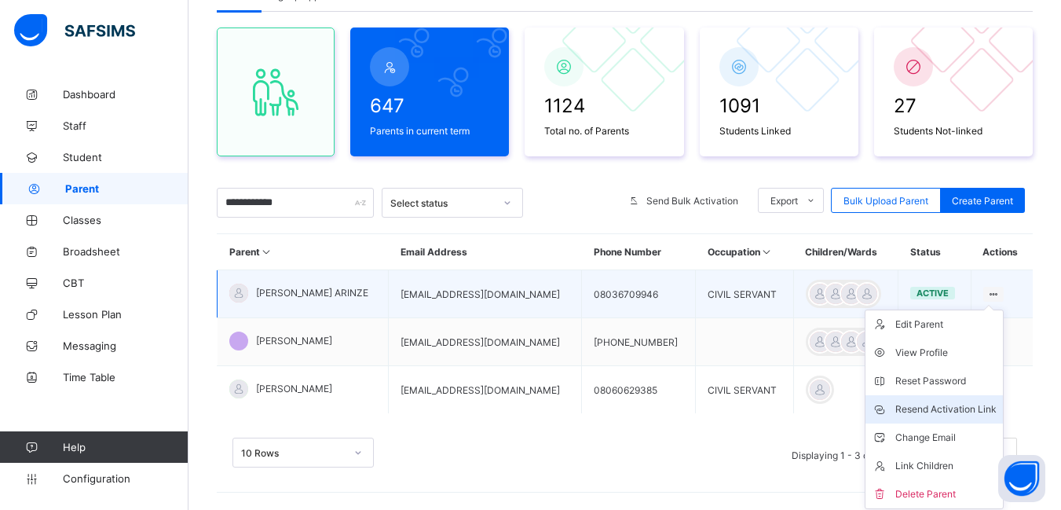
click at [970, 409] on div "Resend Activation Link" at bounding box center [946, 409] width 101 height 16
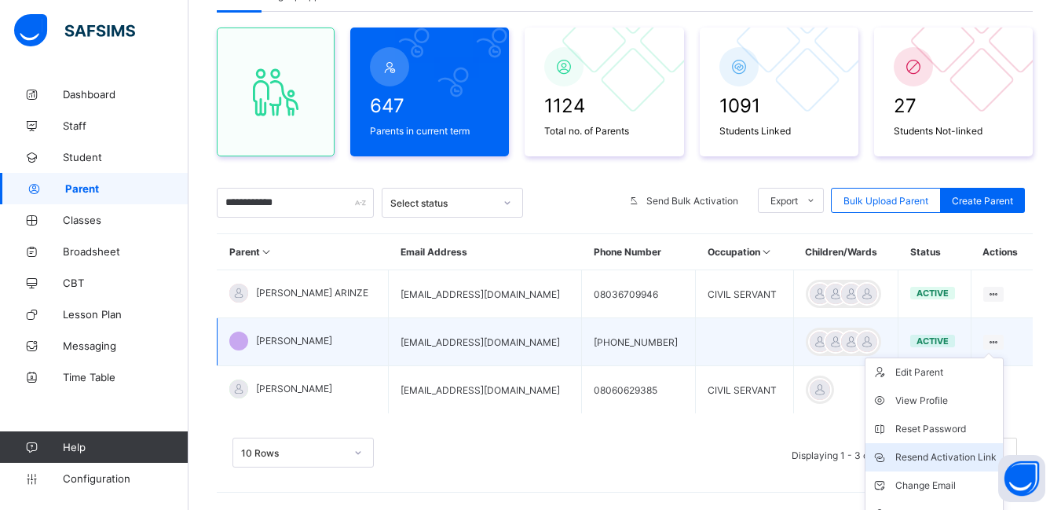
click at [958, 455] on div "Resend Activation Link" at bounding box center [946, 457] width 101 height 16
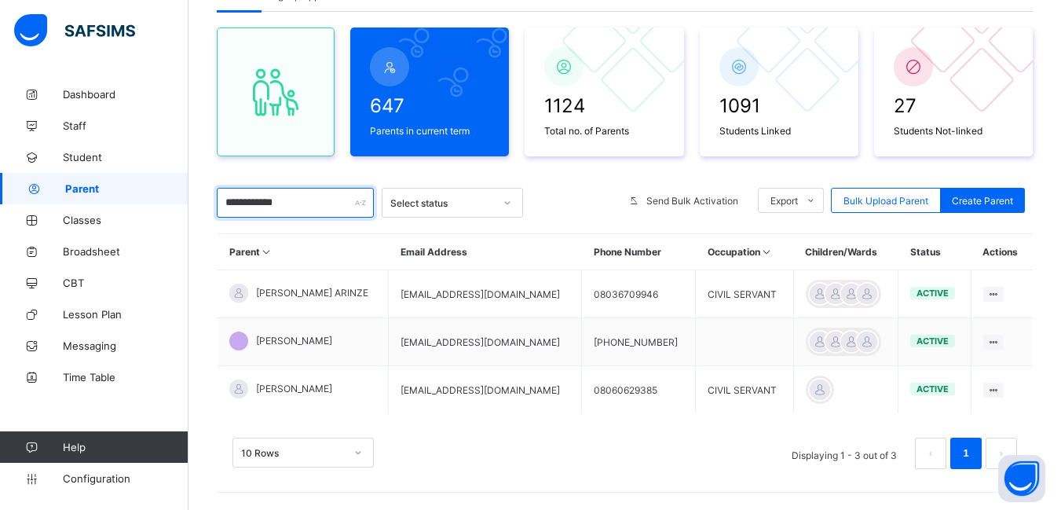
click at [301, 202] on input "**********" at bounding box center [295, 203] width 157 height 30
type input "*"
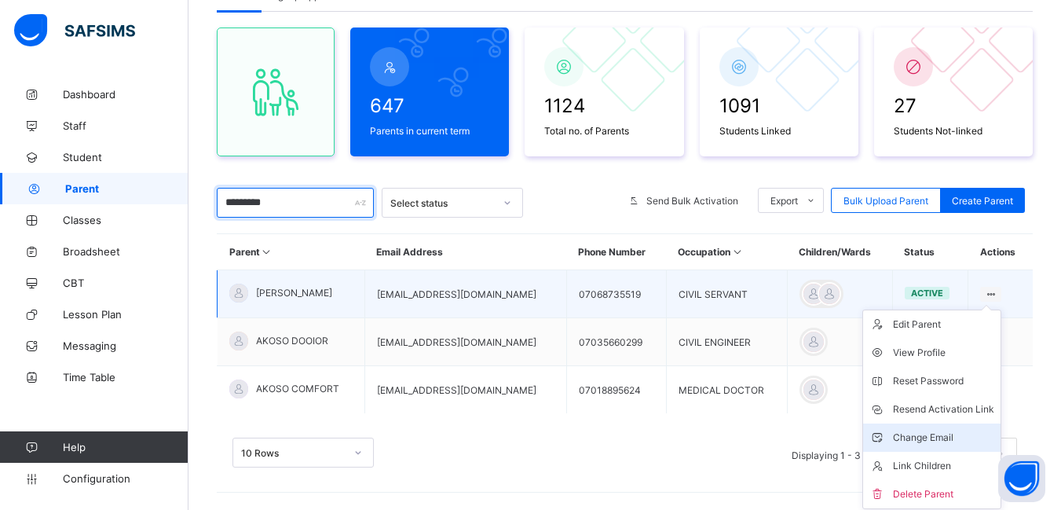
type input "*********"
click at [943, 434] on div "Change Email" at bounding box center [943, 438] width 101 height 16
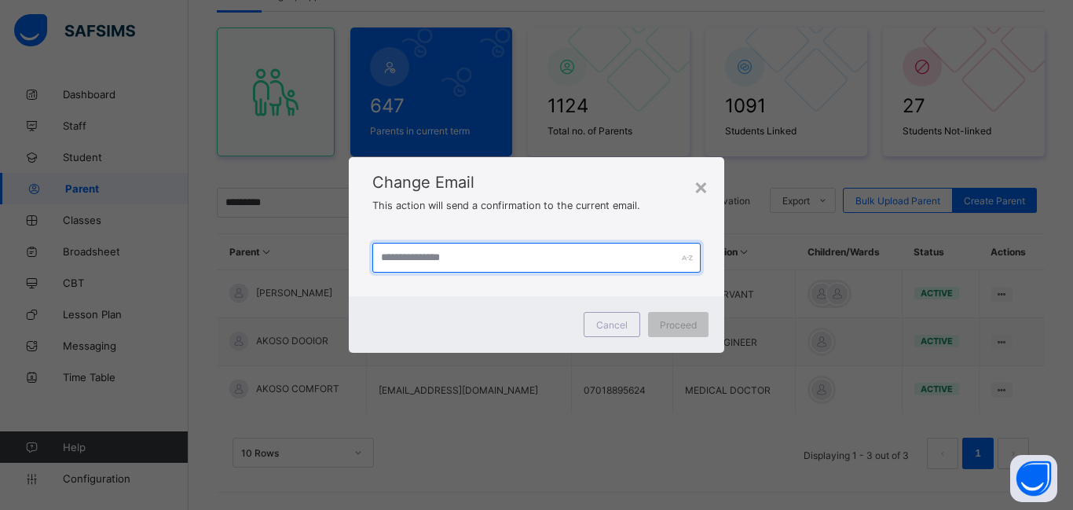
click at [452, 260] on input "text" at bounding box center [536, 258] width 328 height 30
type input "**********"
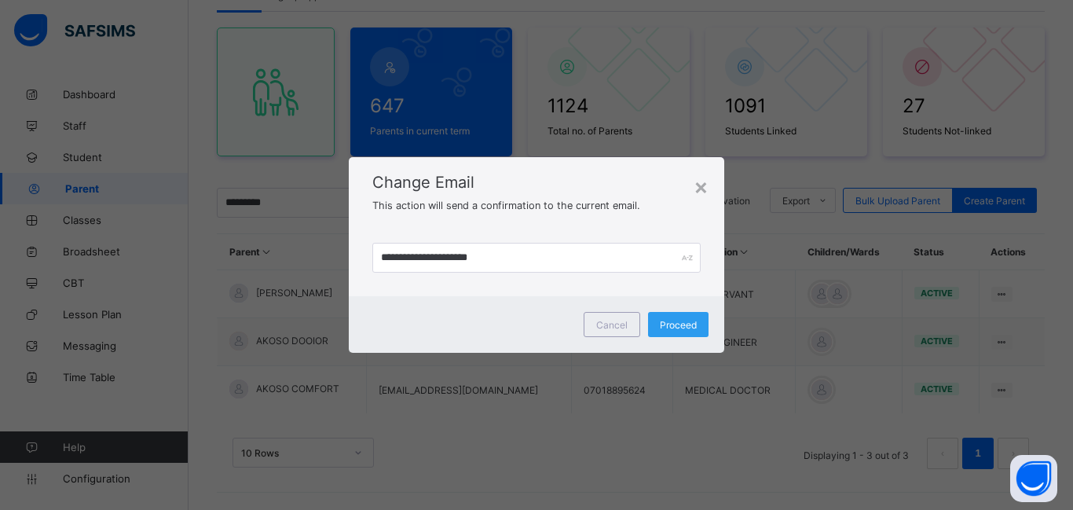
click at [684, 325] on span "Proceed" at bounding box center [678, 325] width 37 height 12
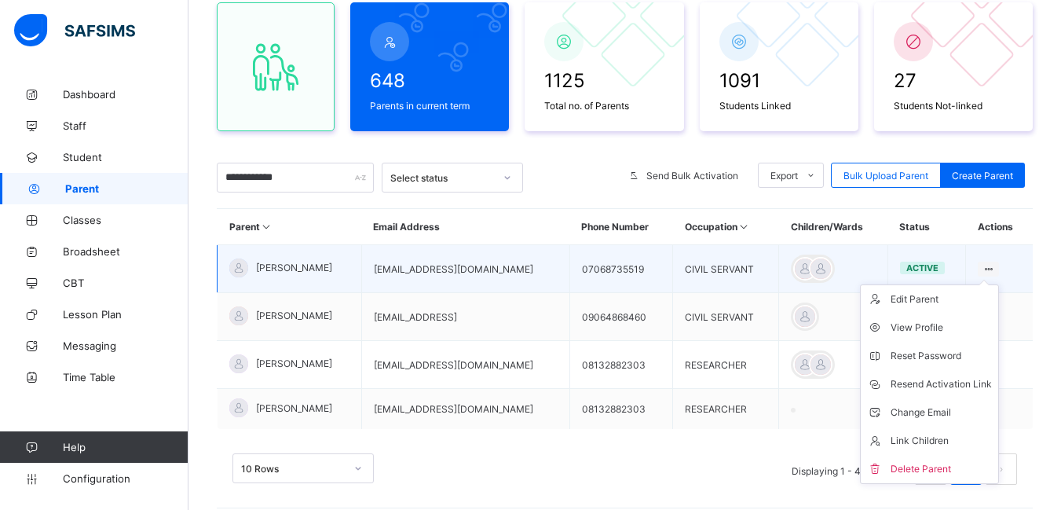
scroll to position [157, 0]
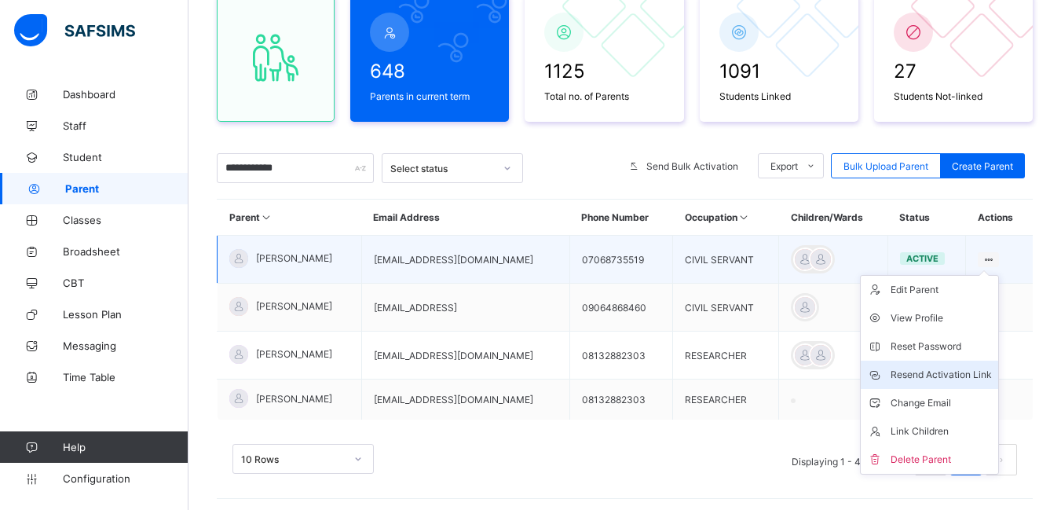
type input "**********"
click at [931, 372] on div "Resend Activation Link" at bounding box center [941, 375] width 101 height 16
click at [954, 368] on div "Resend Activation Link" at bounding box center [941, 375] width 101 height 16
click at [959, 370] on div "Resend Activation Link" at bounding box center [941, 375] width 101 height 16
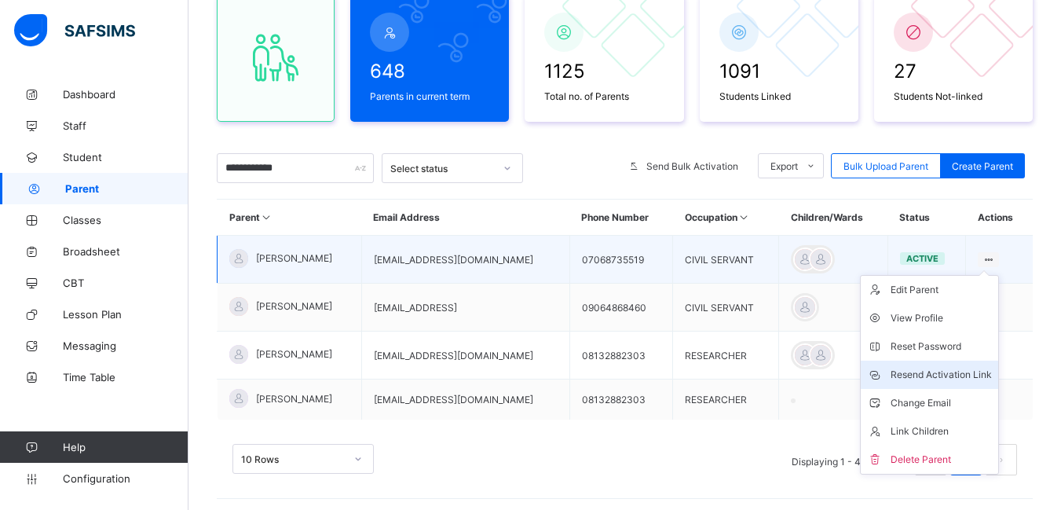
click at [959, 370] on div "Resend Activation Link" at bounding box center [941, 375] width 101 height 16
click at [919, 375] on div "Resend Activation Link" at bounding box center [941, 375] width 101 height 16
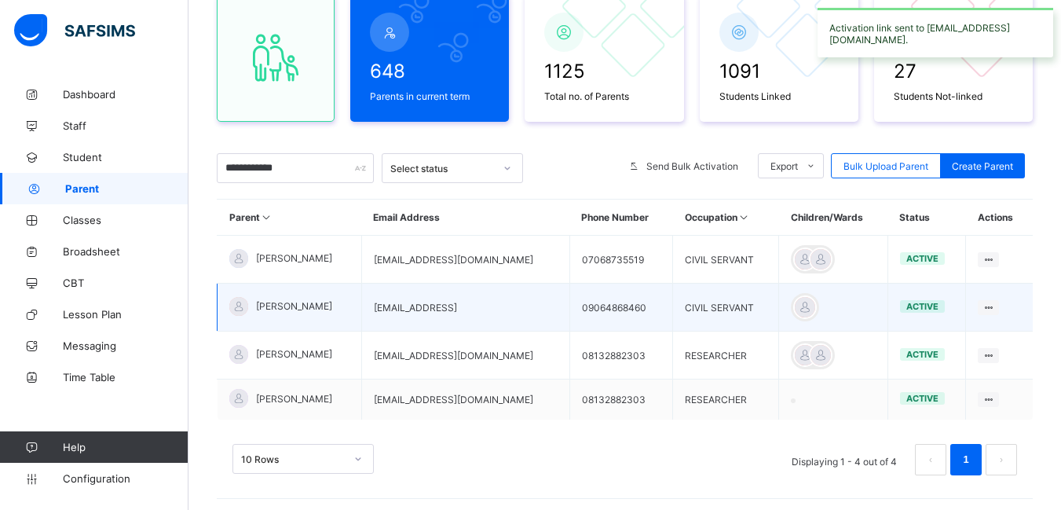
scroll to position [0, 0]
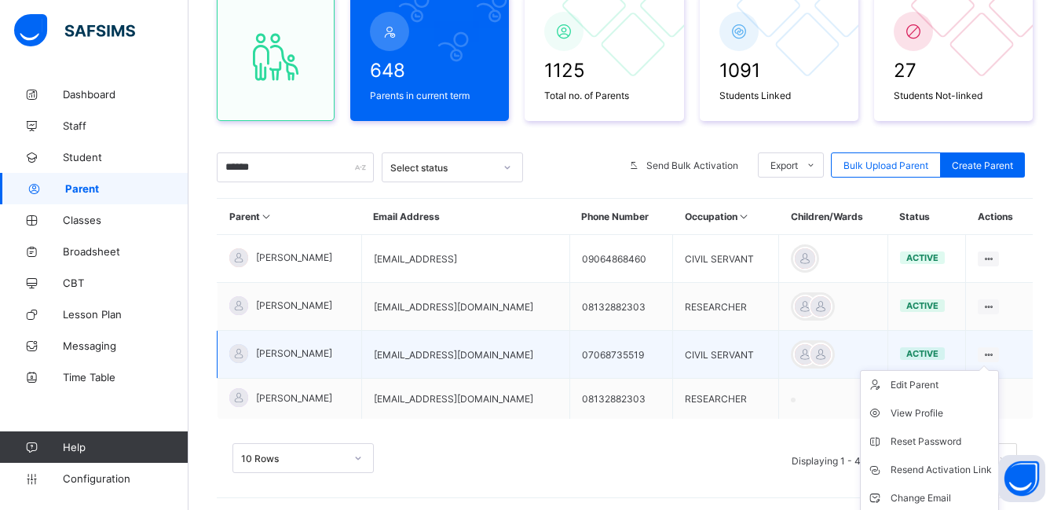
scroll to position [218, 0]
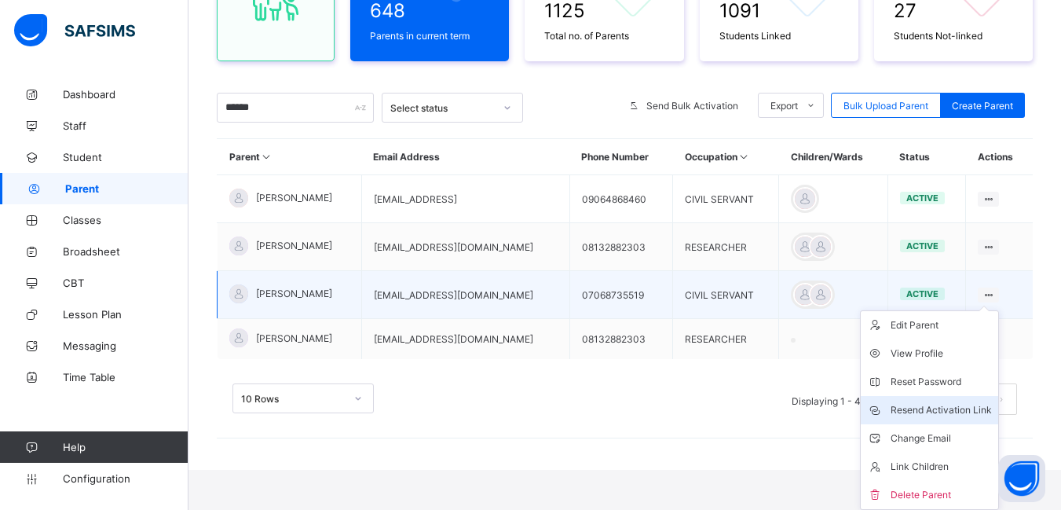
type input "******"
click at [973, 411] on div "Resend Activation Link" at bounding box center [941, 410] width 101 height 16
click at [942, 412] on div "Resend Activation Link" at bounding box center [941, 410] width 101 height 16
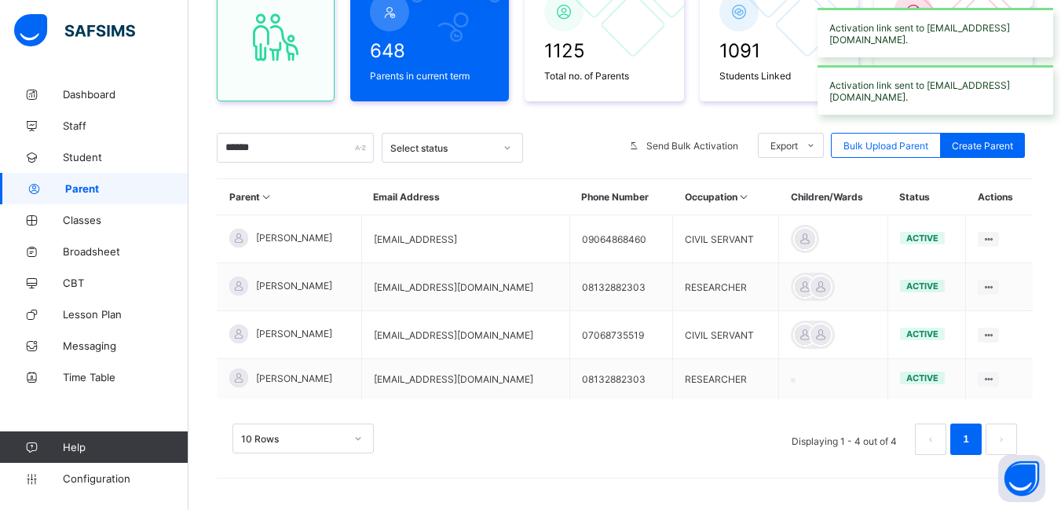
scroll to position [178, 0]
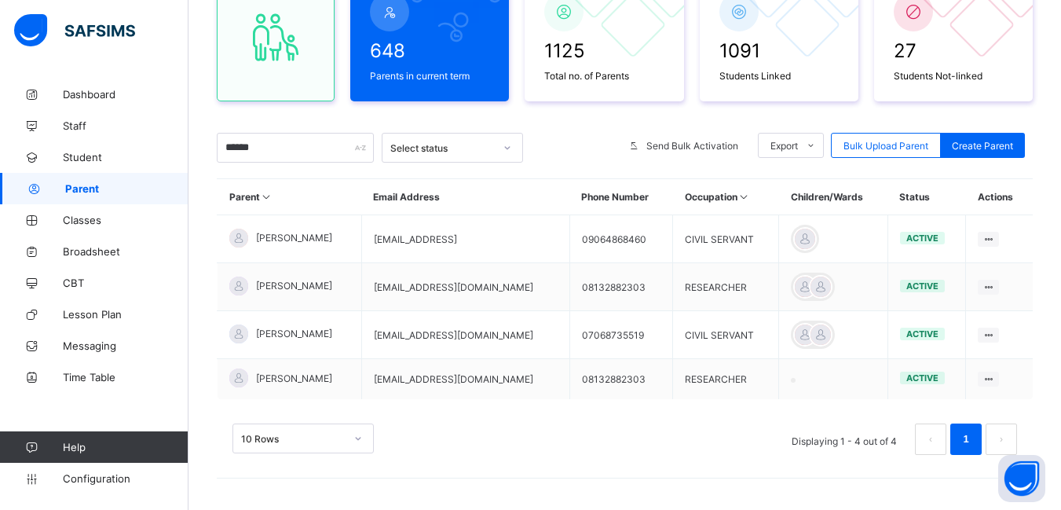
click at [702, 445] on div "10 Rows Displaying 1 - 4 out of 4 1" at bounding box center [625, 438] width 785 height 31
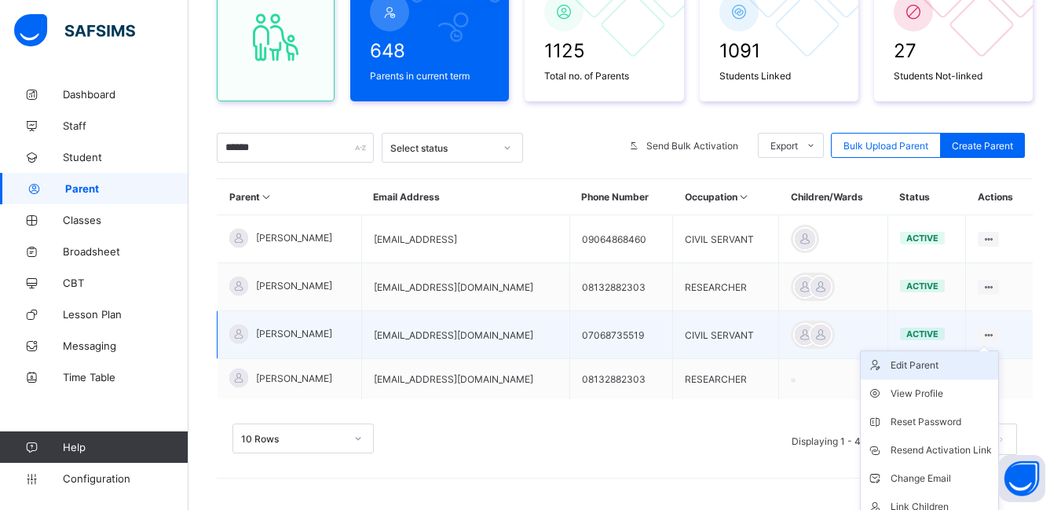
scroll to position [218, 0]
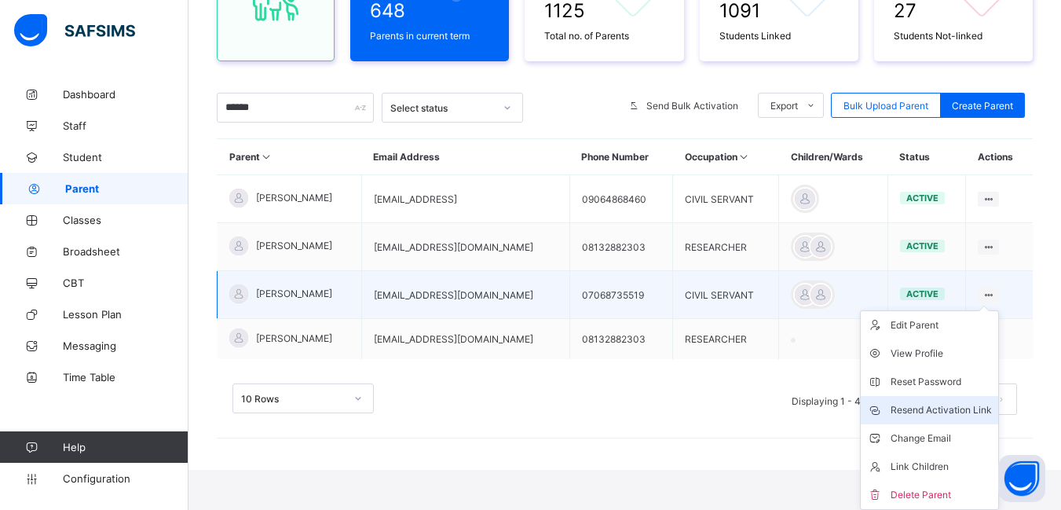
click at [981, 409] on div "Resend Activation Link" at bounding box center [941, 410] width 101 height 16
click at [960, 410] on div "Resend Activation Link" at bounding box center [941, 410] width 101 height 16
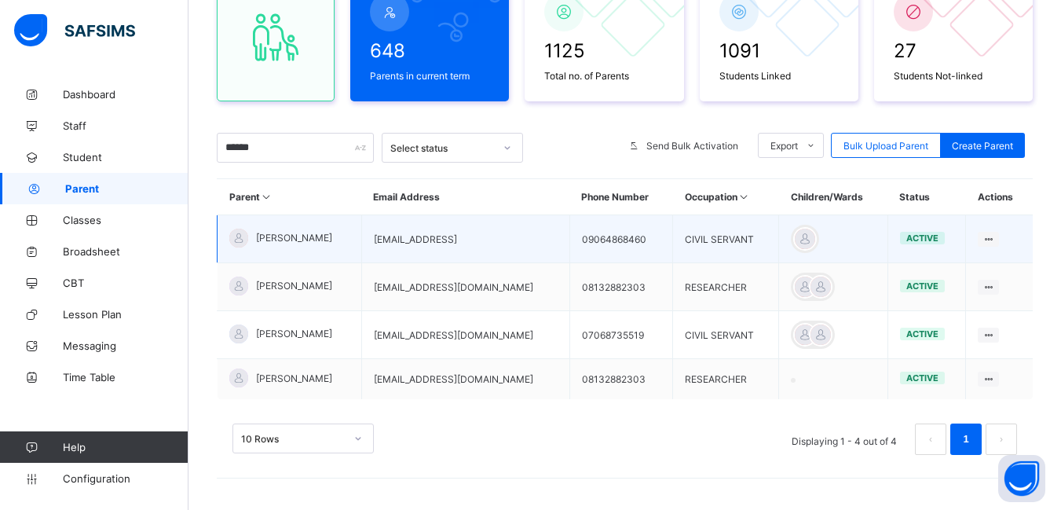
scroll to position [178, 0]
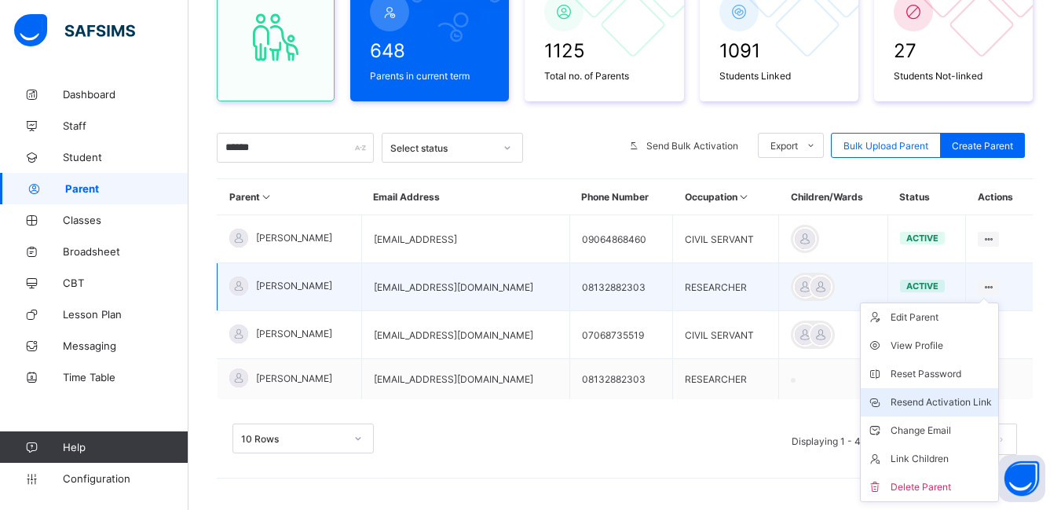
click at [958, 399] on div "Resend Activation Link" at bounding box center [941, 402] width 101 height 16
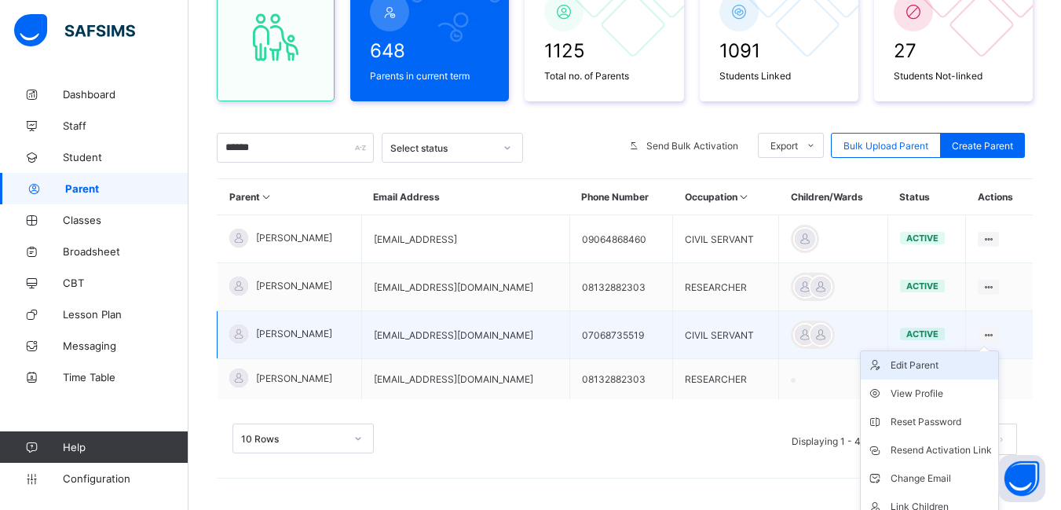
scroll to position [218, 0]
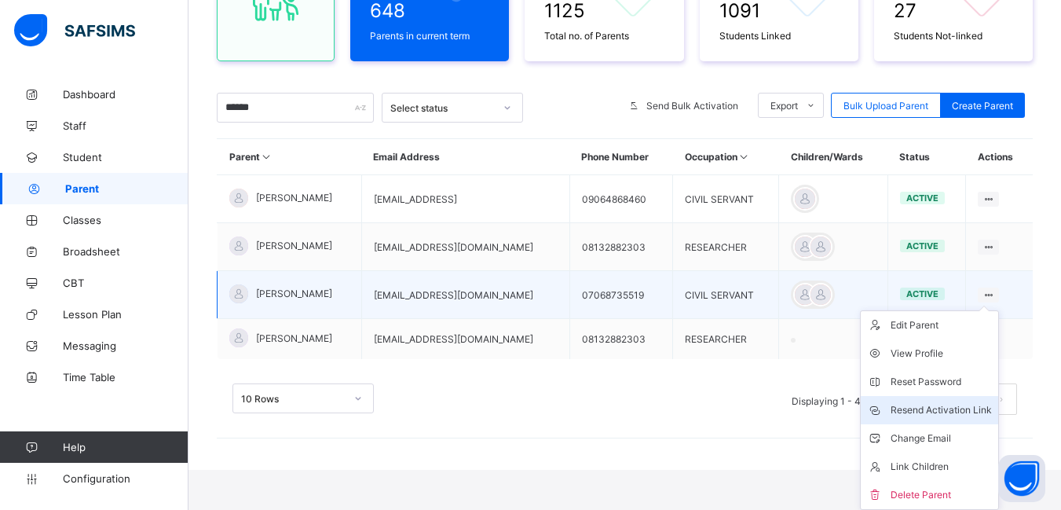
click at [958, 409] on div "Resend Activation Link" at bounding box center [941, 410] width 101 height 16
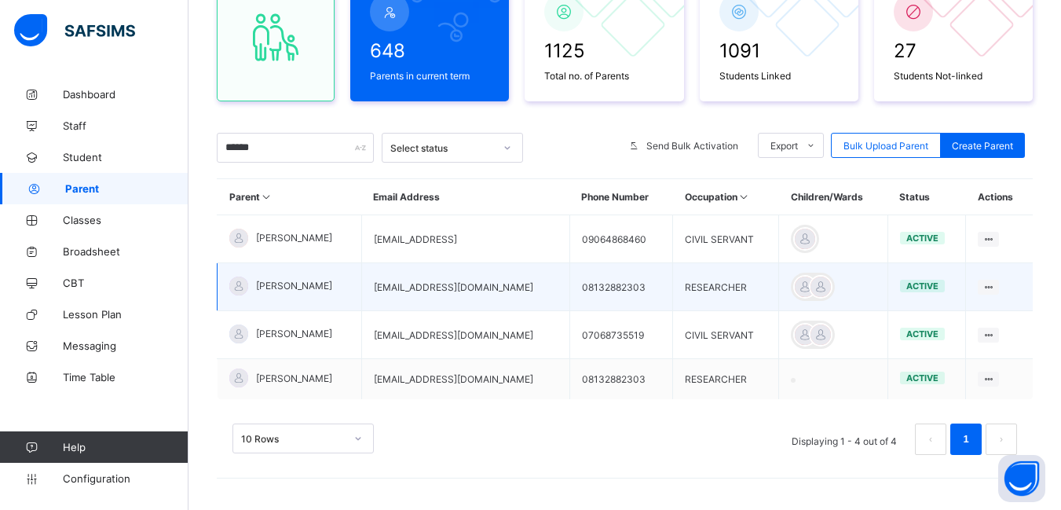
scroll to position [0, 0]
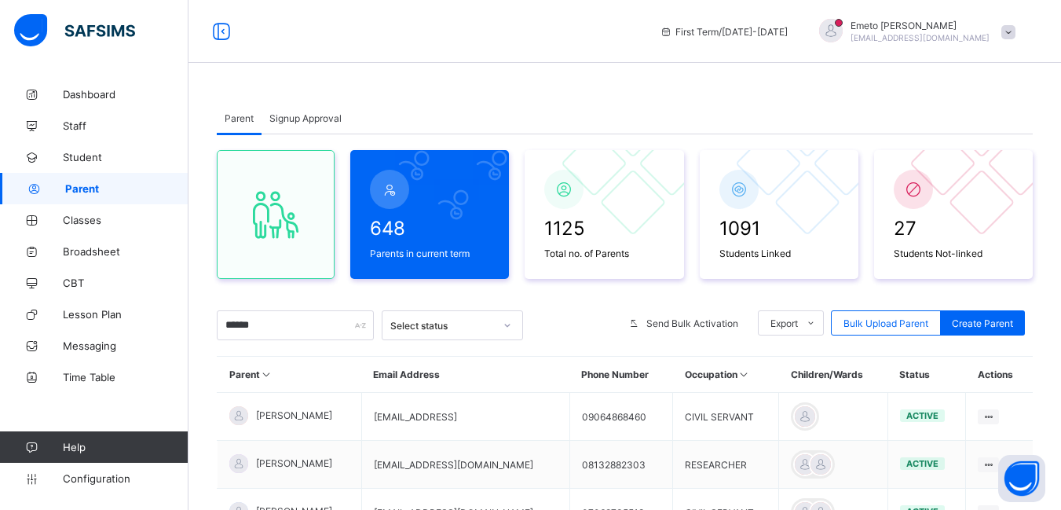
click at [323, 114] on span "Signup Approval" at bounding box center [305, 118] width 72 height 12
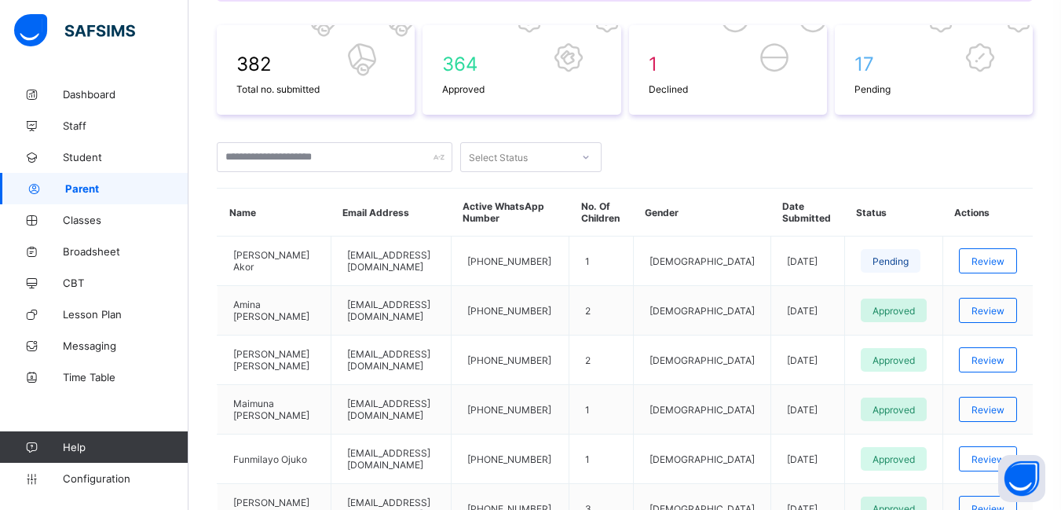
scroll to position [314, 0]
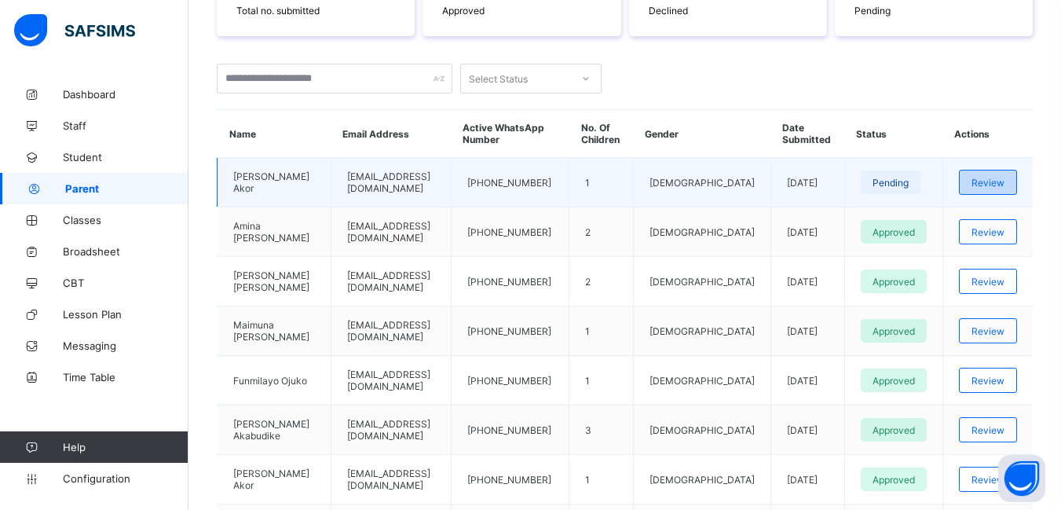
click at [987, 181] on span "Review" at bounding box center [988, 183] width 33 height 12
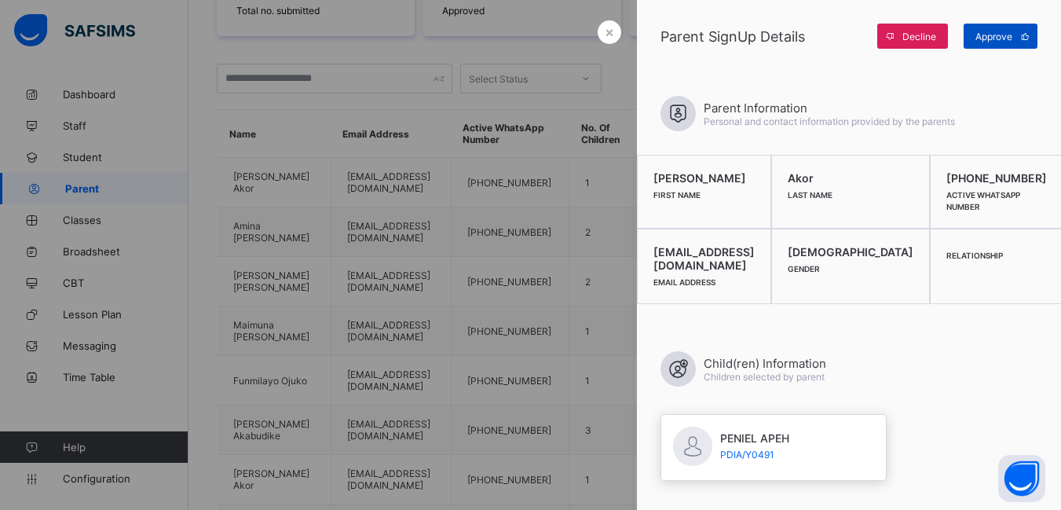
click at [990, 38] on span "Approve" at bounding box center [994, 37] width 37 height 12
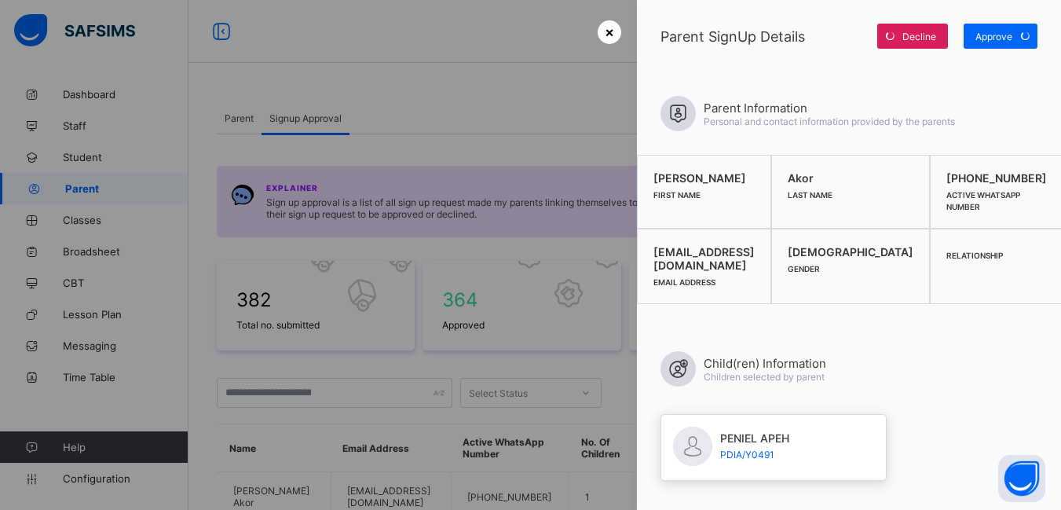
click at [614, 37] on div "×" at bounding box center [610, 32] width 24 height 24
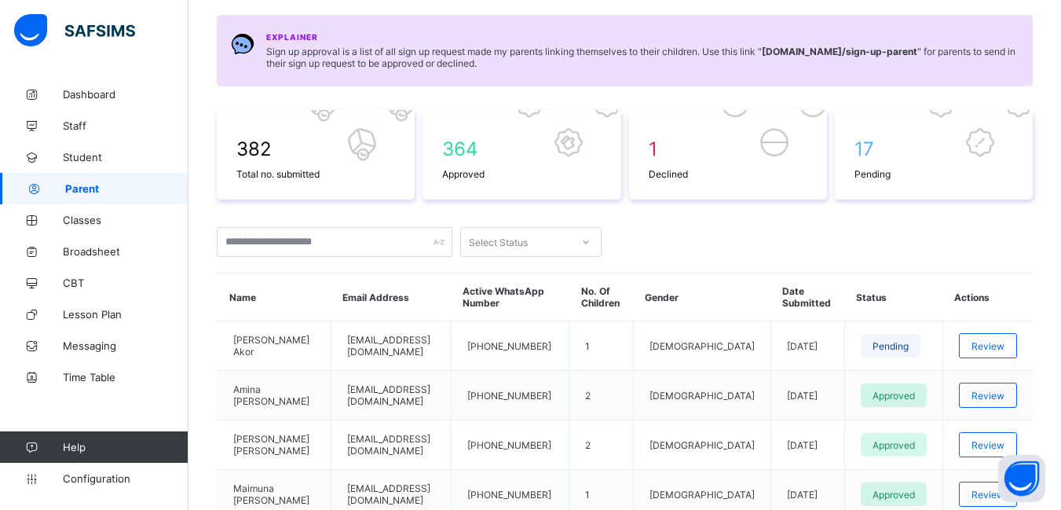
scroll to position [157, 0]
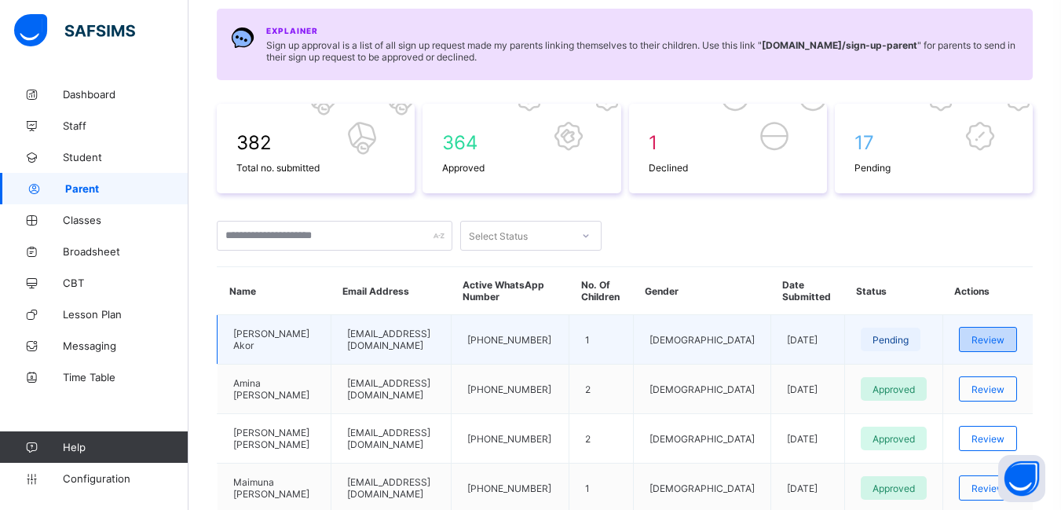
click at [1005, 342] on span "Review" at bounding box center [988, 340] width 33 height 12
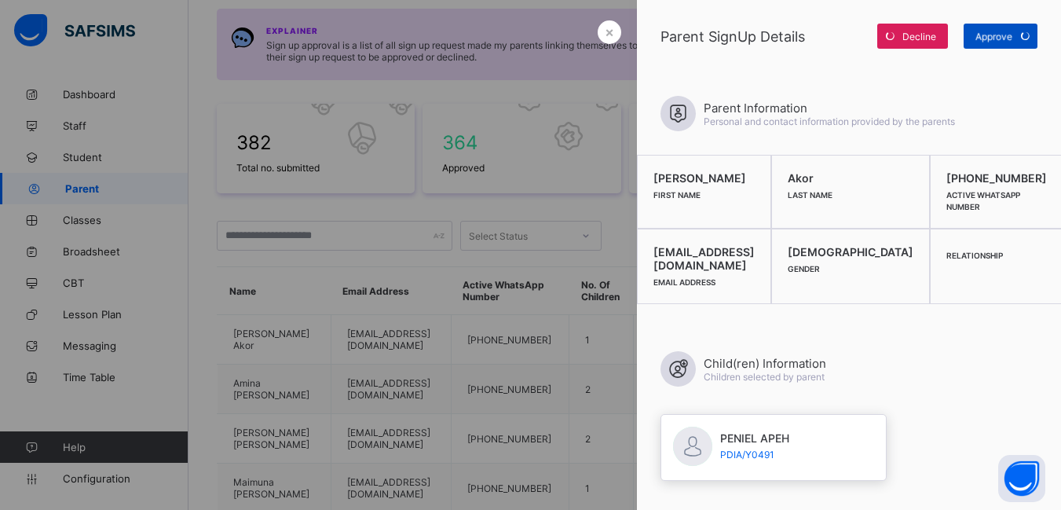
click at [992, 38] on div "Approve" at bounding box center [1001, 36] width 74 height 25
click at [605, 34] on span "×" at bounding box center [609, 32] width 9 height 16
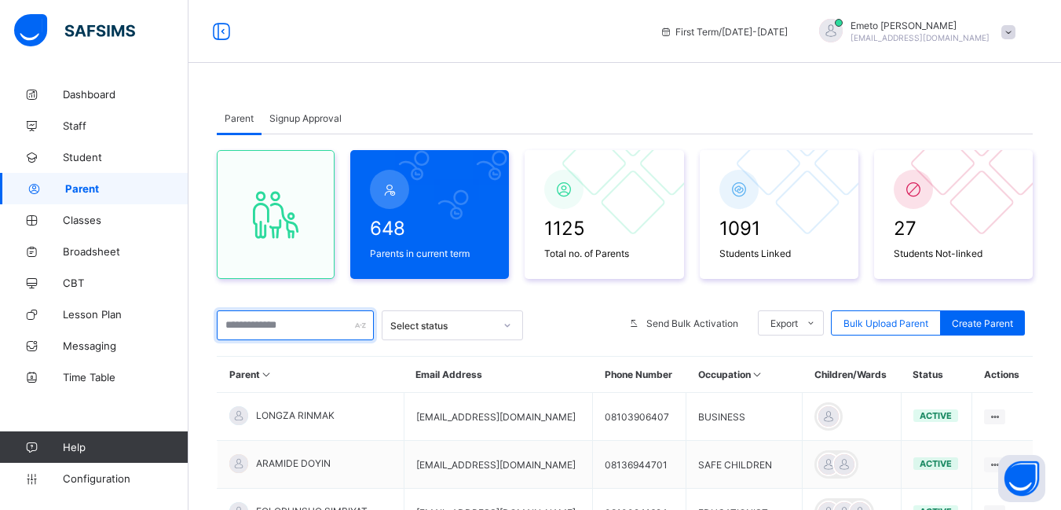
click at [280, 327] on input "text" at bounding box center [295, 325] width 157 height 30
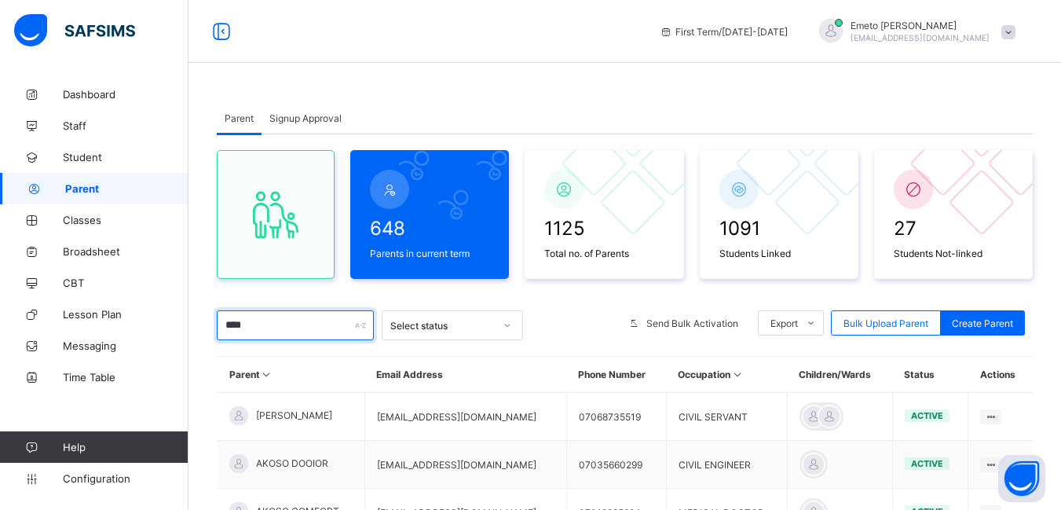
type input "****"
click at [317, 119] on span "Signup Approval" at bounding box center [305, 118] width 72 height 12
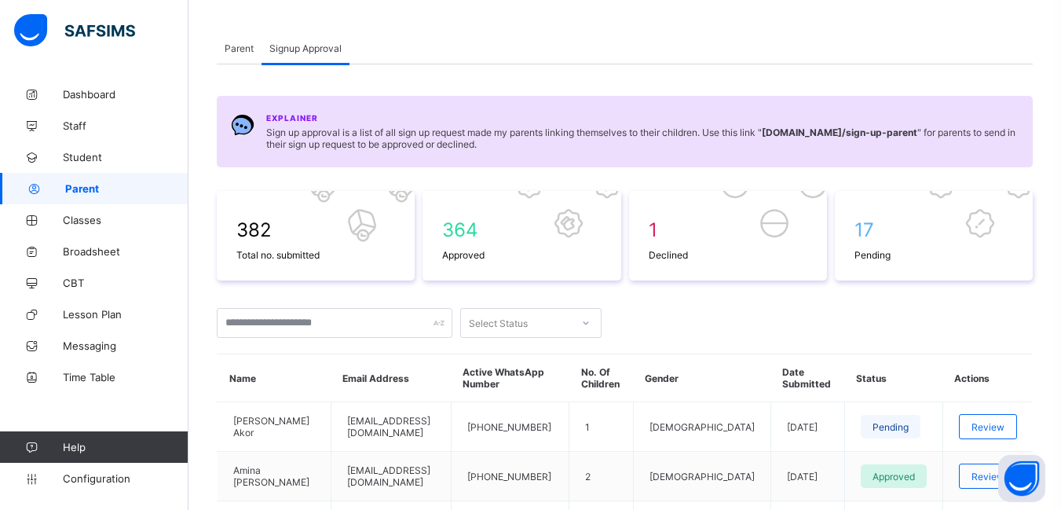
scroll to position [157, 0]
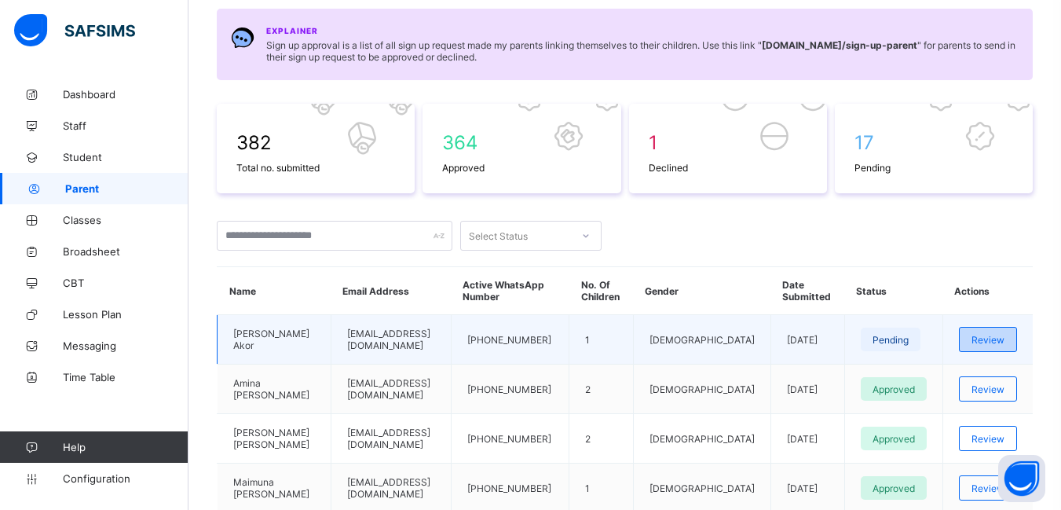
click at [1002, 340] on span "Review" at bounding box center [988, 340] width 33 height 12
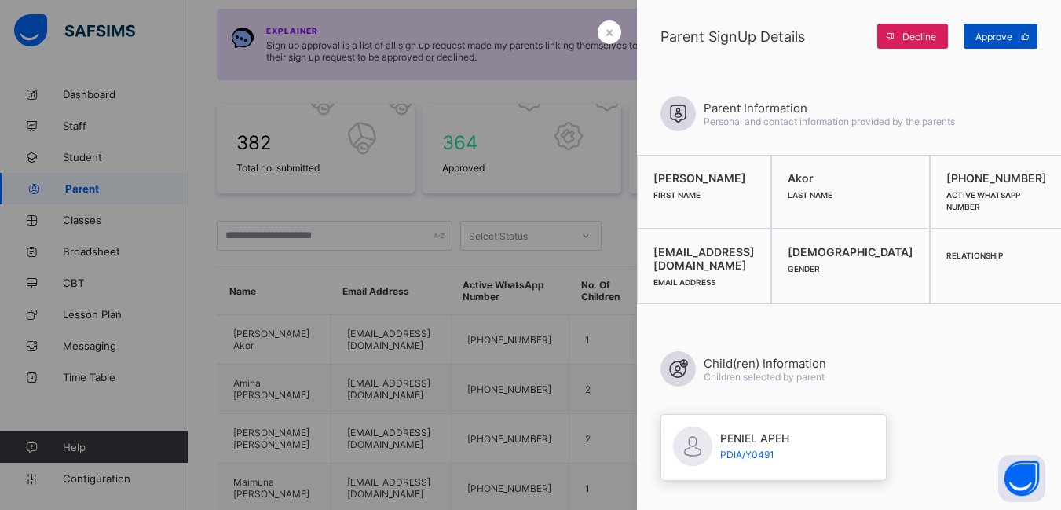
click at [995, 38] on span "Approve" at bounding box center [994, 37] width 37 height 12
click at [610, 32] on div "×" at bounding box center [610, 32] width 24 height 24
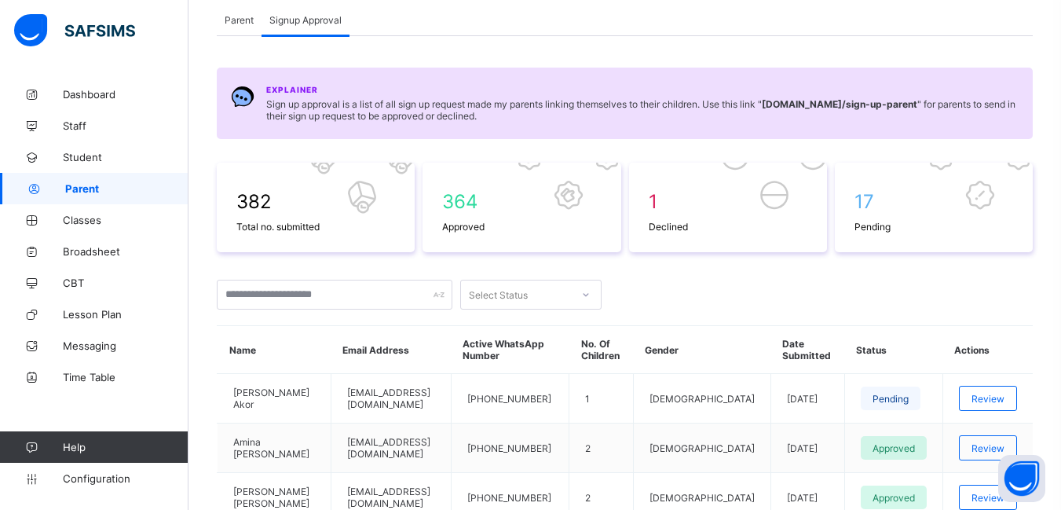
scroll to position [0, 0]
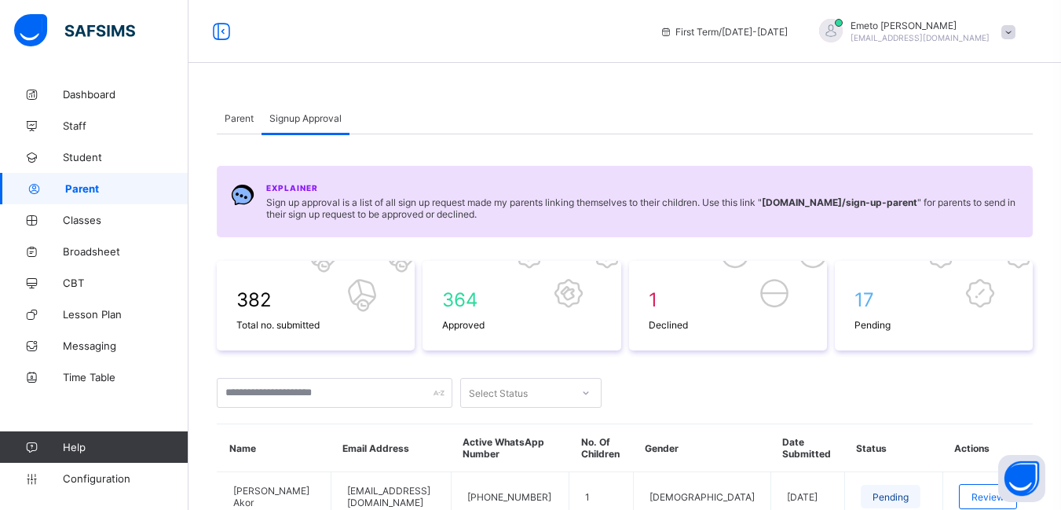
click at [248, 123] on span "Parent" at bounding box center [239, 118] width 29 height 12
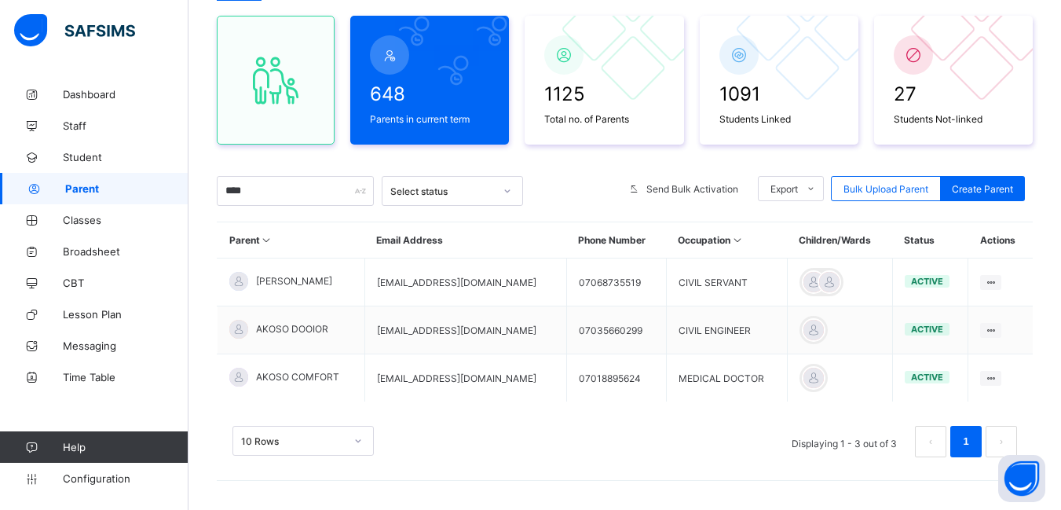
scroll to position [137, 0]
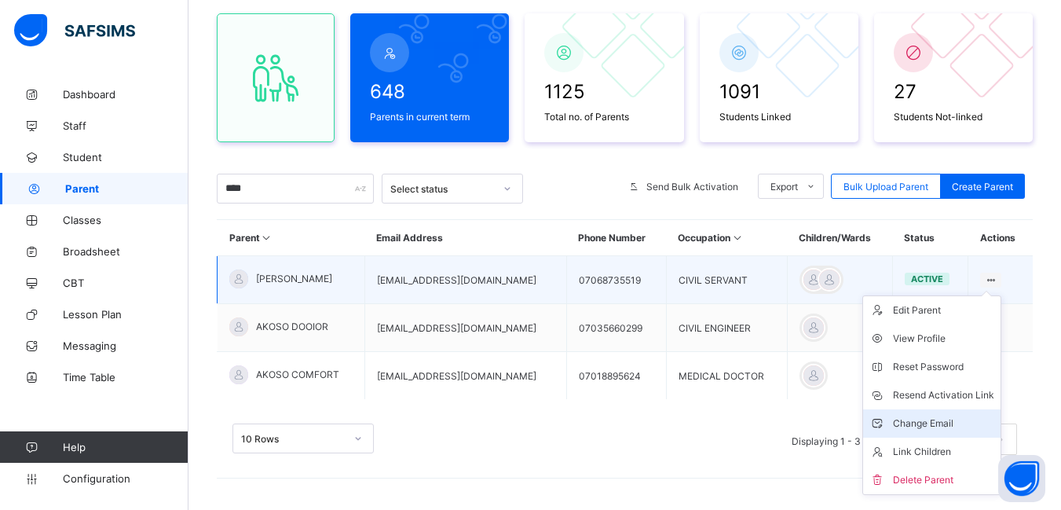
click at [927, 425] on div "Change Email" at bounding box center [943, 424] width 101 height 16
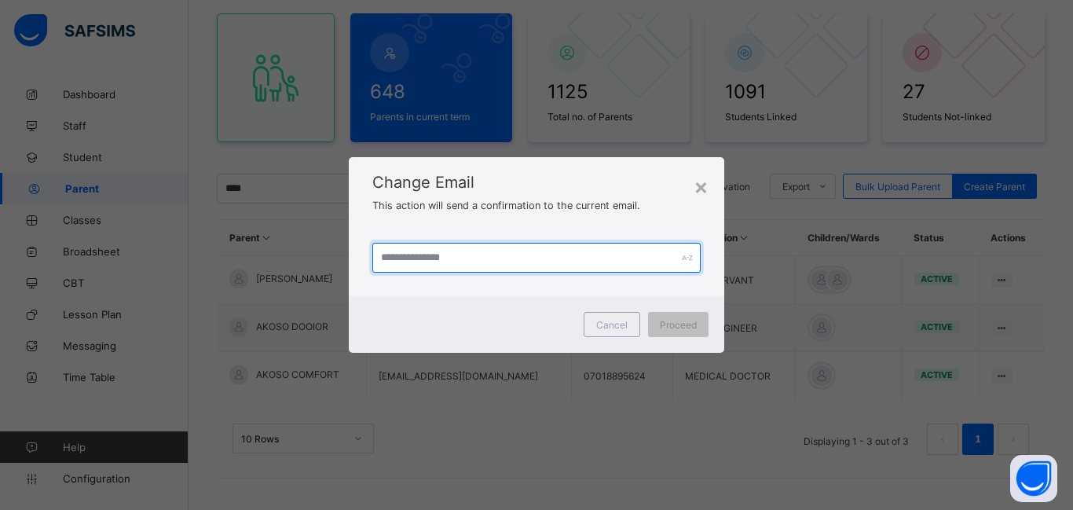
click at [431, 259] on input "text" at bounding box center [536, 258] width 328 height 30
type input "**********"
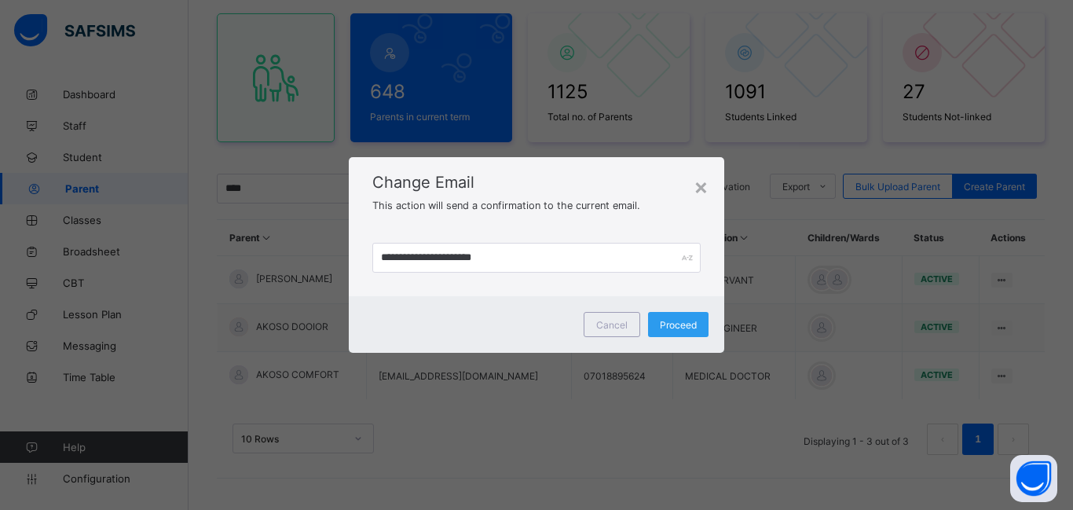
drag, startPoint x: 684, startPoint y: 325, endPoint x: 664, endPoint y: 331, distance: 21.2
click at [677, 329] on span "Proceed" at bounding box center [678, 325] width 37 height 12
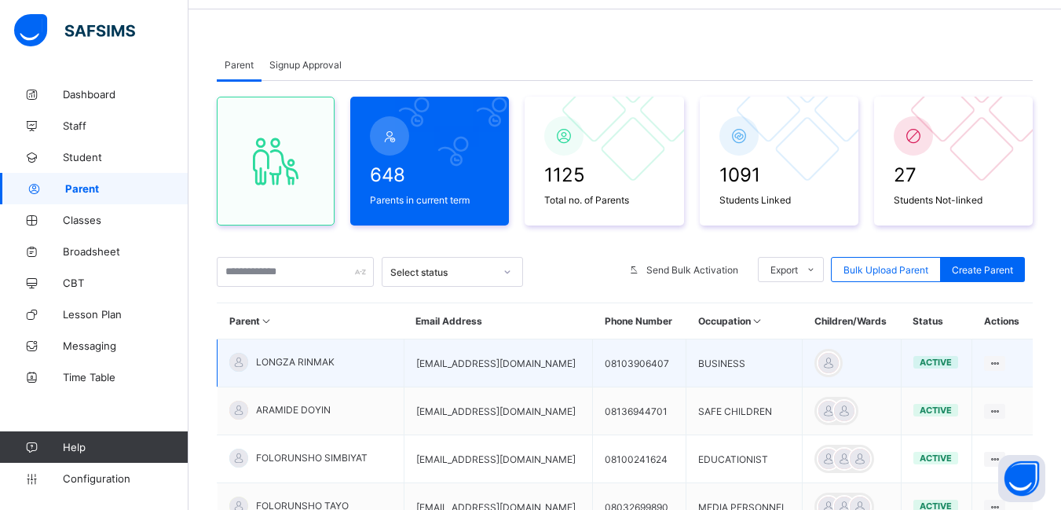
scroll to position [79, 0]
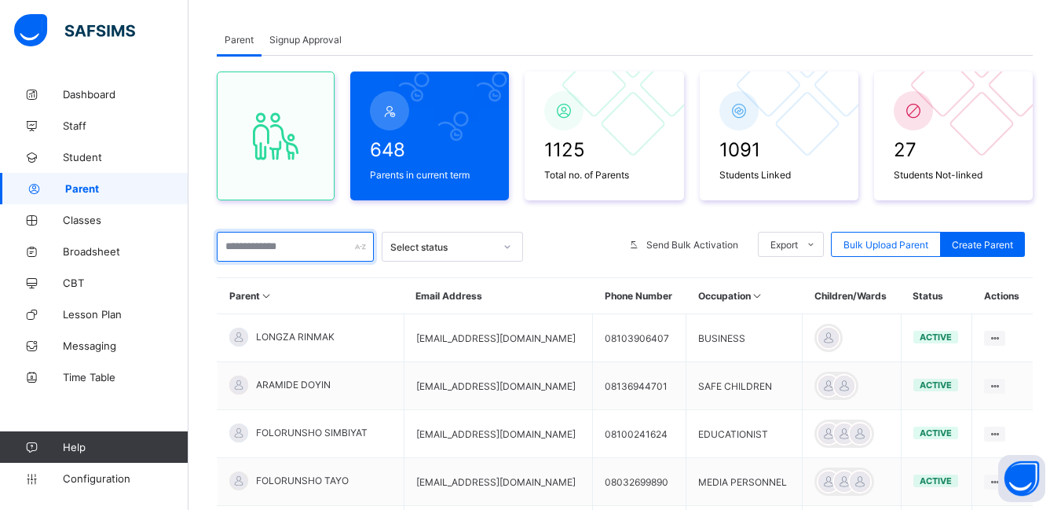
click at [277, 246] on input "text" at bounding box center [295, 247] width 157 height 30
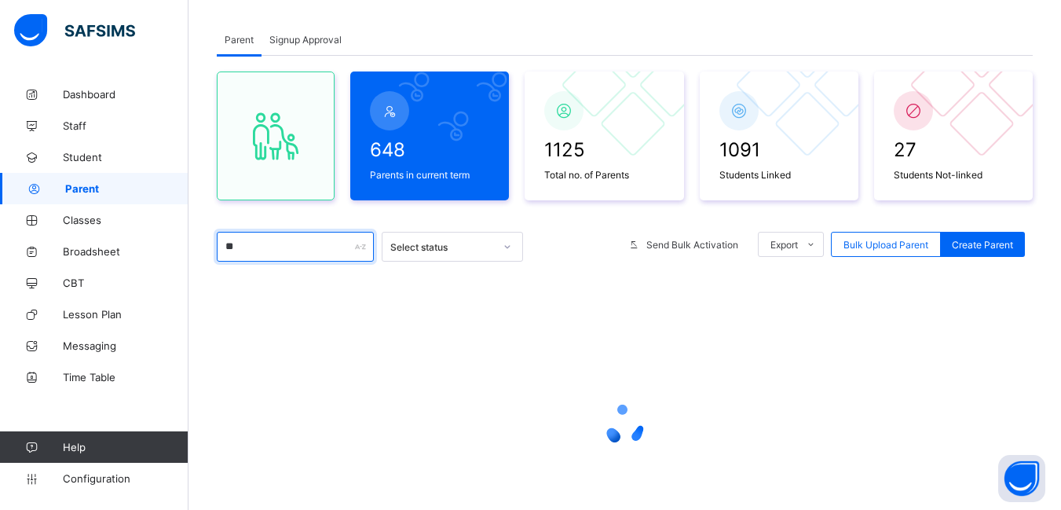
type input "***"
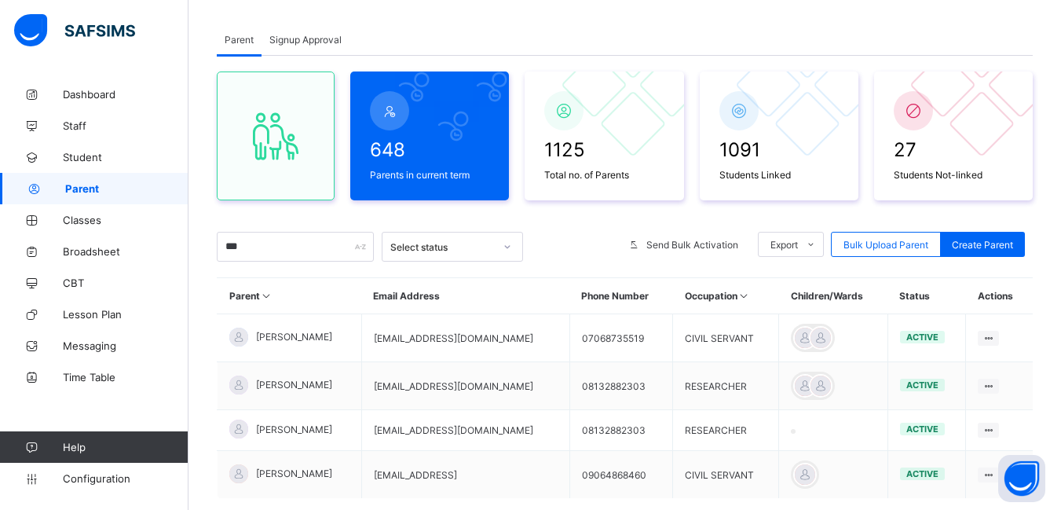
click at [306, 35] on span "Signup Approval" at bounding box center [305, 40] width 72 height 12
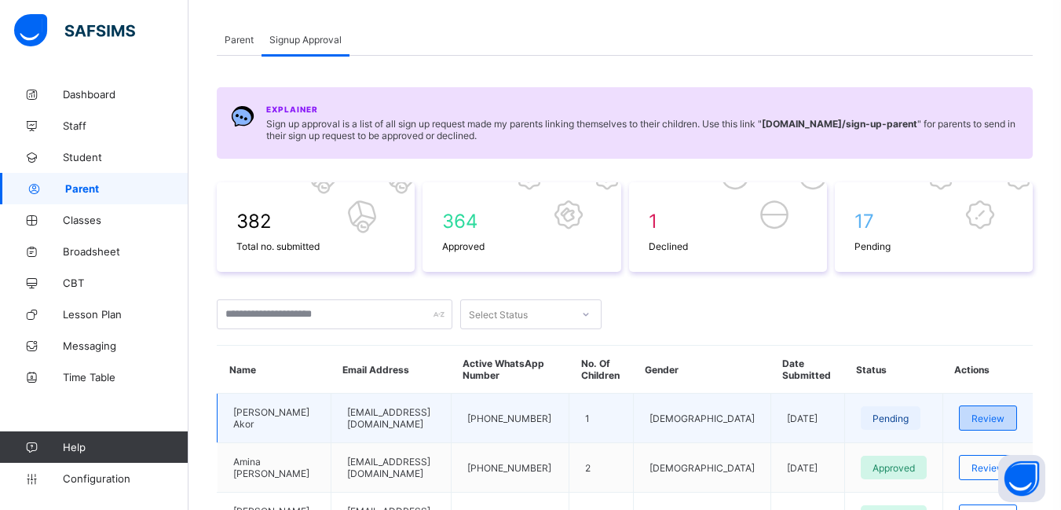
click at [994, 422] on span "Review" at bounding box center [988, 418] width 33 height 12
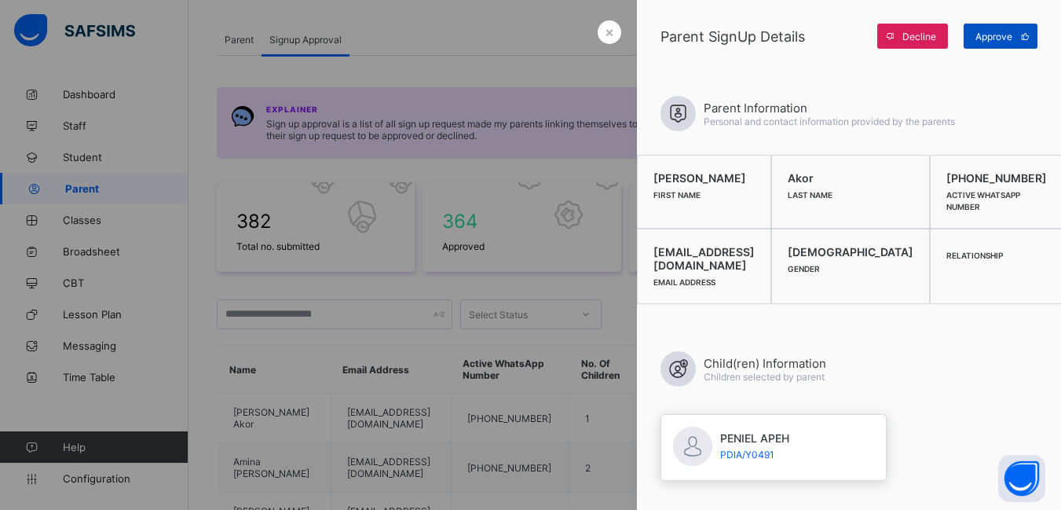
click at [991, 34] on span "Approve" at bounding box center [994, 37] width 37 height 12
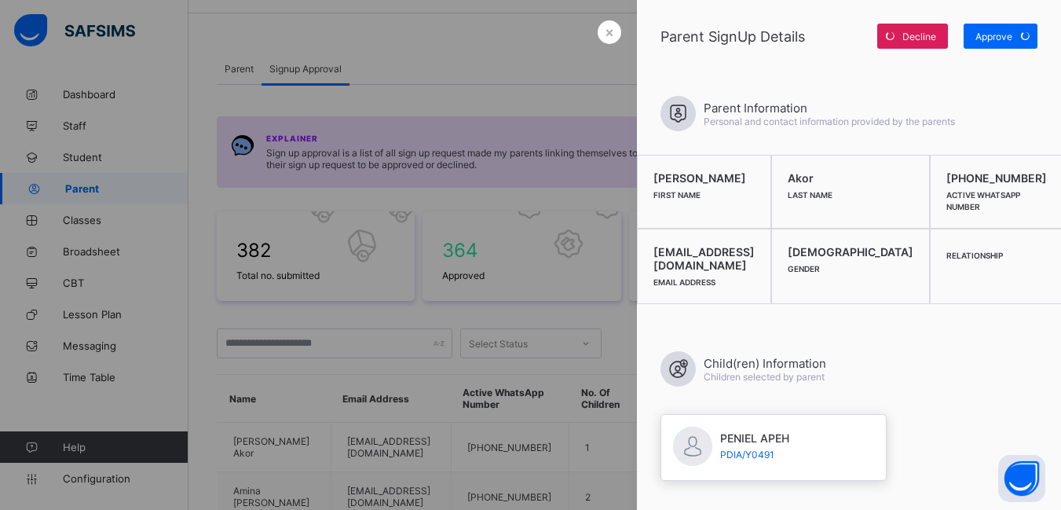
scroll to position [0, 0]
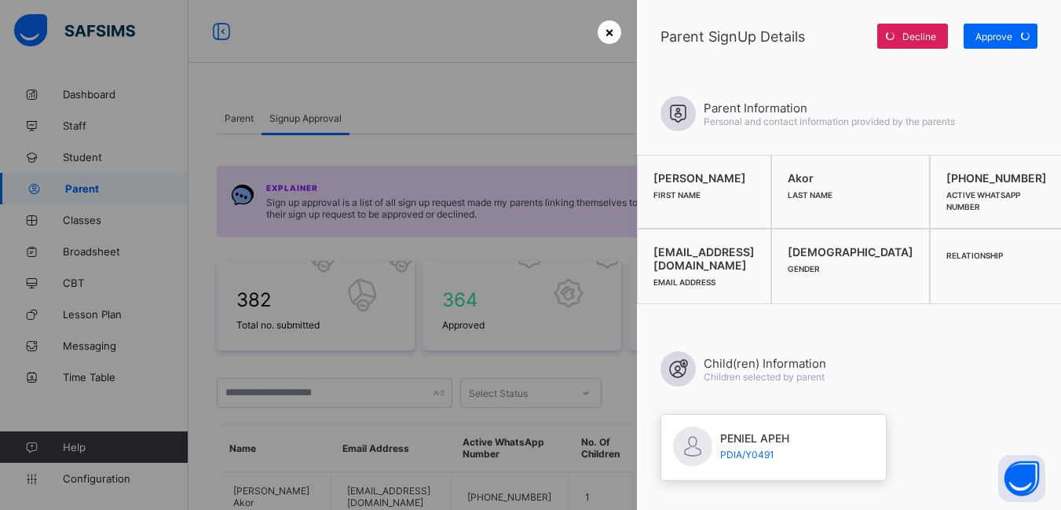
click at [605, 30] on span "×" at bounding box center [609, 32] width 9 height 16
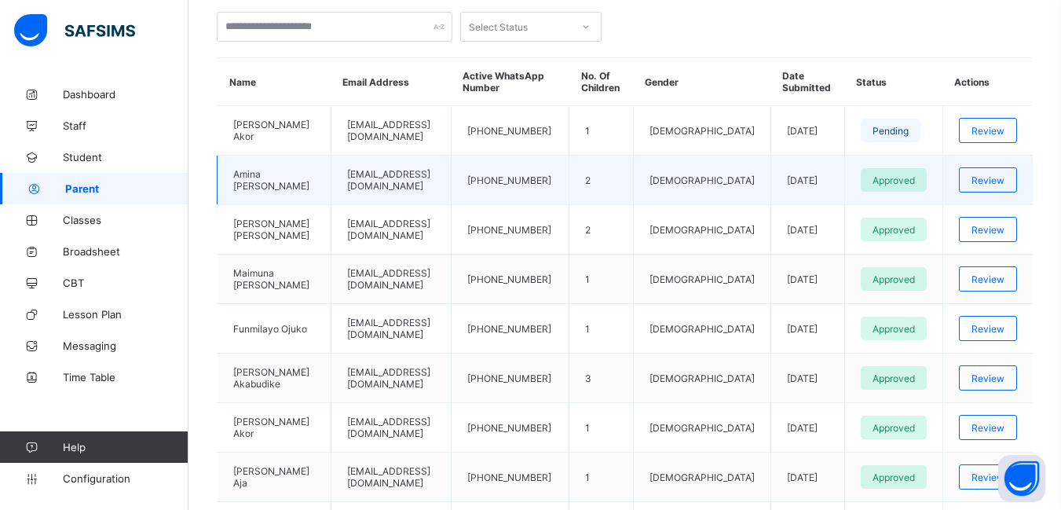
scroll to position [393, 0]
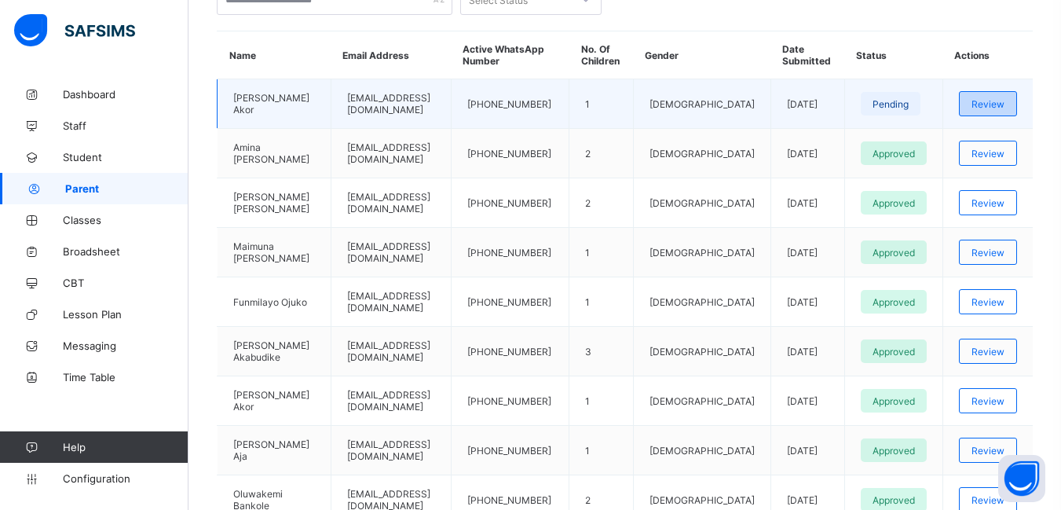
click at [1005, 98] on span "Review" at bounding box center [988, 104] width 33 height 12
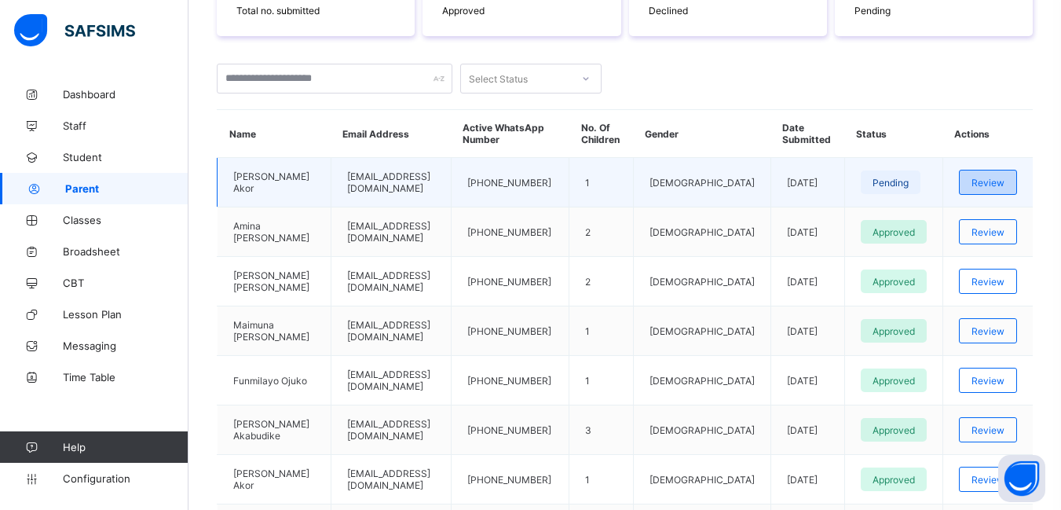
scroll to position [314, 0]
click at [1005, 183] on span "Review" at bounding box center [988, 183] width 33 height 12
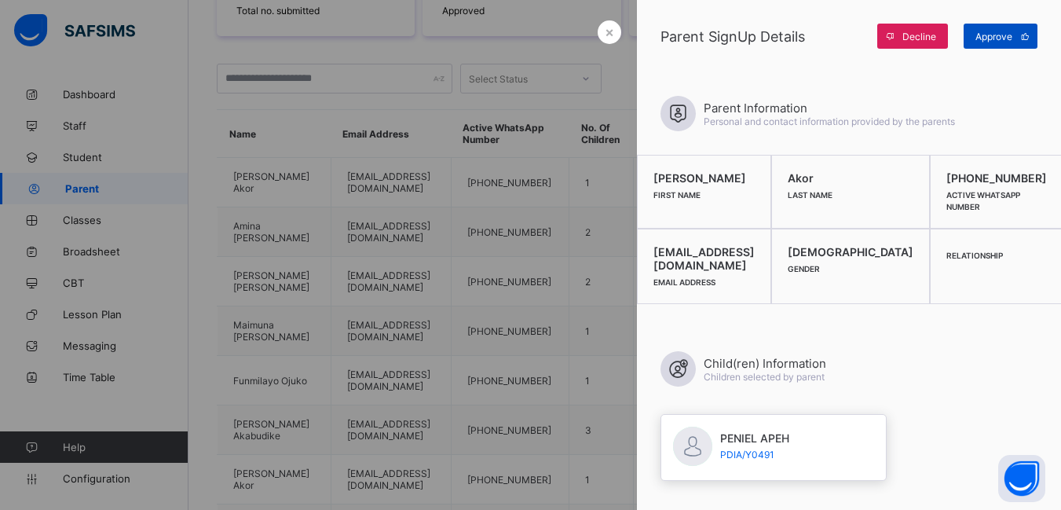
click at [985, 33] on span "Approve" at bounding box center [994, 37] width 37 height 12
click at [598, 34] on div "×" at bounding box center [610, 32] width 24 height 24
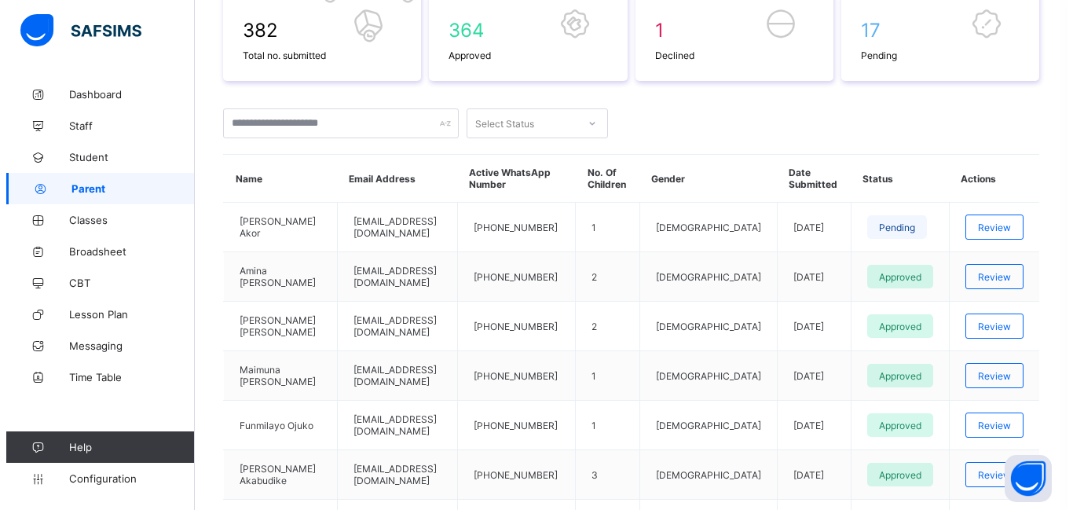
scroll to position [0, 0]
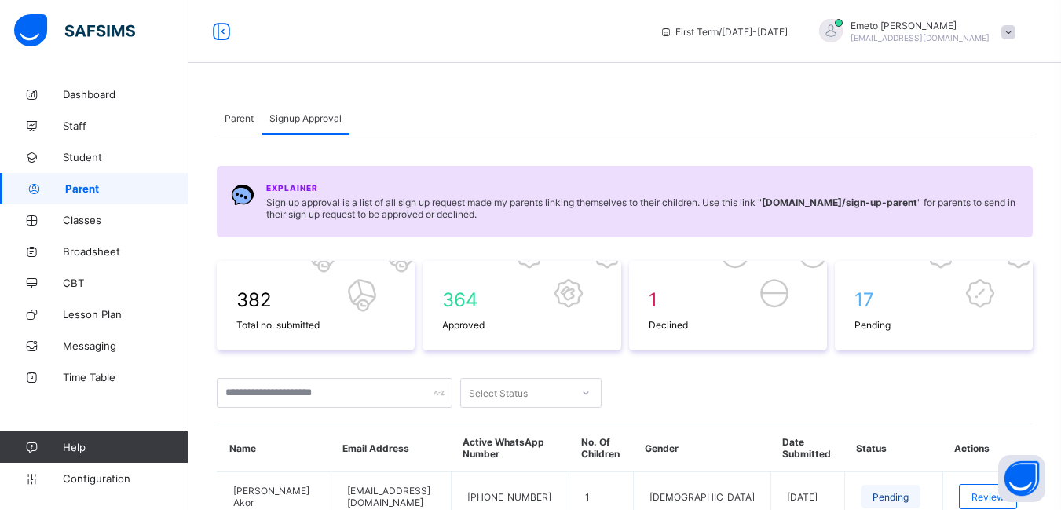
click at [1016, 28] on span at bounding box center [1009, 32] width 14 height 14
click at [966, 184] on span "Logout" at bounding box center [965, 181] width 104 height 18
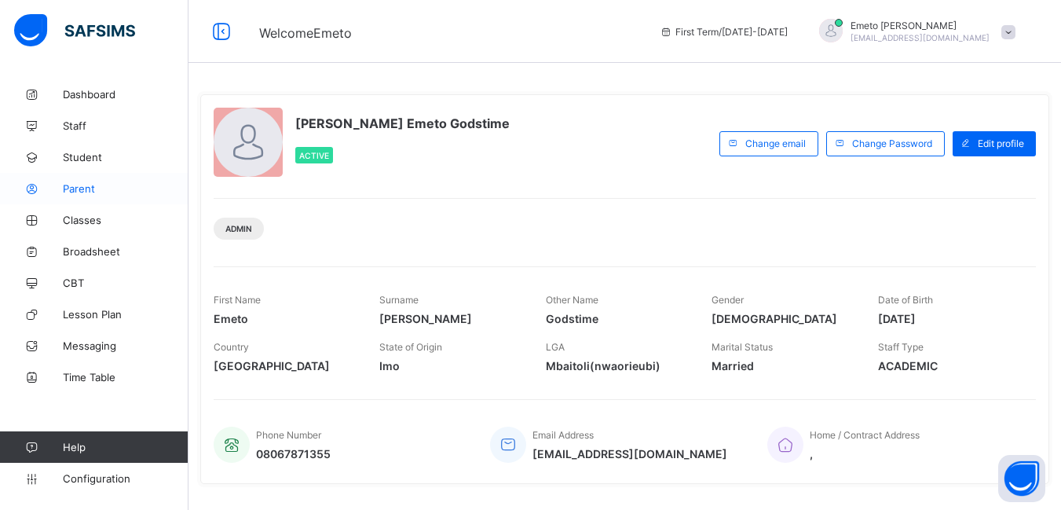
click at [86, 187] on span "Parent" at bounding box center [126, 188] width 126 height 13
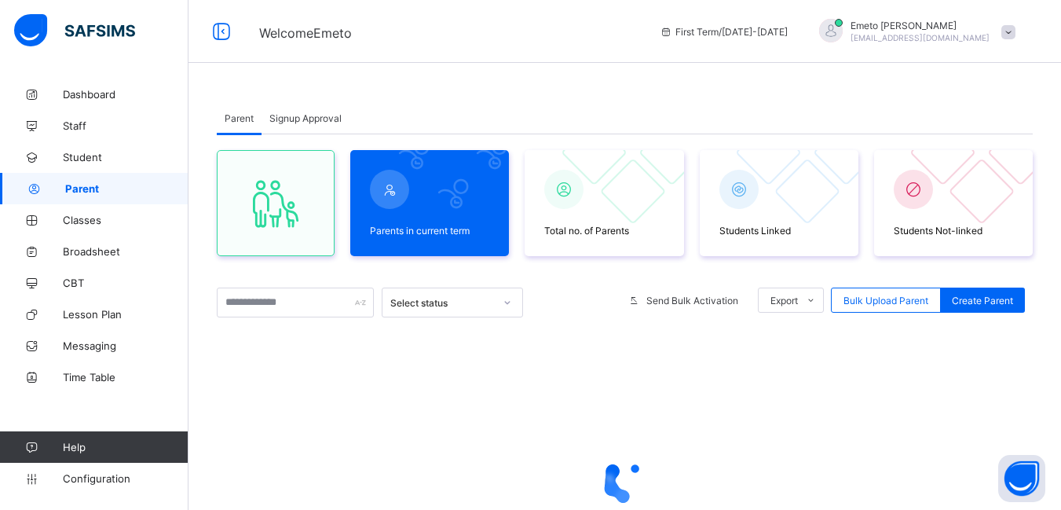
click at [304, 120] on span "Signup Approval" at bounding box center [305, 118] width 72 height 12
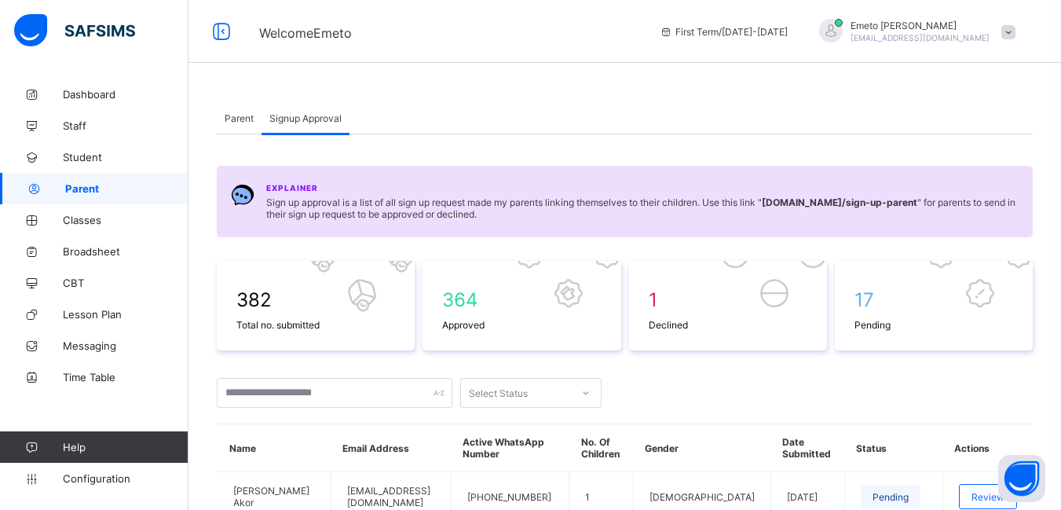
scroll to position [236, 0]
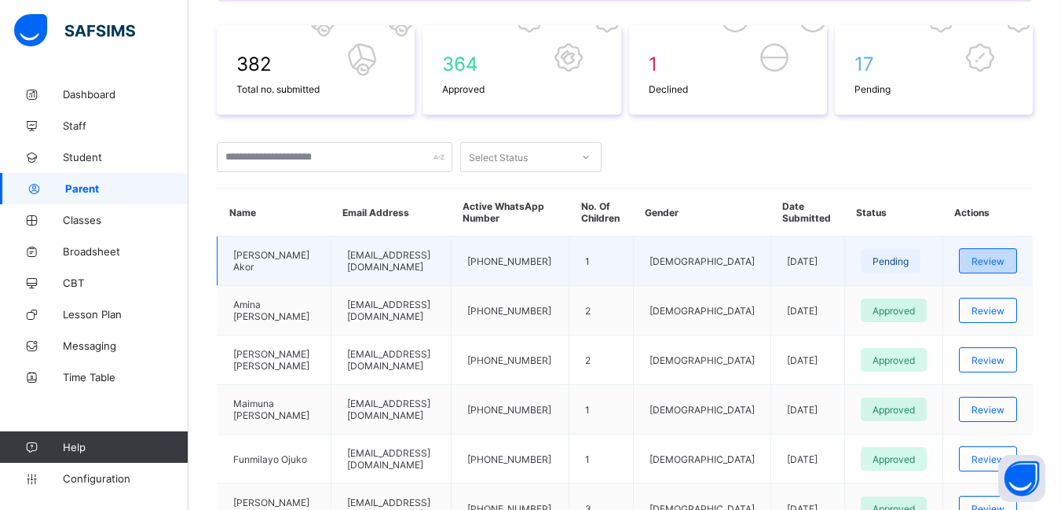
click at [1005, 262] on span "Review" at bounding box center [988, 261] width 33 height 12
click at [1005, 258] on span "Review" at bounding box center [988, 261] width 33 height 12
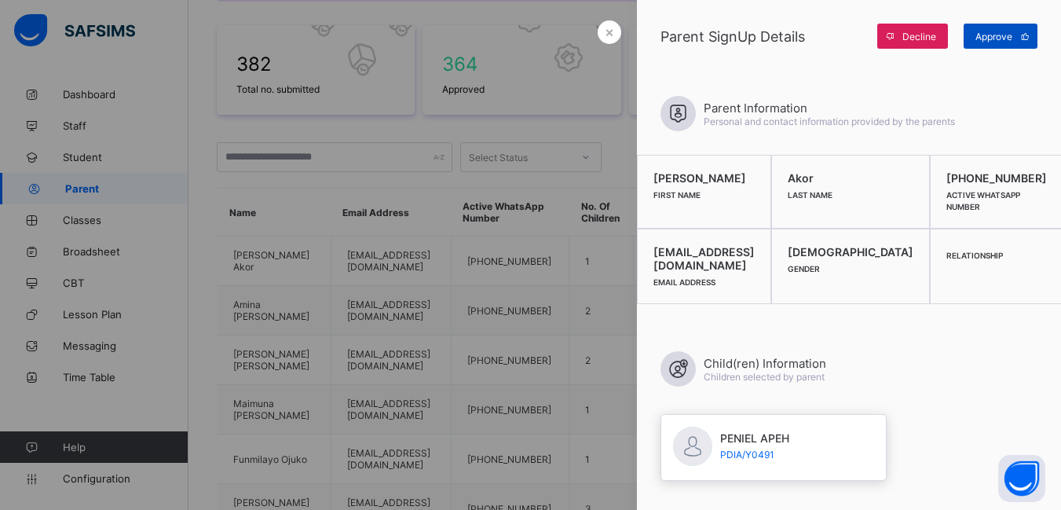
click at [994, 27] on div "Approve" at bounding box center [1001, 36] width 74 height 25
click at [606, 27] on span "×" at bounding box center [609, 32] width 9 height 16
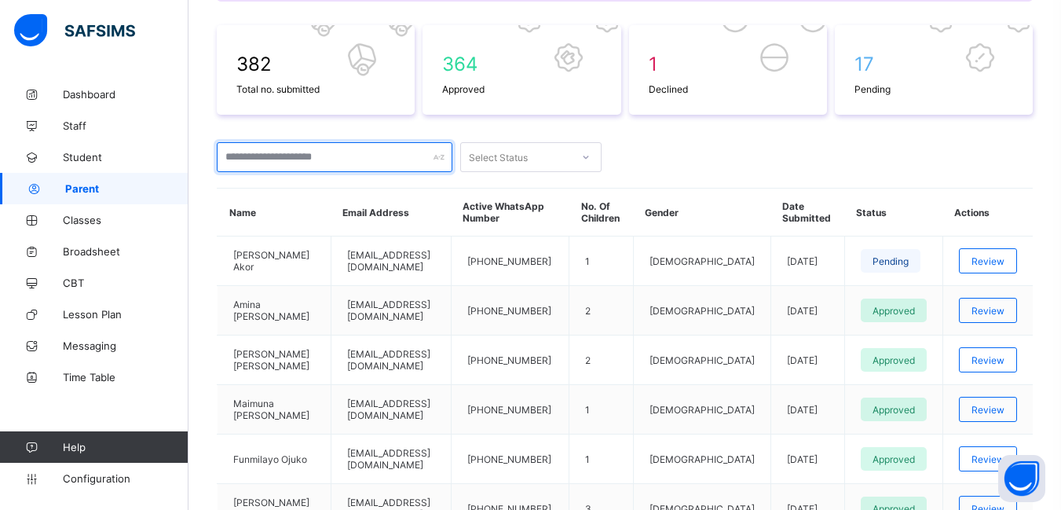
click at [263, 154] on input "text" at bounding box center [335, 157] width 236 height 30
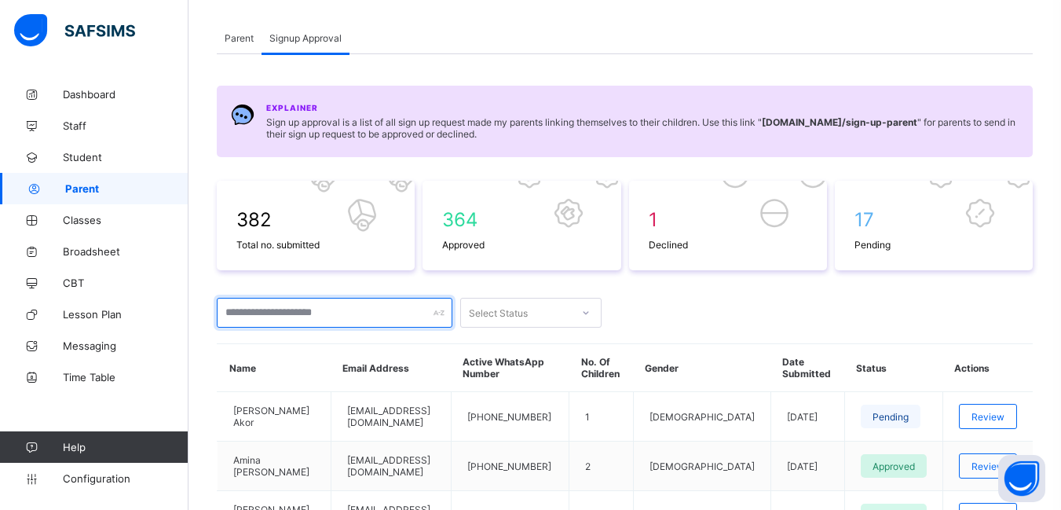
scroll to position [79, 0]
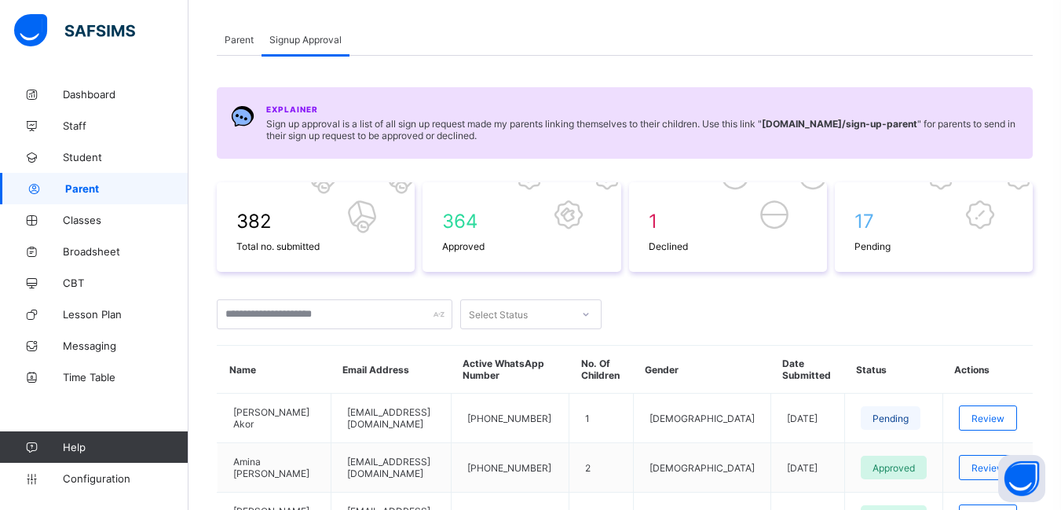
click at [233, 38] on span "Parent" at bounding box center [239, 40] width 29 height 12
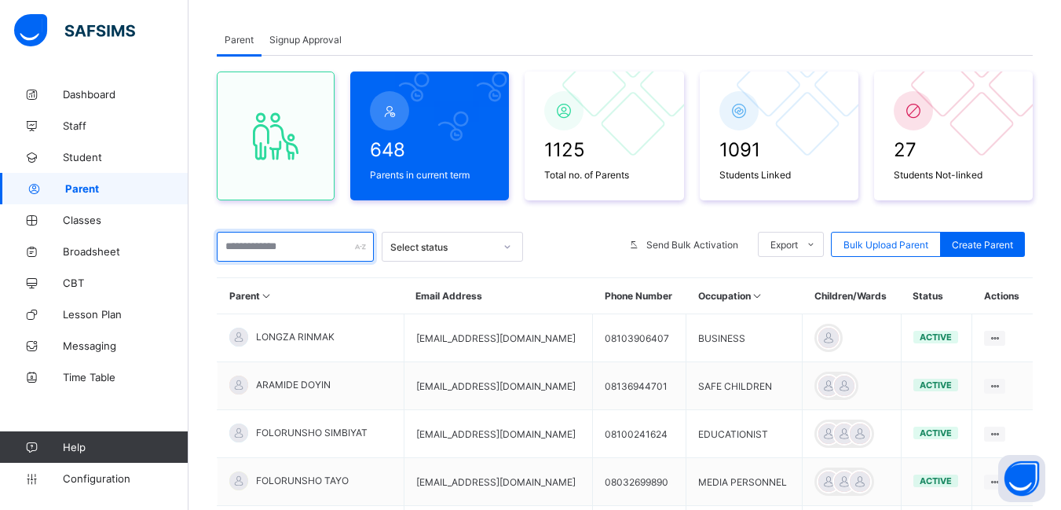
click at [255, 247] on input "text" at bounding box center [295, 247] width 157 height 30
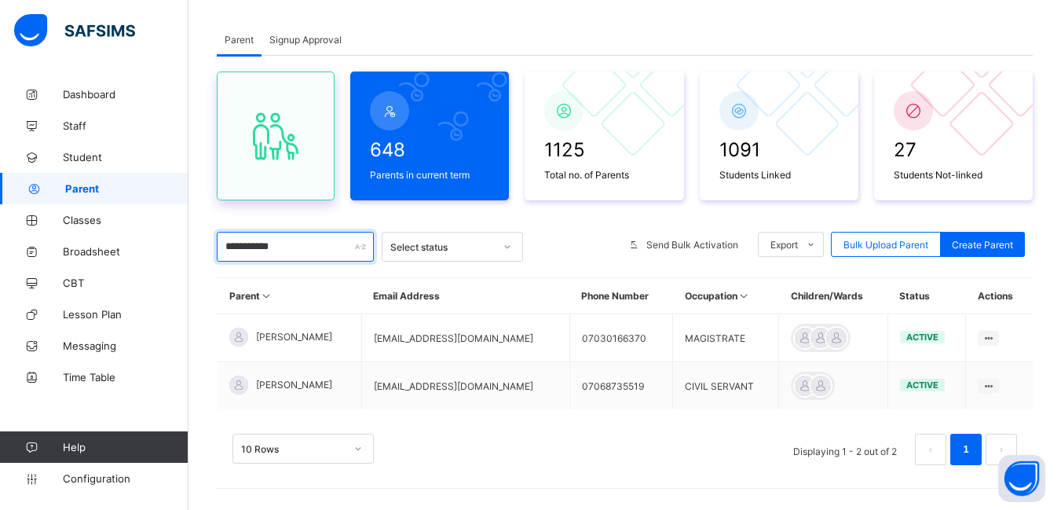
scroll to position [0, 0]
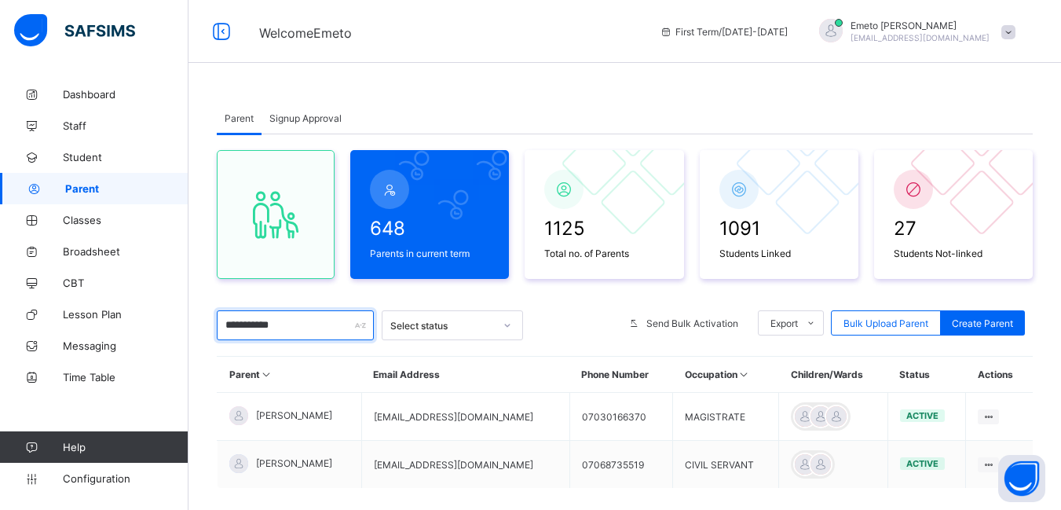
type input "**********"
click at [299, 115] on span "Signup Approval" at bounding box center [305, 118] width 72 height 12
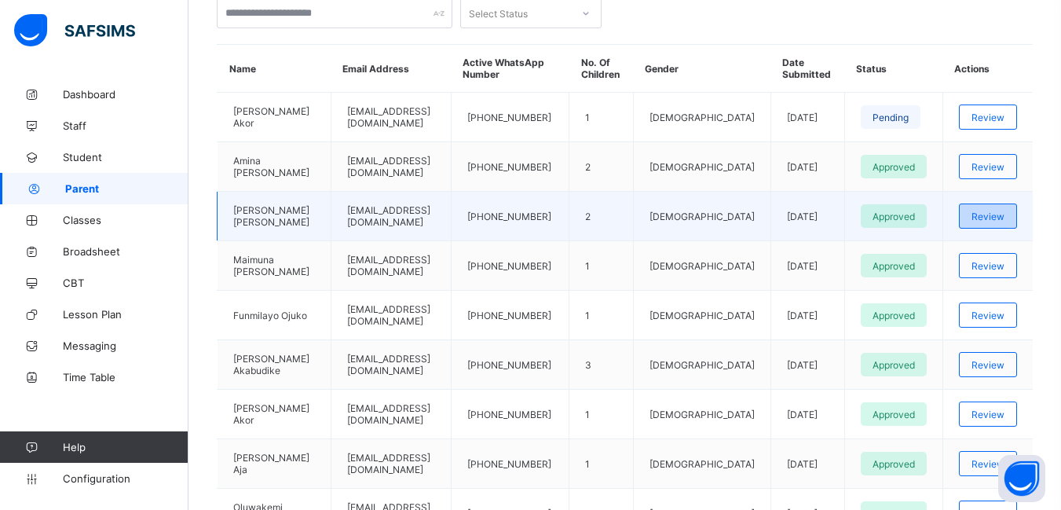
scroll to position [393, 0]
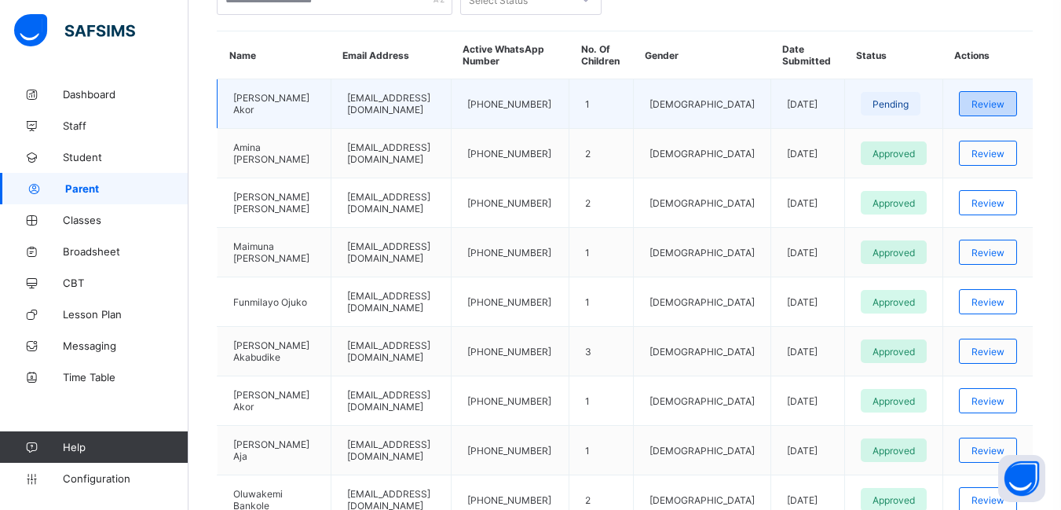
click at [984, 103] on div "Review" at bounding box center [988, 103] width 58 height 25
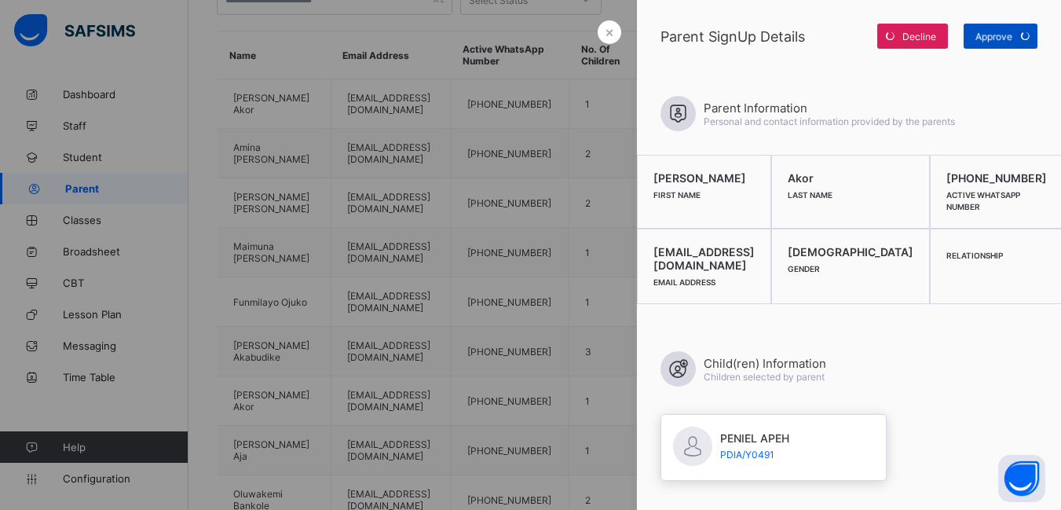
click at [999, 36] on div "Approve" at bounding box center [1001, 36] width 74 height 25
click at [605, 33] on span "×" at bounding box center [609, 32] width 9 height 16
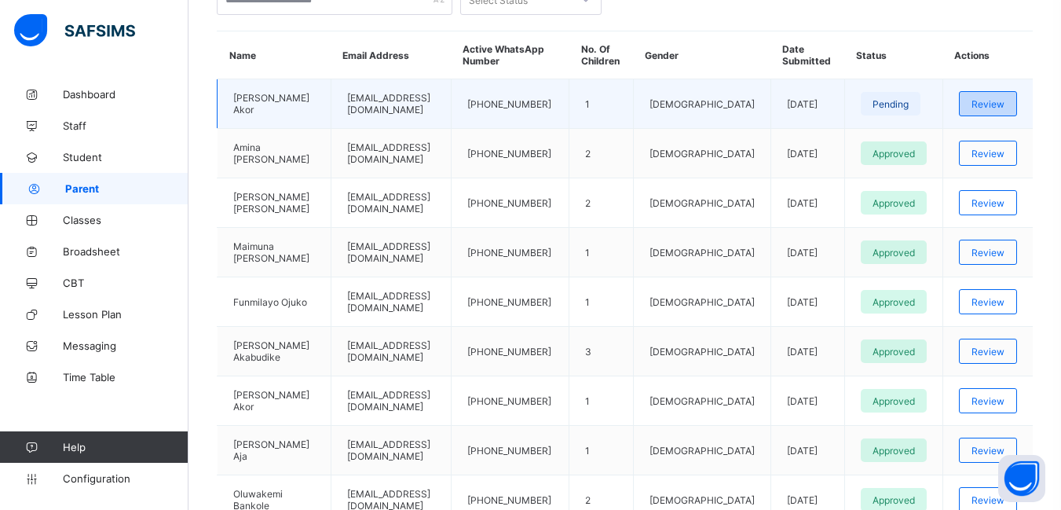
click at [999, 98] on span "Review" at bounding box center [988, 104] width 33 height 12
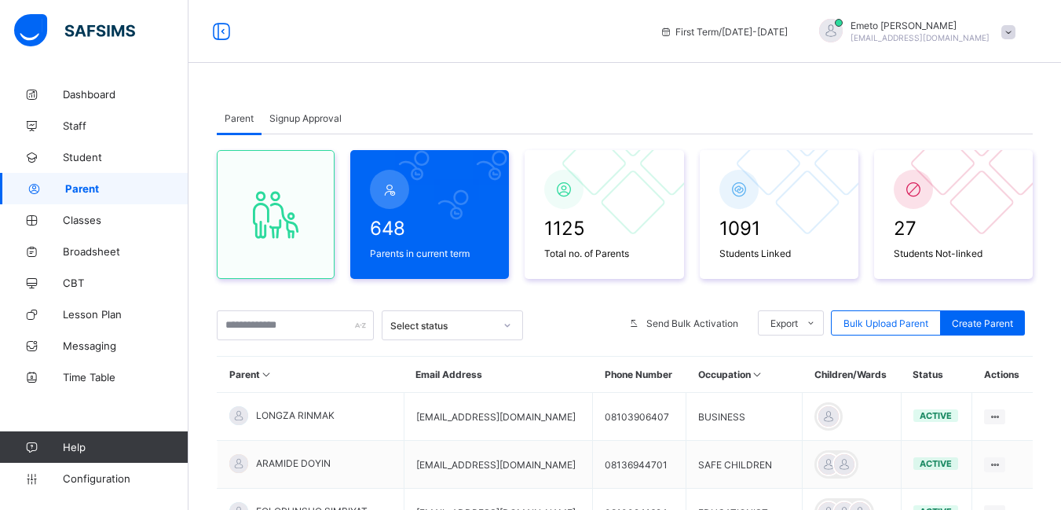
click at [324, 118] on span "Signup Approval" at bounding box center [305, 118] width 72 height 12
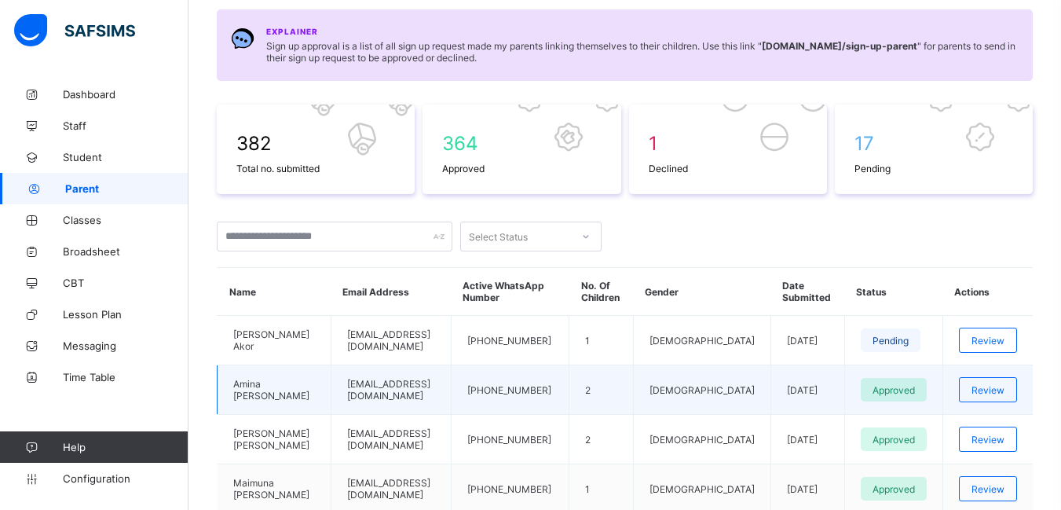
scroll to position [236, 0]
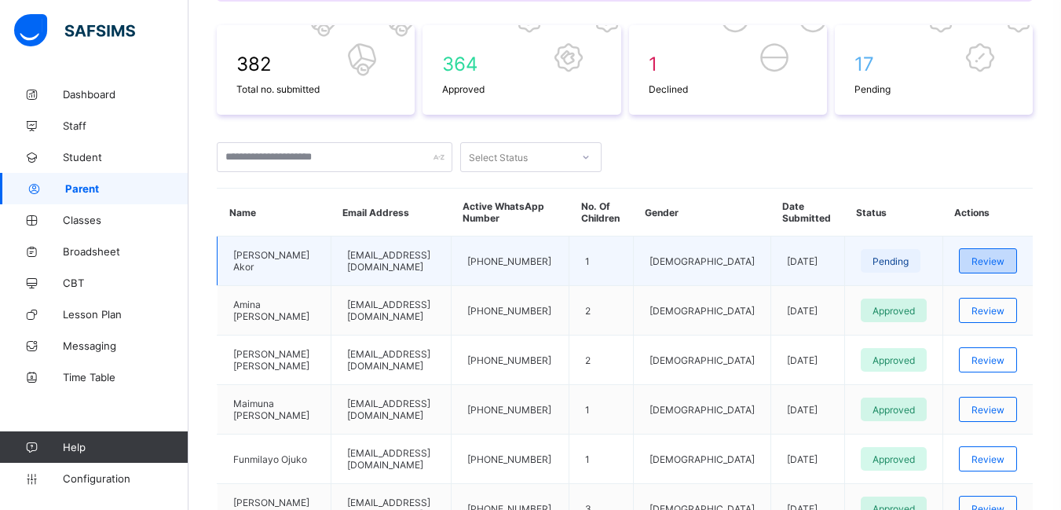
click at [993, 264] on span "Review" at bounding box center [988, 261] width 33 height 12
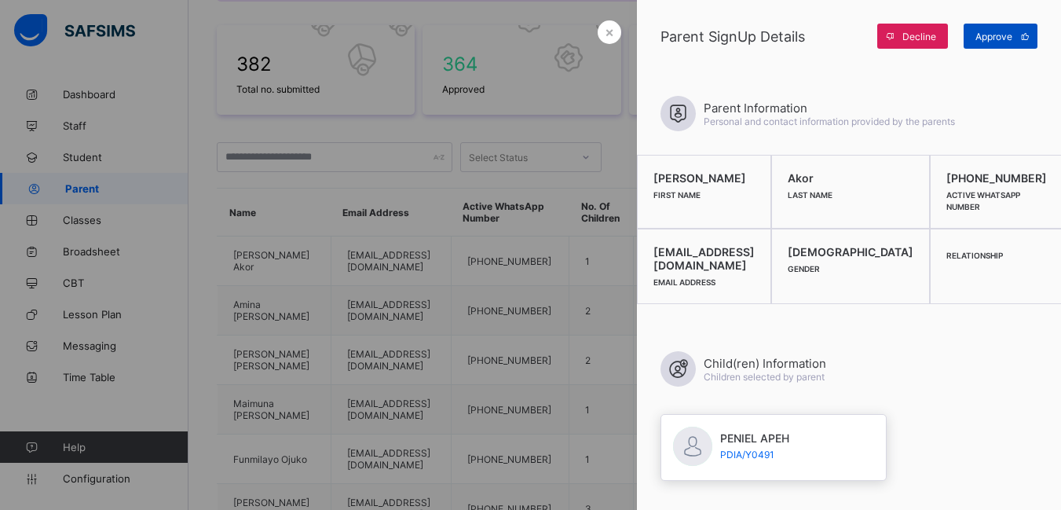
click at [995, 35] on span "Approve" at bounding box center [994, 37] width 37 height 12
click at [605, 34] on span "×" at bounding box center [609, 32] width 9 height 16
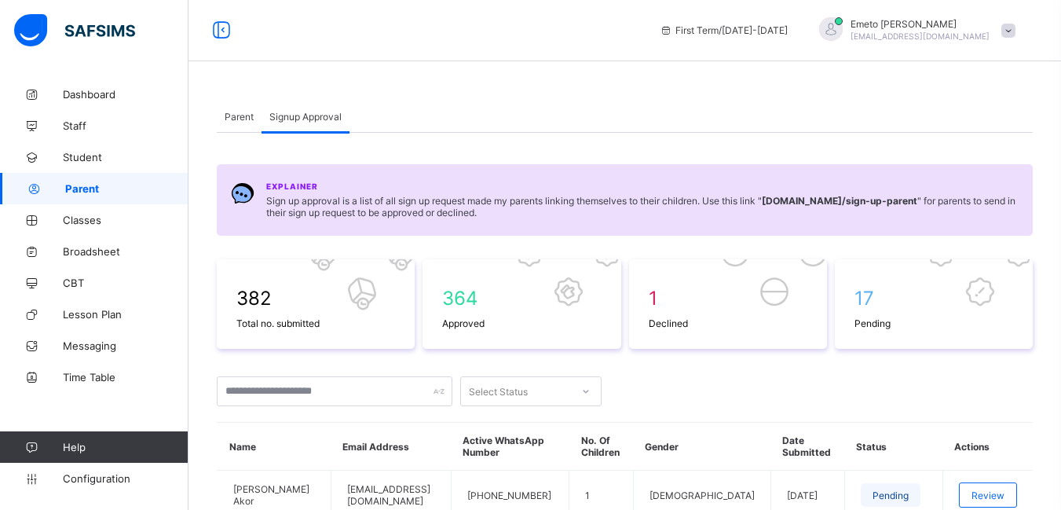
scroll to position [0, 0]
click at [238, 114] on span "Parent" at bounding box center [239, 118] width 29 height 12
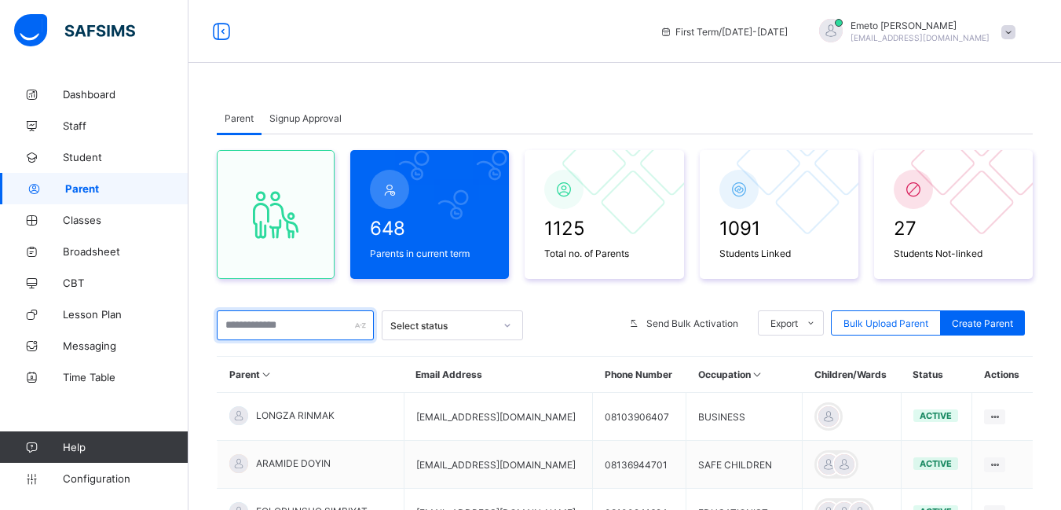
click at [288, 328] on input "text" at bounding box center [295, 325] width 157 height 30
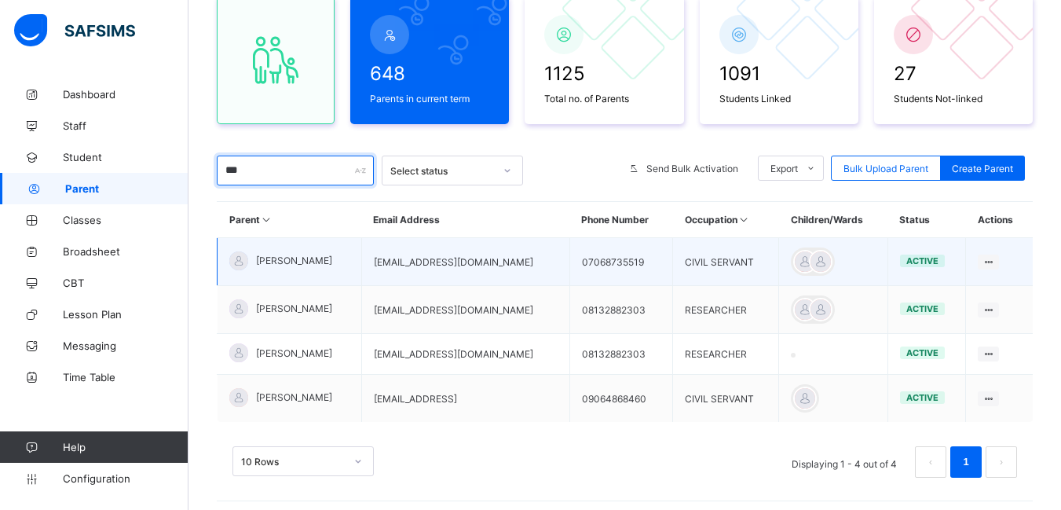
scroll to position [178, 0]
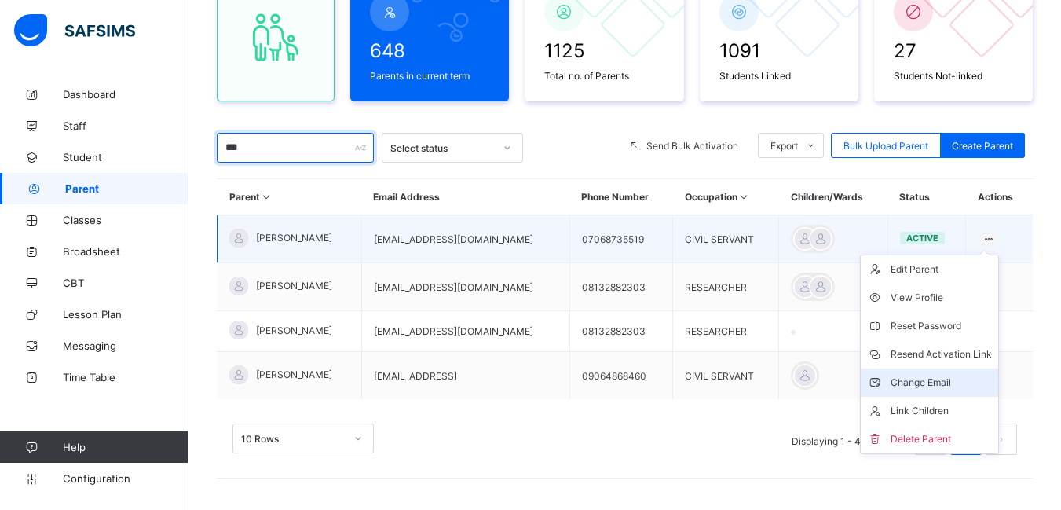
type input "***"
click at [948, 387] on div "Change Email" at bounding box center [941, 383] width 101 height 16
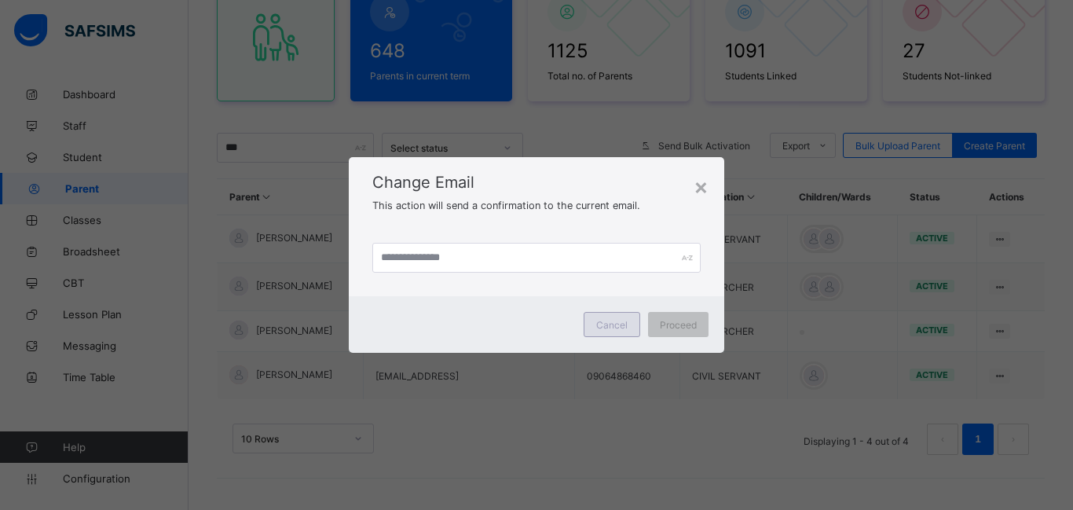
click at [613, 324] on span "Cancel" at bounding box center [611, 325] width 31 height 12
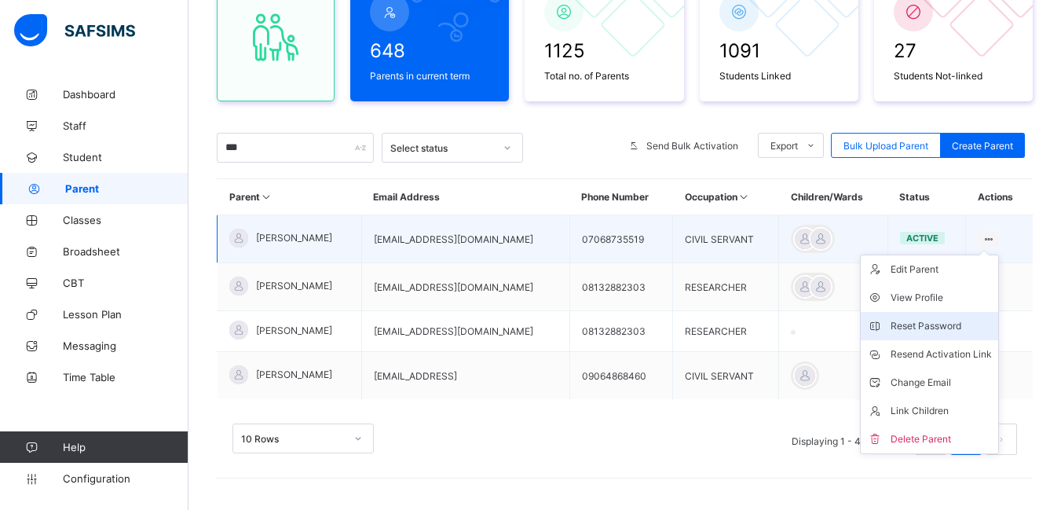
click at [953, 328] on div "Reset Password" at bounding box center [941, 326] width 101 height 16
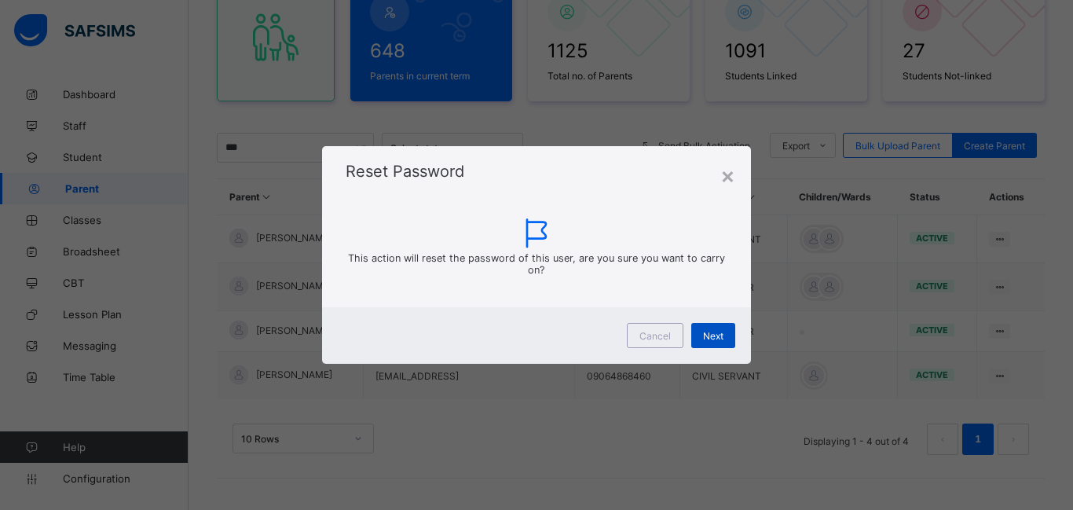
click at [719, 335] on span "Next" at bounding box center [713, 336] width 20 height 12
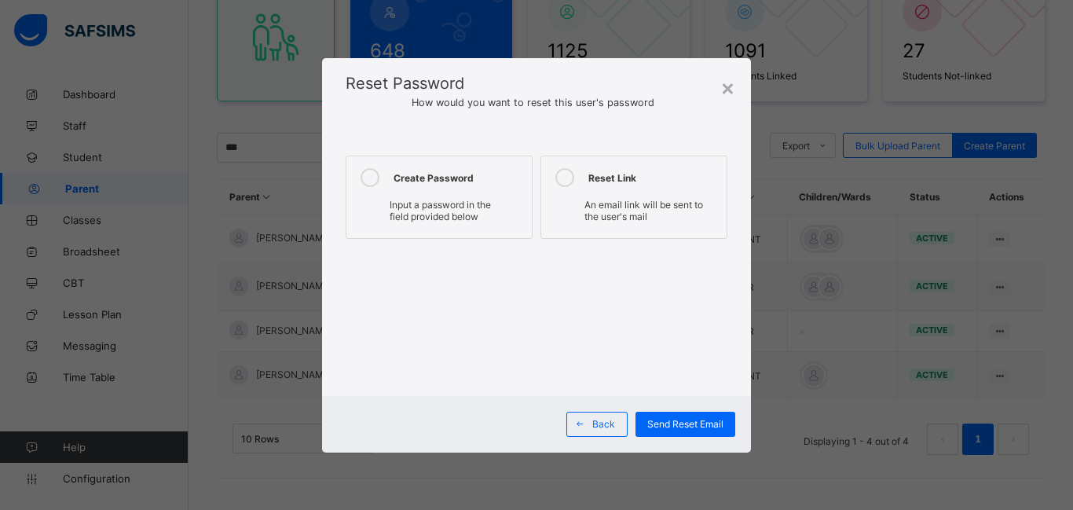
click at [373, 174] on icon at bounding box center [370, 177] width 19 height 19
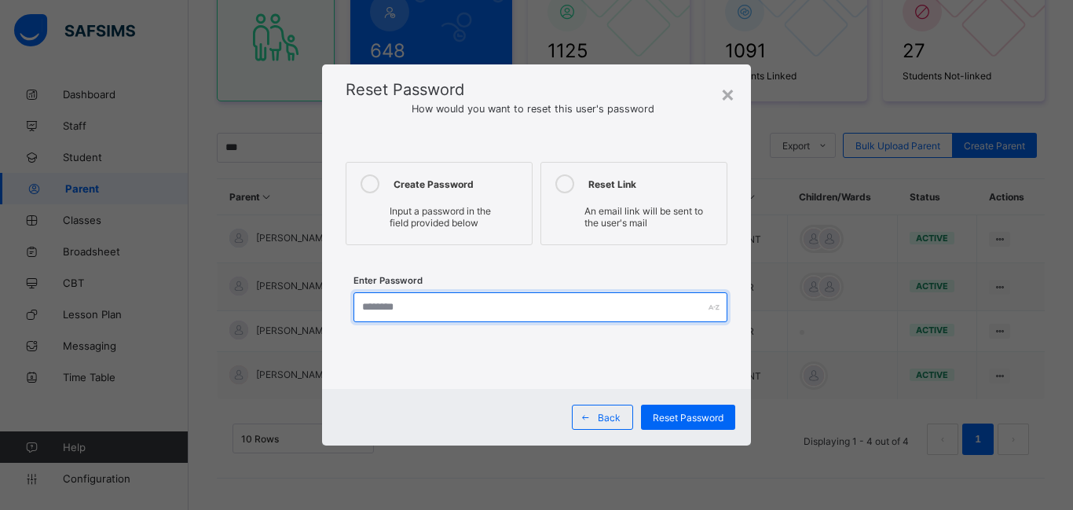
click at [425, 310] on input "text" at bounding box center [541, 307] width 374 height 30
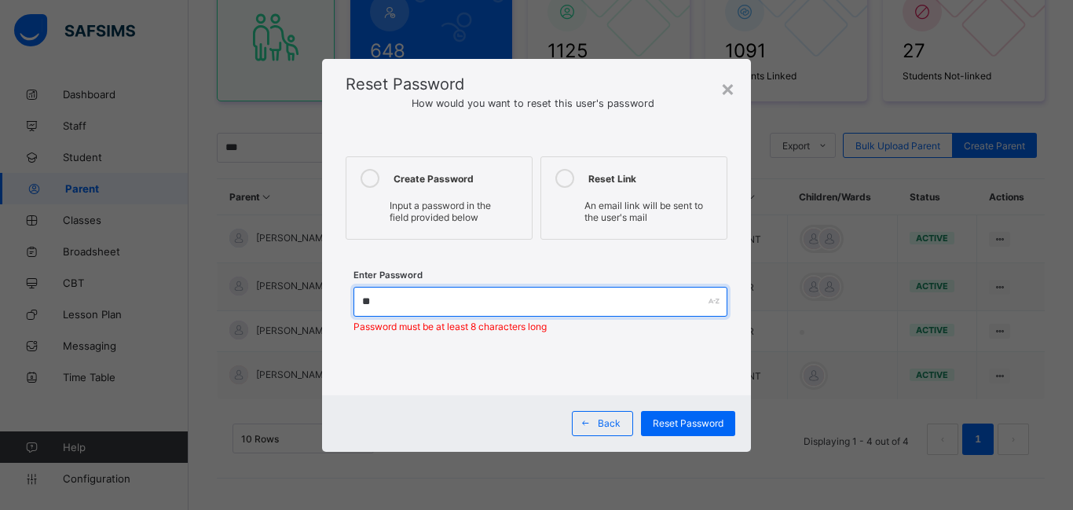
type input "*"
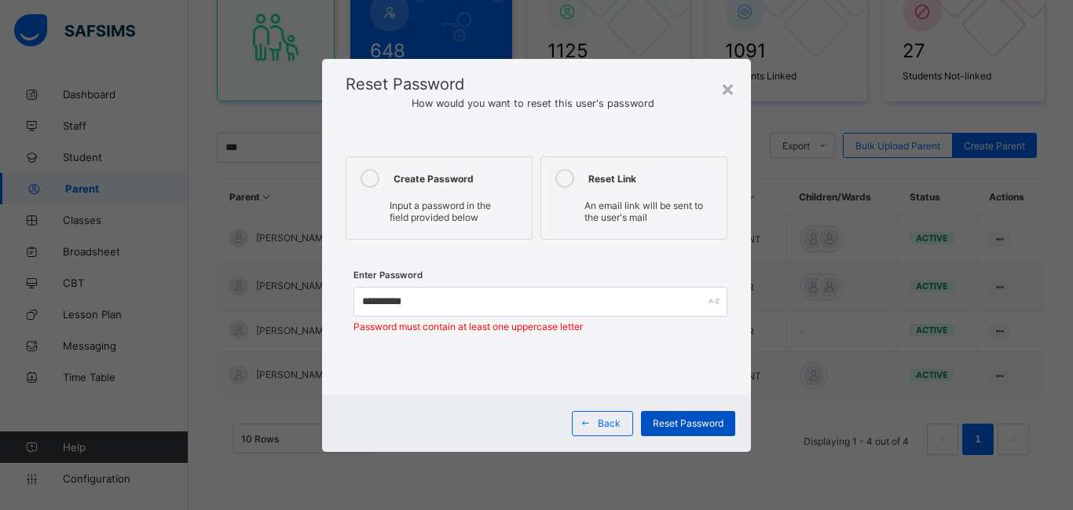
click at [684, 423] on span "Reset Password" at bounding box center [688, 423] width 71 height 12
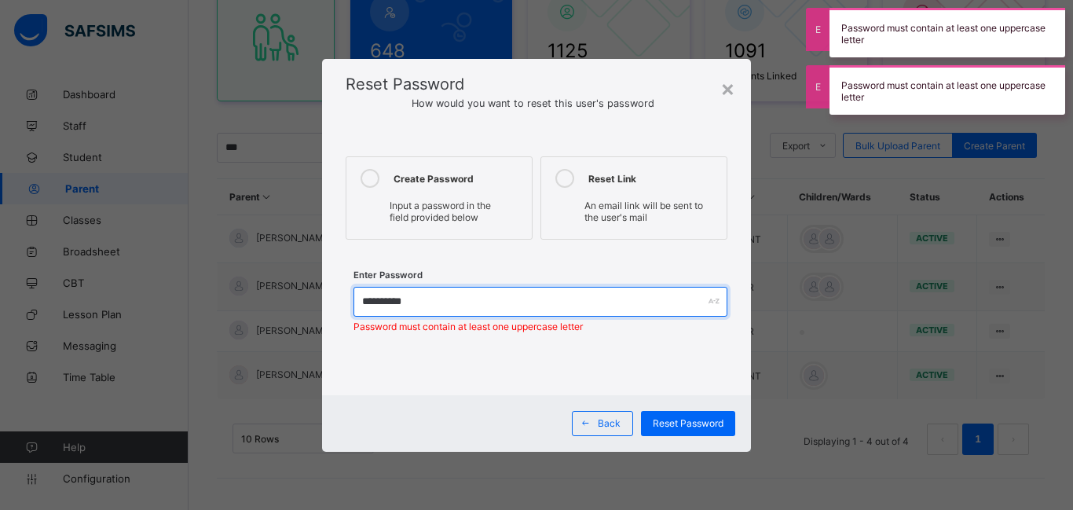
click at [369, 304] on input "**********" at bounding box center [541, 302] width 374 height 30
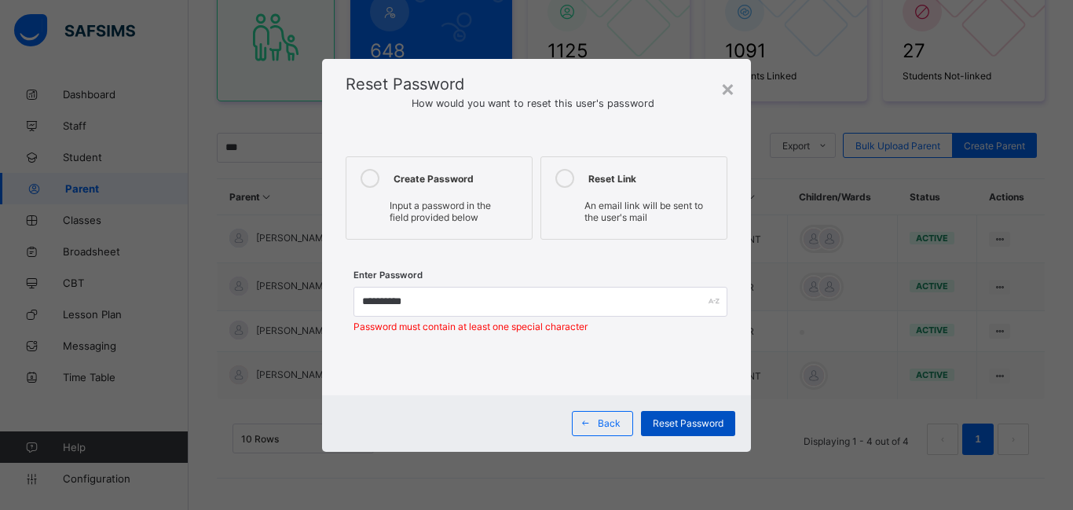
click at [698, 423] on span "Reset Password" at bounding box center [688, 423] width 71 height 12
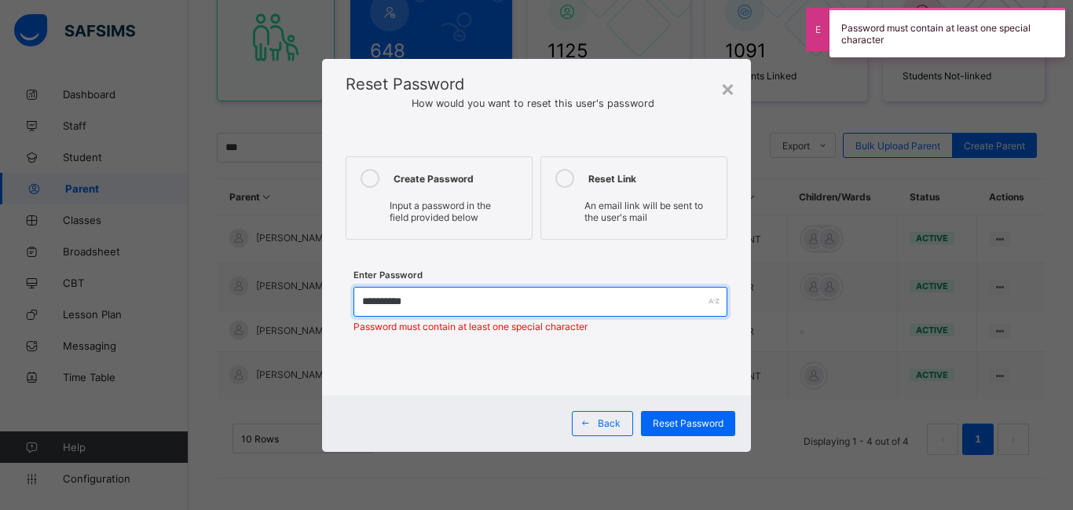
click at [396, 302] on input "**********" at bounding box center [541, 302] width 374 height 30
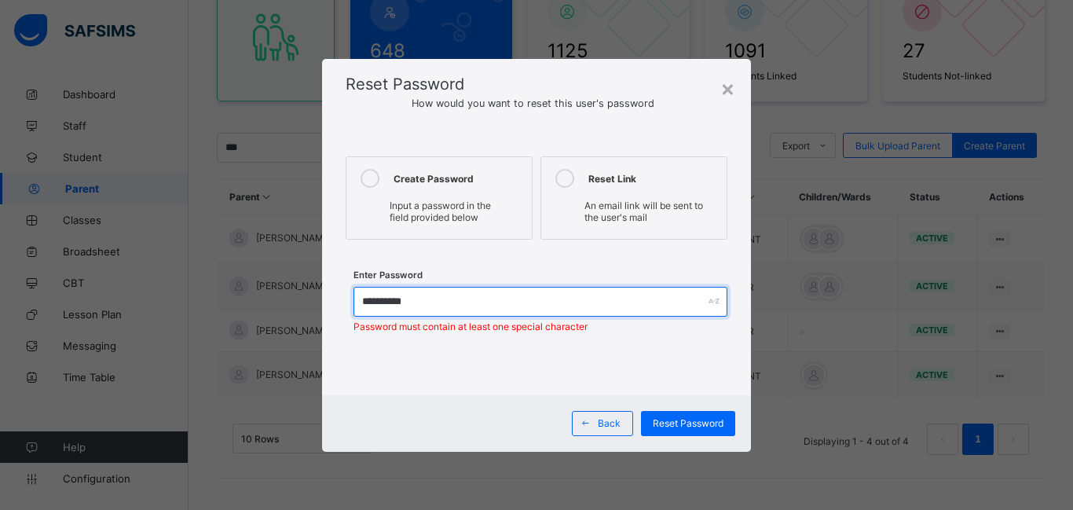
click at [392, 302] on input "**********" at bounding box center [541, 302] width 374 height 30
click at [393, 300] on input "**********" at bounding box center [541, 302] width 374 height 30
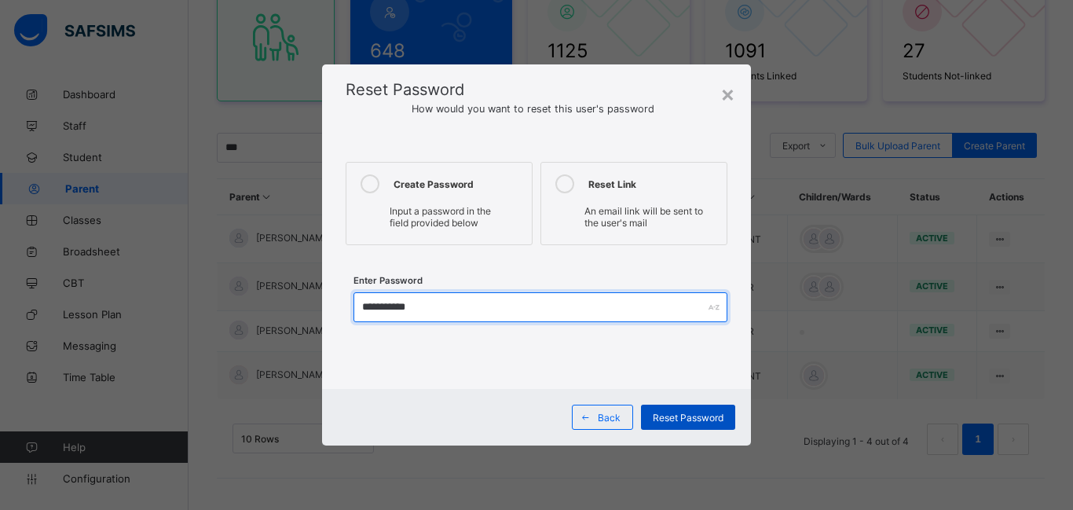
type input "**********"
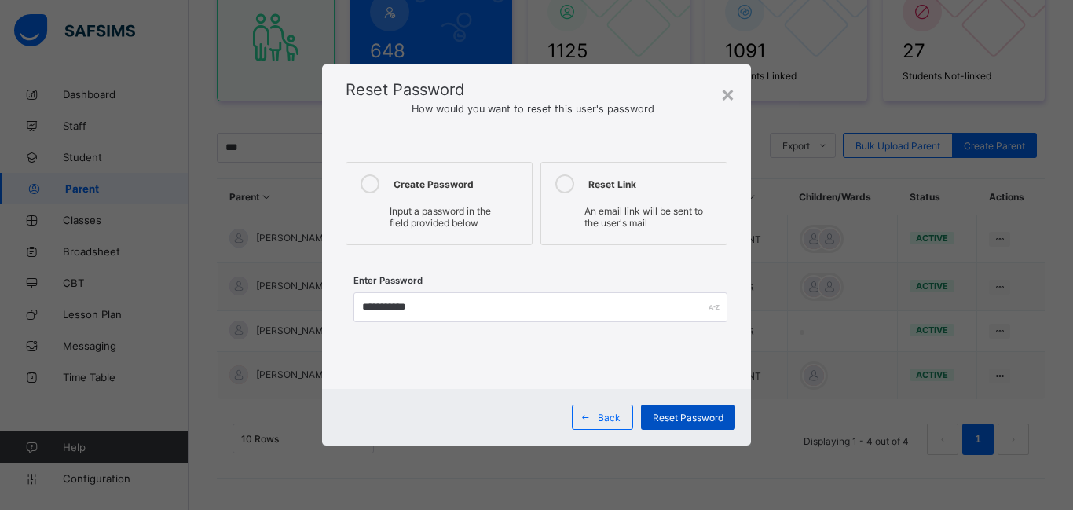
click at [696, 416] on span "Reset Password" at bounding box center [688, 418] width 71 height 12
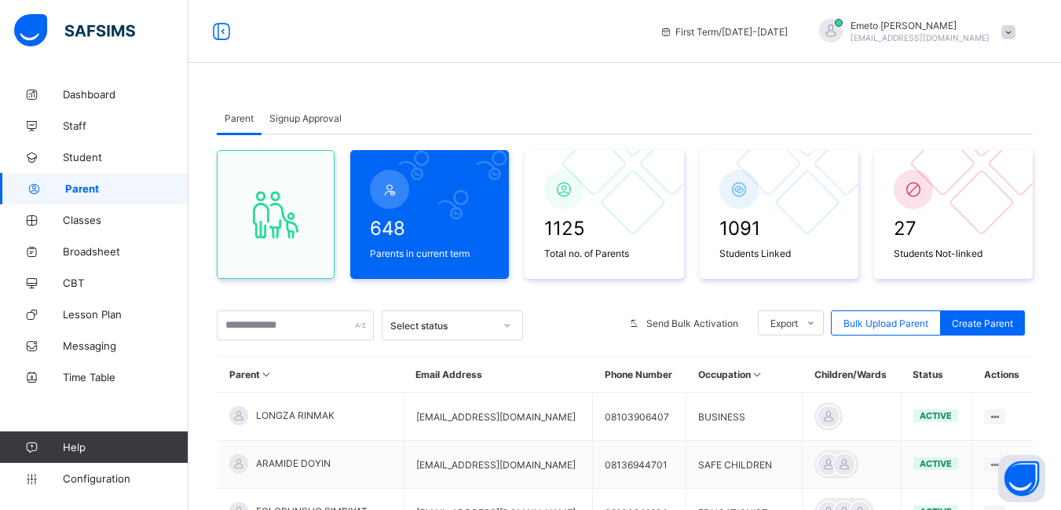
scroll to position [178, 0]
